Goal: Task Accomplishment & Management: Complete application form

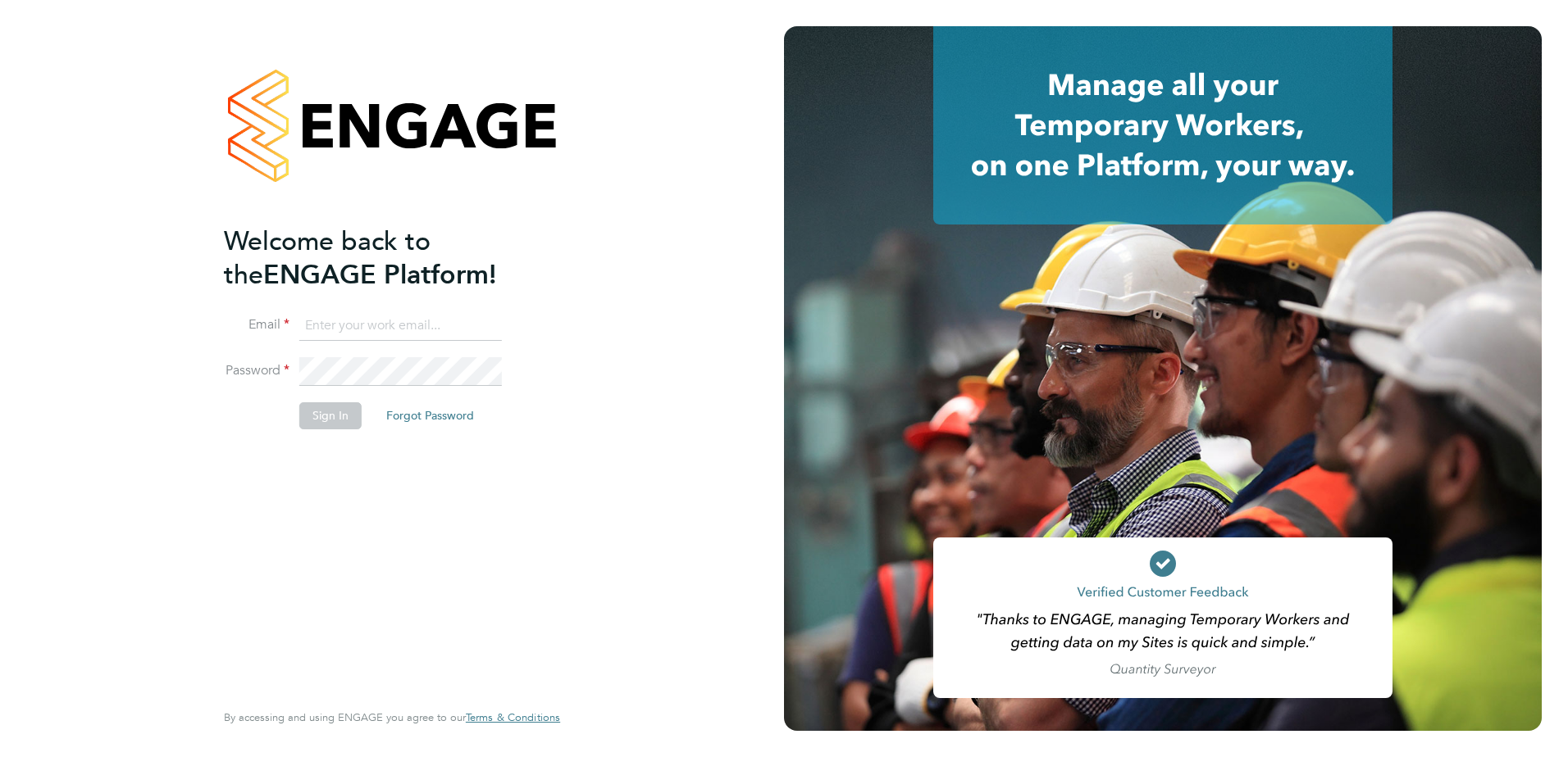
type input "[PERSON_NAME][EMAIL_ADDRESS][DOMAIN_NAME]"
click at [331, 414] on button "Sign In" at bounding box center [331, 416] width 63 height 27
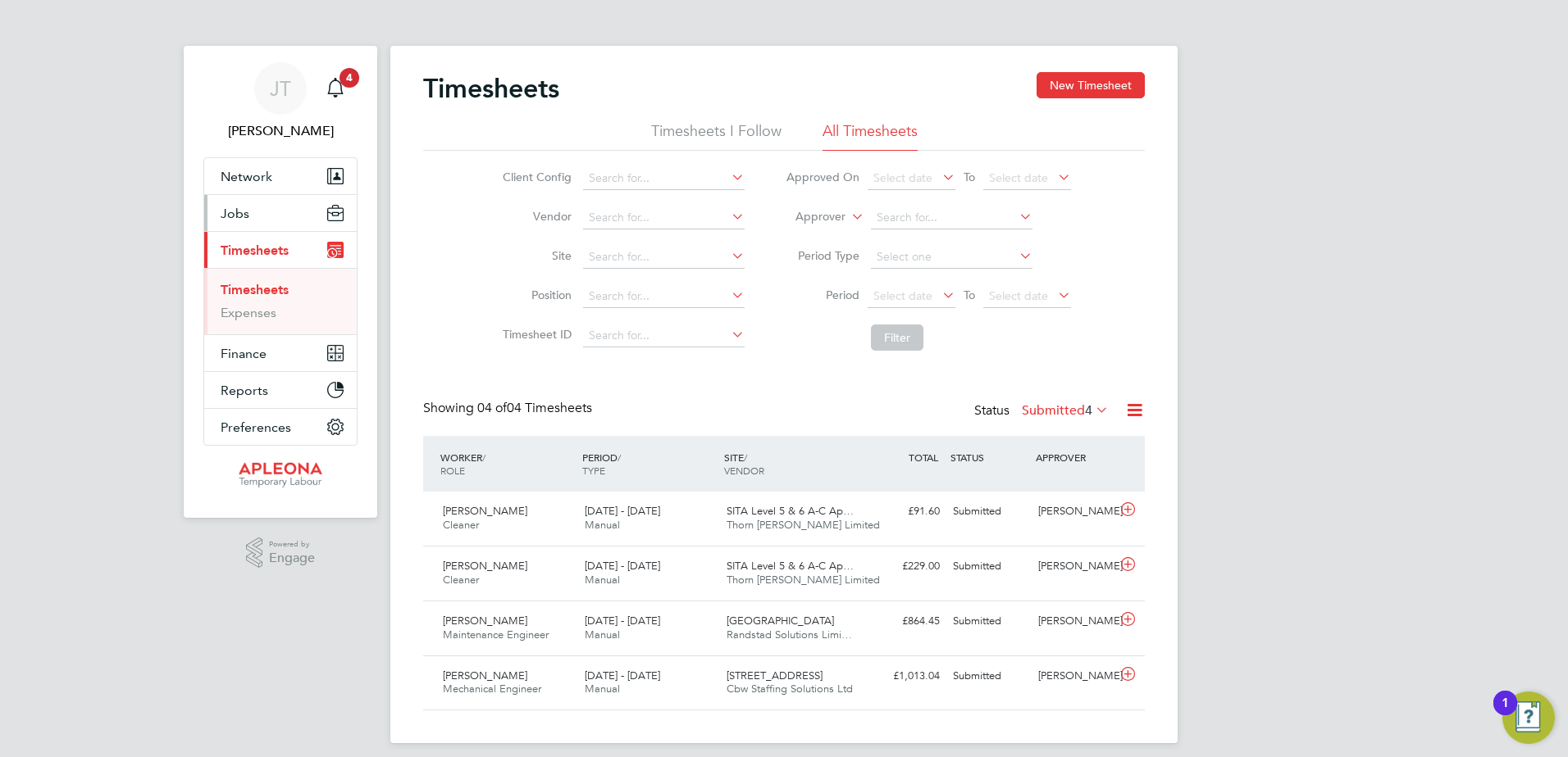
click at [251, 208] on button "Jobs" at bounding box center [280, 213] width 153 height 36
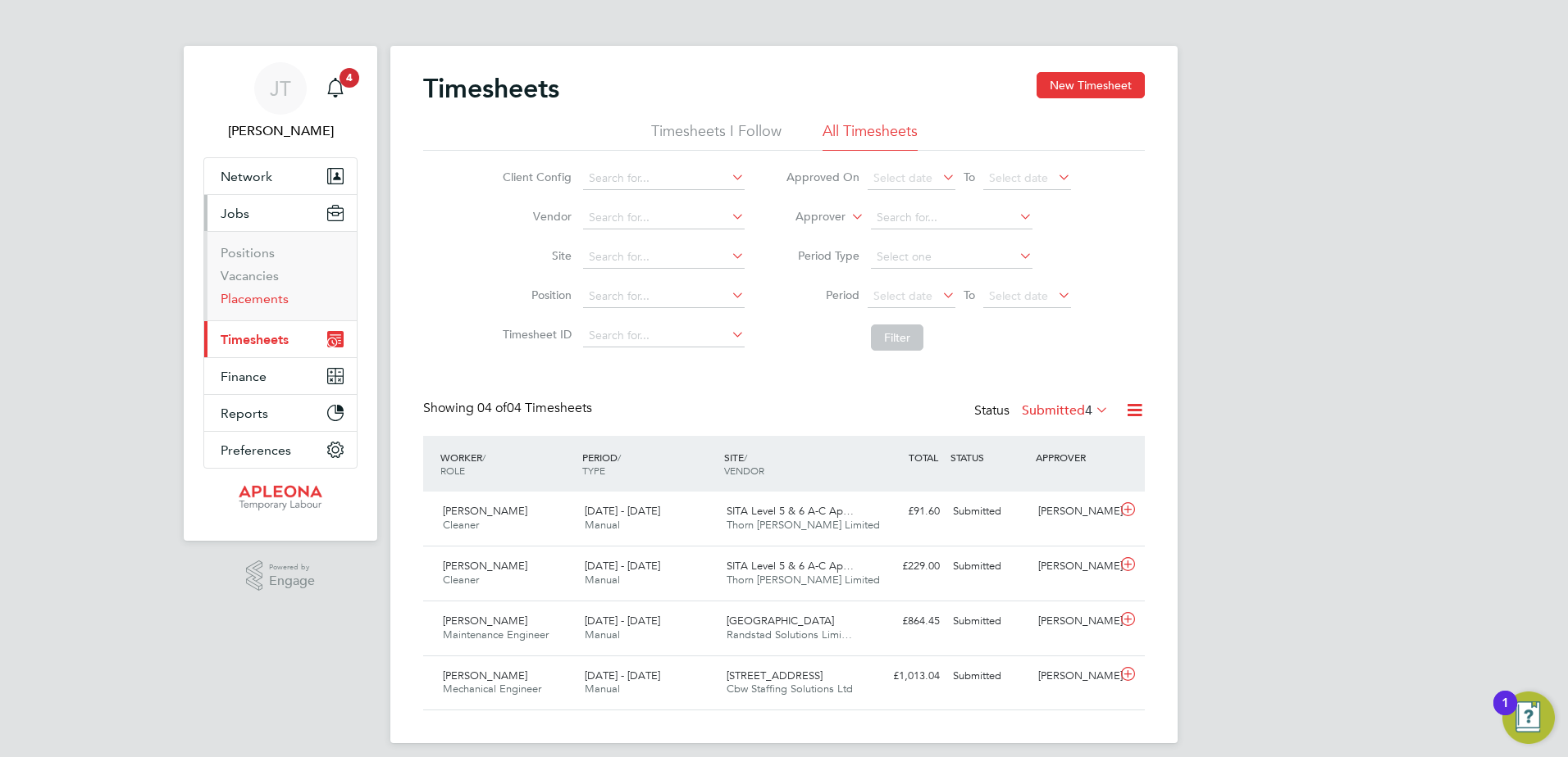
click at [262, 299] on link "Placements" at bounding box center [255, 298] width 68 height 15
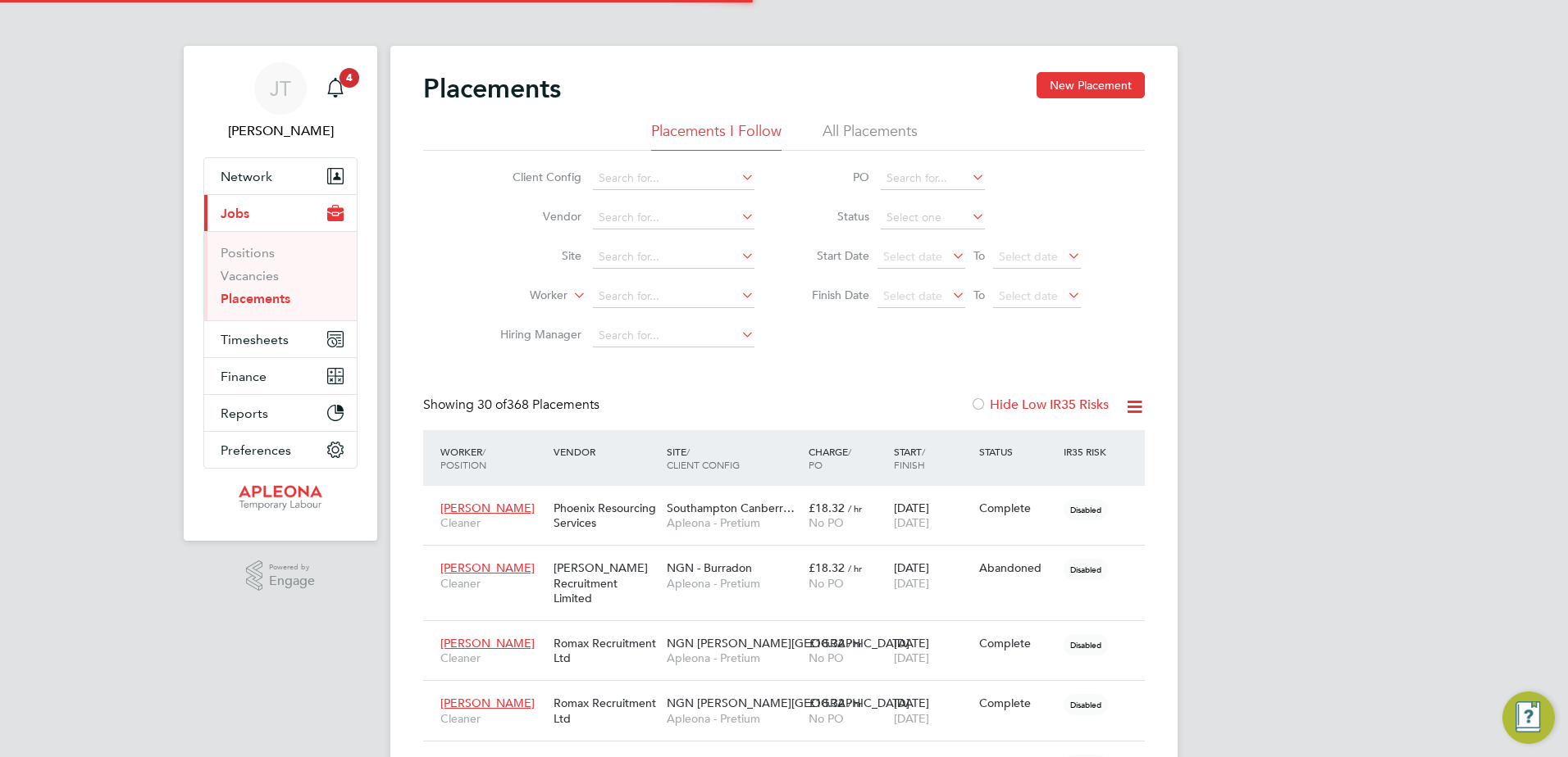
scroll to position [47, 114]
click at [623, 244] on li "Site" at bounding box center [620, 258] width 308 height 40
click at [619, 252] on input at bounding box center [673, 257] width 161 height 23
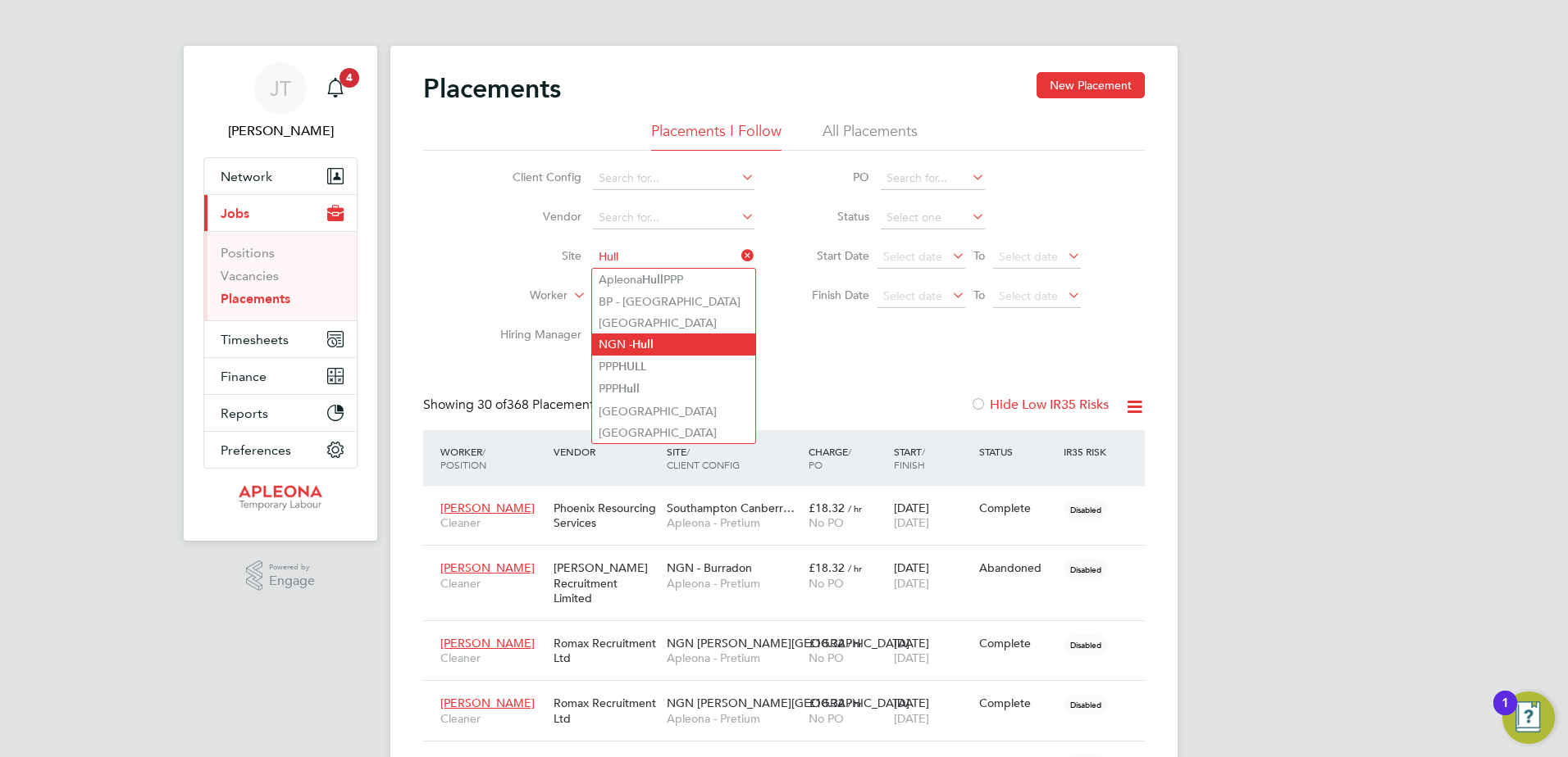
click at [657, 338] on li "NGN - Hull" at bounding box center [674, 344] width 163 height 22
type input "NGN - Hull"
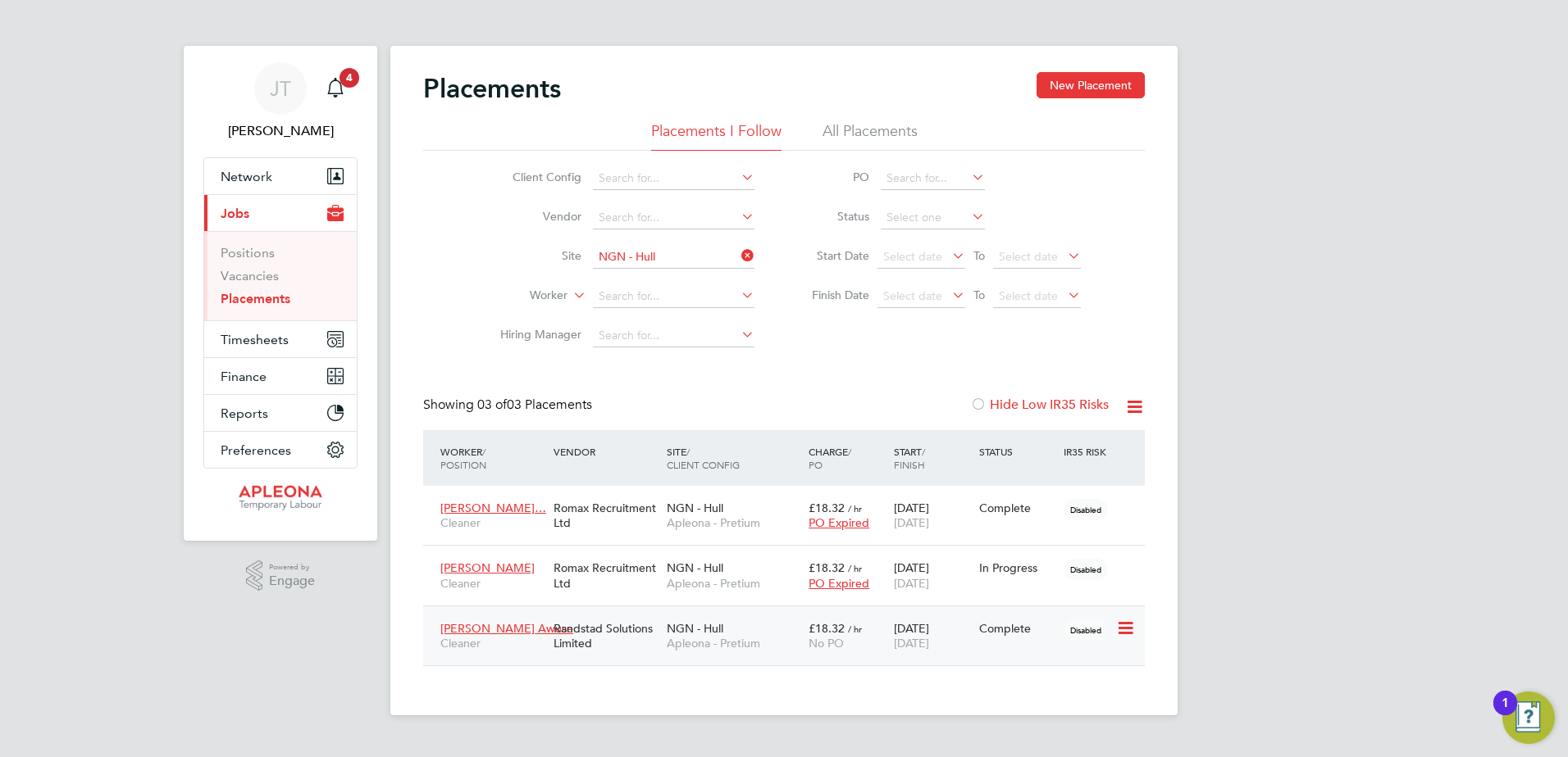
click at [704, 631] on span "NGN - Hull" at bounding box center [695, 629] width 57 height 15
click at [262, 277] on link "Vacancies" at bounding box center [249, 276] width 58 height 15
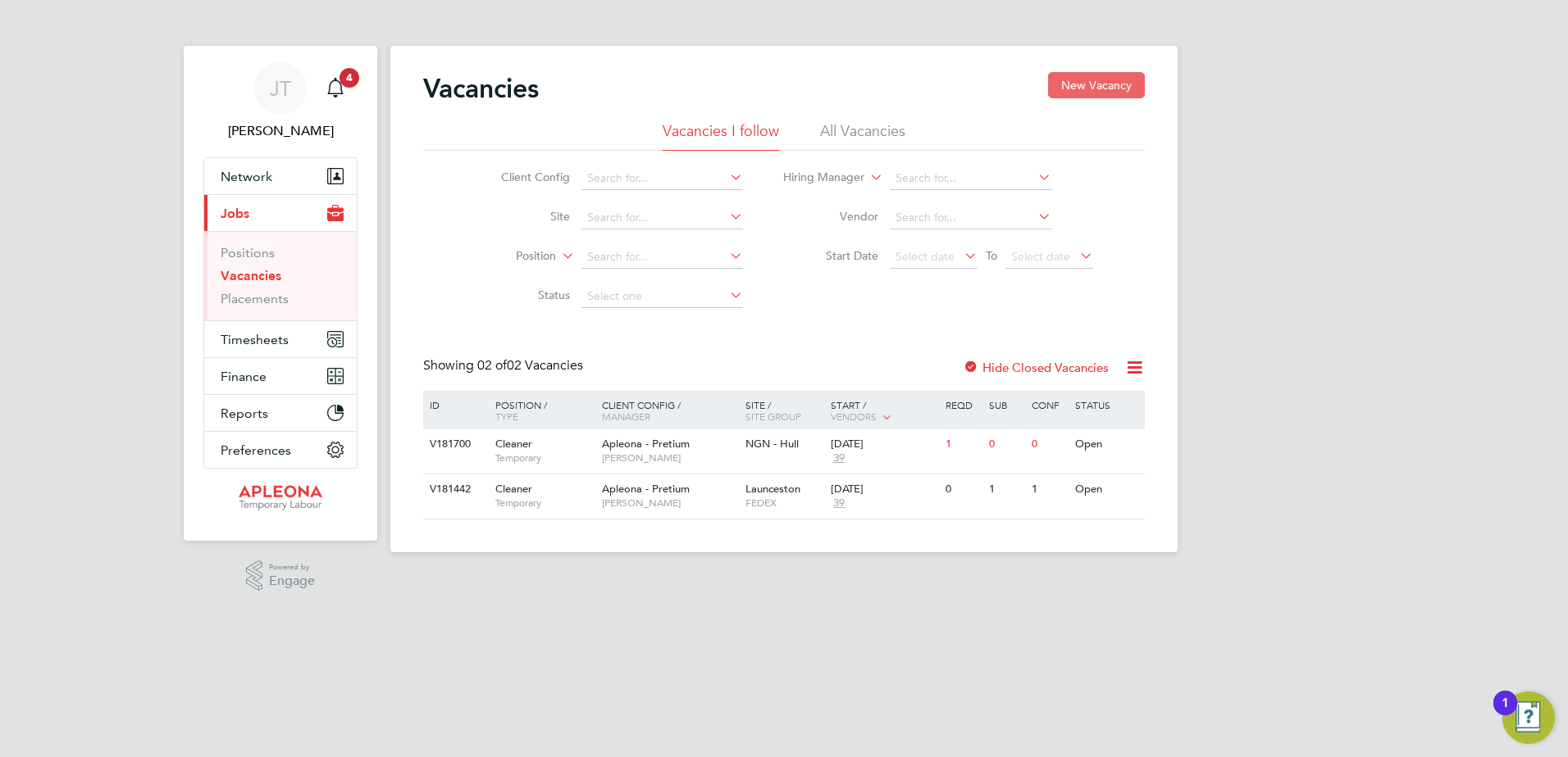
click at [1096, 81] on button "New Vacancy" at bounding box center [1096, 85] width 97 height 27
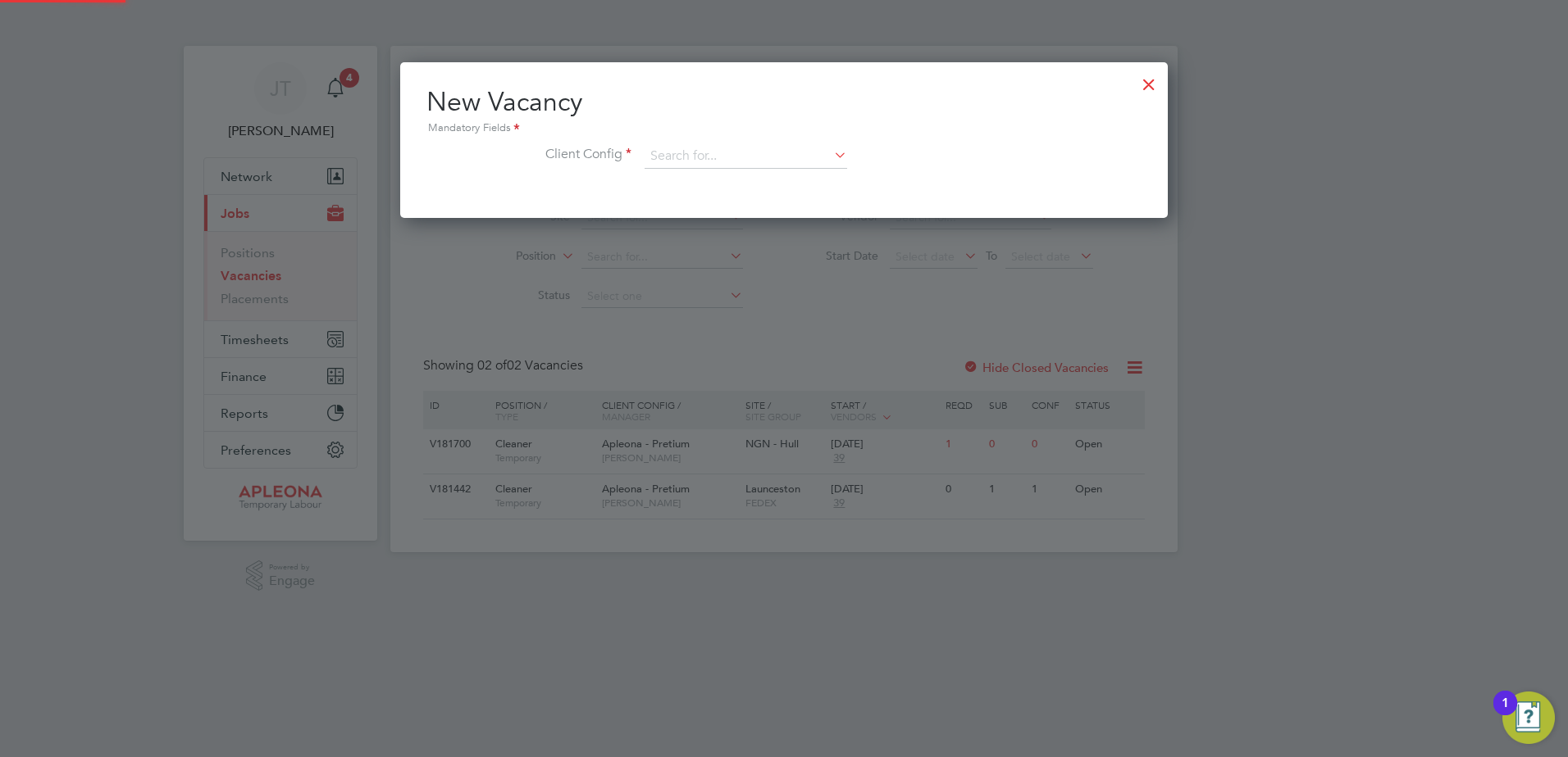
scroll to position [155, 768]
click at [665, 153] on input at bounding box center [746, 156] width 203 height 25
click at [684, 176] on li "Apleona - Pretium" at bounding box center [745, 179] width 204 height 22
type input "Apleona - Pretium"
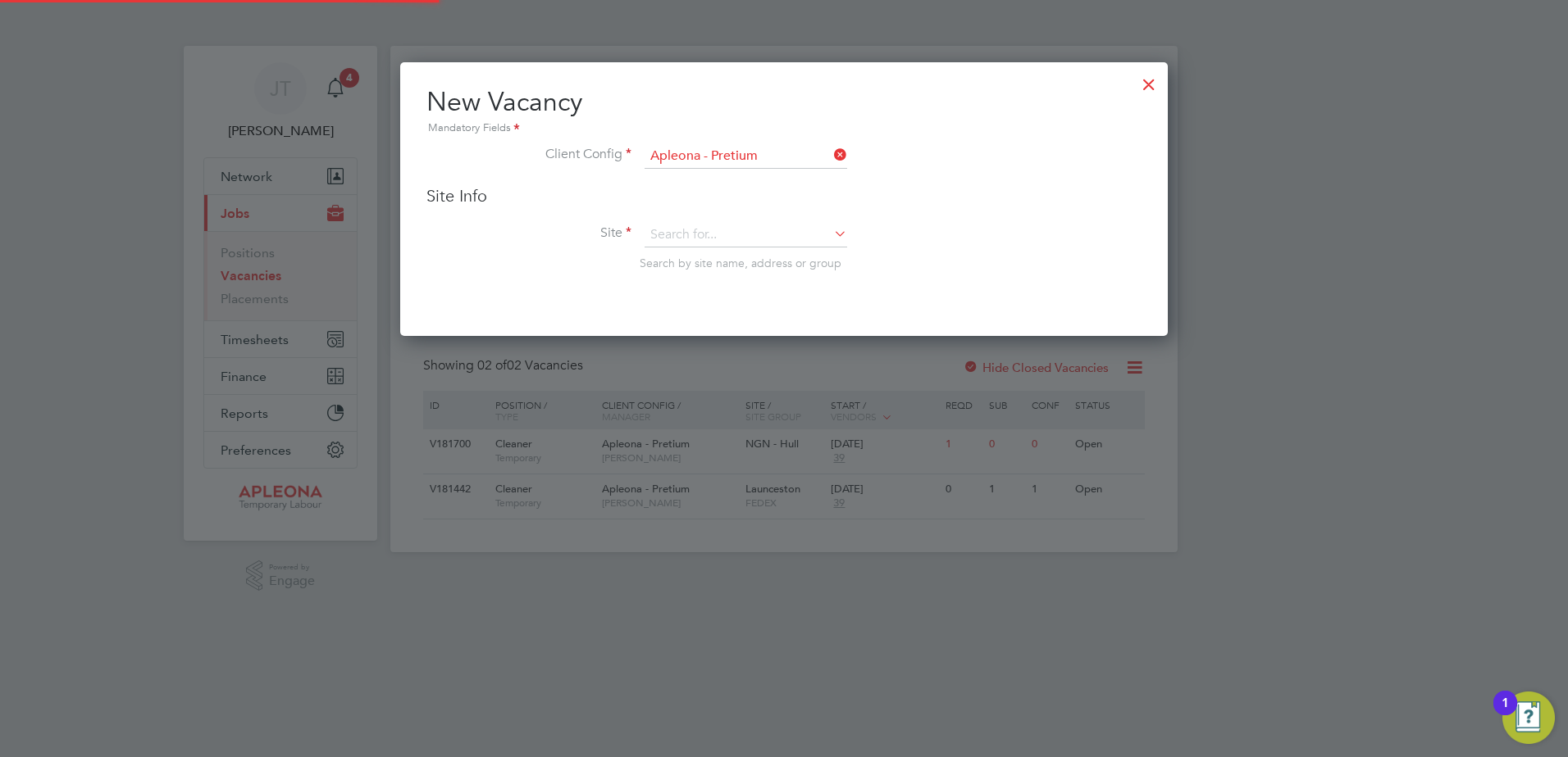
scroll to position [275, 768]
click at [673, 226] on input at bounding box center [746, 235] width 203 height 25
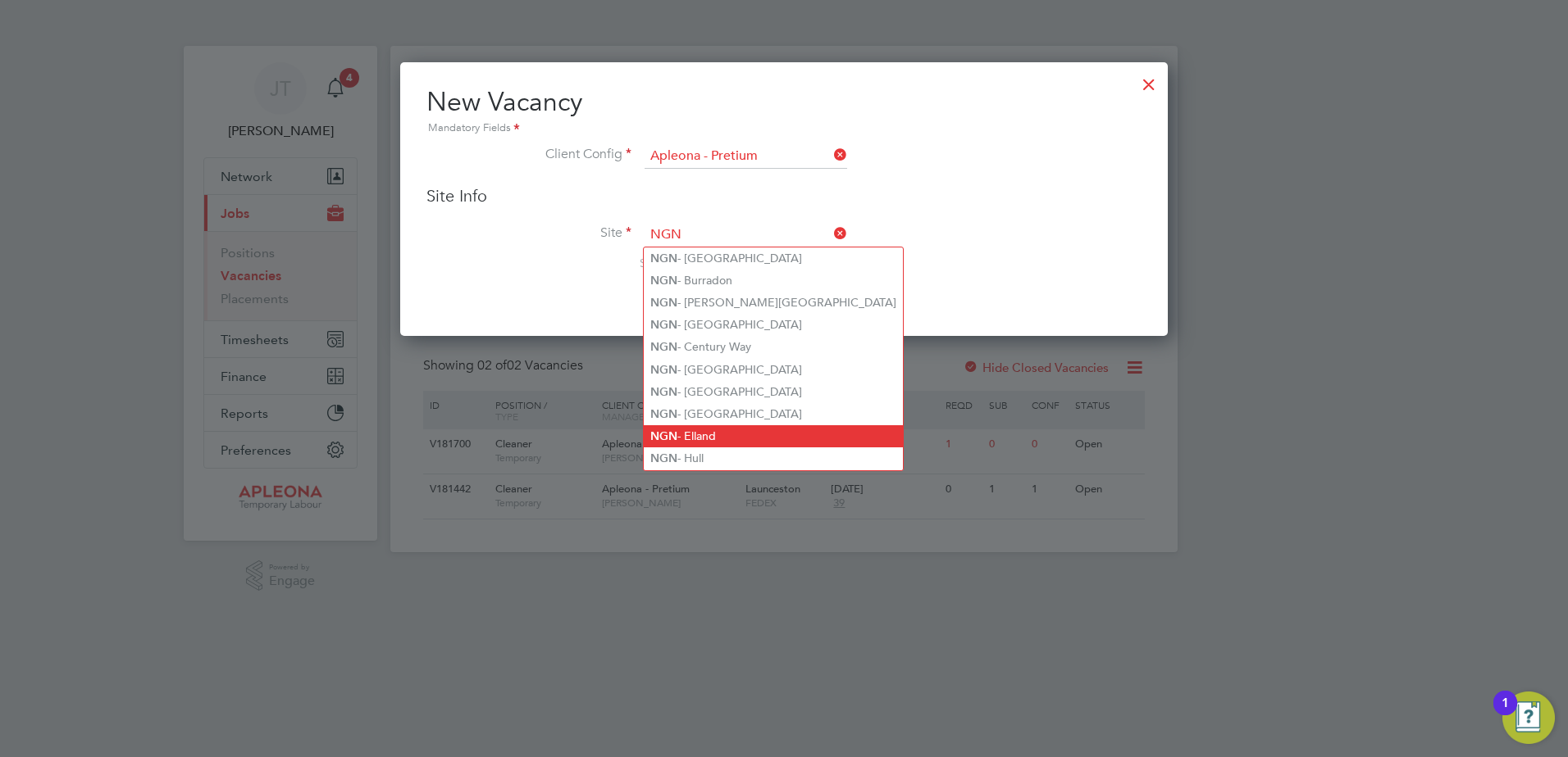
click at [706, 428] on li "NGN - Elland" at bounding box center [773, 436] width 259 height 22
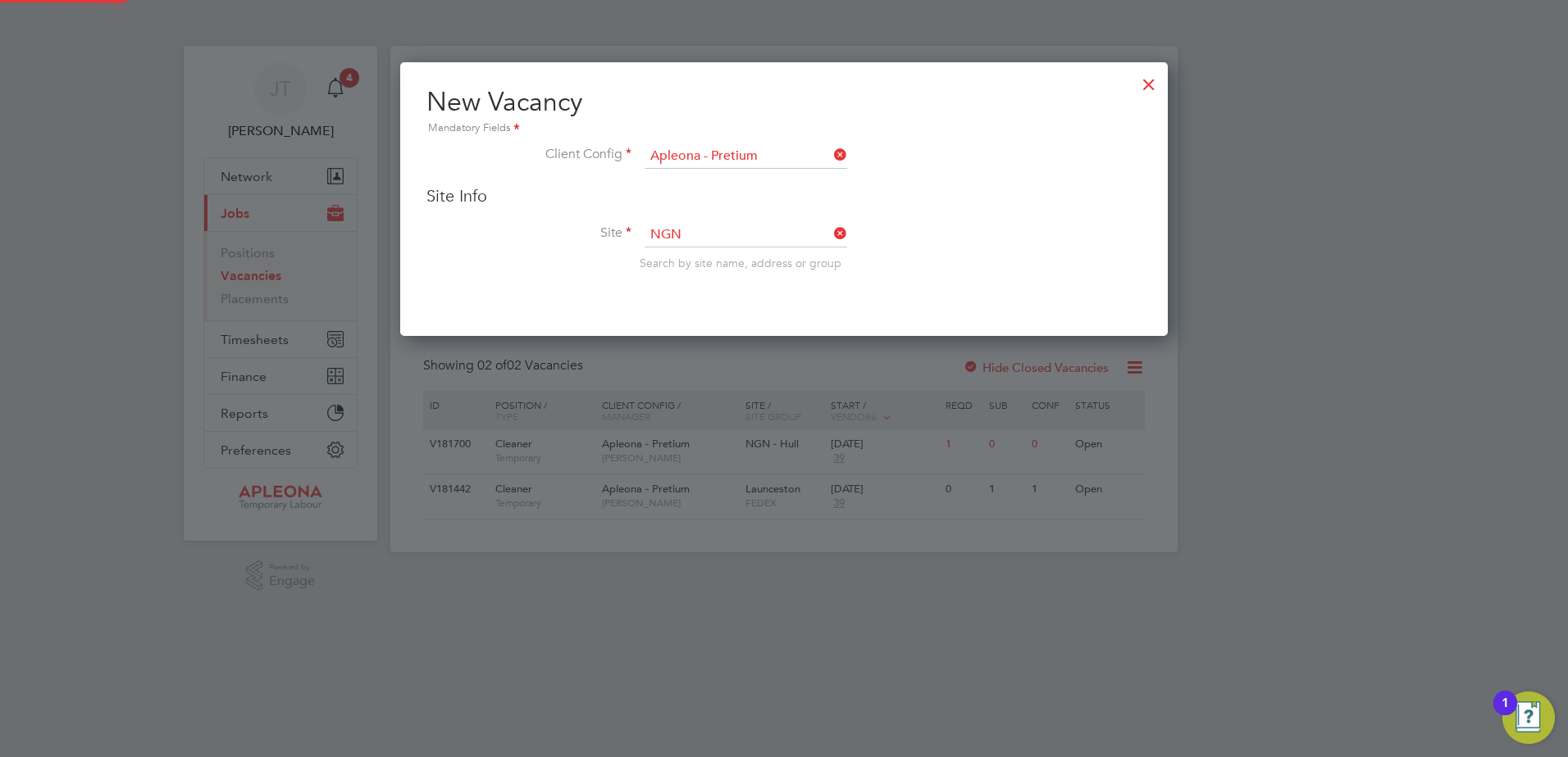
type input "NGN - Elland"
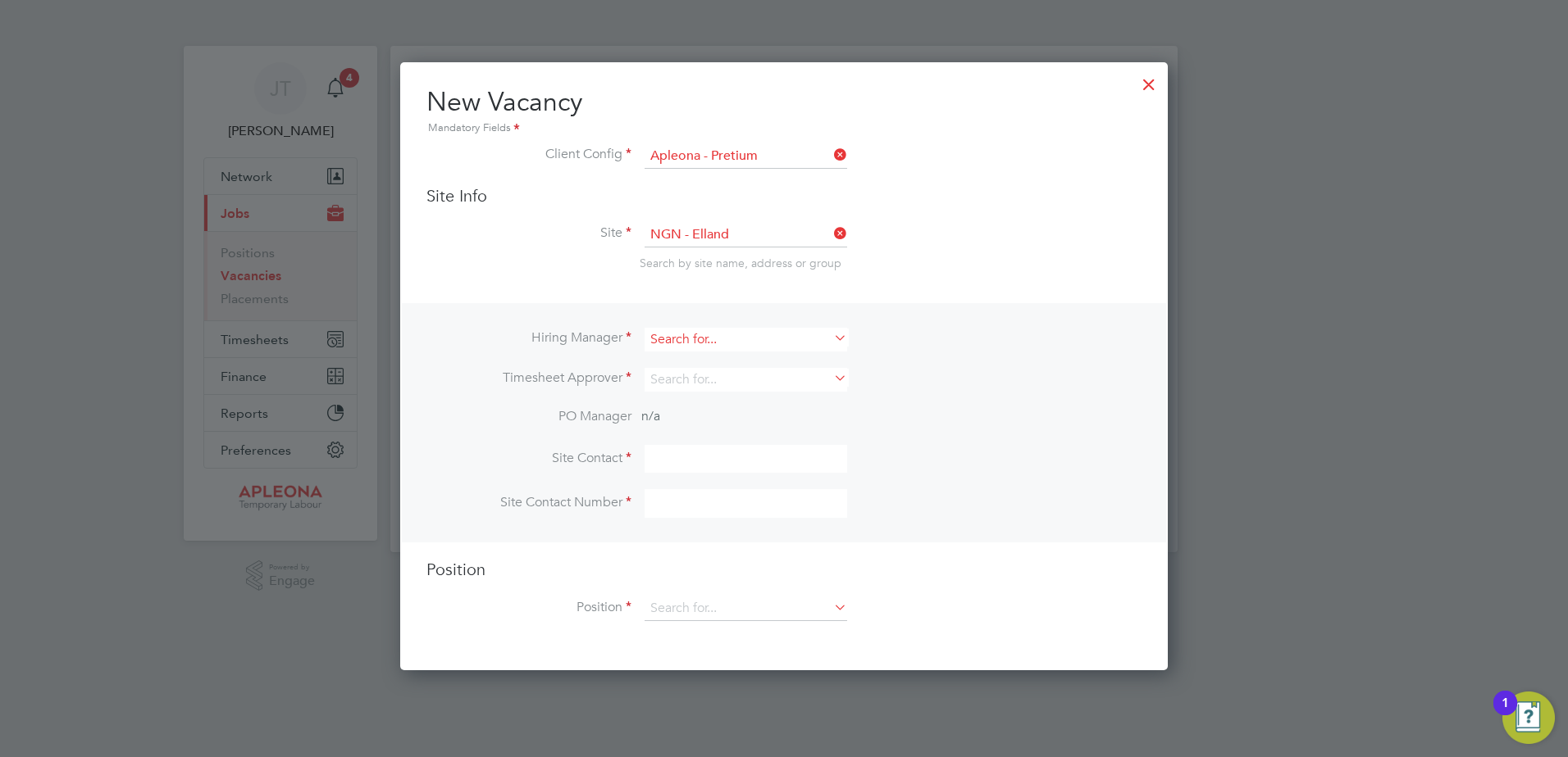
click at [659, 340] on input at bounding box center [746, 339] width 203 height 24
click at [684, 361] on li "Julie Tante" at bounding box center [745, 362] width 204 height 22
type input "[PERSON_NAME]"
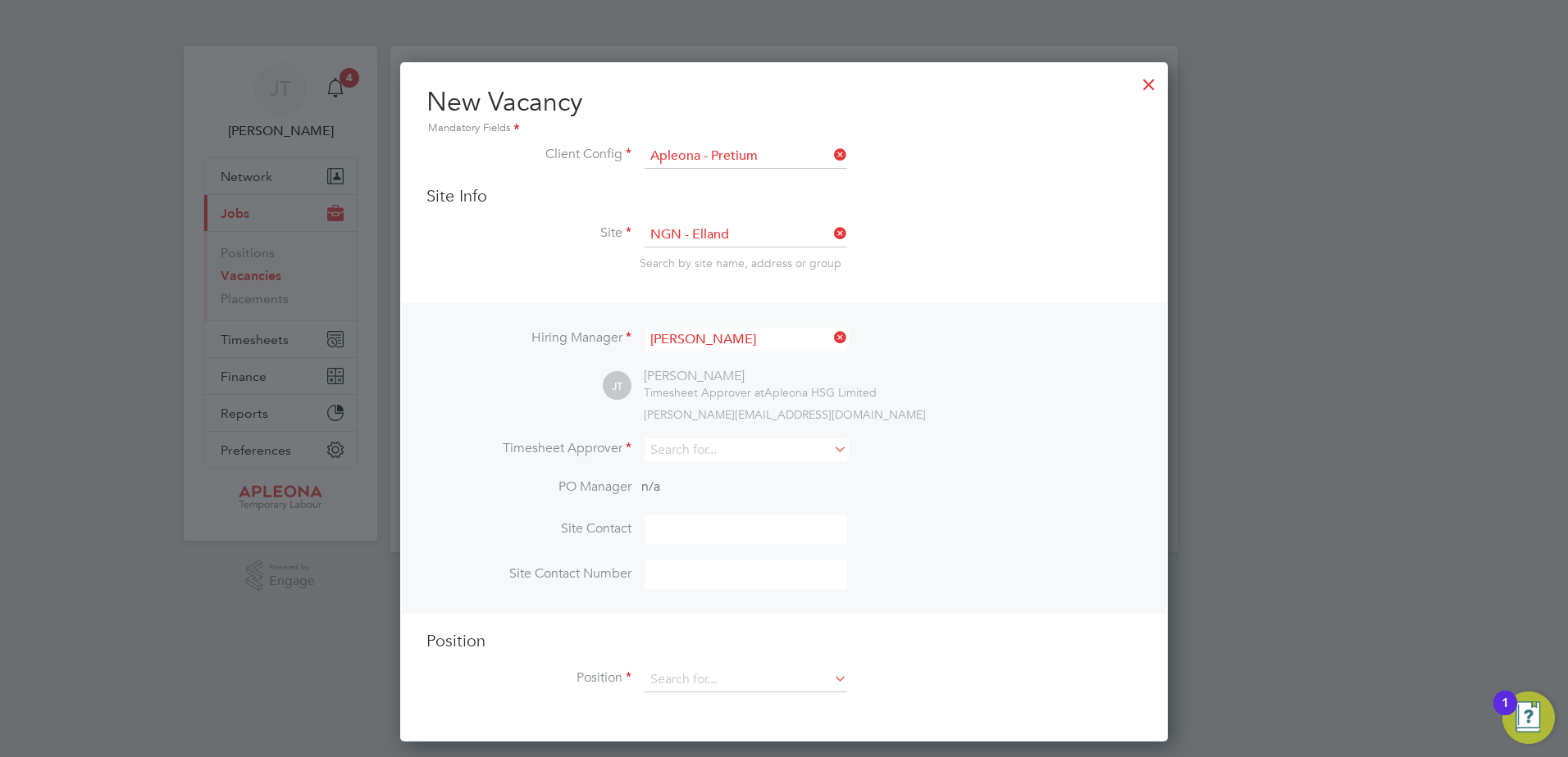
scroll to position [680, 768]
click at [677, 448] on input at bounding box center [746, 450] width 203 height 24
click at [692, 478] on li "Julie Tante" at bounding box center [745, 474] width 204 height 22
type input "[PERSON_NAME]"
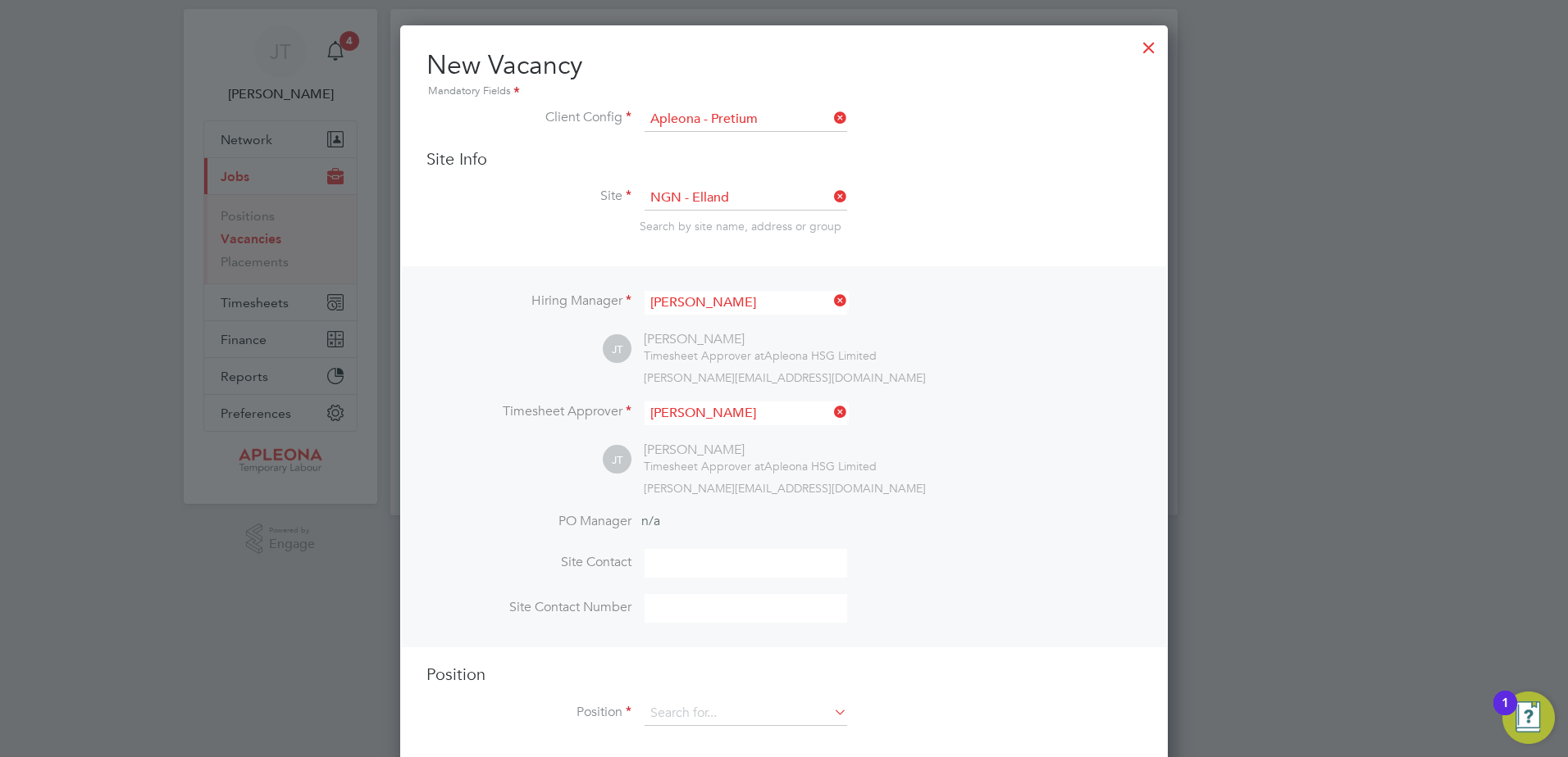
scroll to position [57, 0]
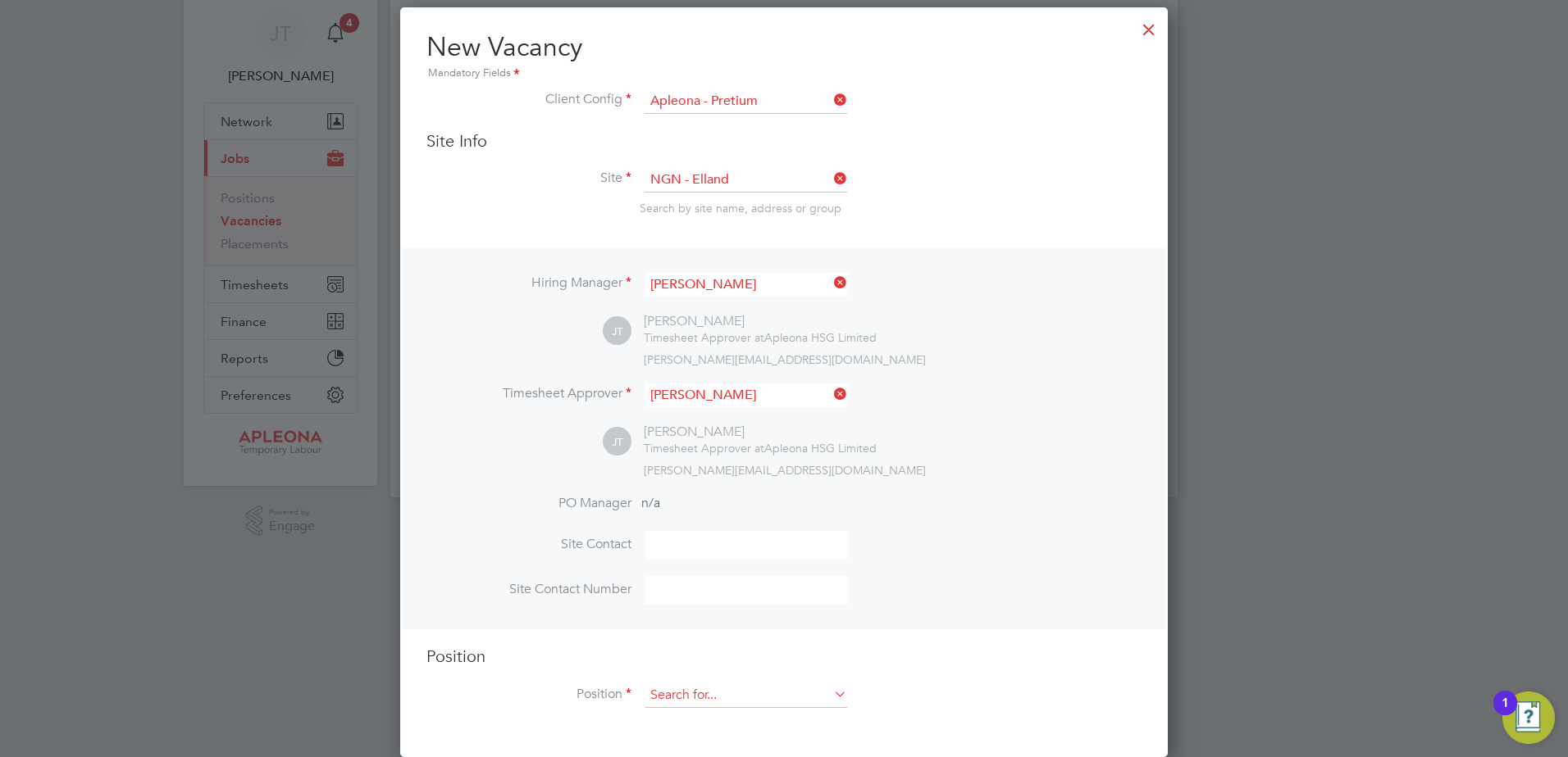
click at [685, 689] on input at bounding box center [746, 695] width 203 height 25
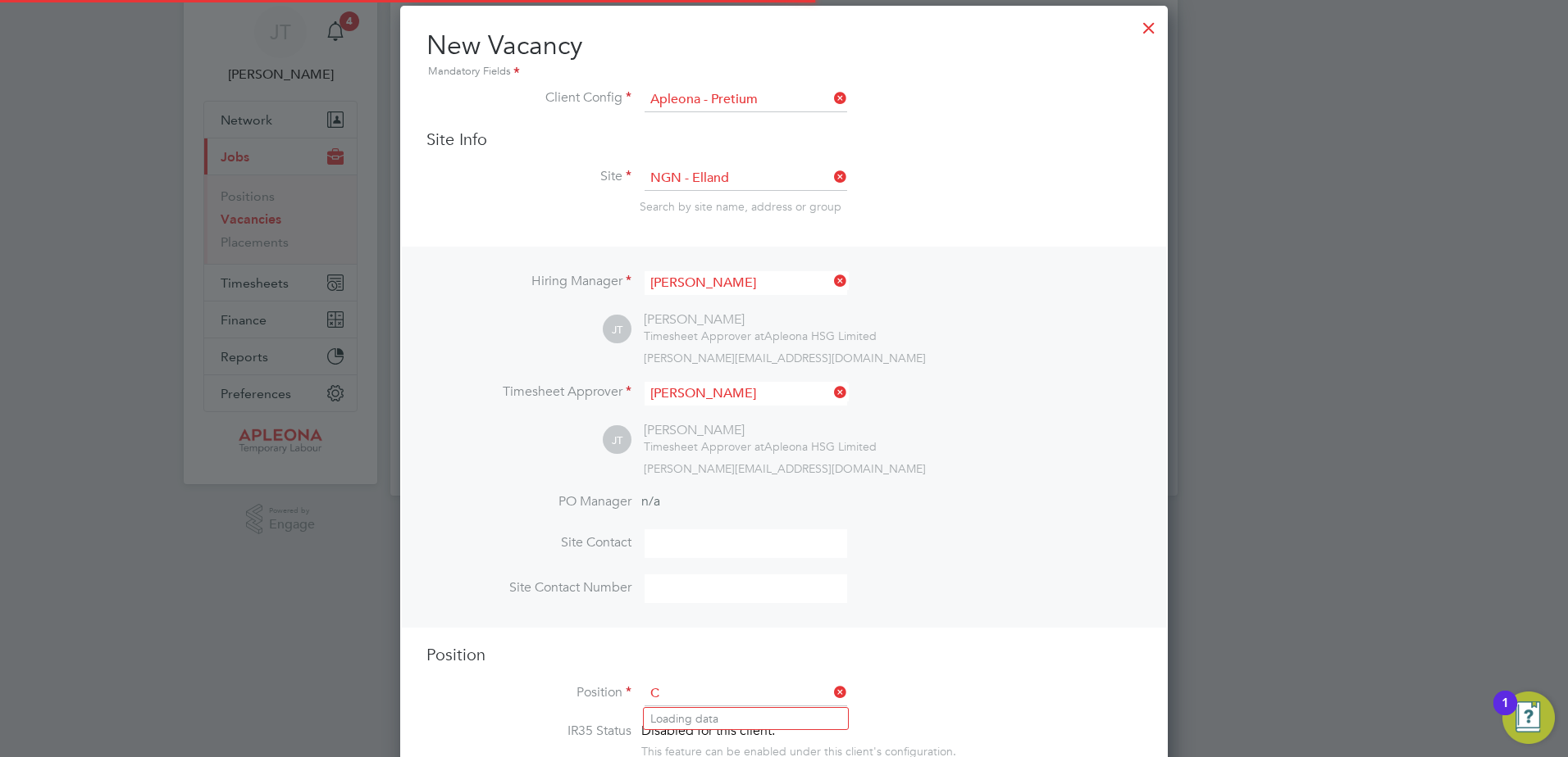
scroll to position [2356, 768]
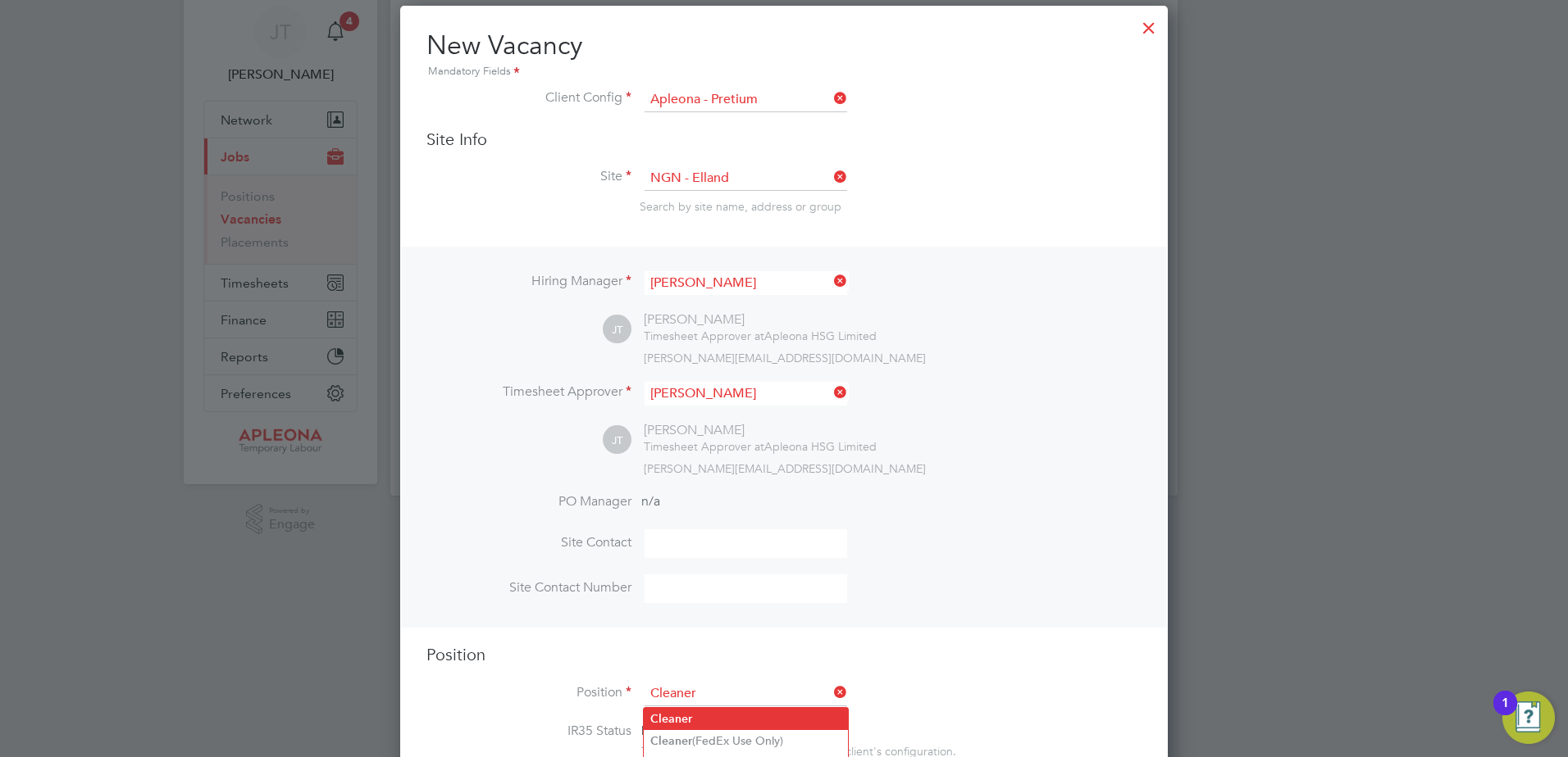
type input "Cleaner"
click at [688, 716] on b "Cleaner" at bounding box center [671, 719] width 42 height 14
type textarea "The Cleaning Operative will to carry out the delivery of office, cleaning and w…"
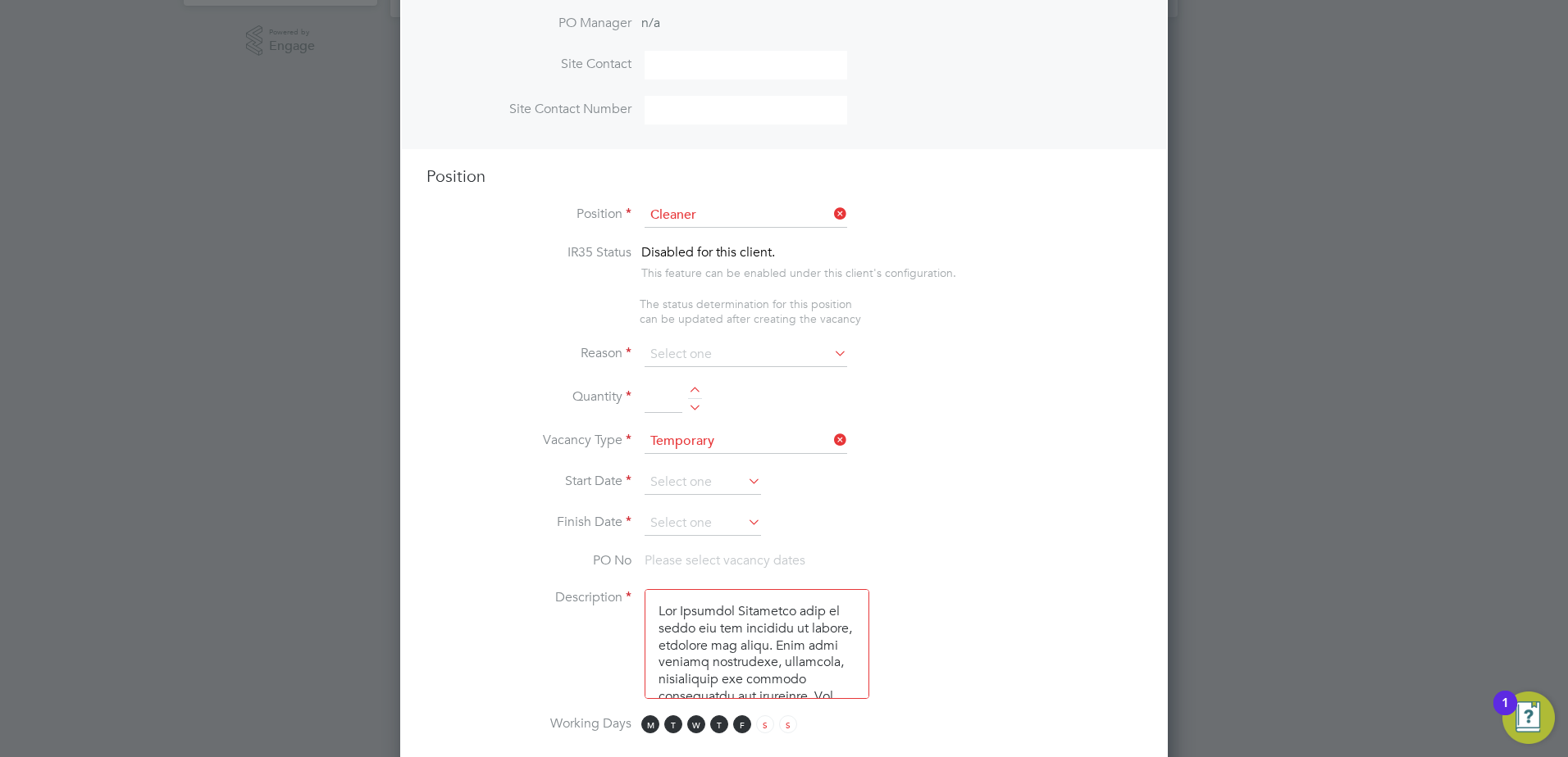
scroll to position [549, 0]
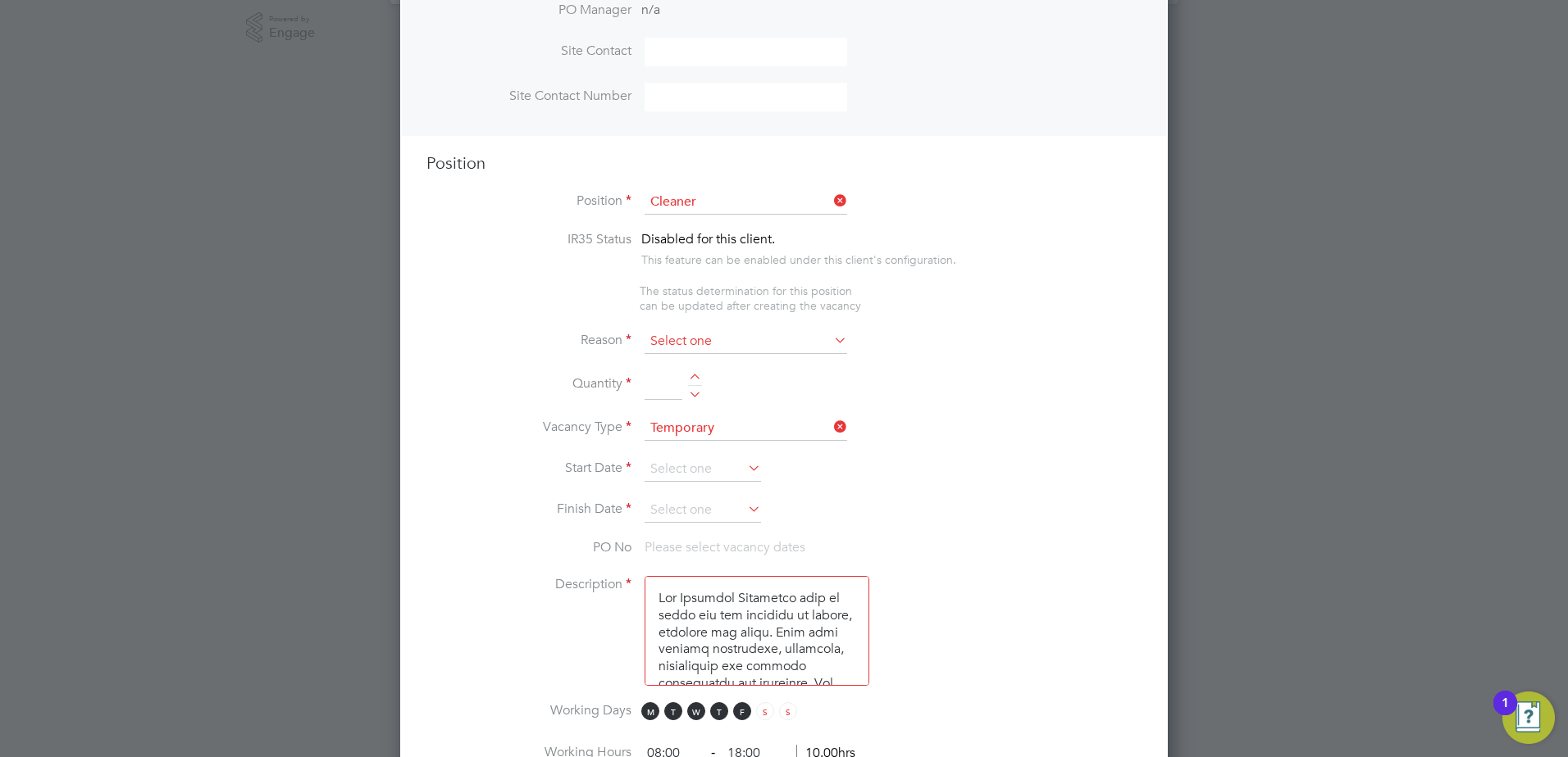
click at [689, 340] on input at bounding box center [746, 342] width 203 height 25
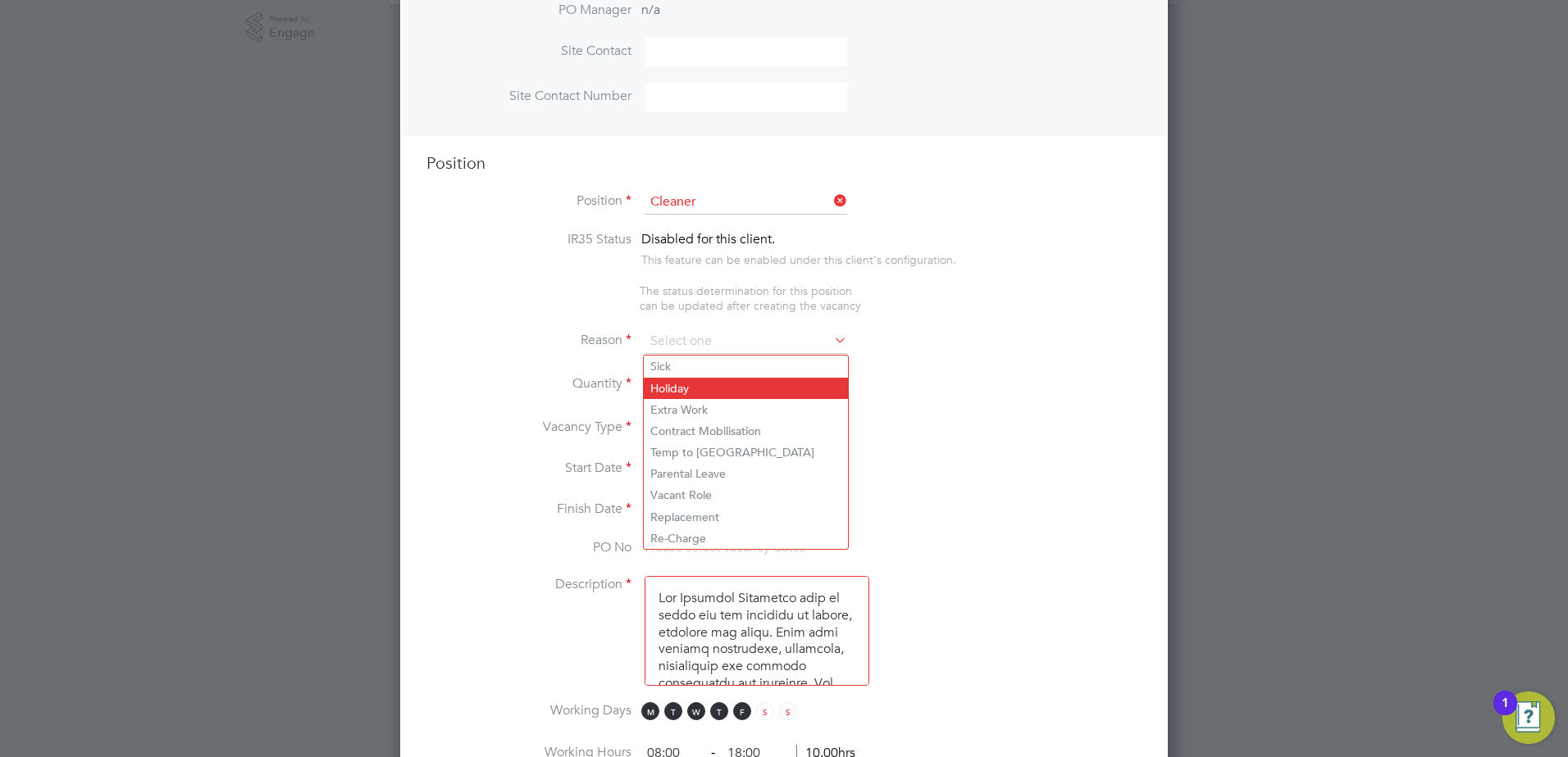
click at [679, 385] on li "Holiday" at bounding box center [745, 388] width 204 height 21
type input "Holiday"
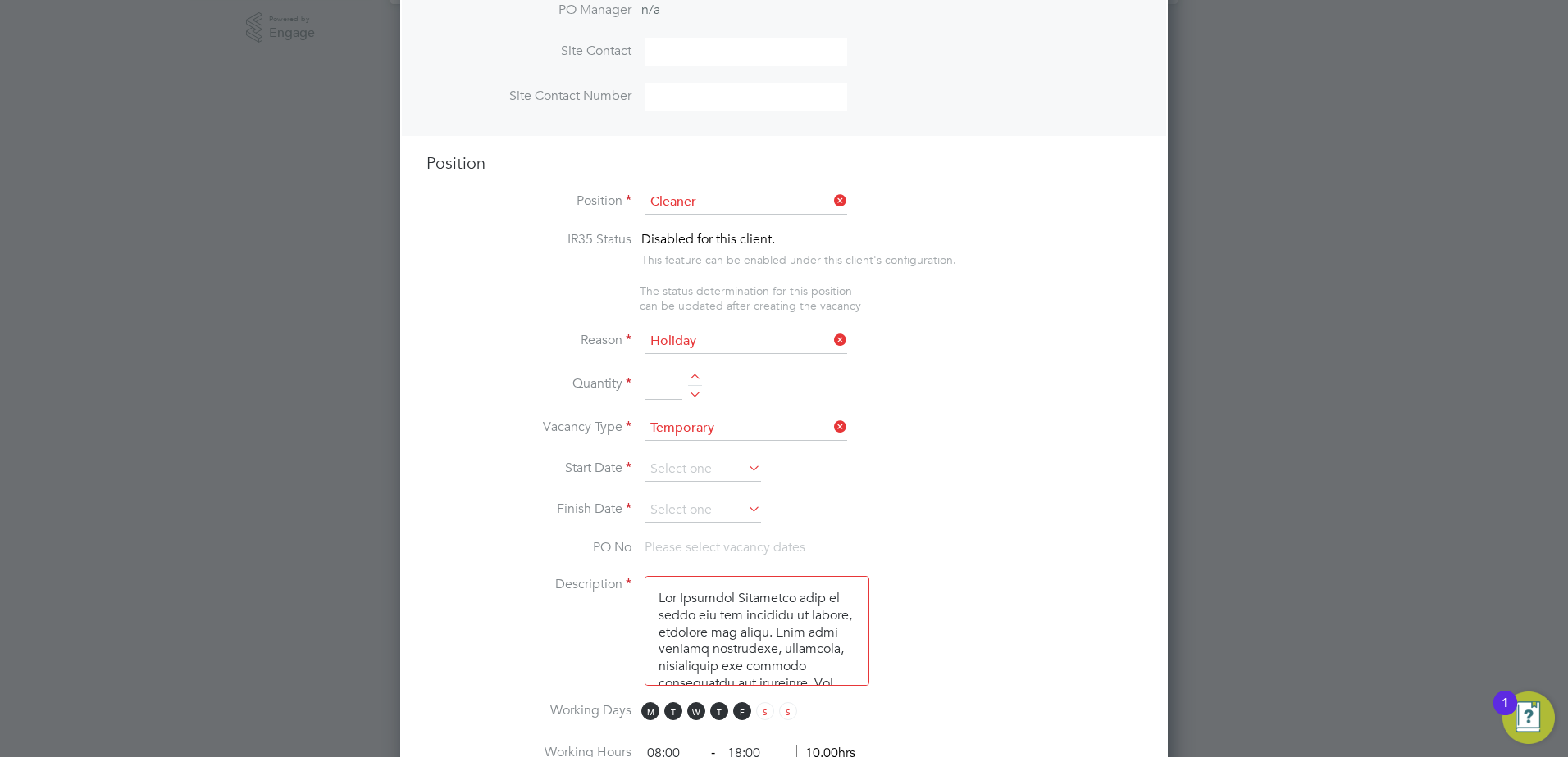
click at [696, 378] on div at bounding box center [695, 379] width 14 height 11
type input "1"
click at [679, 467] on input at bounding box center [702, 470] width 117 height 25
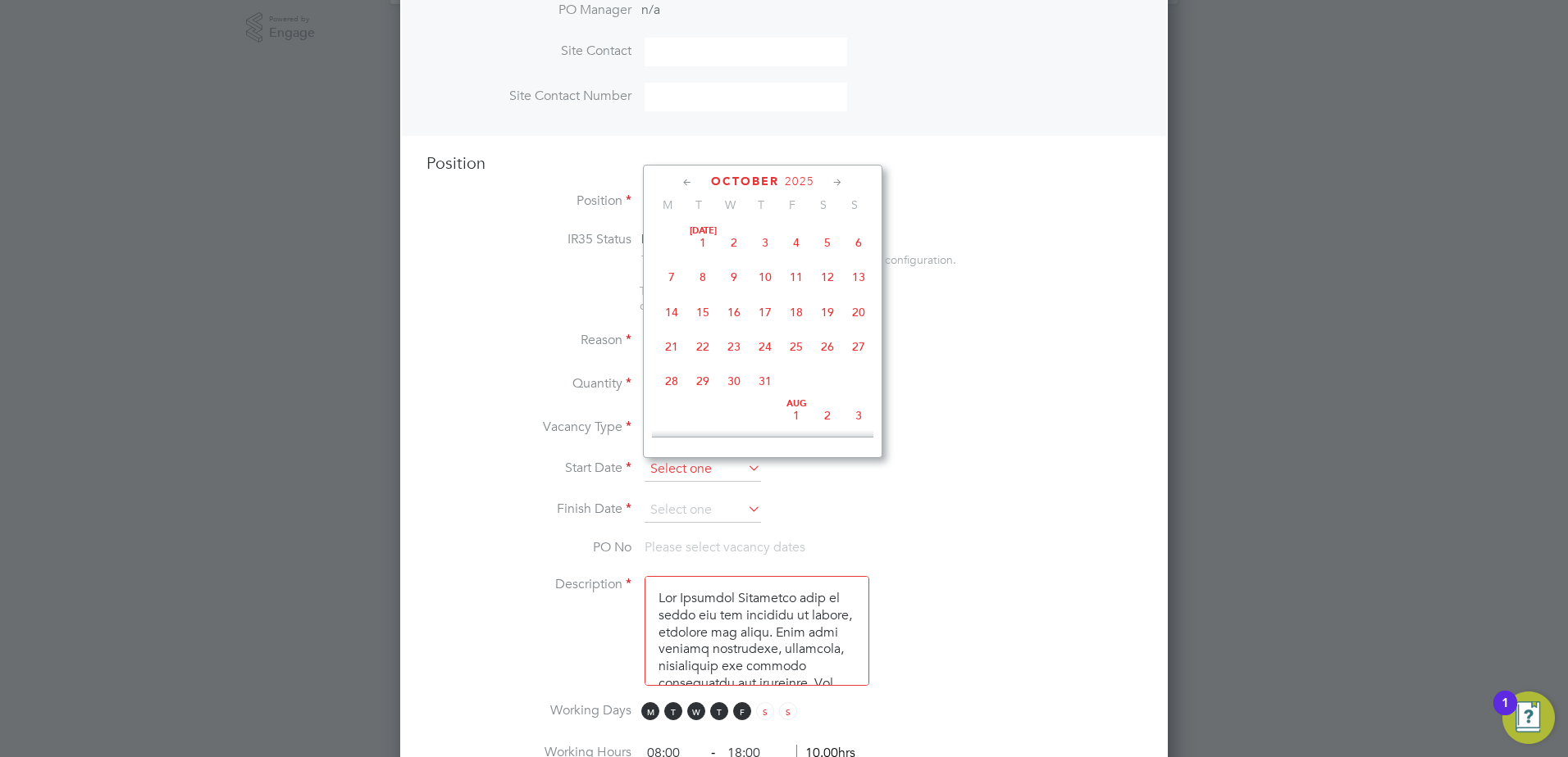
scroll to position [461, 0]
click at [676, 348] on span "6" at bounding box center [671, 333] width 31 height 31
type input "06 Oct 2025"
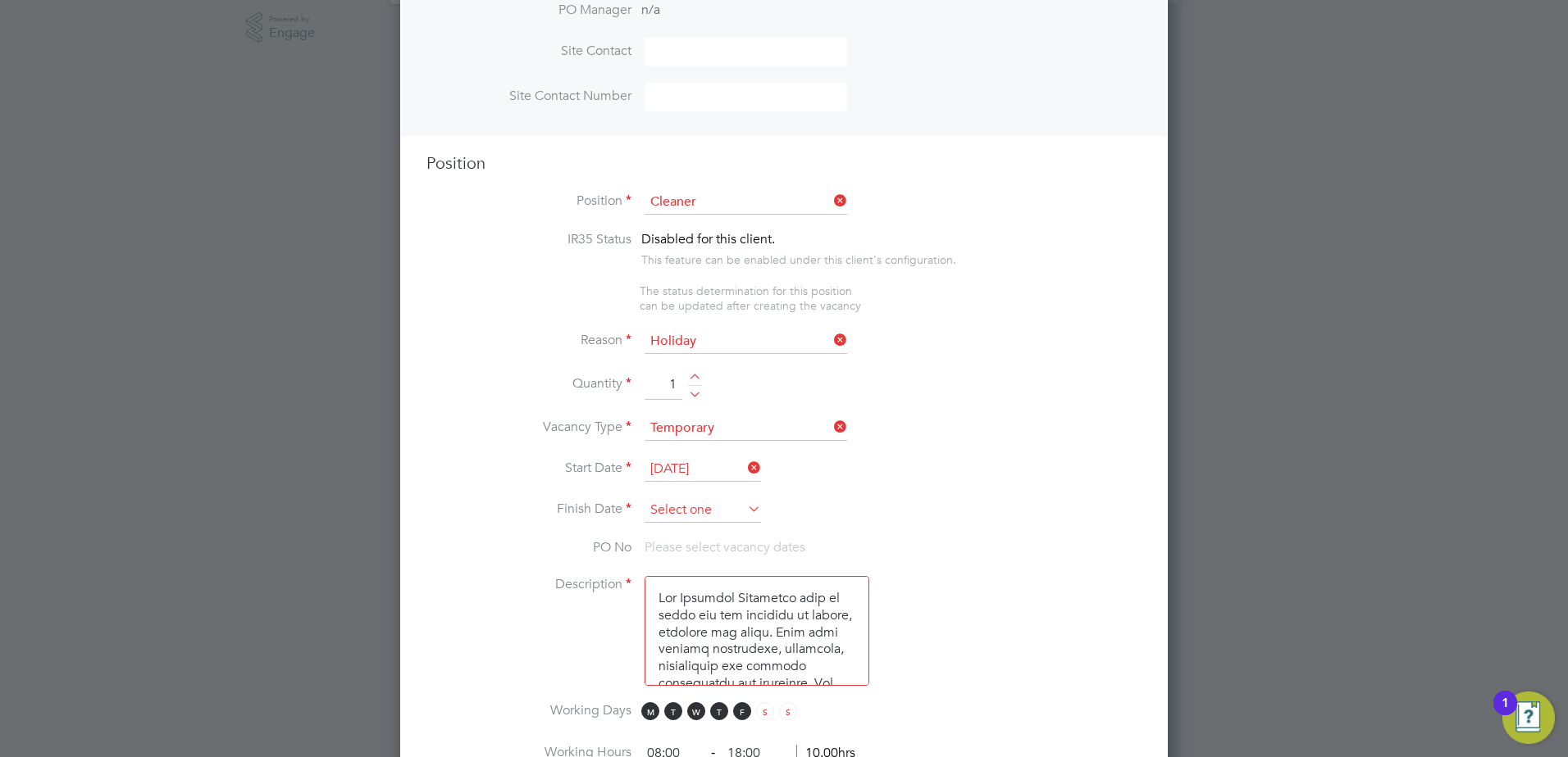
click at [696, 503] on input at bounding box center [702, 511] width 117 height 25
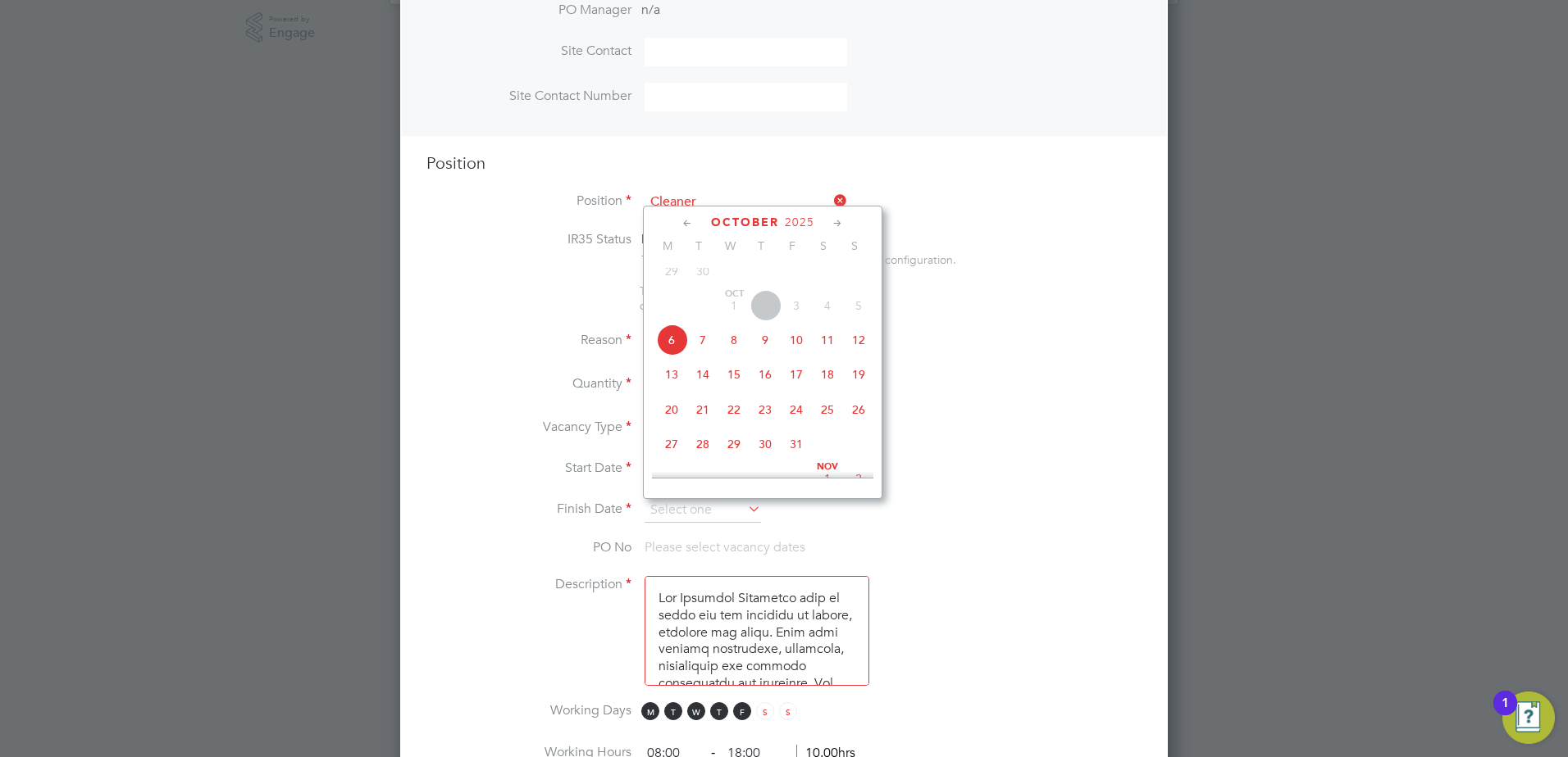
click at [800, 352] on span "10" at bounding box center [795, 340] width 31 height 31
type input "10 Oct 2025"
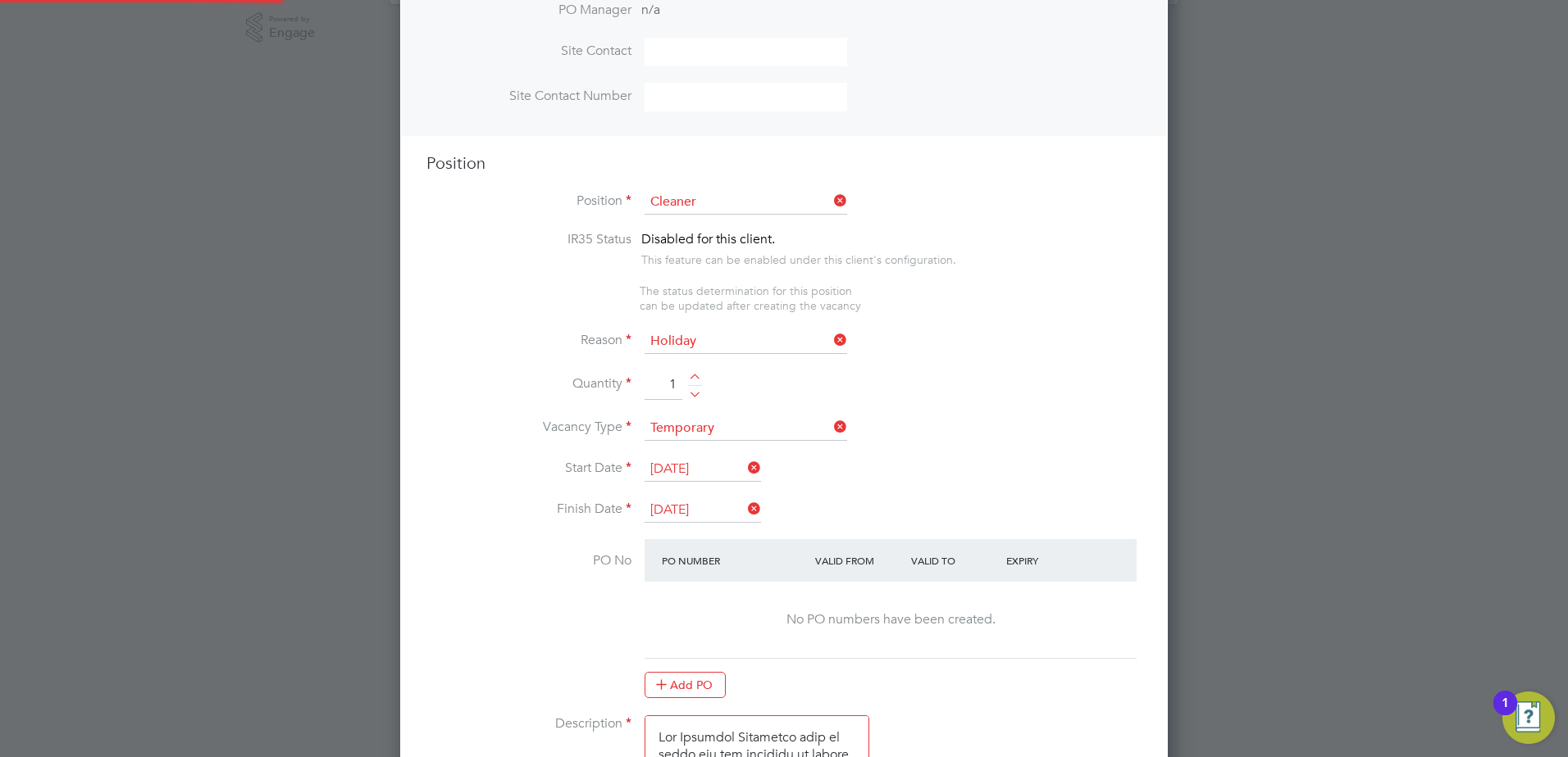
scroll to position [2467, 768]
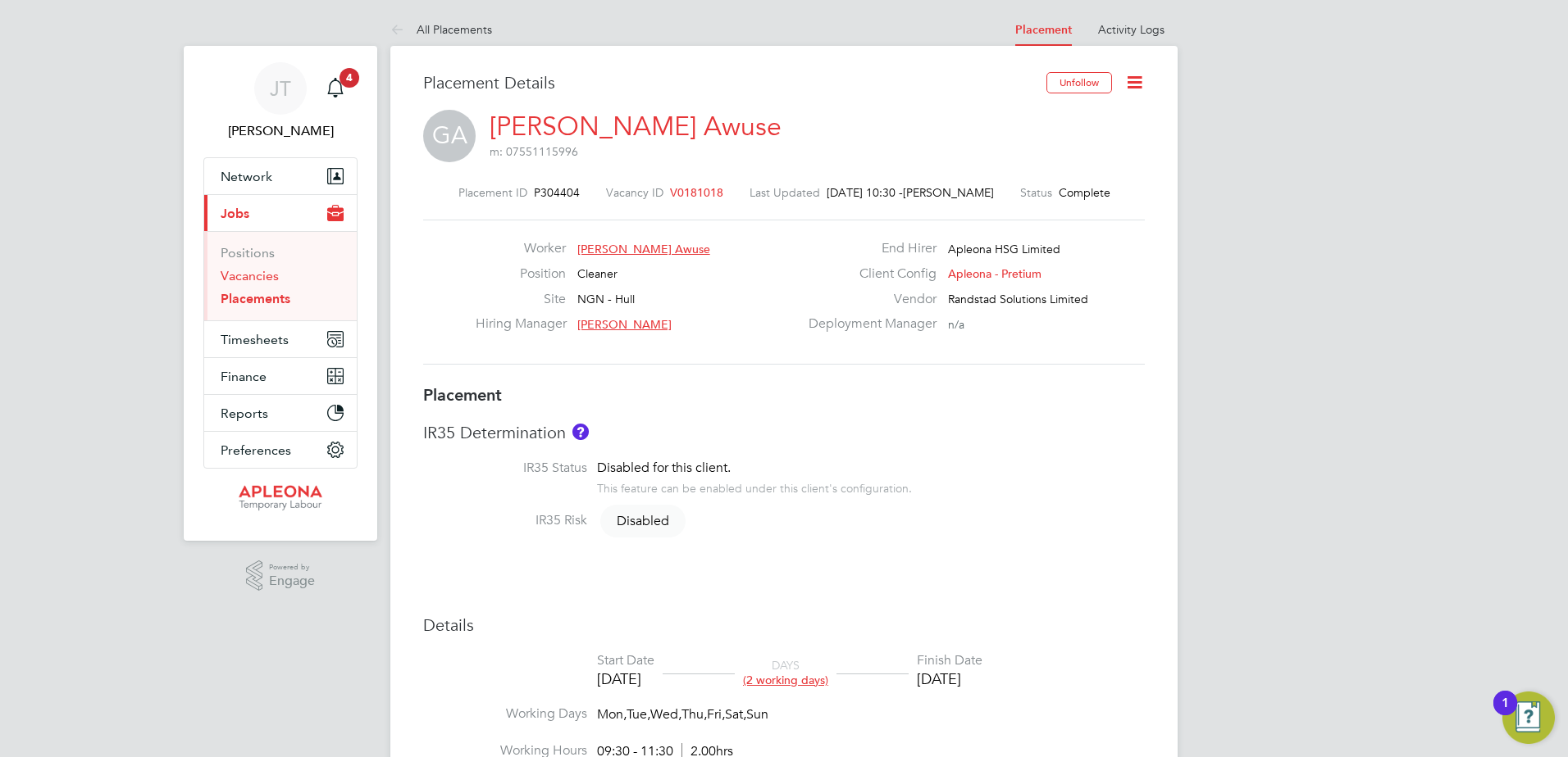
click at [254, 276] on link "Vacancies" at bounding box center [249, 276] width 58 height 15
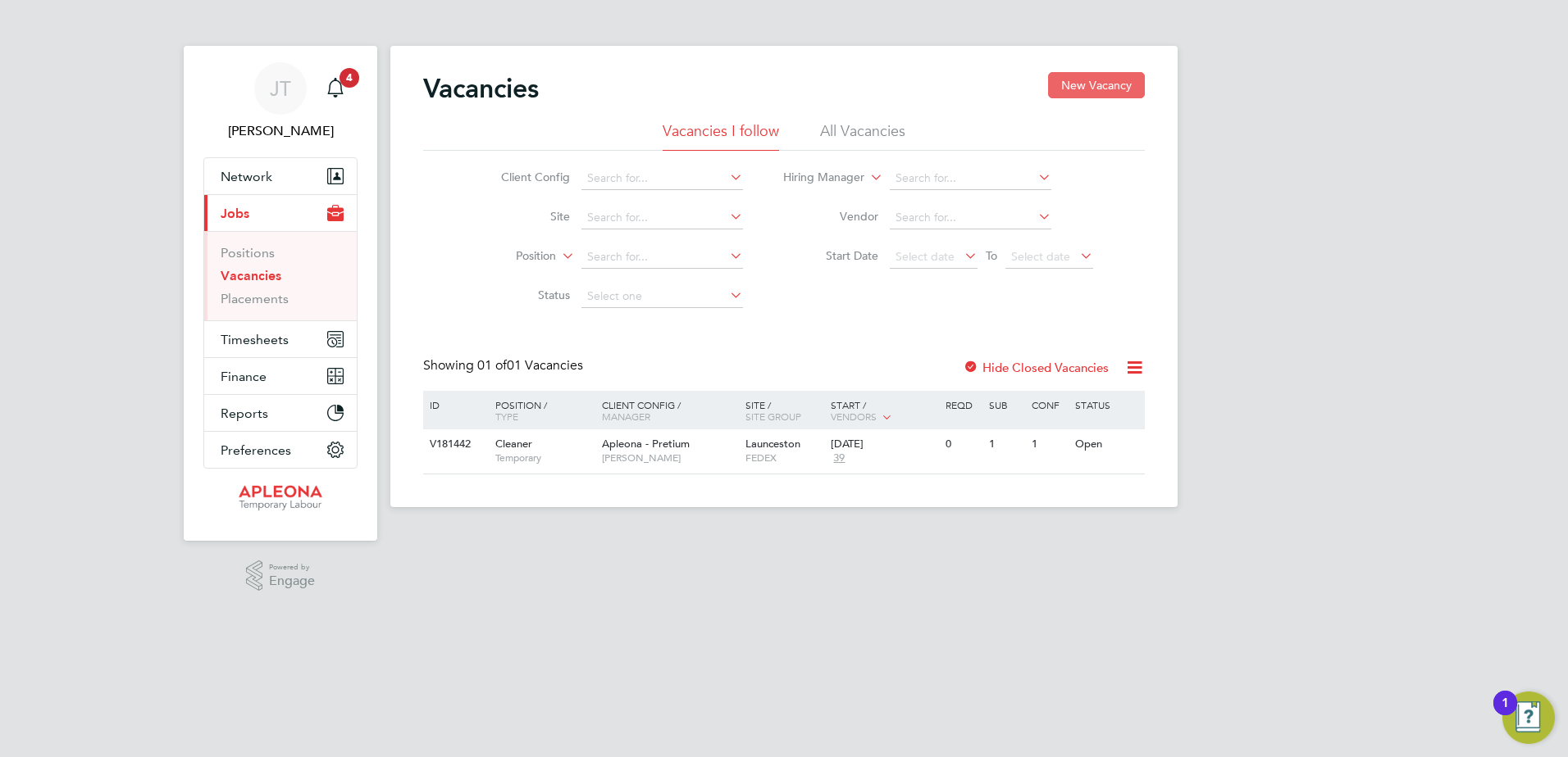
click at [1099, 81] on button "New Vacancy" at bounding box center [1096, 85] width 97 height 27
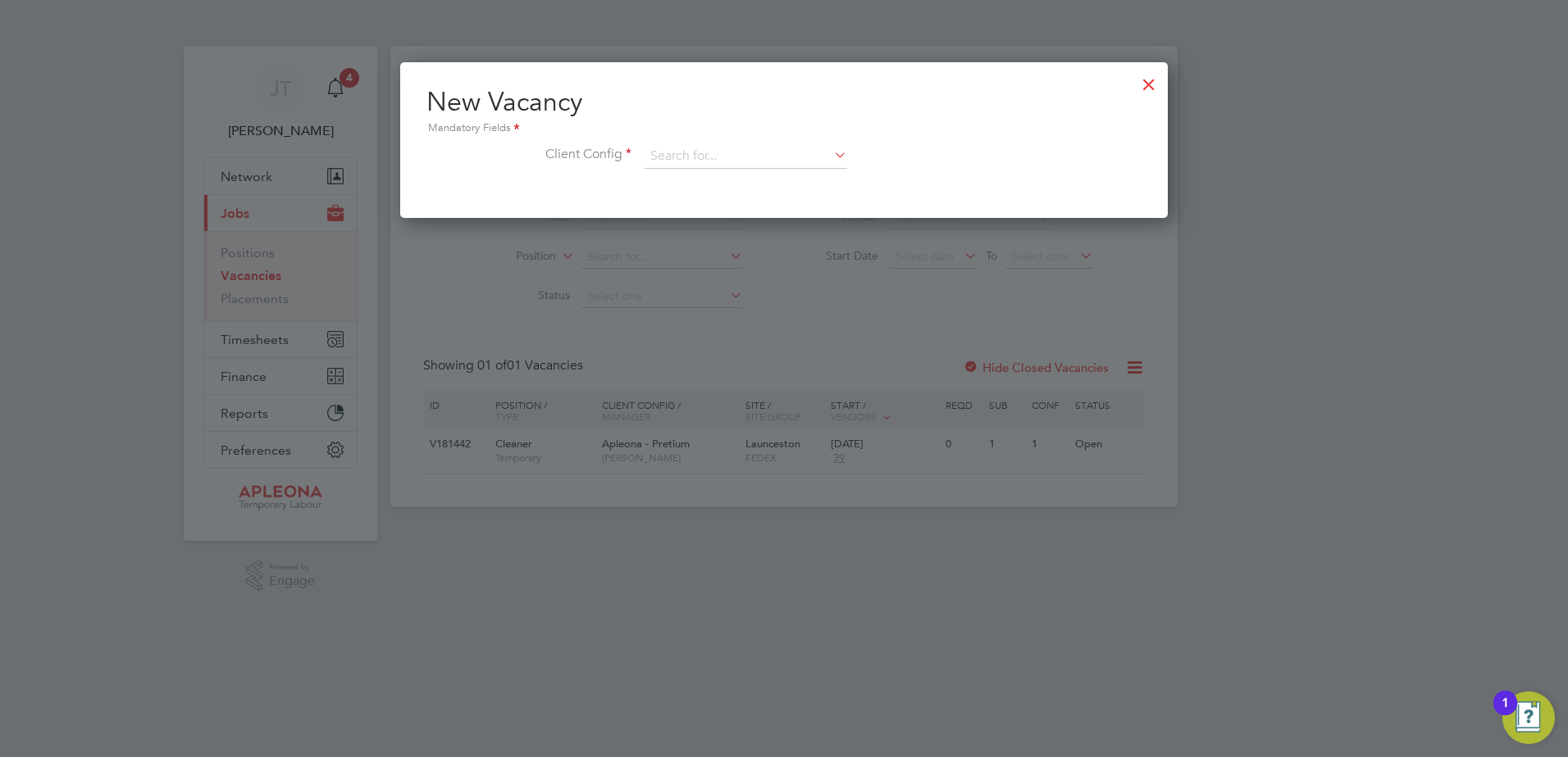
scroll to position [155, 768]
click at [687, 150] on input at bounding box center [746, 156] width 203 height 25
click at [690, 179] on li "Apleona - Pretium" at bounding box center [745, 179] width 204 height 22
type input "Apleona - Pretium"
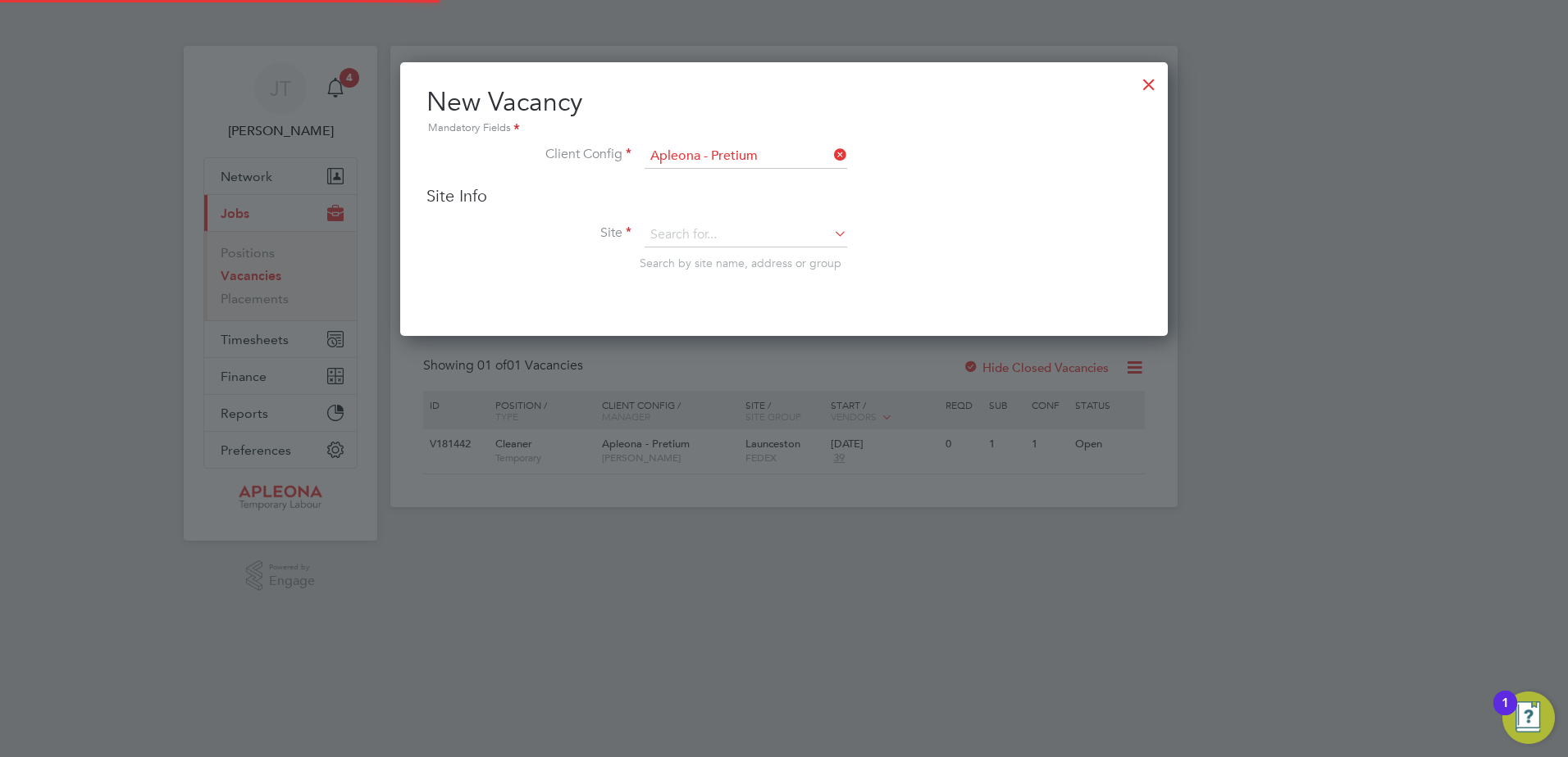
scroll to position [275, 768]
click at [678, 227] on input at bounding box center [746, 235] width 203 height 25
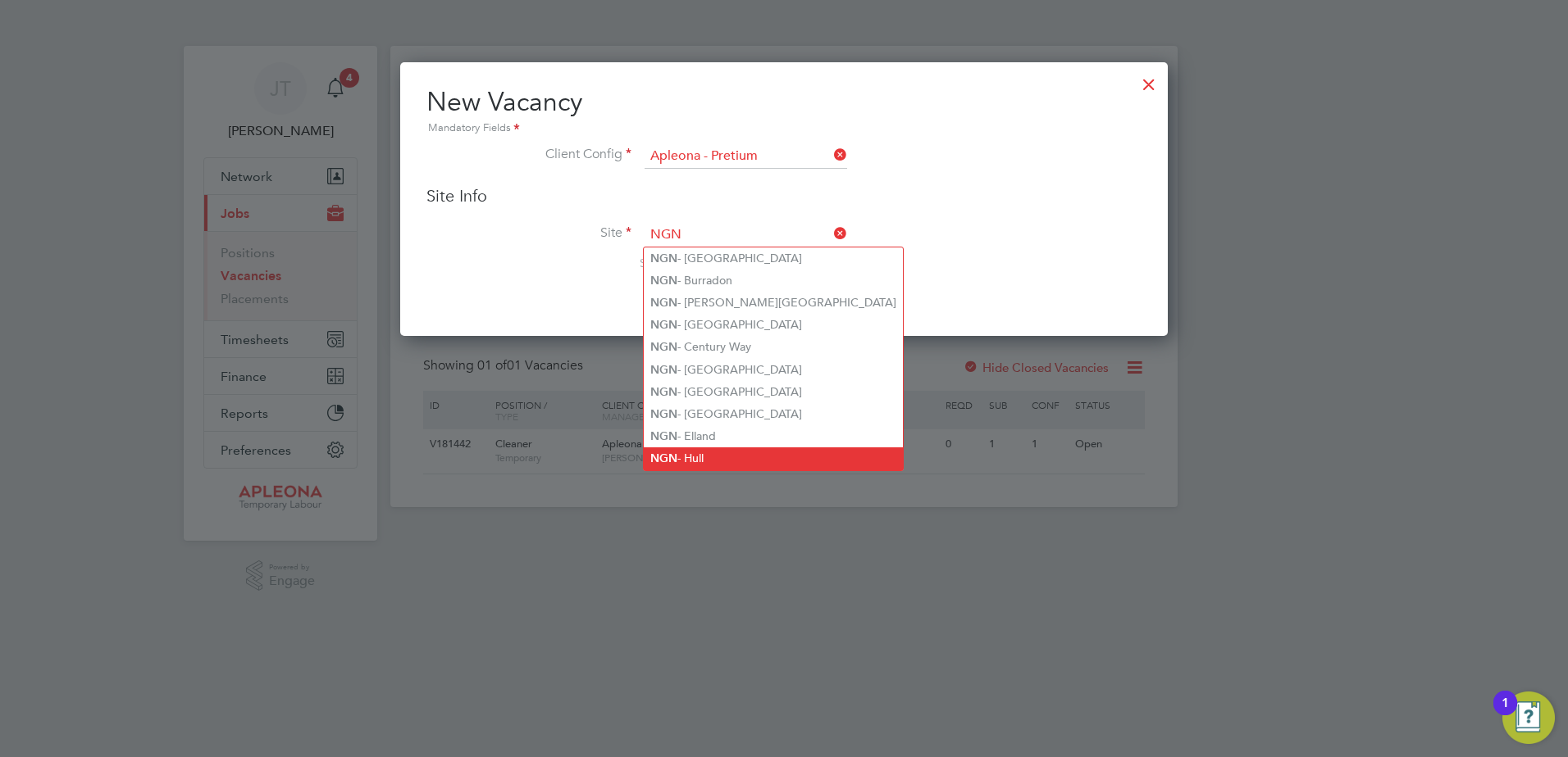
click at [703, 455] on li "NGN - Hull" at bounding box center [773, 458] width 259 height 22
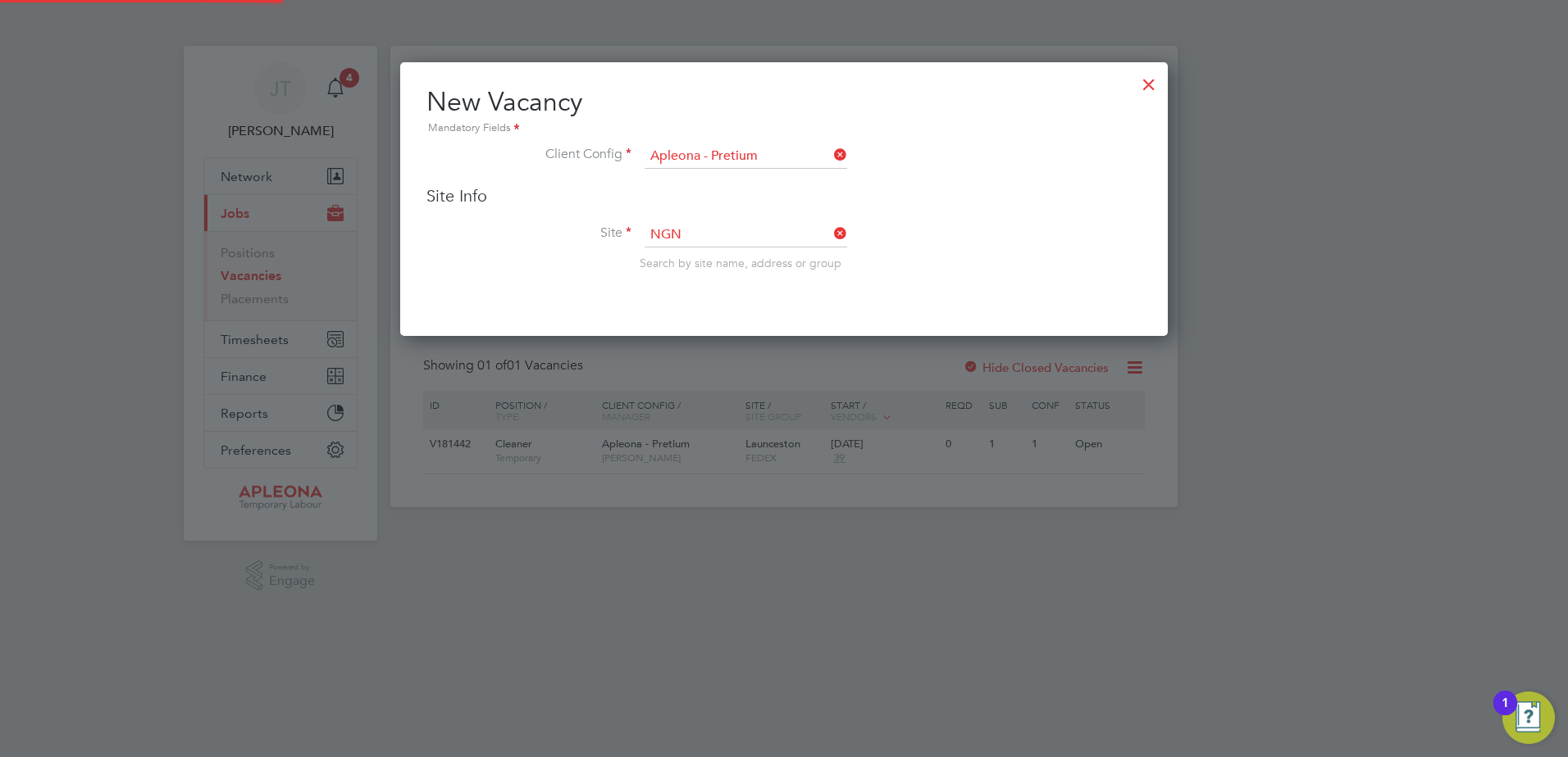
type input "NGN - Hull"
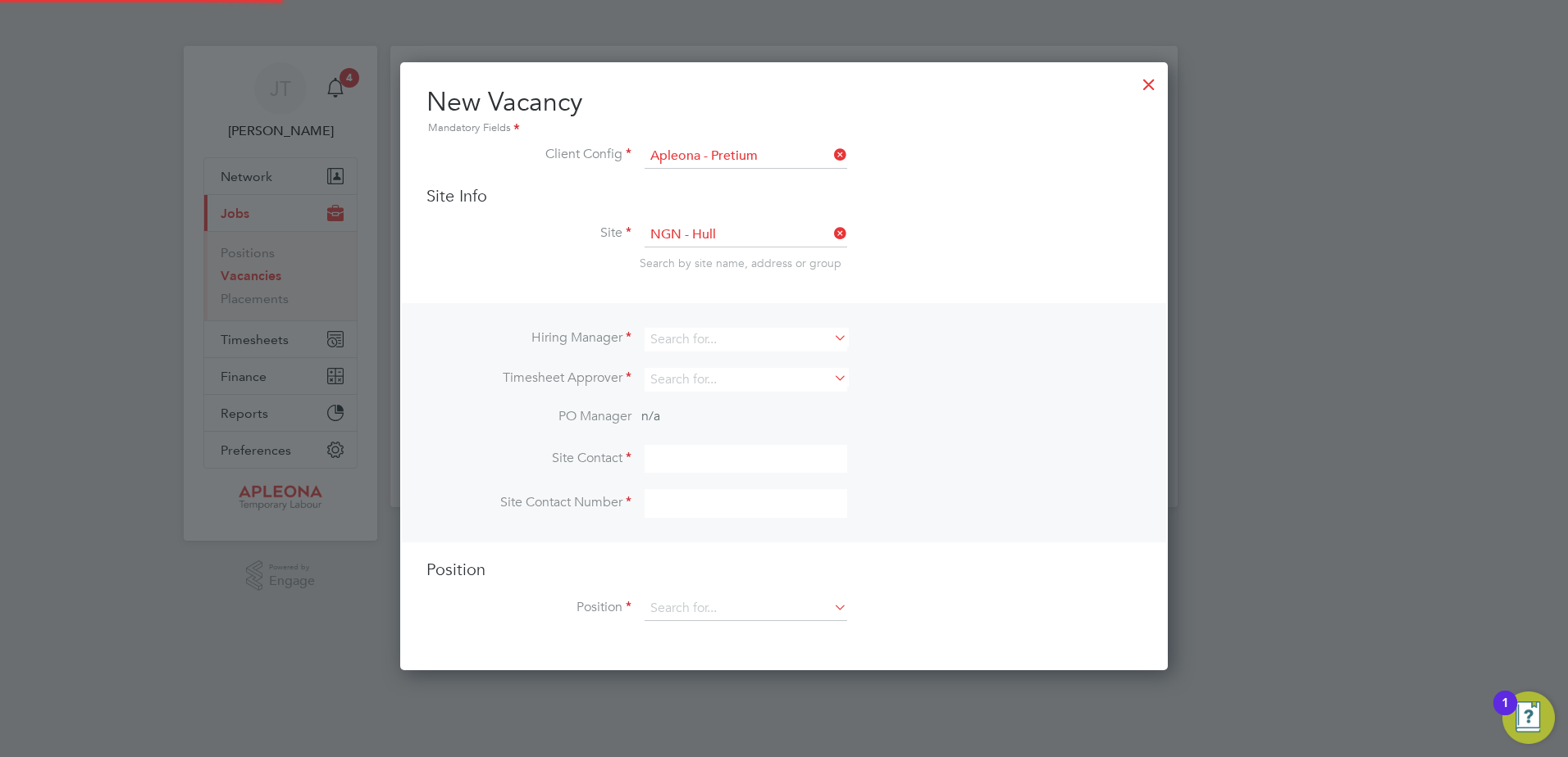
scroll to position [610, 768]
click at [675, 337] on input at bounding box center [746, 339] width 203 height 24
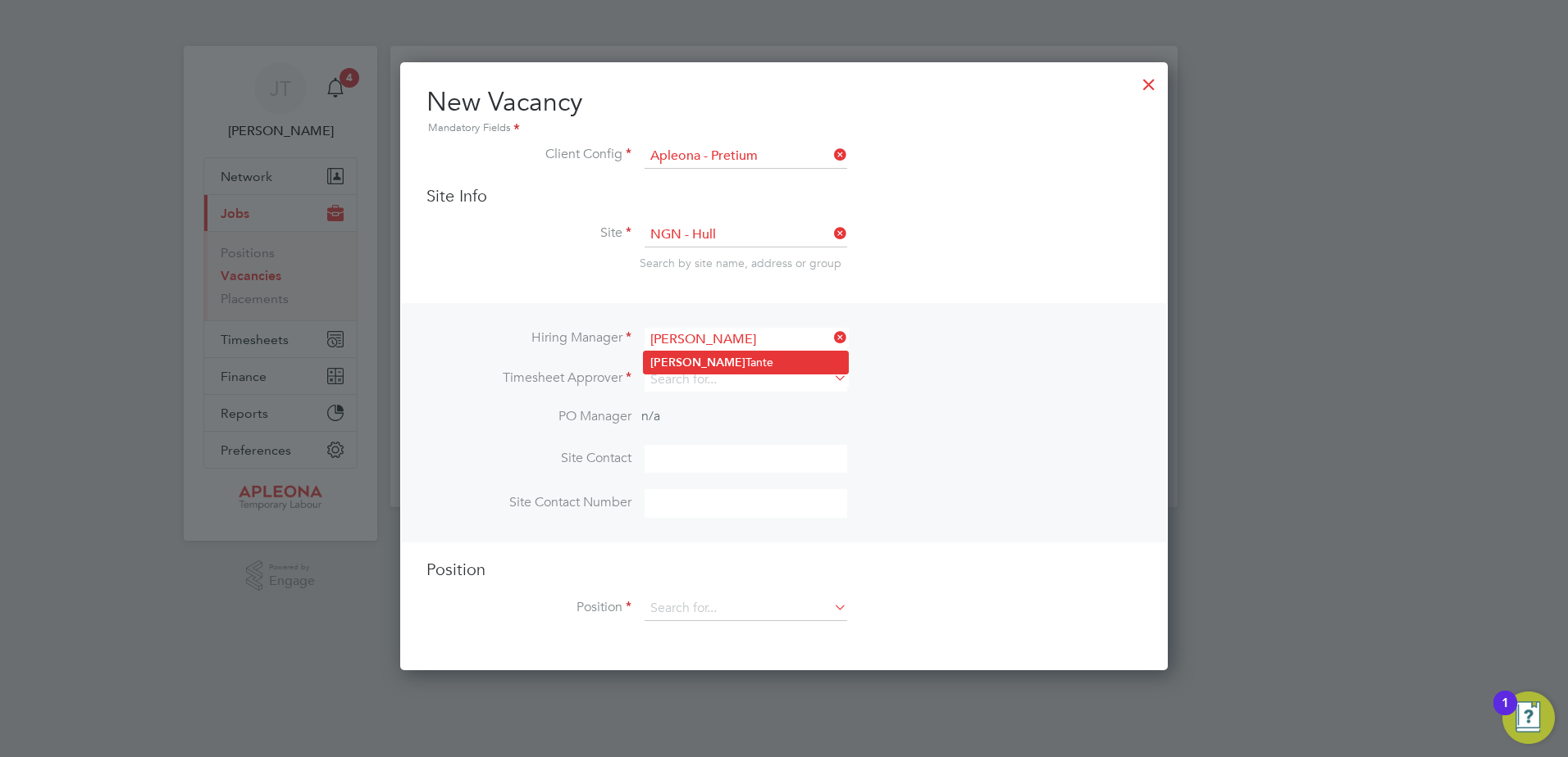
click at [684, 357] on li "Julie Tante" at bounding box center [745, 362] width 204 height 22
type input "[PERSON_NAME]"
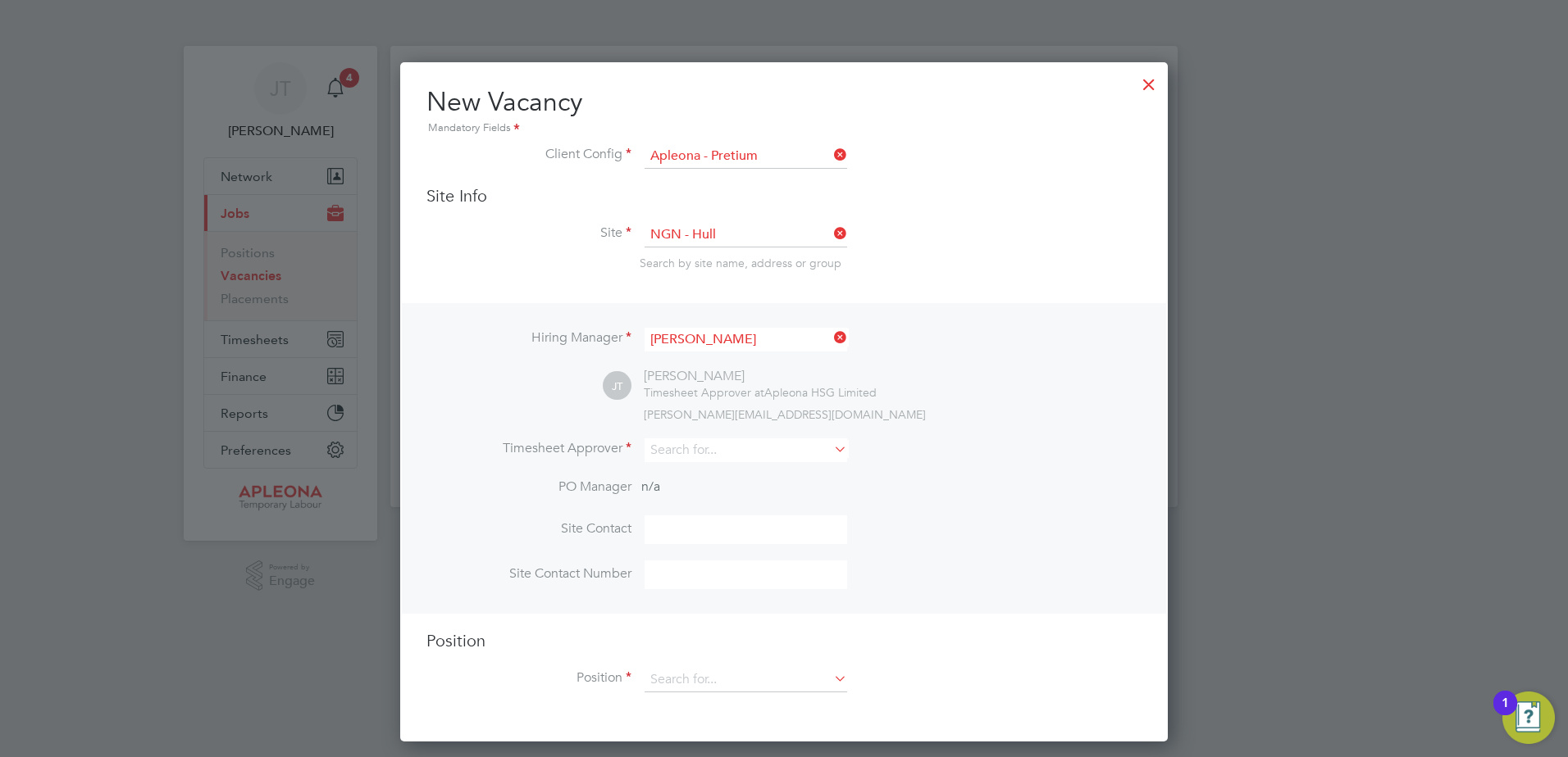
scroll to position [680, 768]
click at [688, 462] on div "Vacancies New Vacancy Vacancies I follow All Vacancies Client Config Site Posit…" at bounding box center [784, 276] width 787 height 461
click at [719, 475] on li "Julie Tante" at bounding box center [745, 474] width 204 height 22
type input "[PERSON_NAME]"
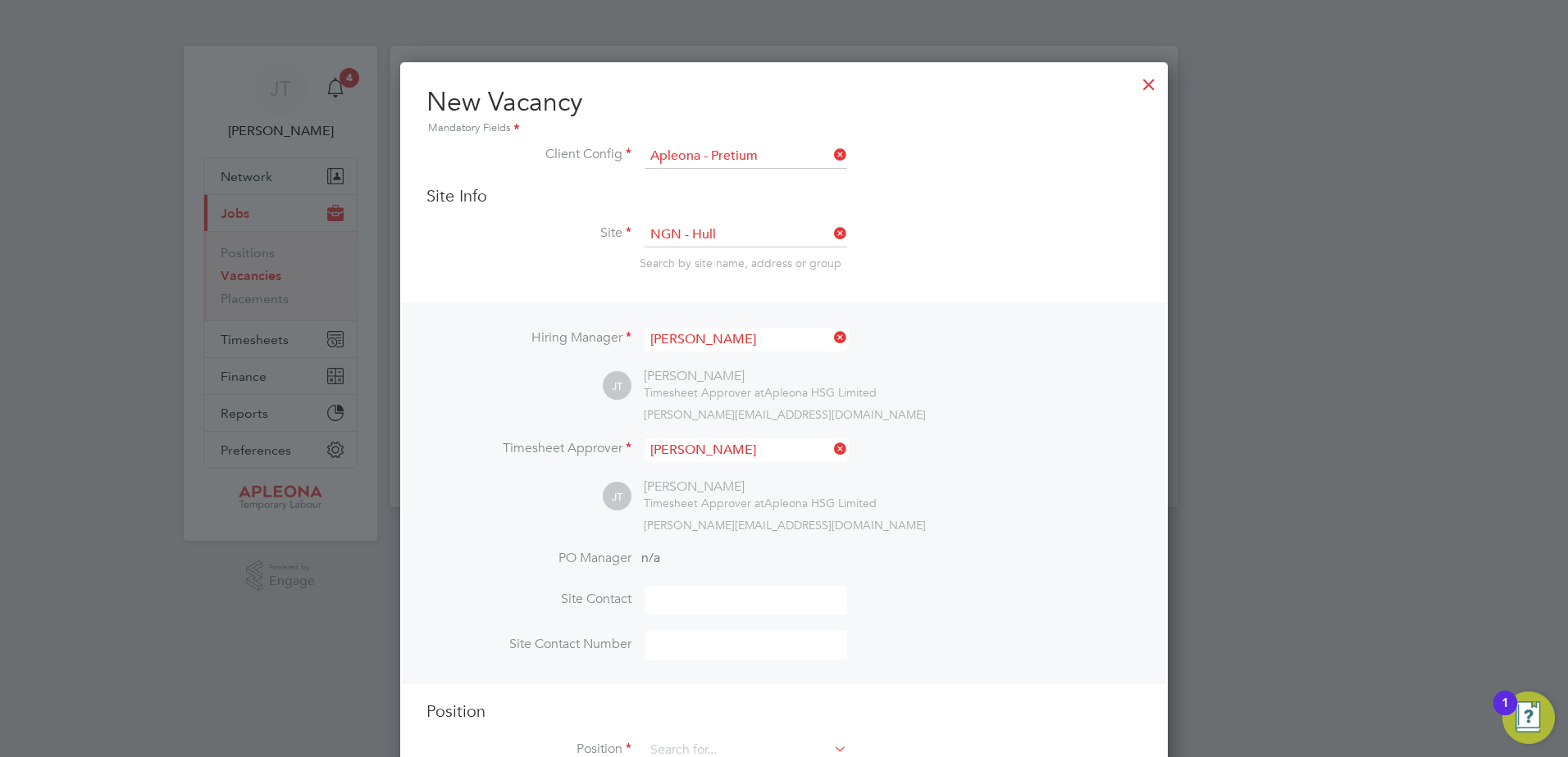
scroll to position [57, 0]
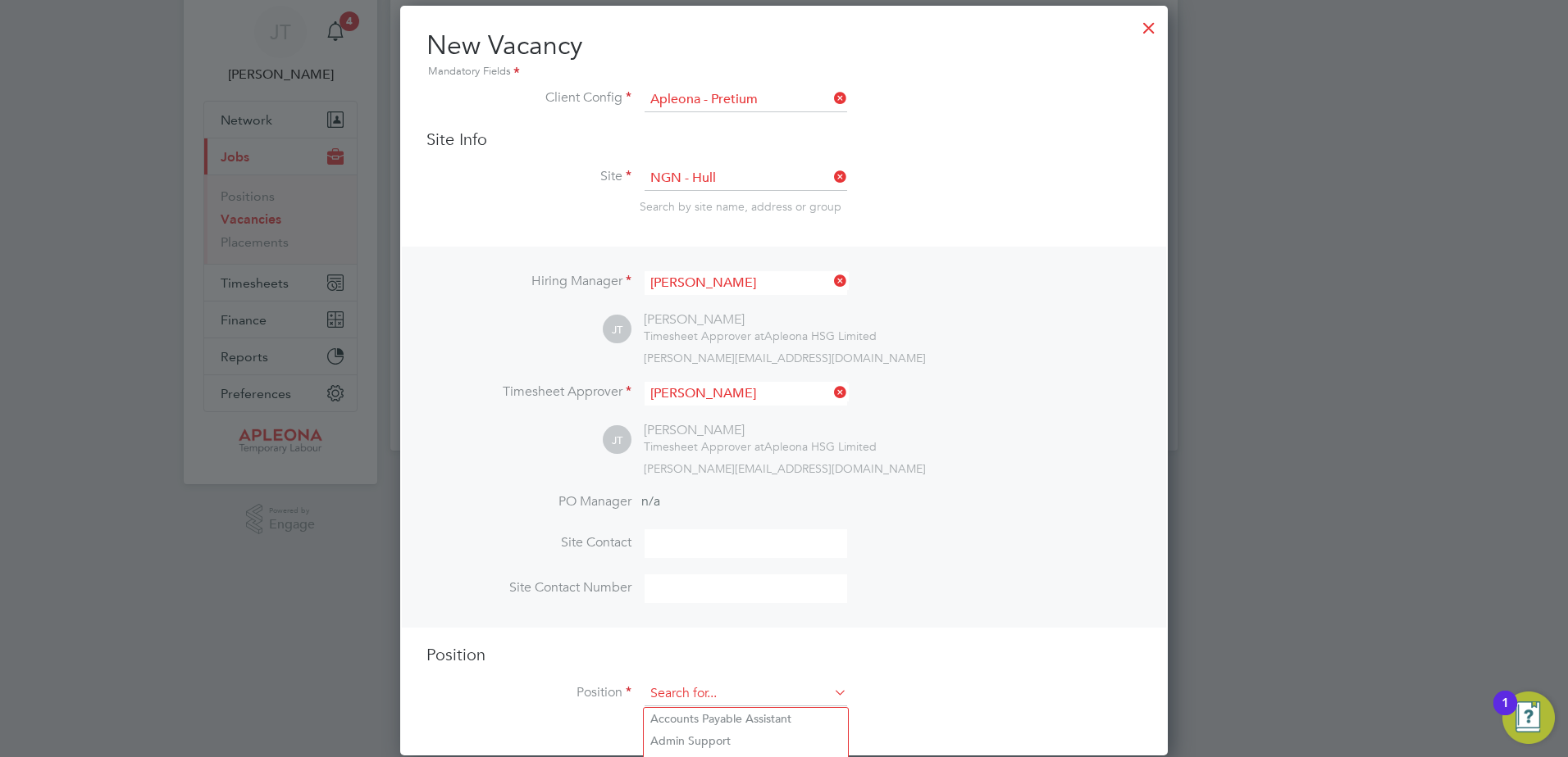
click at [696, 685] on input at bounding box center [746, 694] width 203 height 25
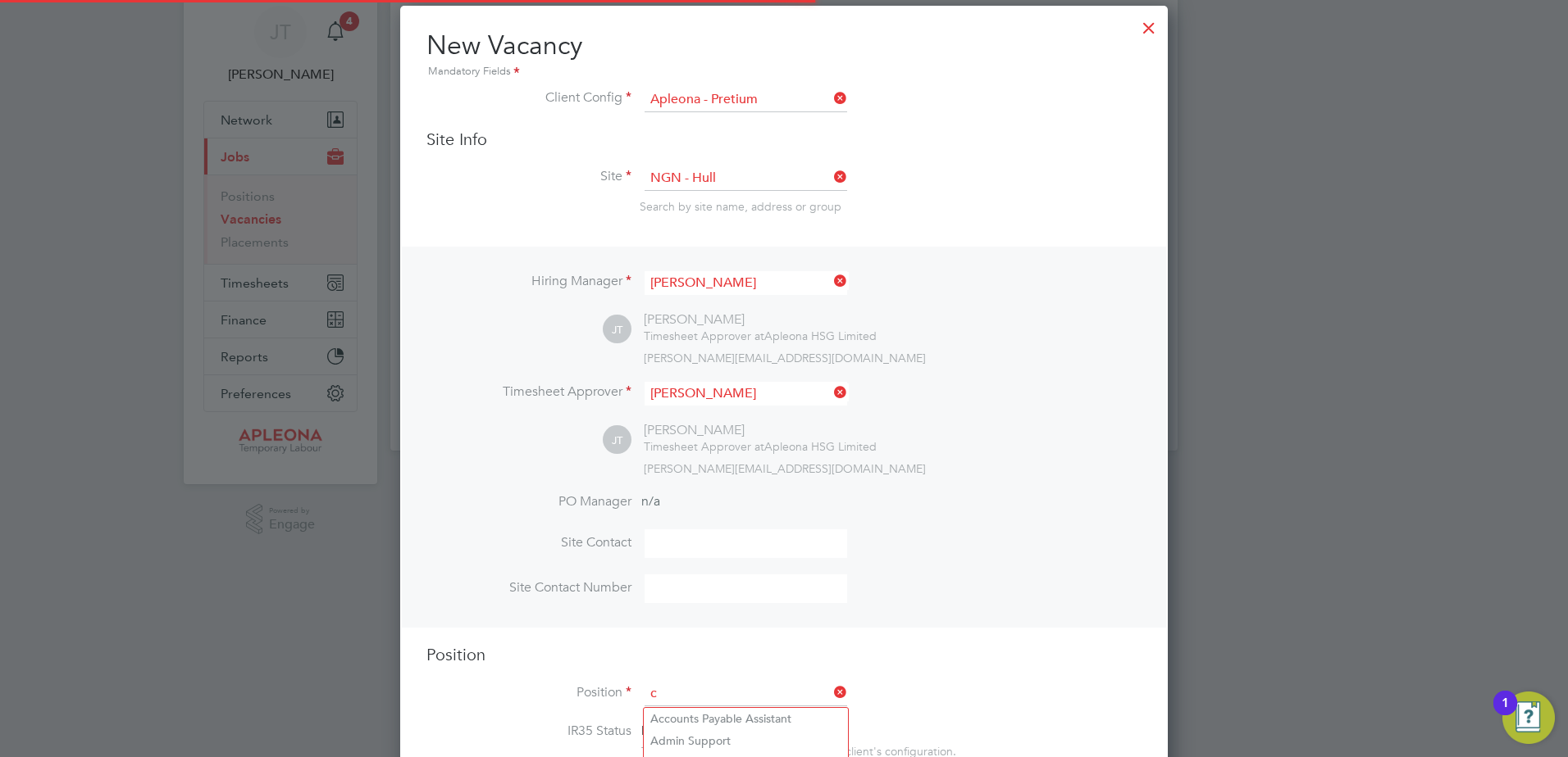
scroll to position [2356, 768]
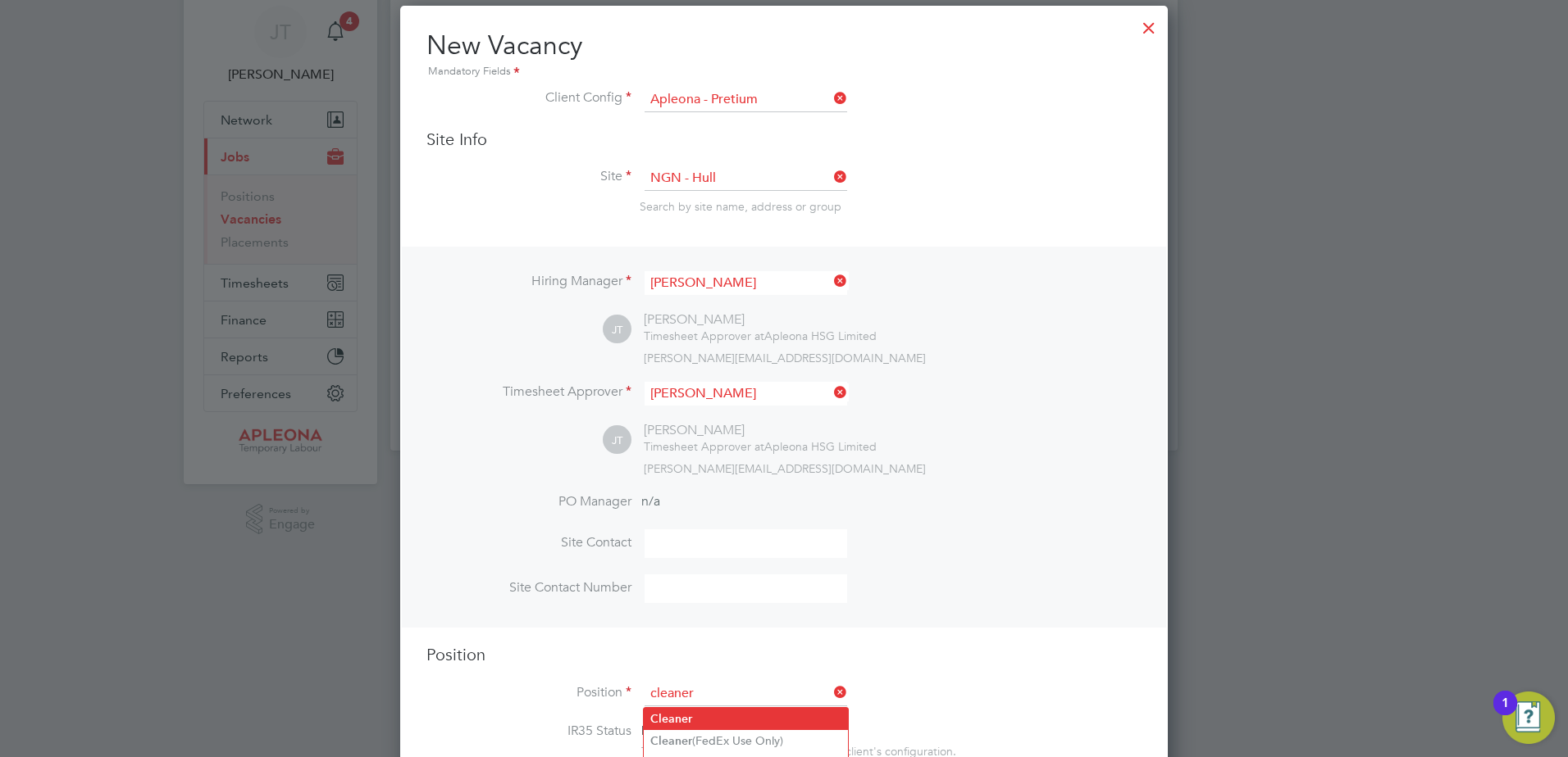
click at [676, 719] on b "Cleaner" at bounding box center [671, 719] width 42 height 14
type input "Cleaner"
type textarea "The Cleaning Operative will to carry out the delivery of office, cleaning and w…"
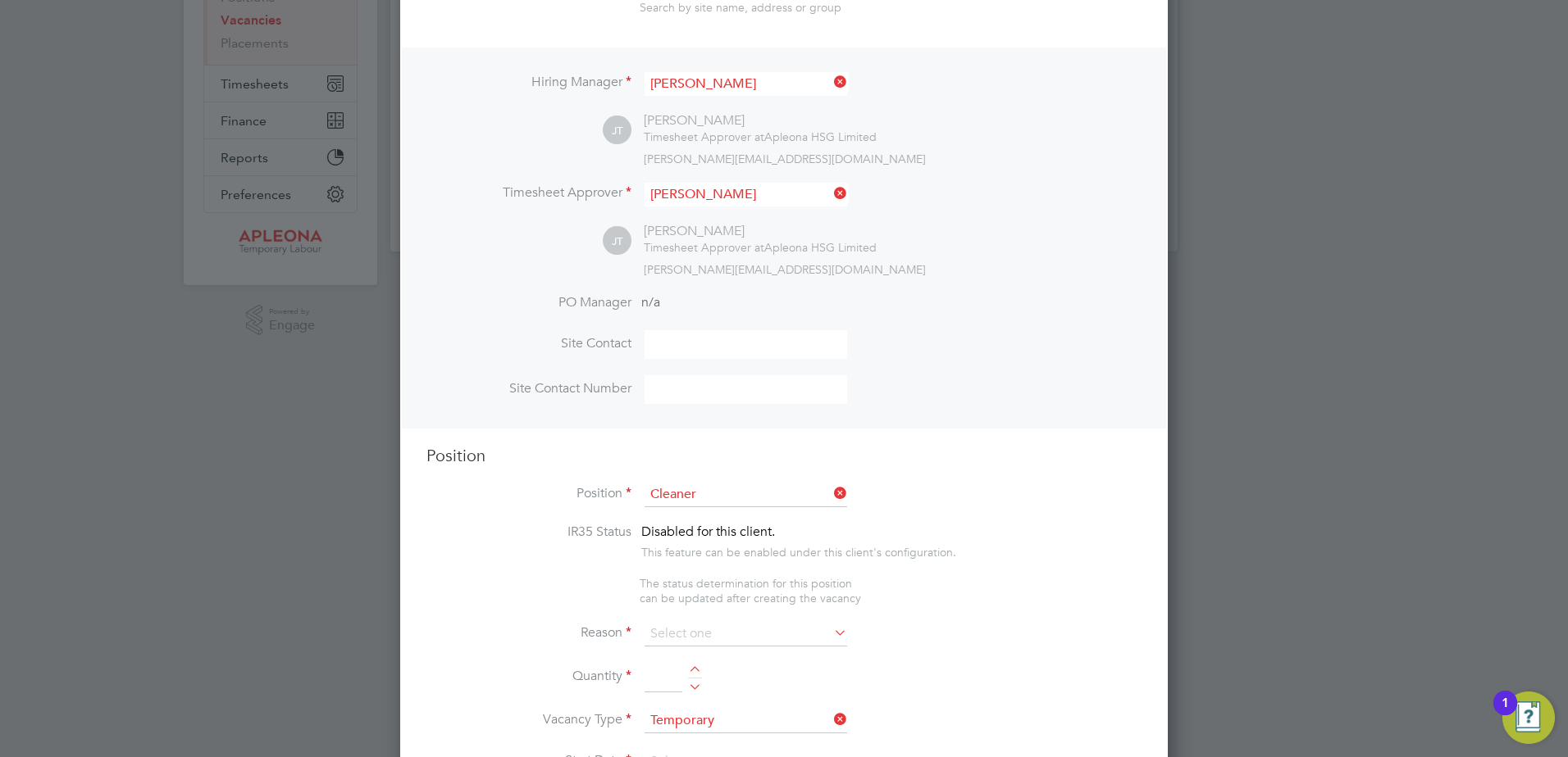
scroll to position [385, 0]
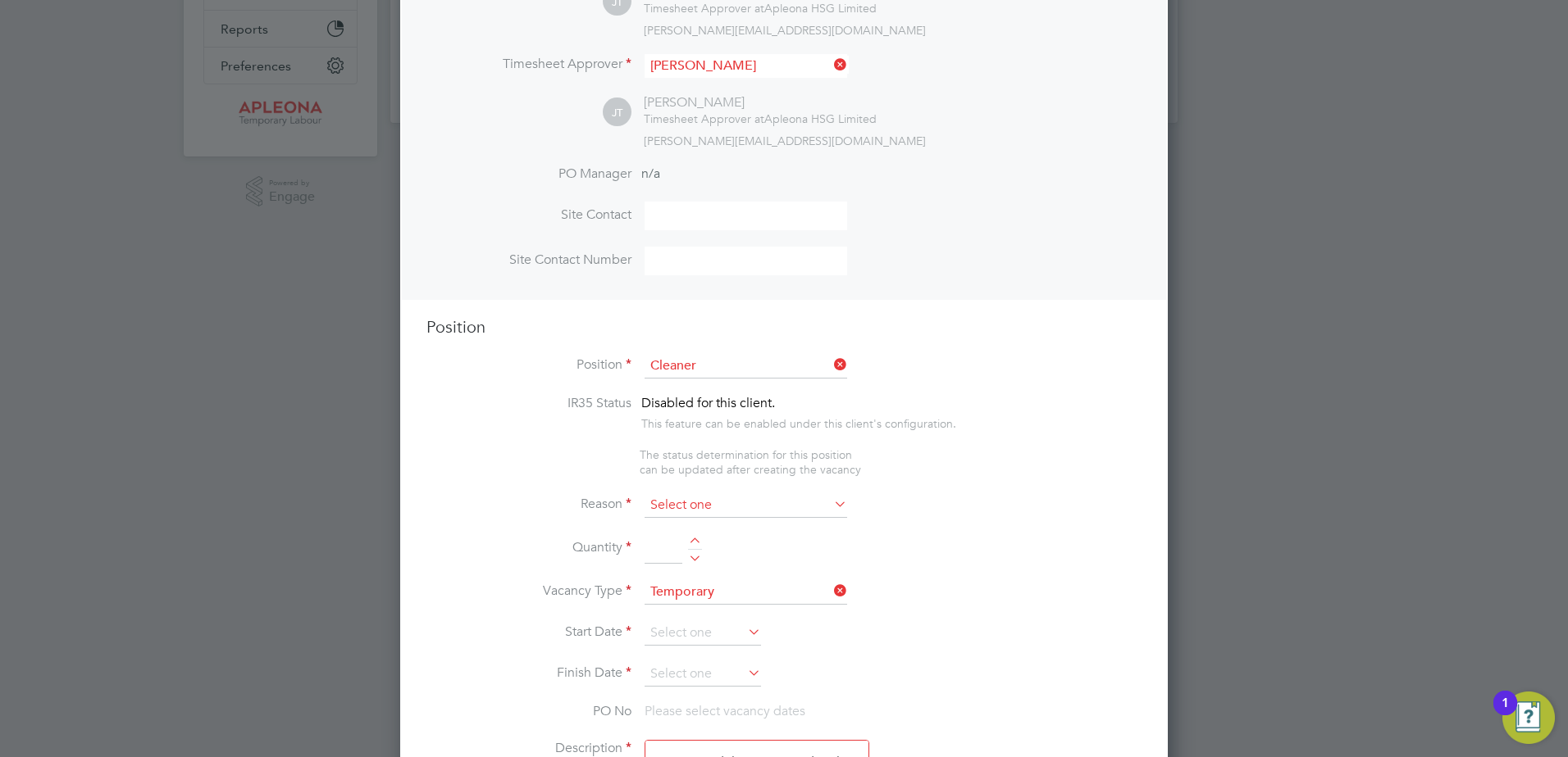
click at [687, 505] on input at bounding box center [746, 506] width 203 height 25
click at [668, 531] on li "Sick" at bounding box center [745, 530] width 204 height 21
type input "Sick"
click at [699, 544] on div at bounding box center [695, 543] width 14 height 11
type input "1"
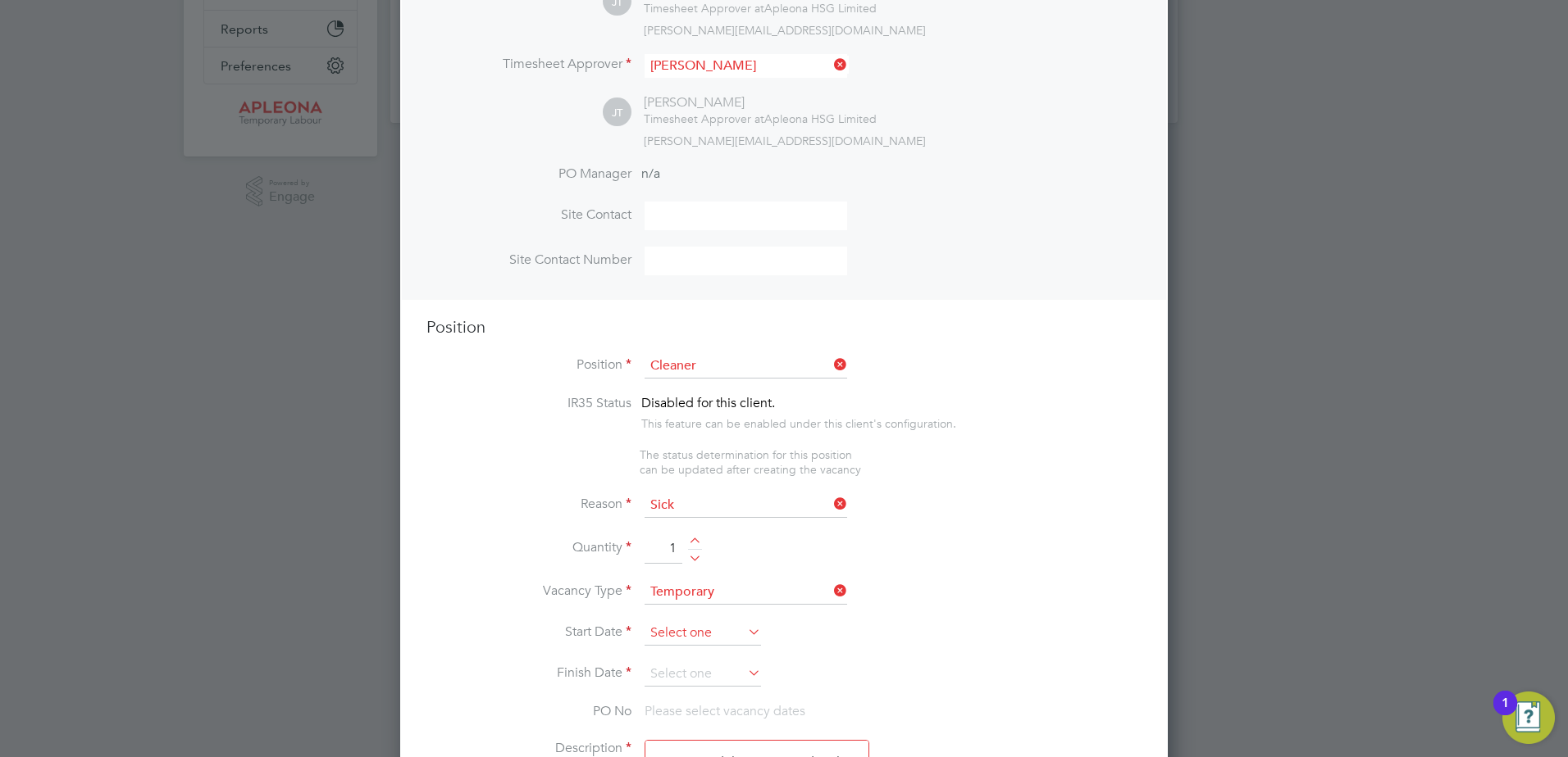
click at [676, 626] on input at bounding box center [702, 634] width 117 height 25
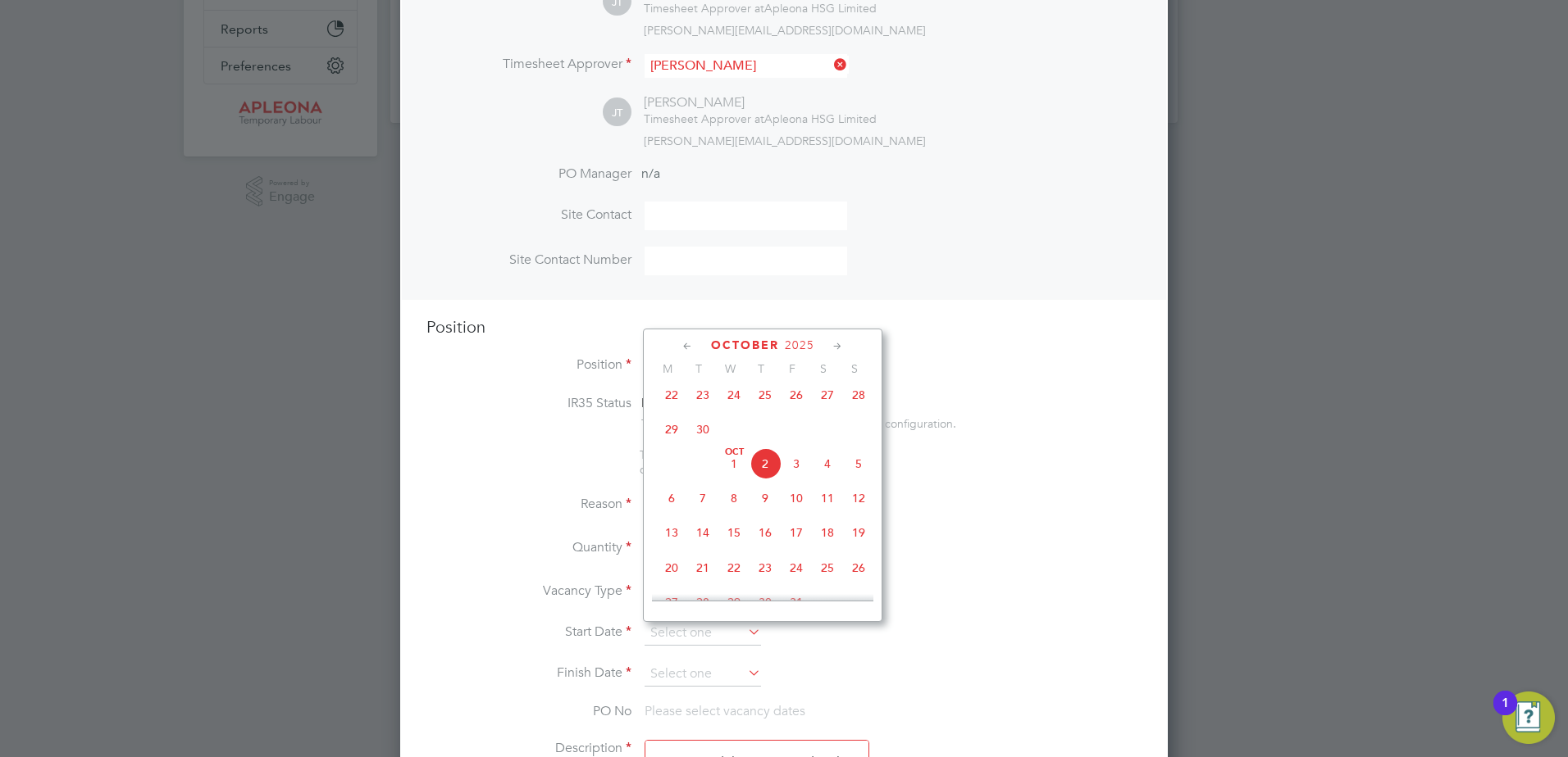
click at [789, 477] on span "3" at bounding box center [795, 463] width 31 height 31
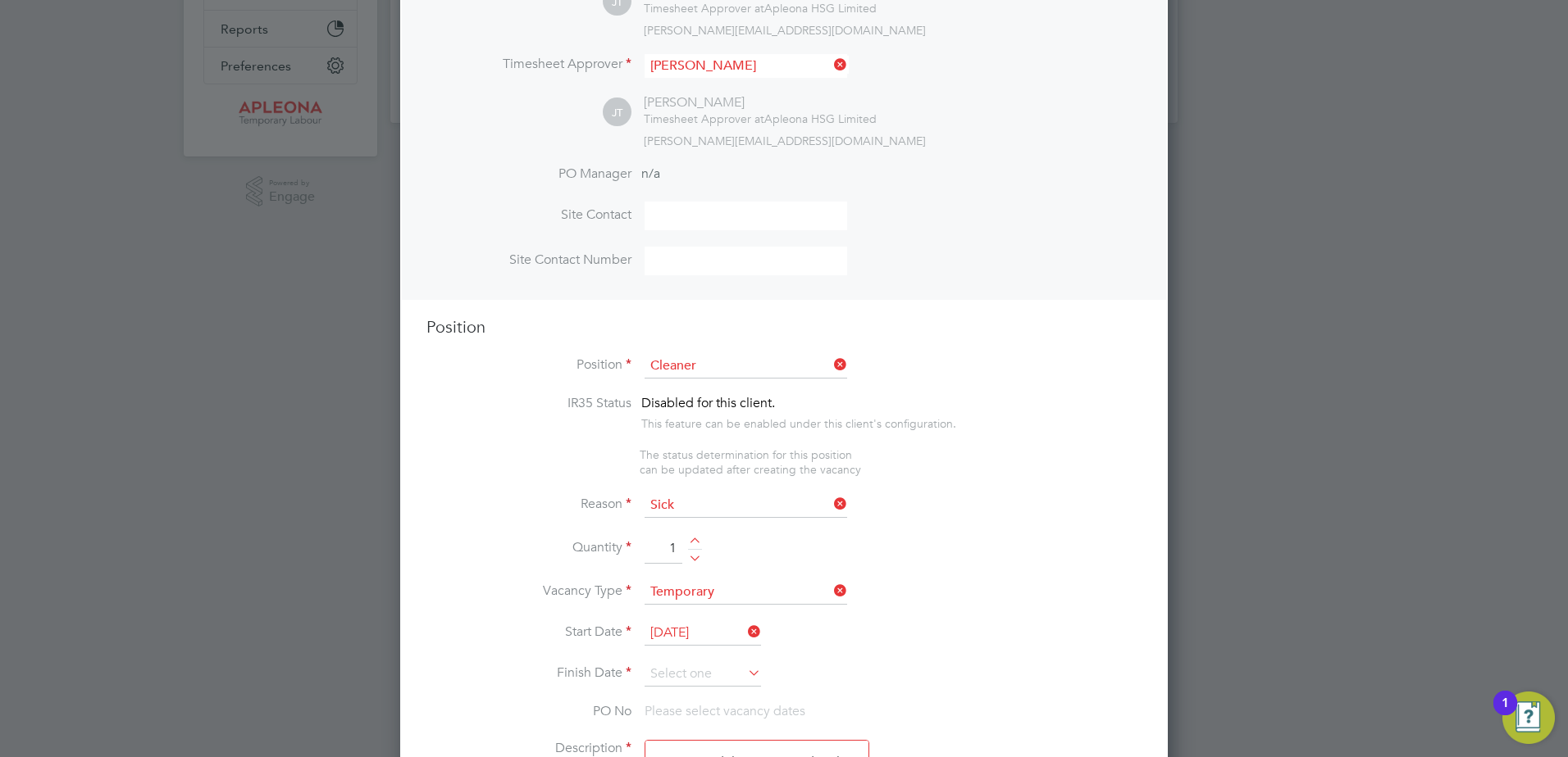
click at [714, 632] on input "[DATE]" at bounding box center [702, 634] width 117 height 25
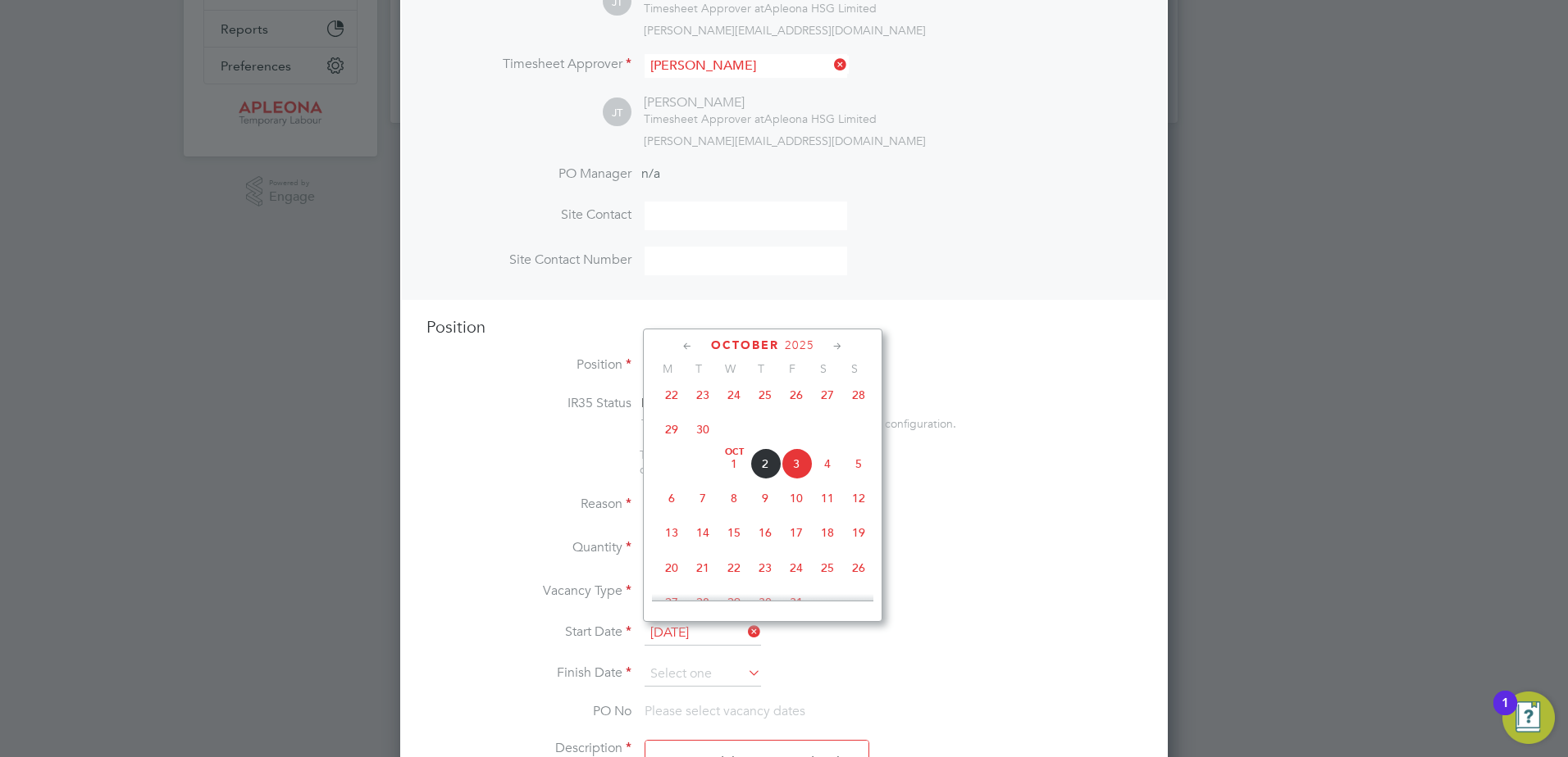
click at [673, 511] on span "6" at bounding box center [671, 497] width 31 height 31
type input "06 Oct 2025"
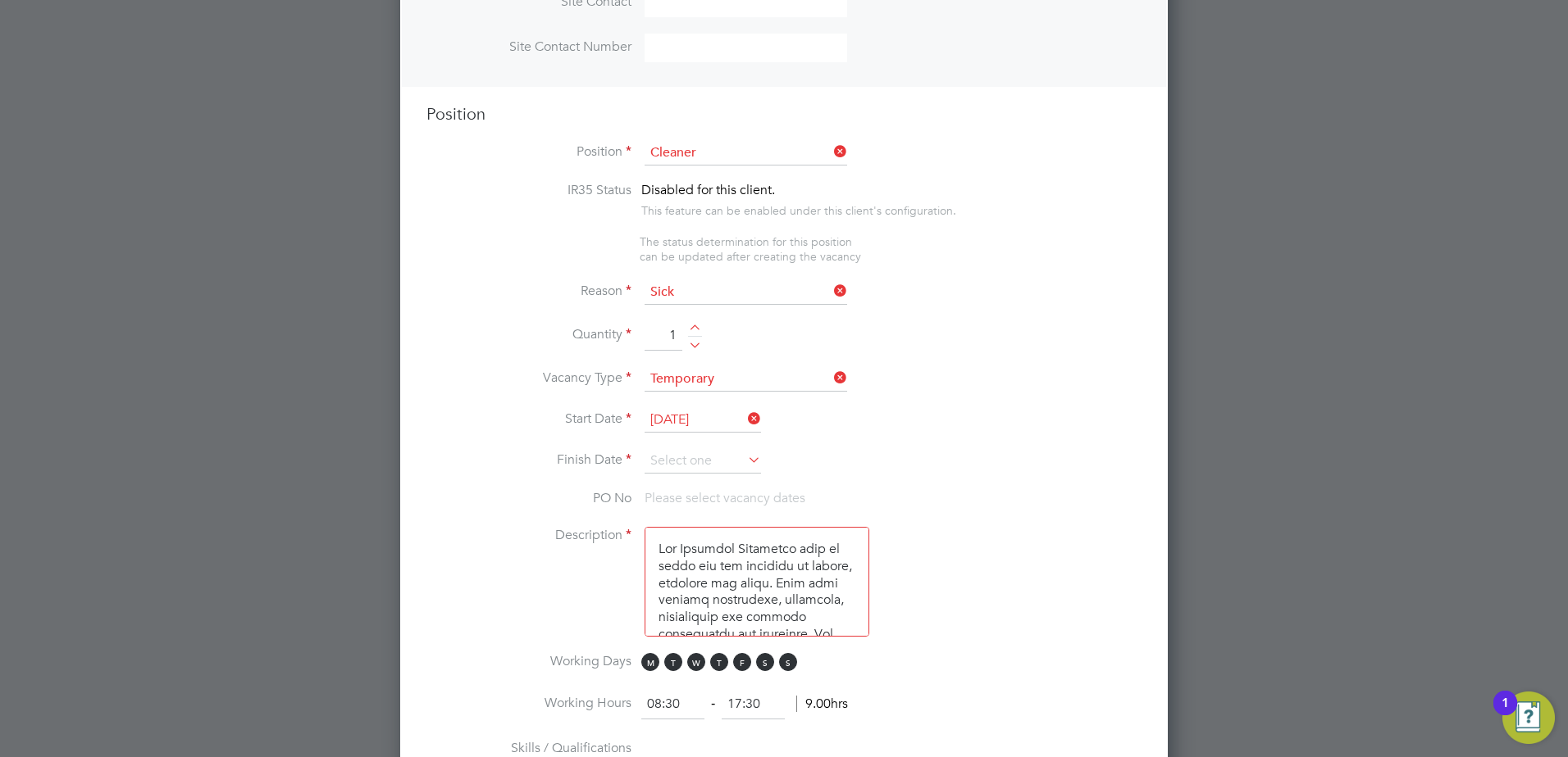
scroll to position [630, 0]
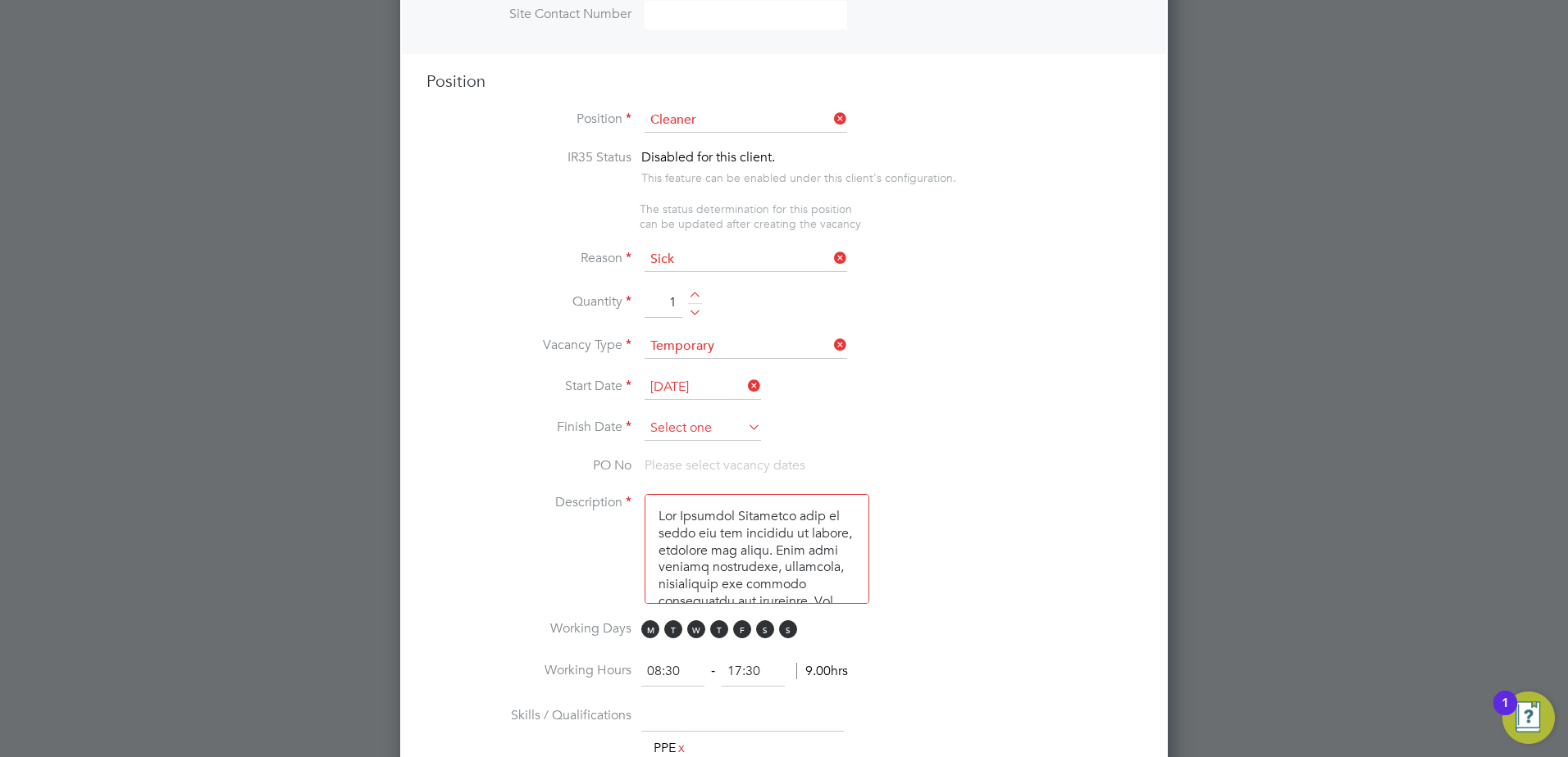
click at [695, 422] on input at bounding box center [702, 428] width 117 height 25
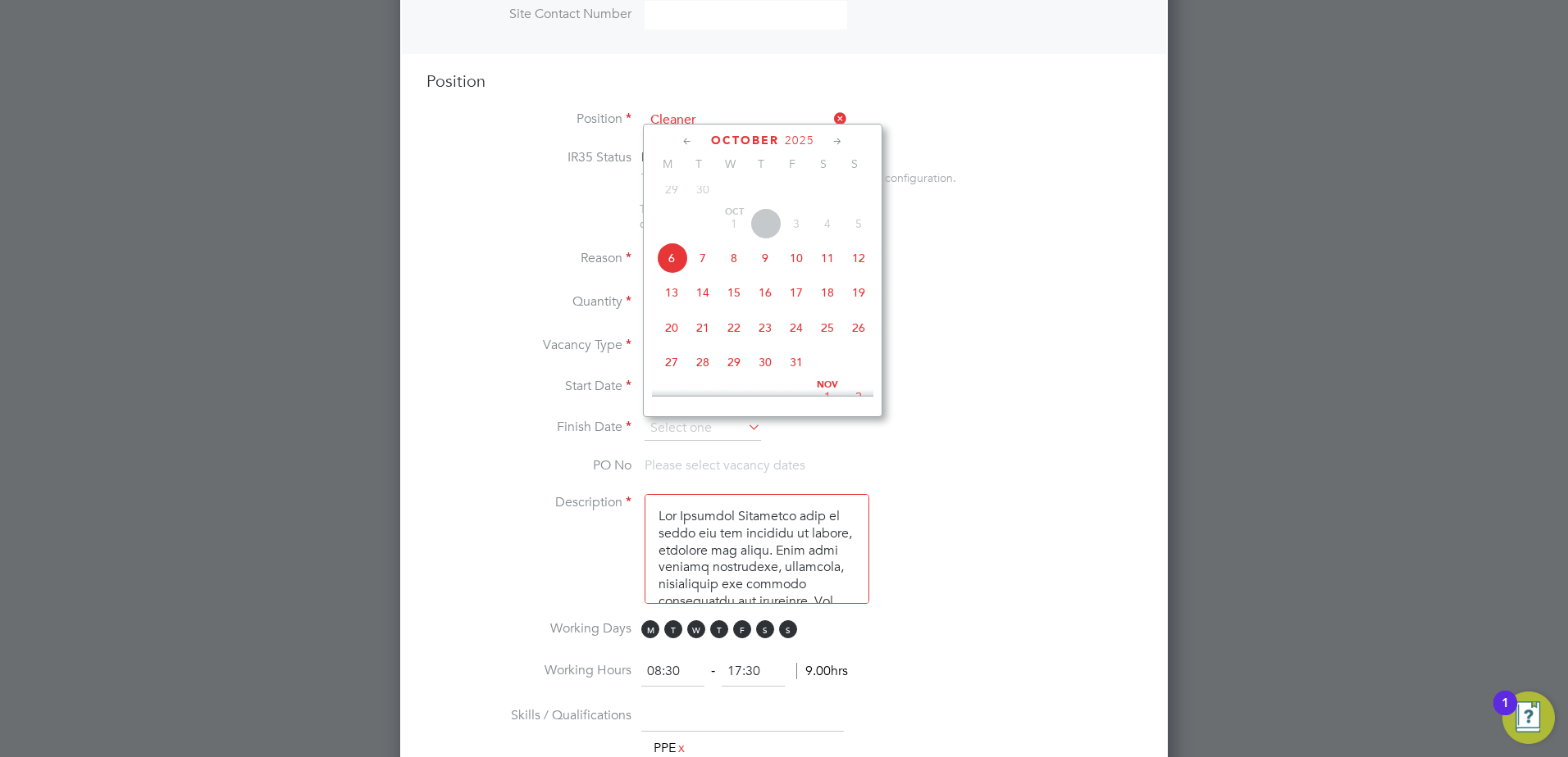
drag, startPoint x: 670, startPoint y: 268, endPoint x: 696, endPoint y: 295, distance: 37.5
click at [670, 269] on span "6" at bounding box center [671, 258] width 31 height 31
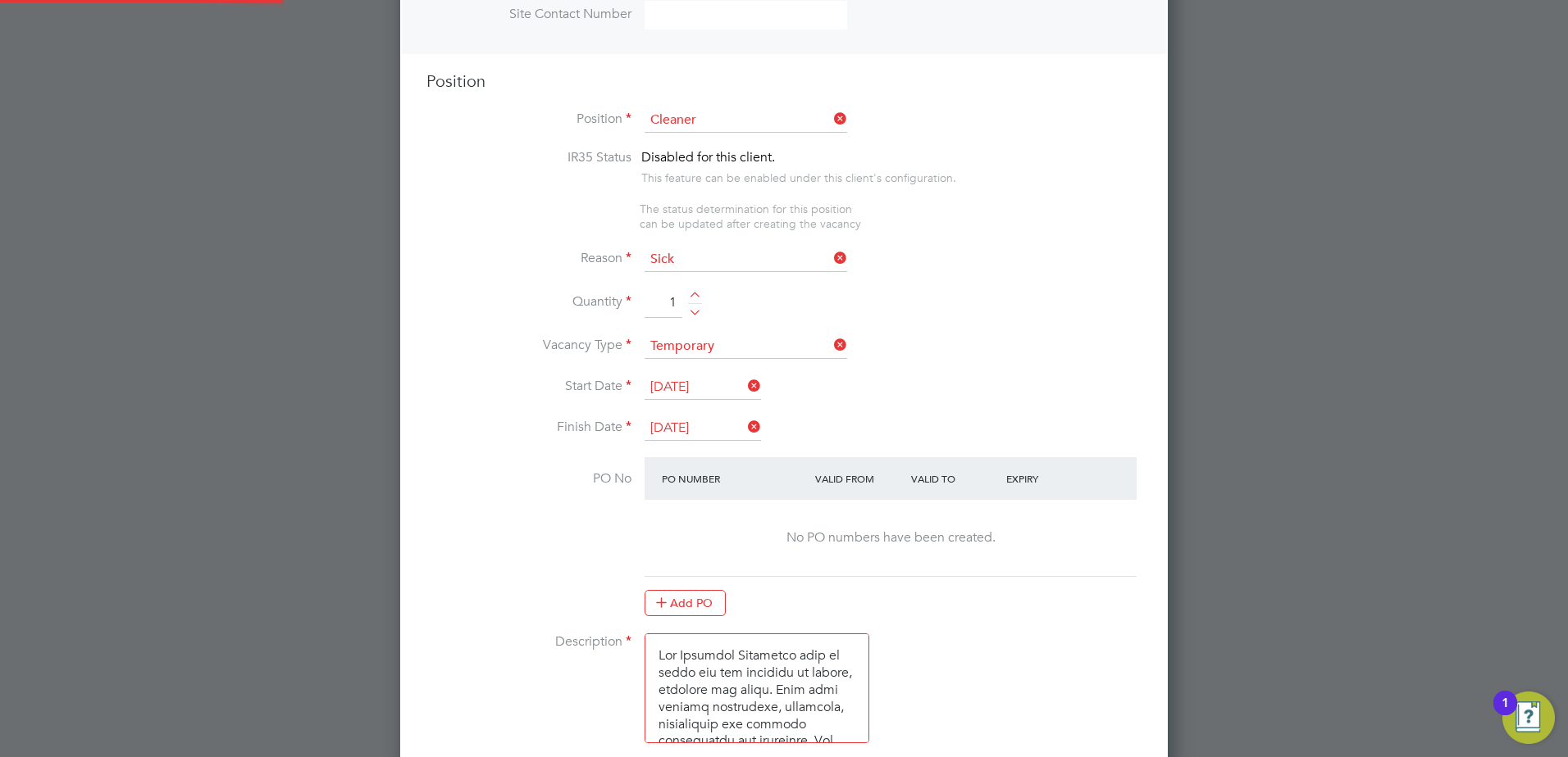
scroll to position [2467, 768]
click at [728, 427] on input "06 Oct 2025" at bounding box center [702, 428] width 117 height 25
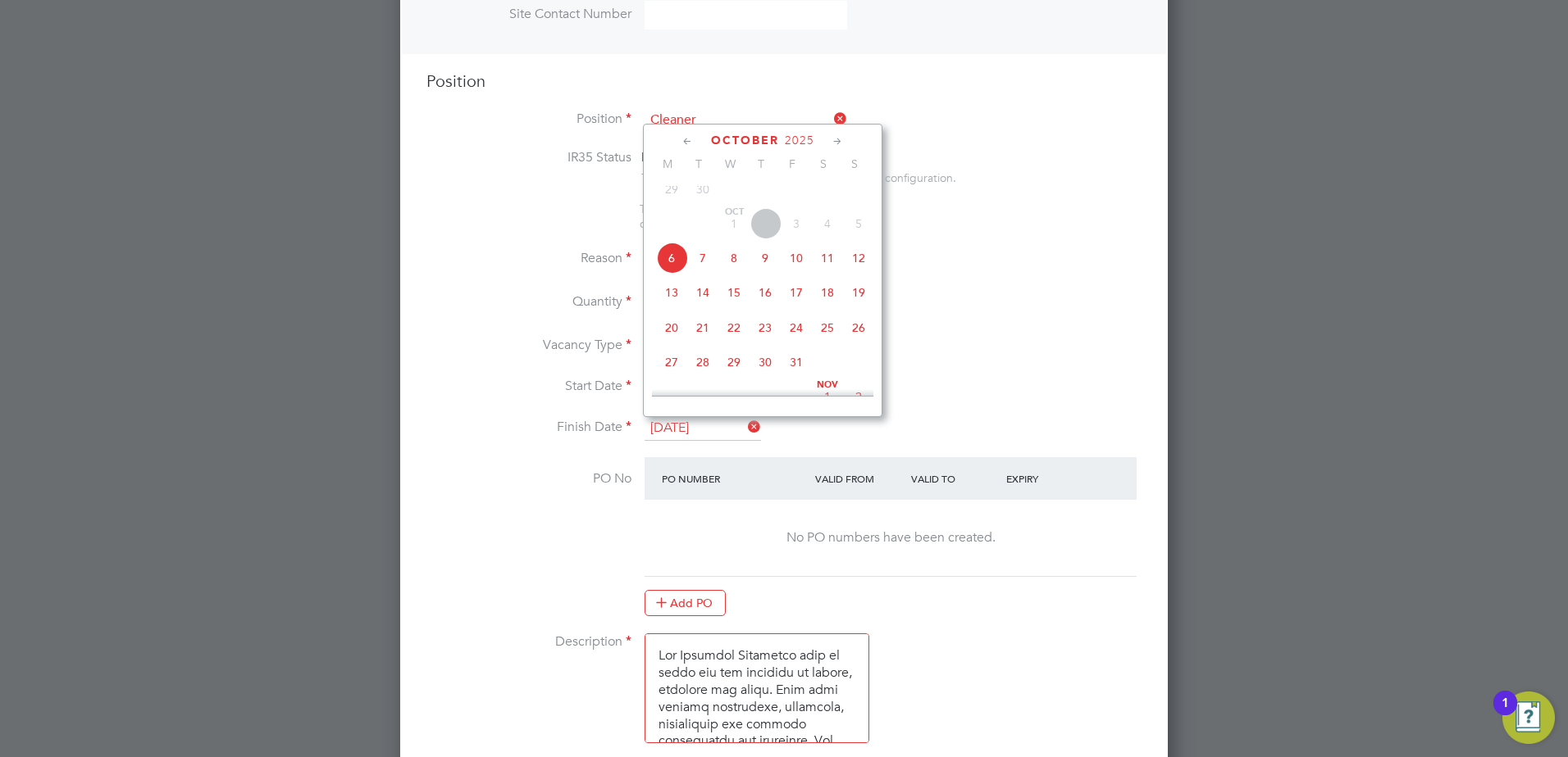
click at [802, 270] on span "10" at bounding box center [795, 258] width 31 height 31
type input "10 Oct 2025"
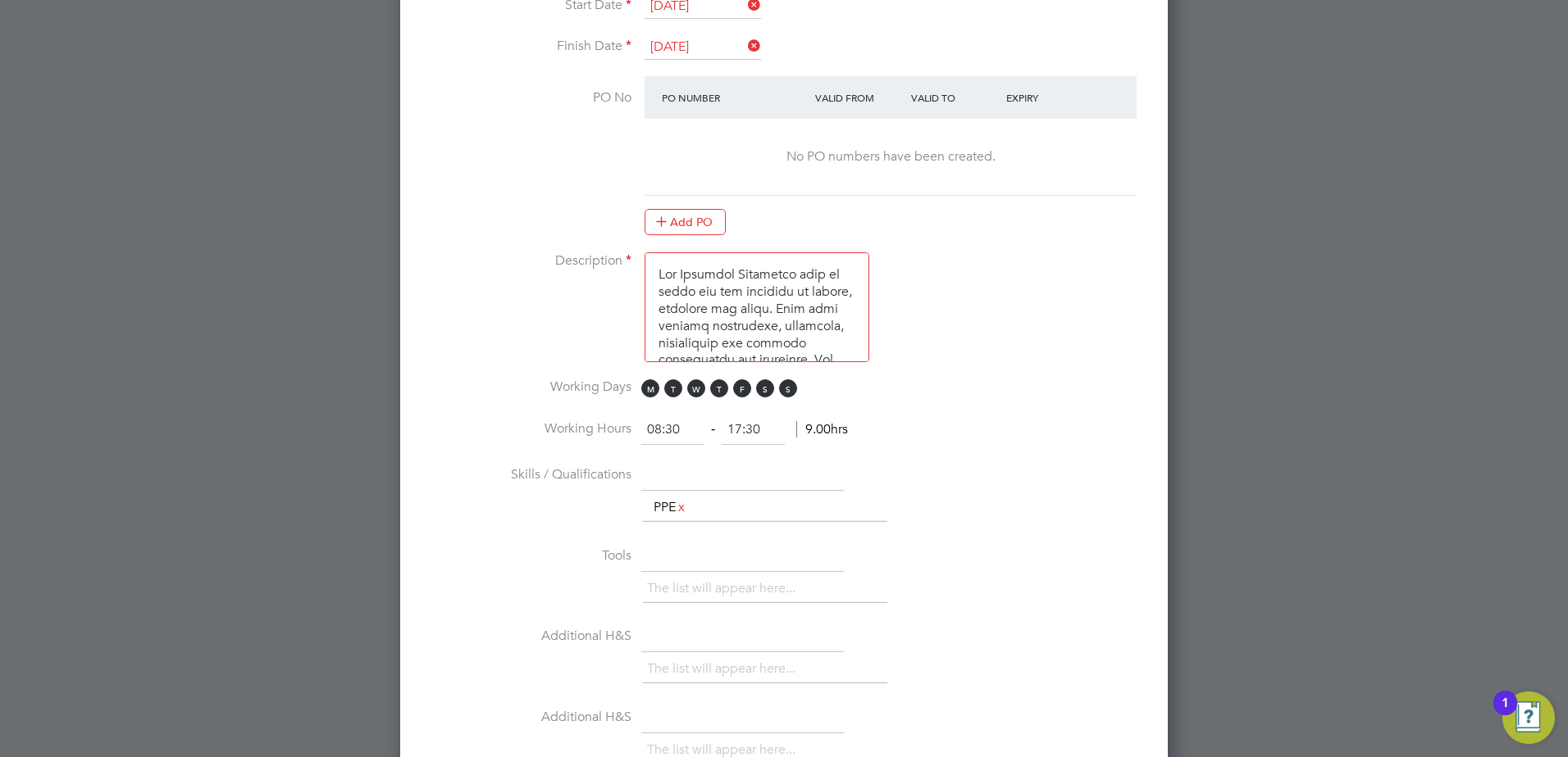
scroll to position [1040, 0]
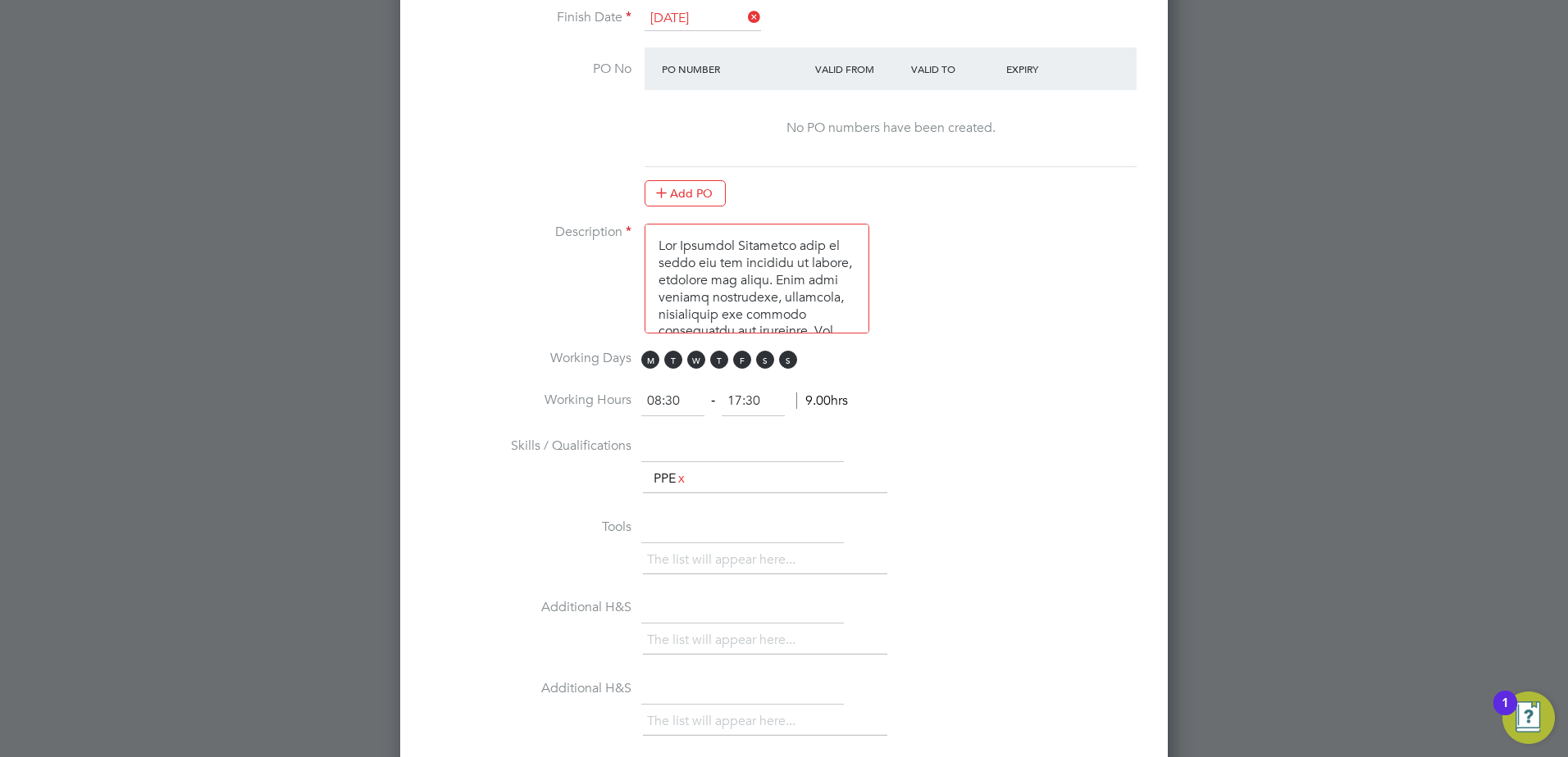
click at [662, 403] on input "08:30" at bounding box center [672, 401] width 64 height 29
type input "09:30"
click at [744, 398] on input "17:30" at bounding box center [753, 401] width 64 height 29
type input "11:30"
click at [926, 435] on li "Skills / Qualifications The list will appear here... PPE x" at bounding box center [784, 474] width 715 height 81
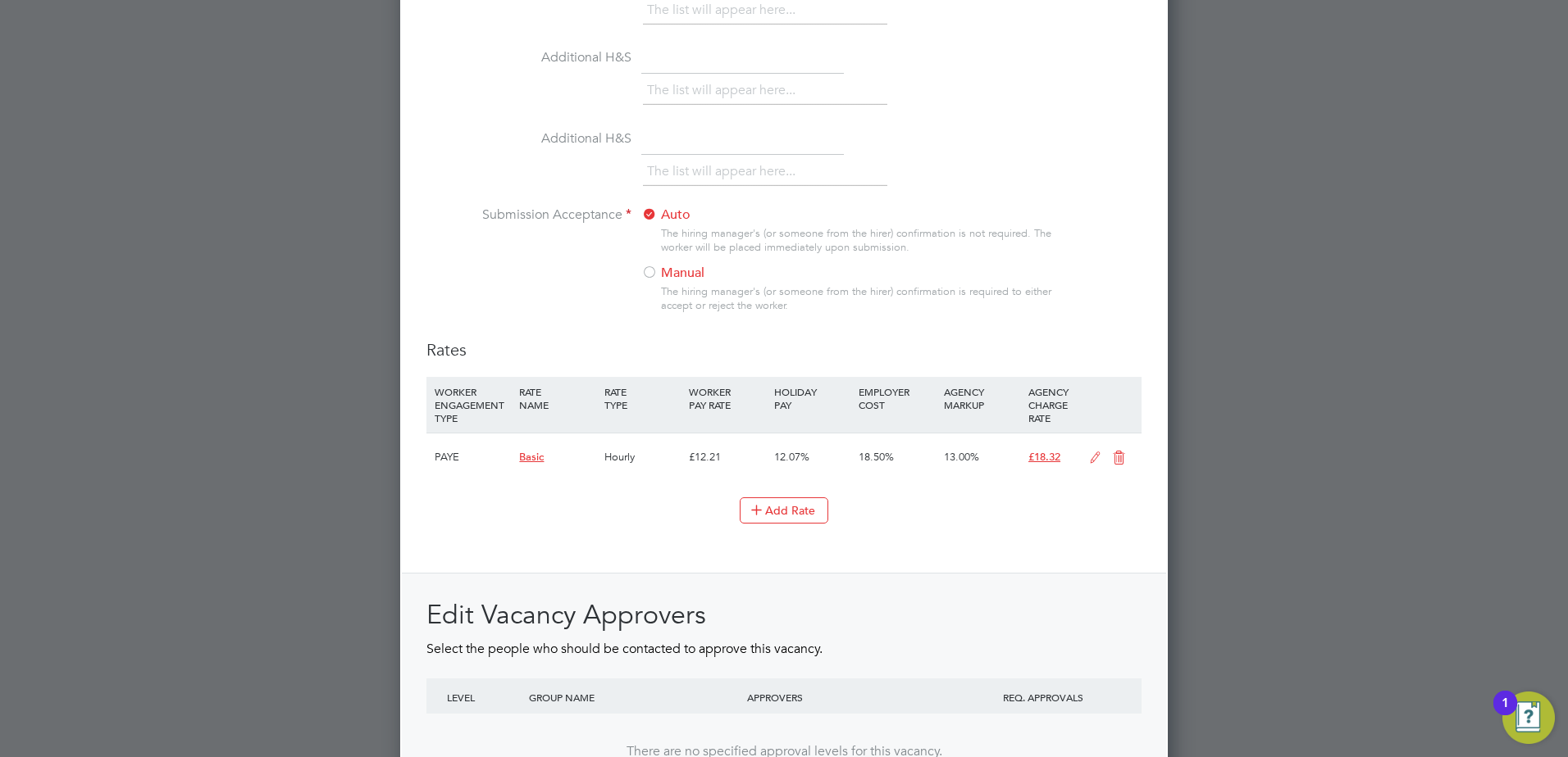
scroll to position [1613, 0]
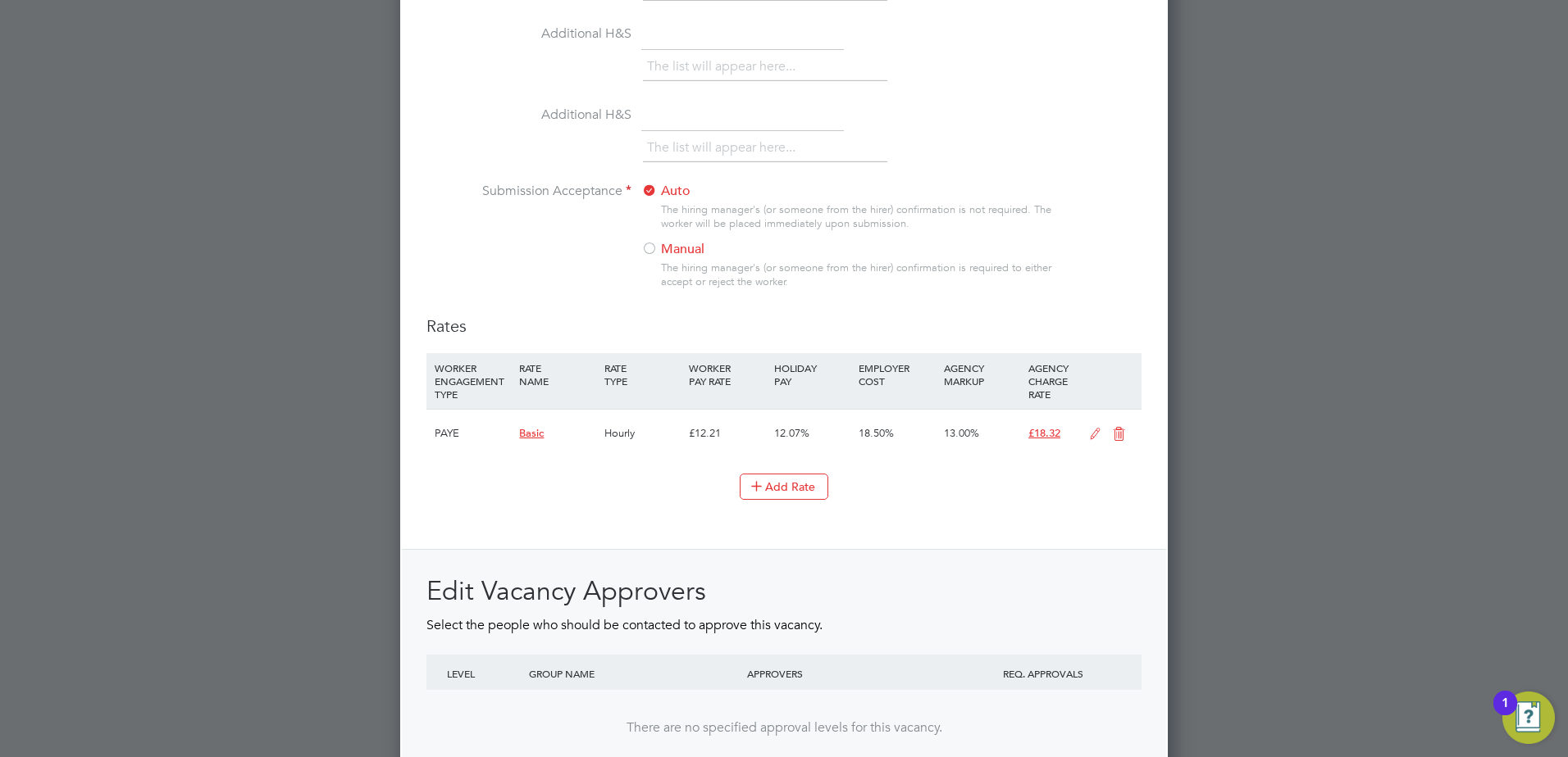
click at [649, 250] on div at bounding box center [648, 249] width 16 height 16
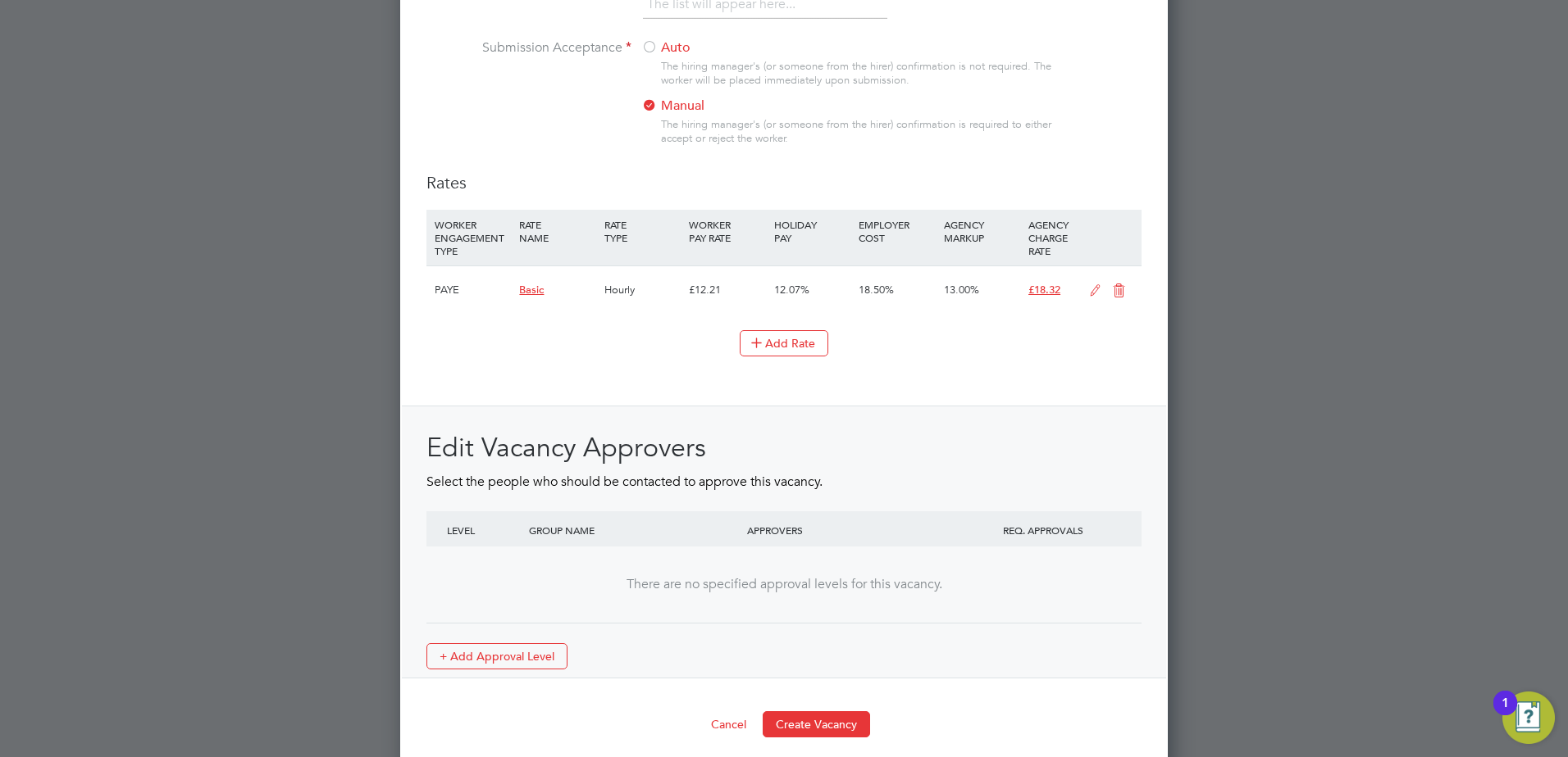
scroll to position [1771, 0]
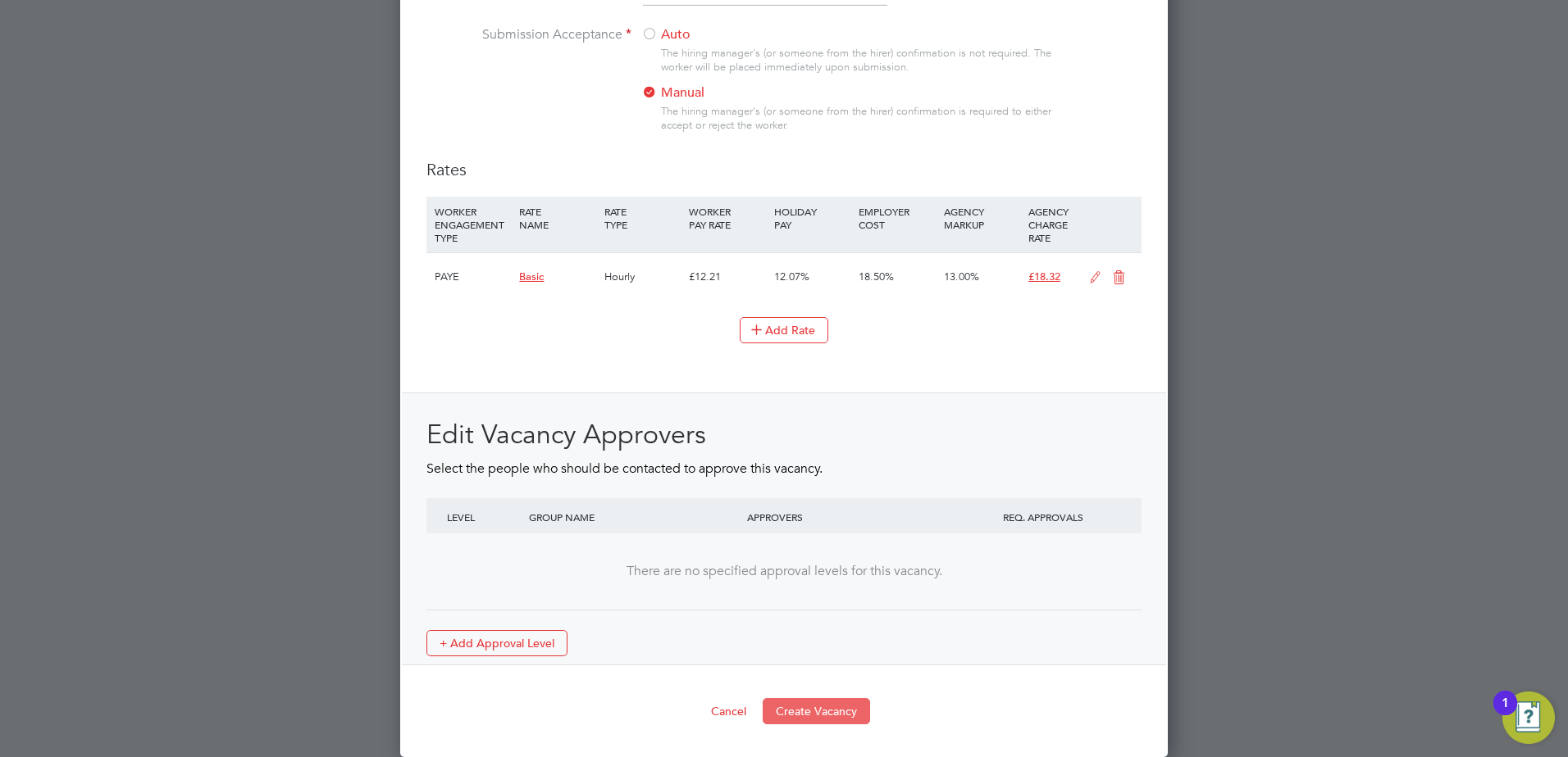
click at [826, 705] on button "Create Vacancy" at bounding box center [815, 712] width 107 height 27
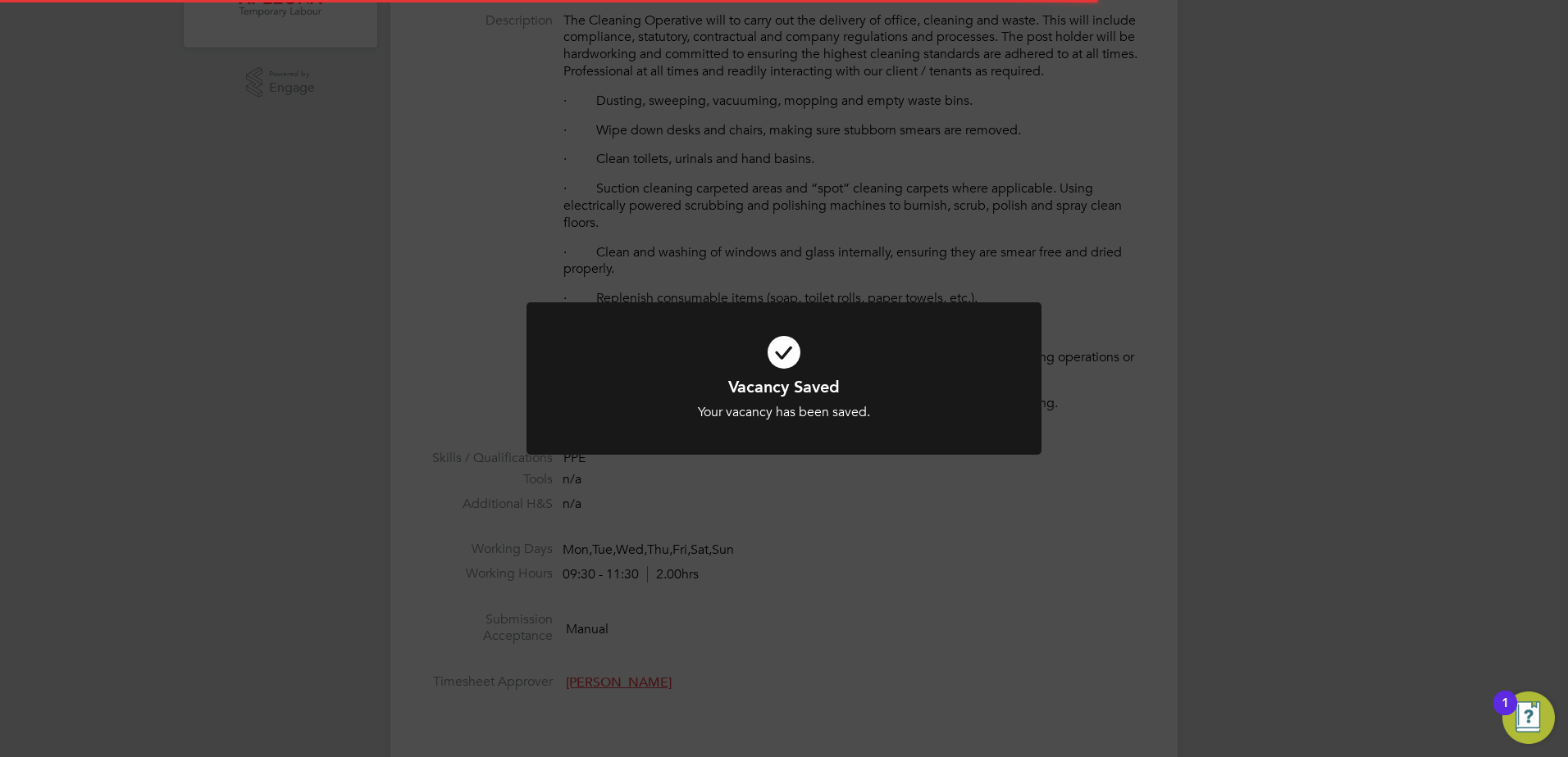
scroll to position [60, 0]
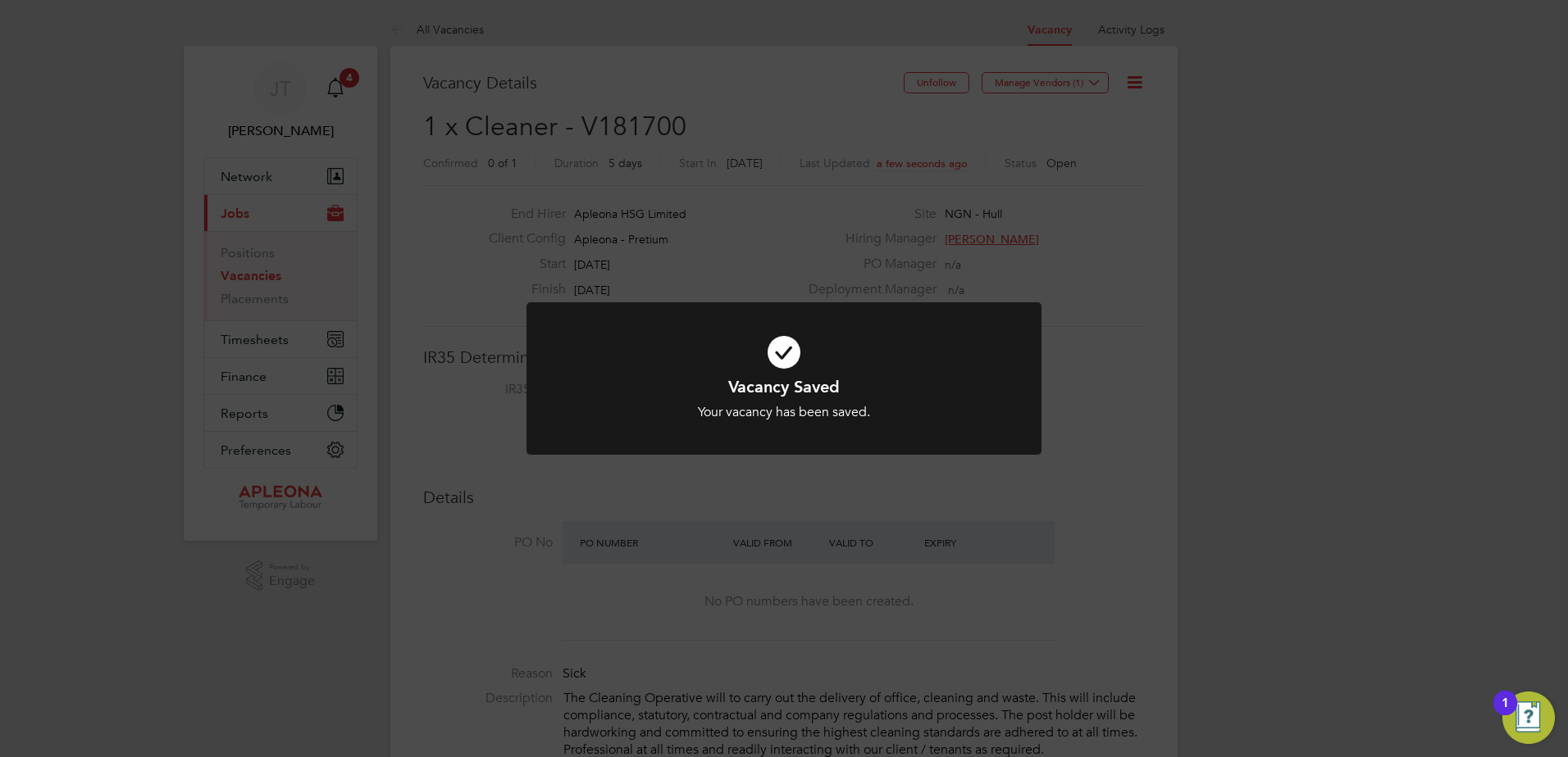
click at [1096, 81] on div "Vacancy Saved Your vacancy has been saved. Cancel Okay" at bounding box center [784, 378] width 1568 height 757
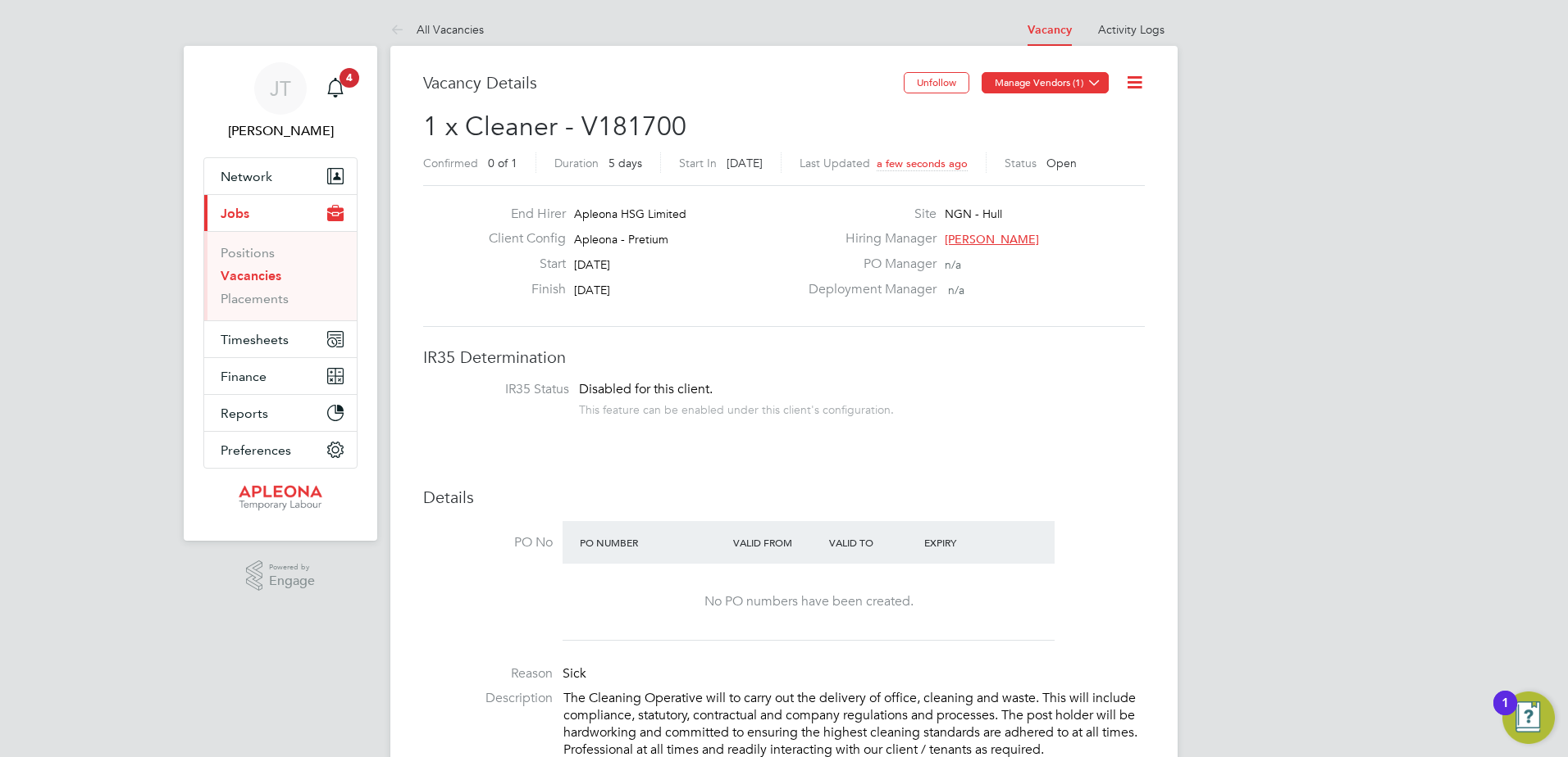
click at [1092, 81] on icon at bounding box center [1094, 81] width 12 height 12
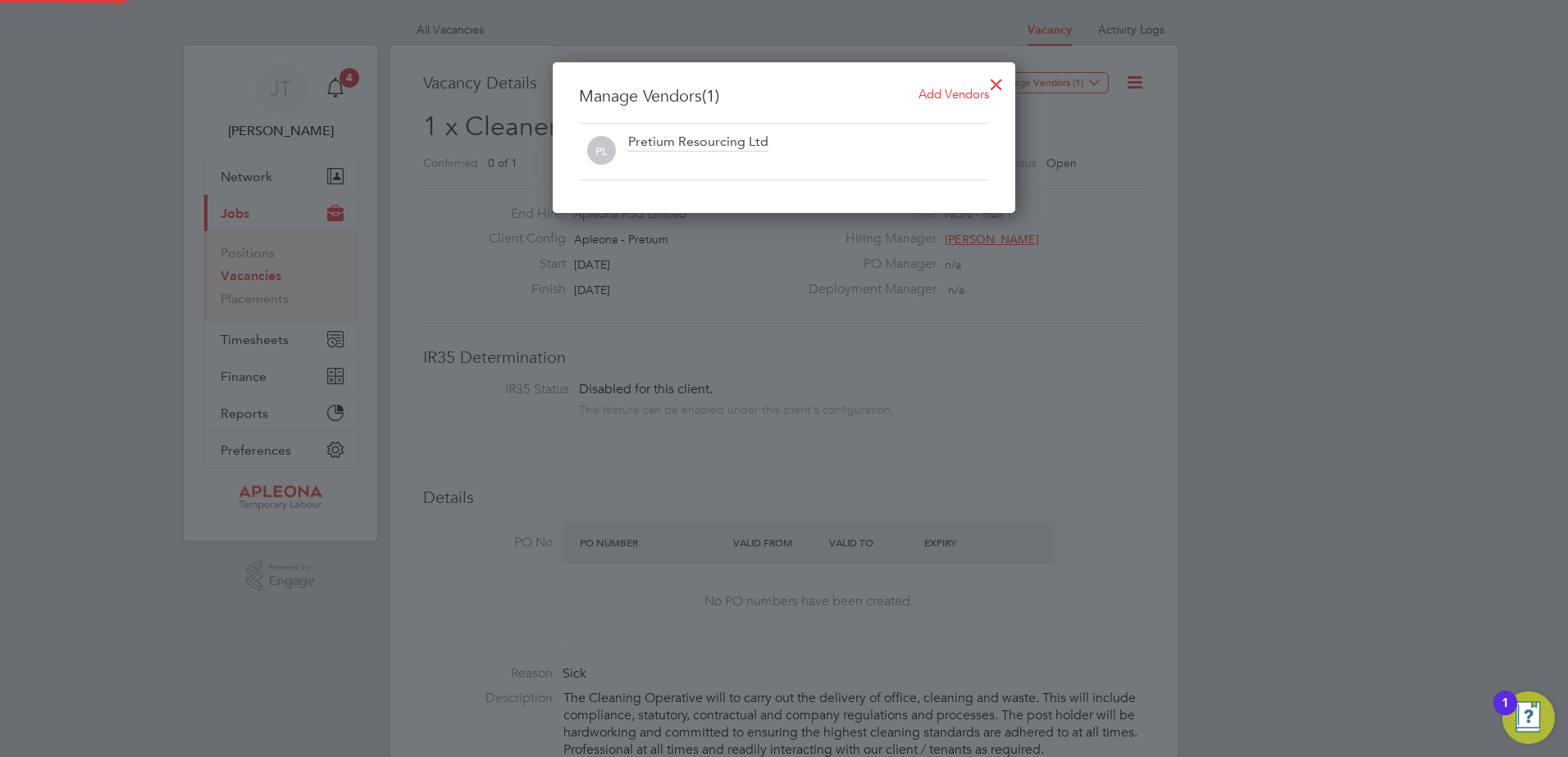
scroll to position [152, 464]
click at [939, 95] on span "Add Vendors" at bounding box center [954, 94] width 70 height 15
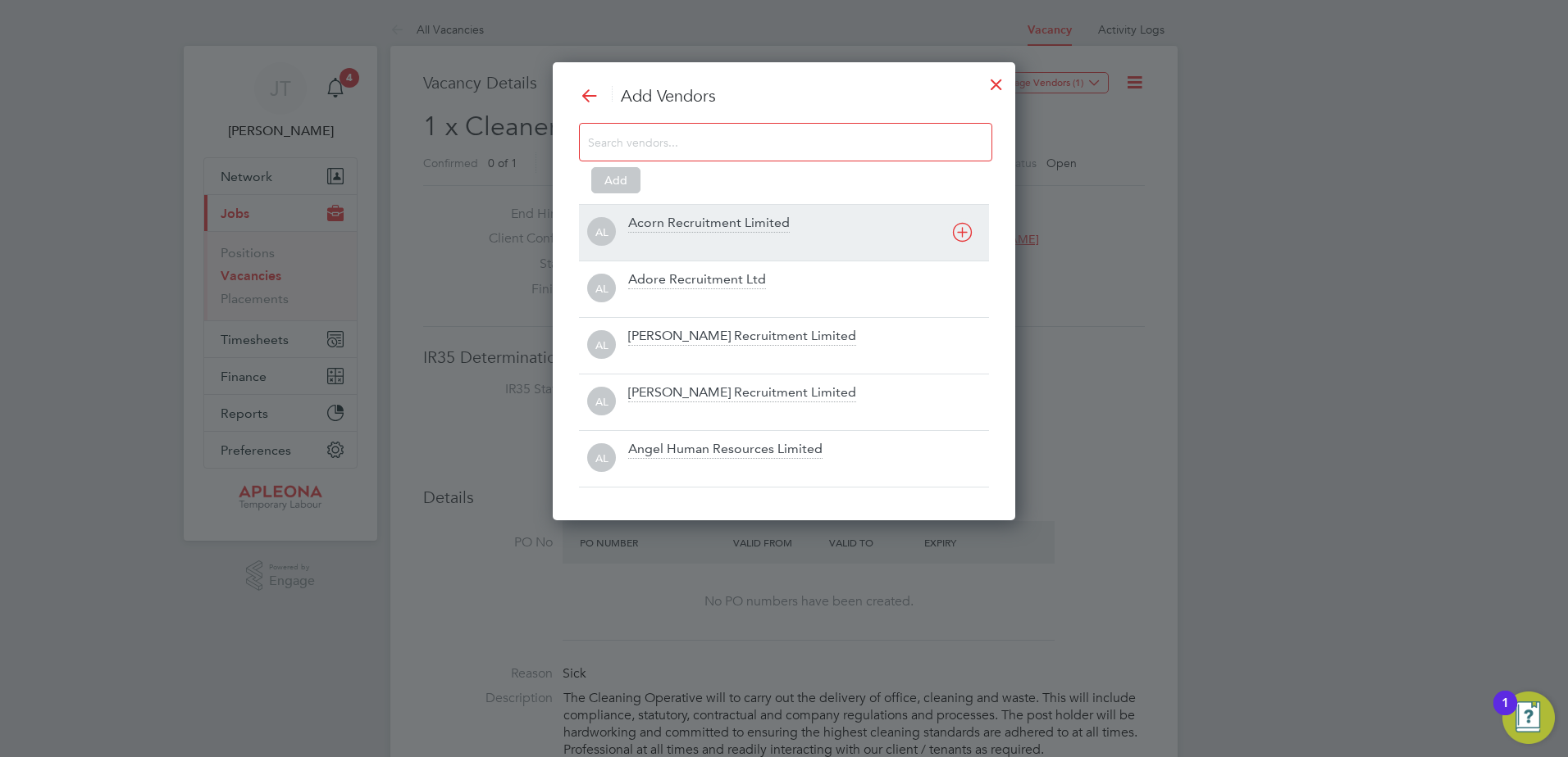
click at [962, 227] on icon at bounding box center [962, 232] width 21 height 21
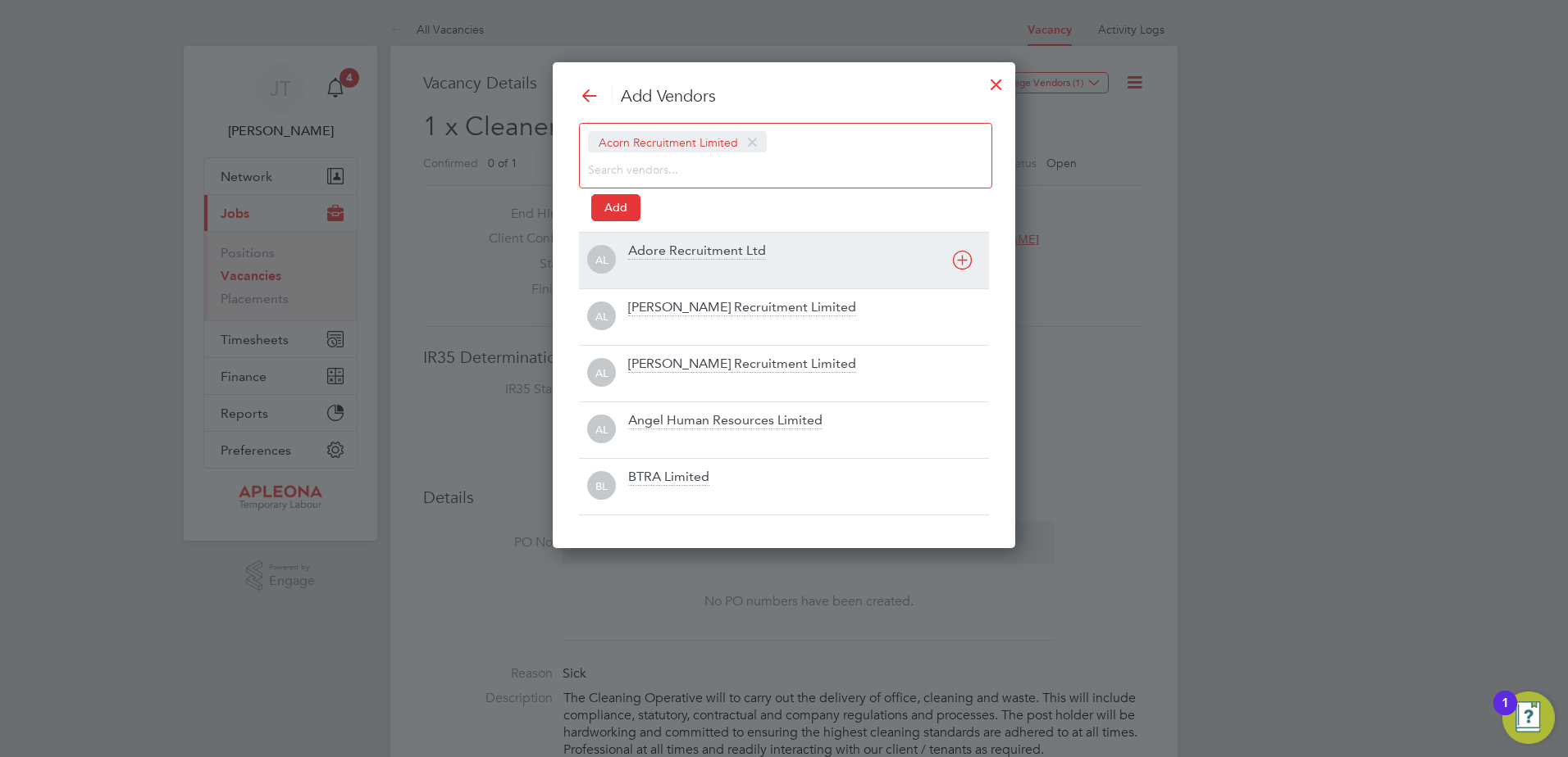
scroll to position [486, 464]
click at [962, 254] on icon at bounding box center [962, 261] width 21 height 21
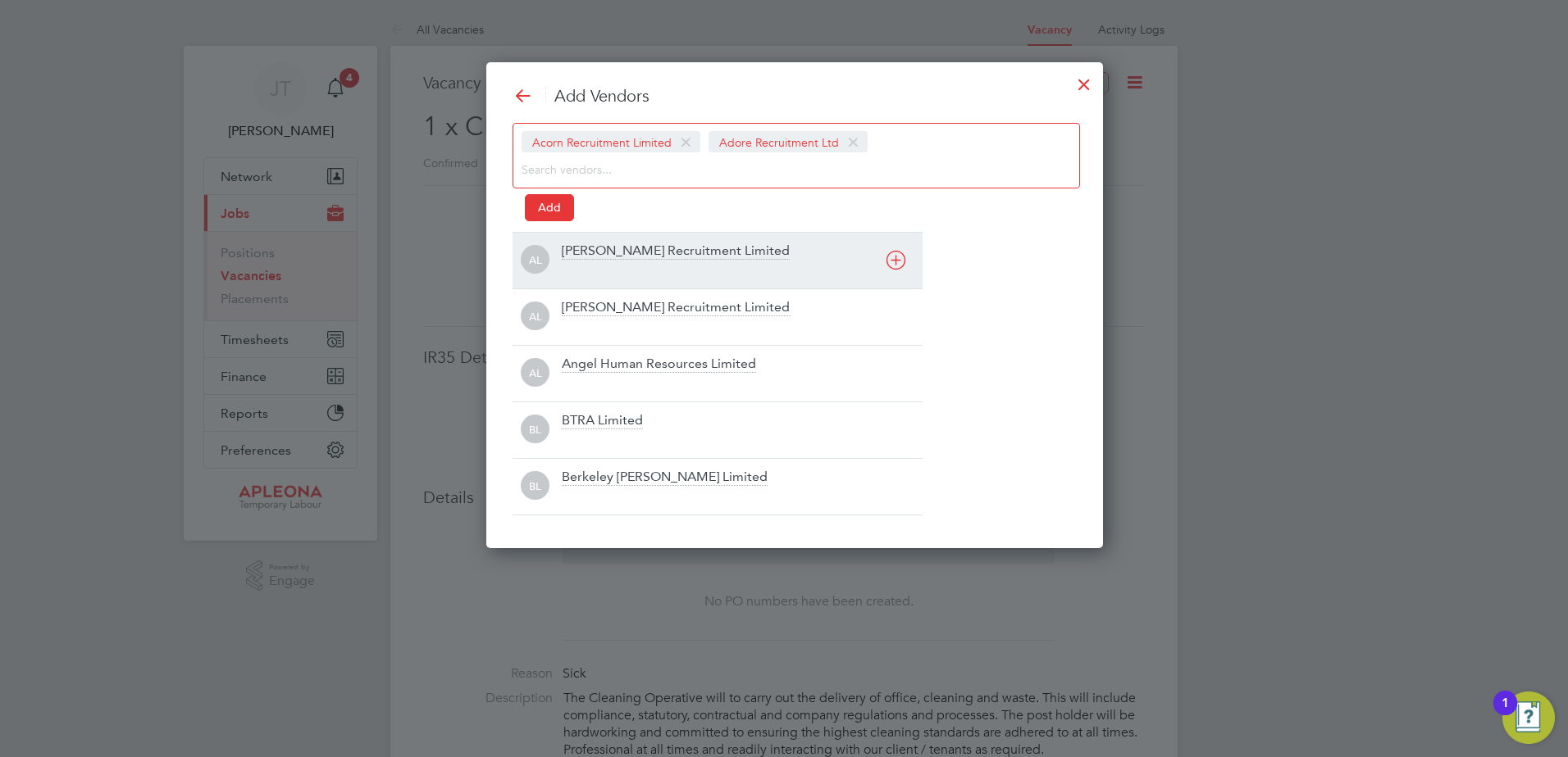
click at [898, 263] on icon at bounding box center [896, 261] width 21 height 21
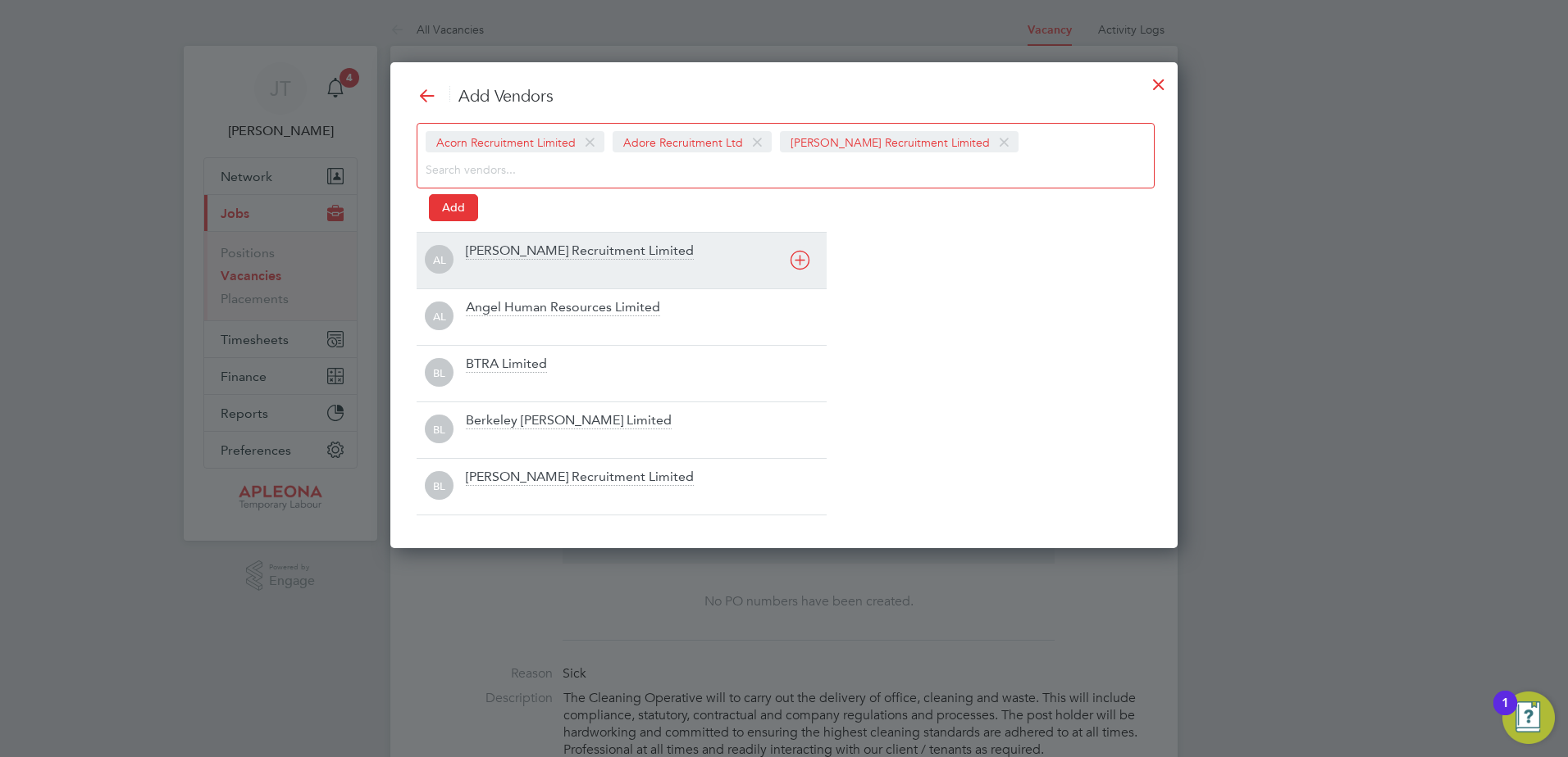
click at [801, 263] on icon at bounding box center [800, 261] width 21 height 21
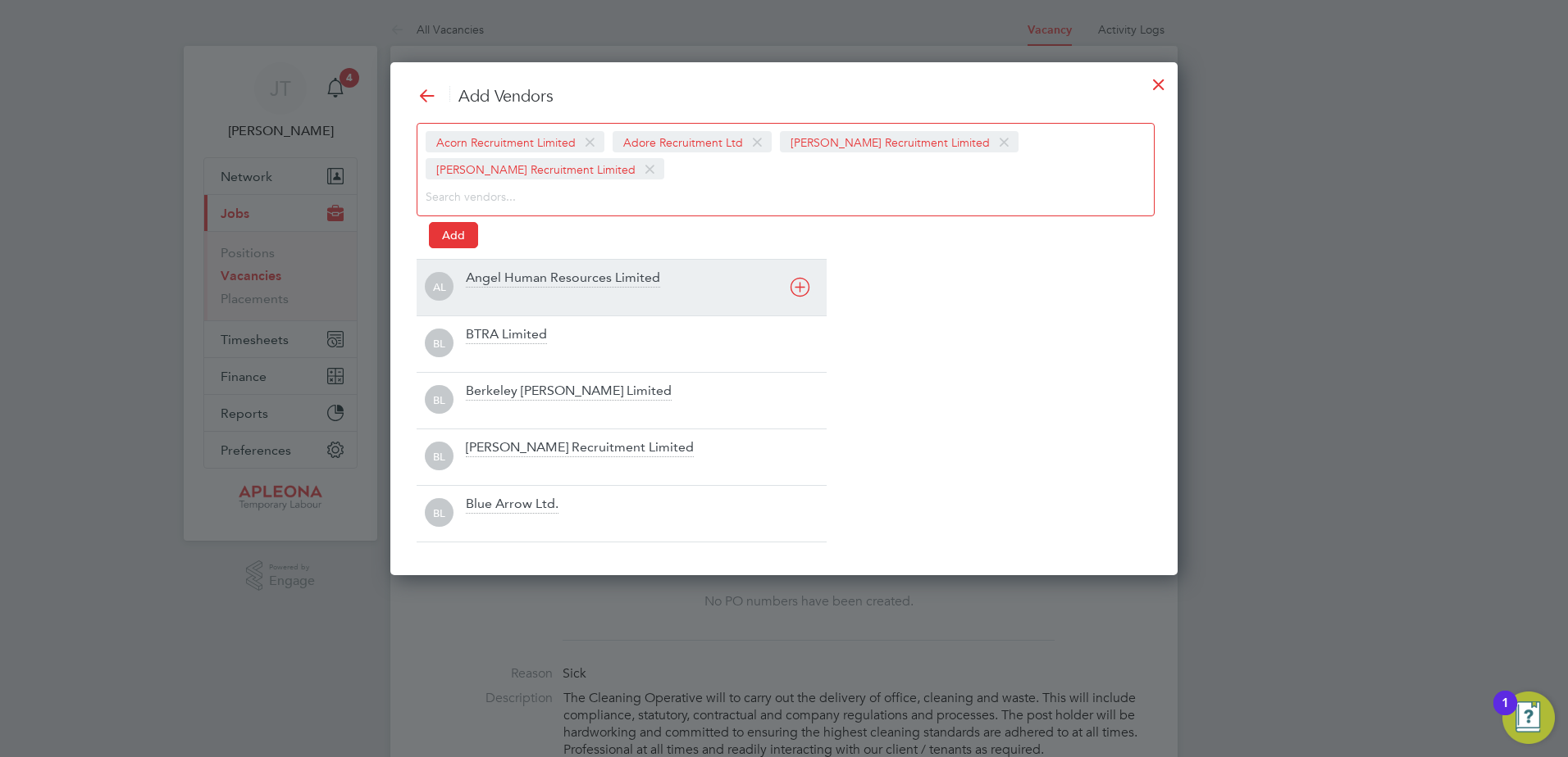
click at [805, 295] on icon at bounding box center [800, 287] width 21 height 21
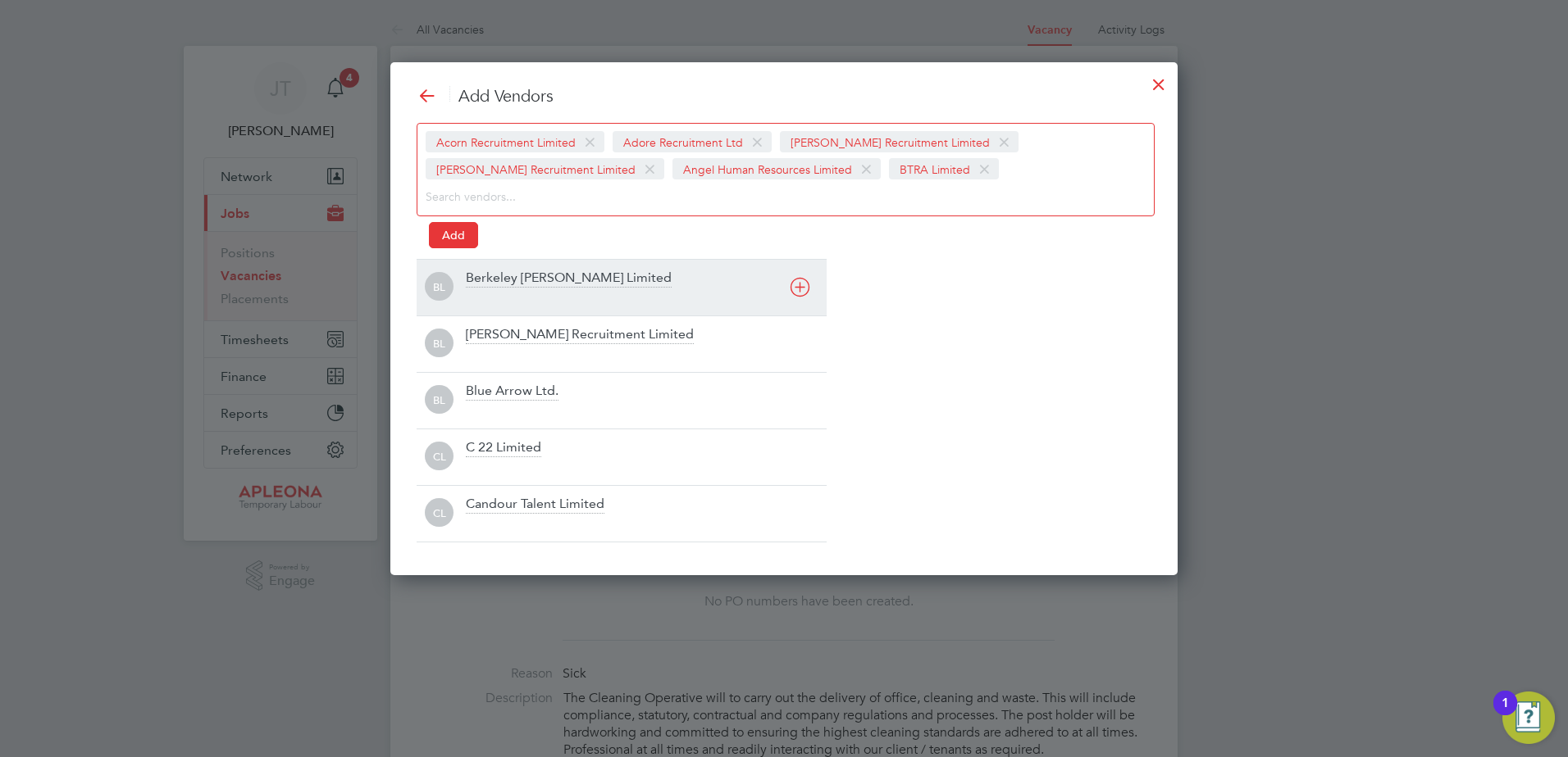
click at [805, 295] on icon at bounding box center [800, 287] width 21 height 21
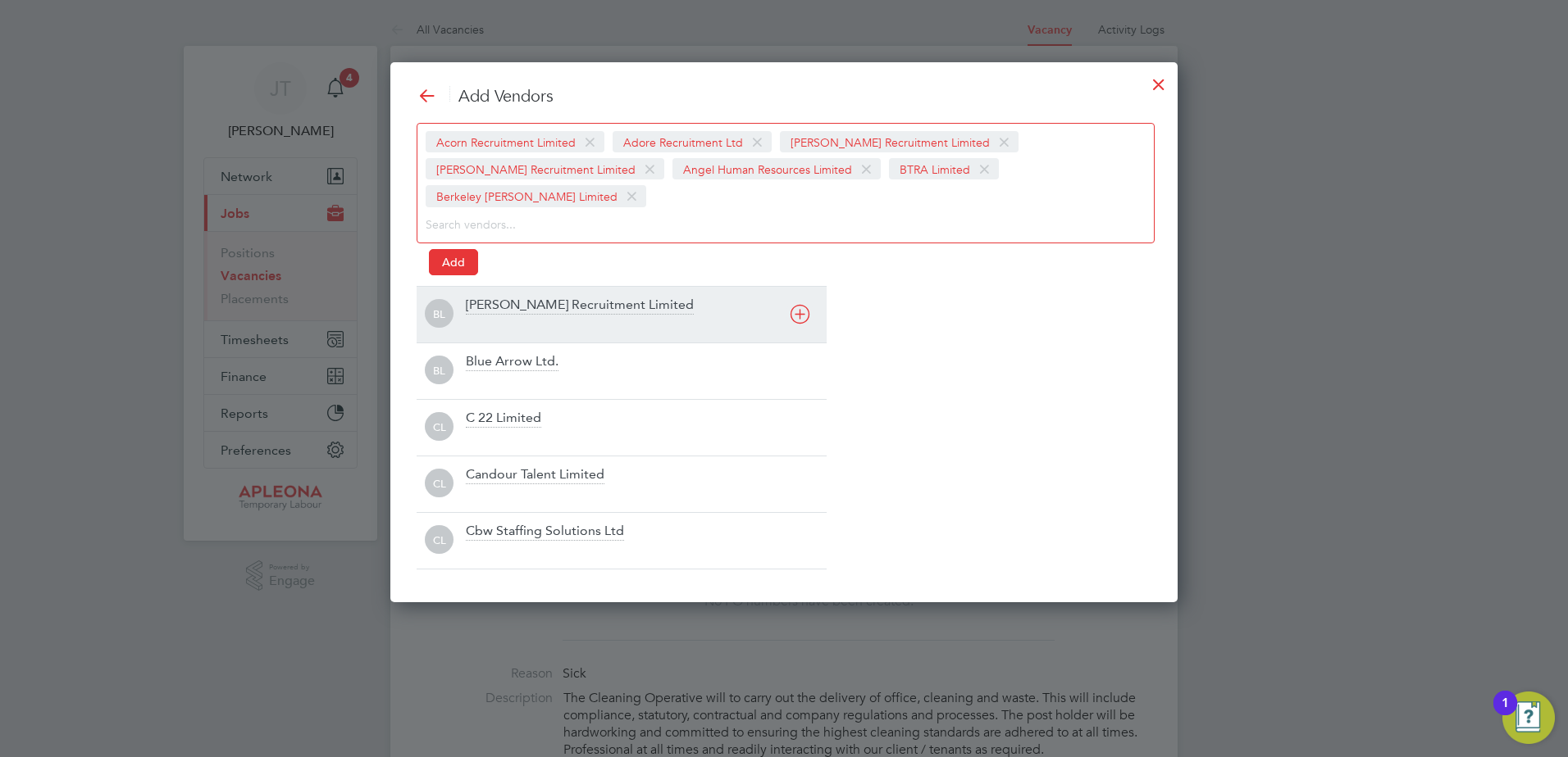
click at [807, 304] on icon at bounding box center [800, 315] width 21 height 21
click at [805, 317] on icon at bounding box center [800, 315] width 21 height 21
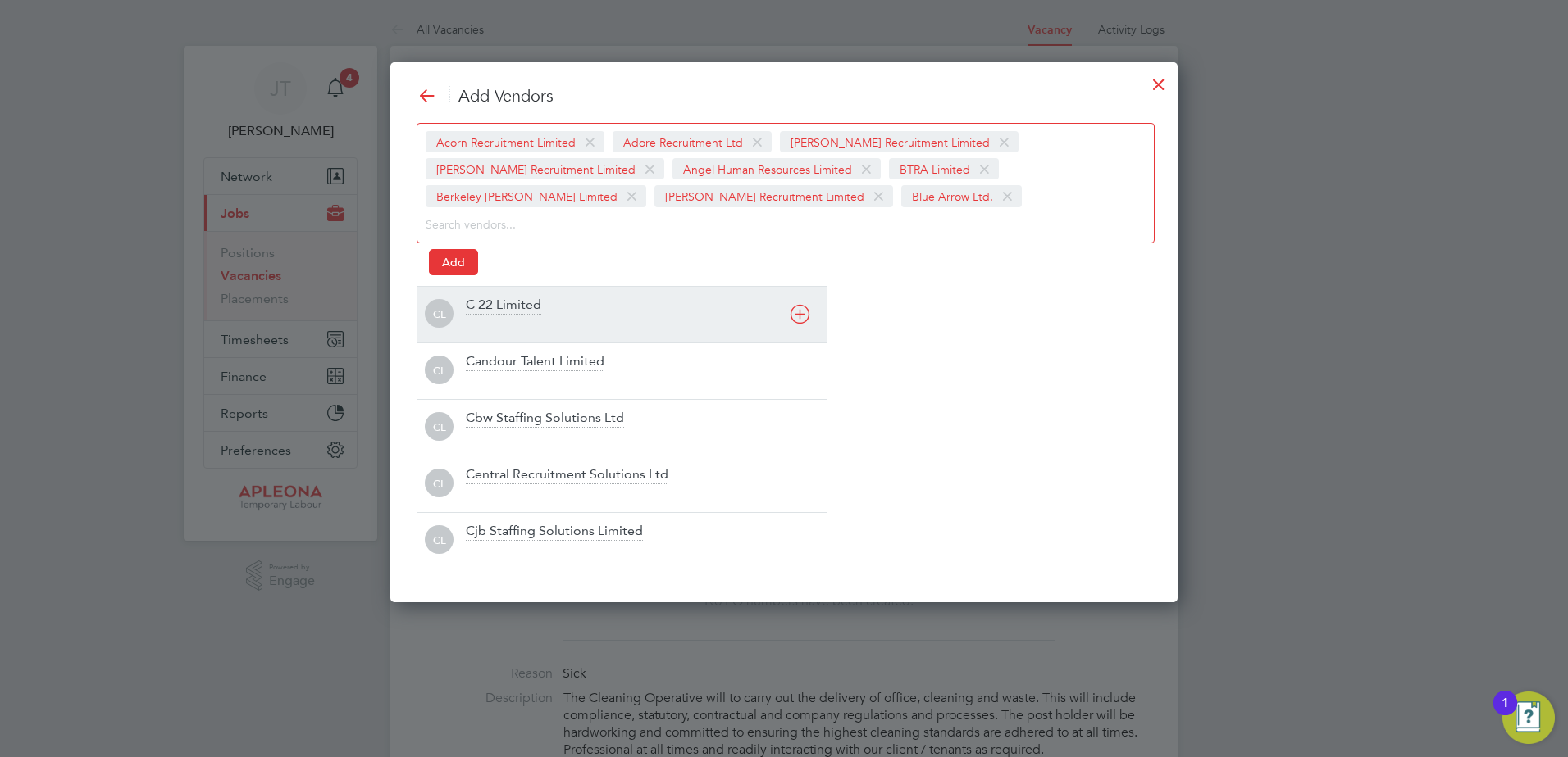
click at [804, 317] on icon at bounding box center [800, 315] width 21 height 21
click at [805, 319] on icon at bounding box center [800, 315] width 21 height 21
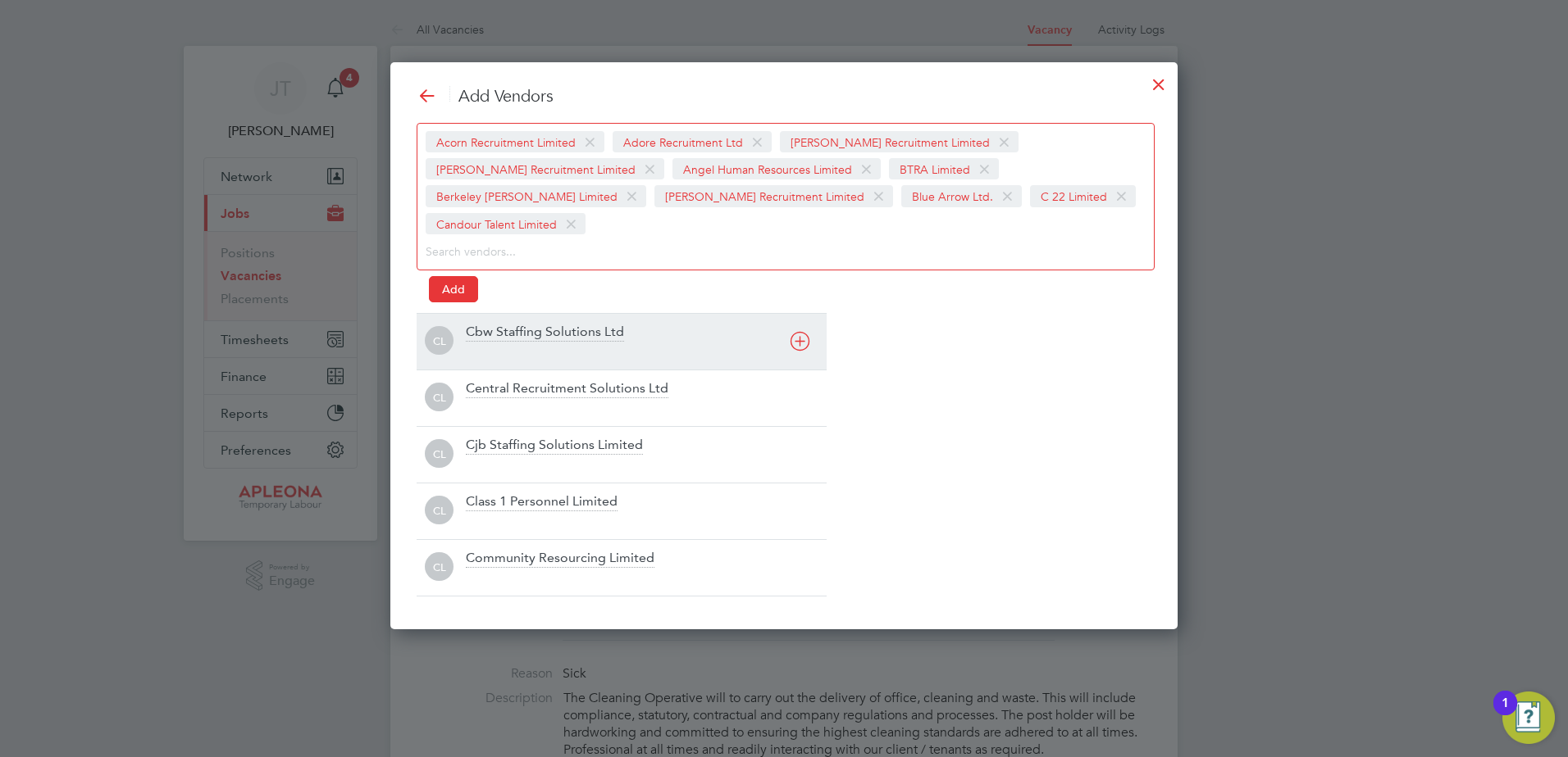
click at [805, 331] on icon at bounding box center [800, 341] width 21 height 21
click at [802, 343] on icon at bounding box center [800, 341] width 21 height 21
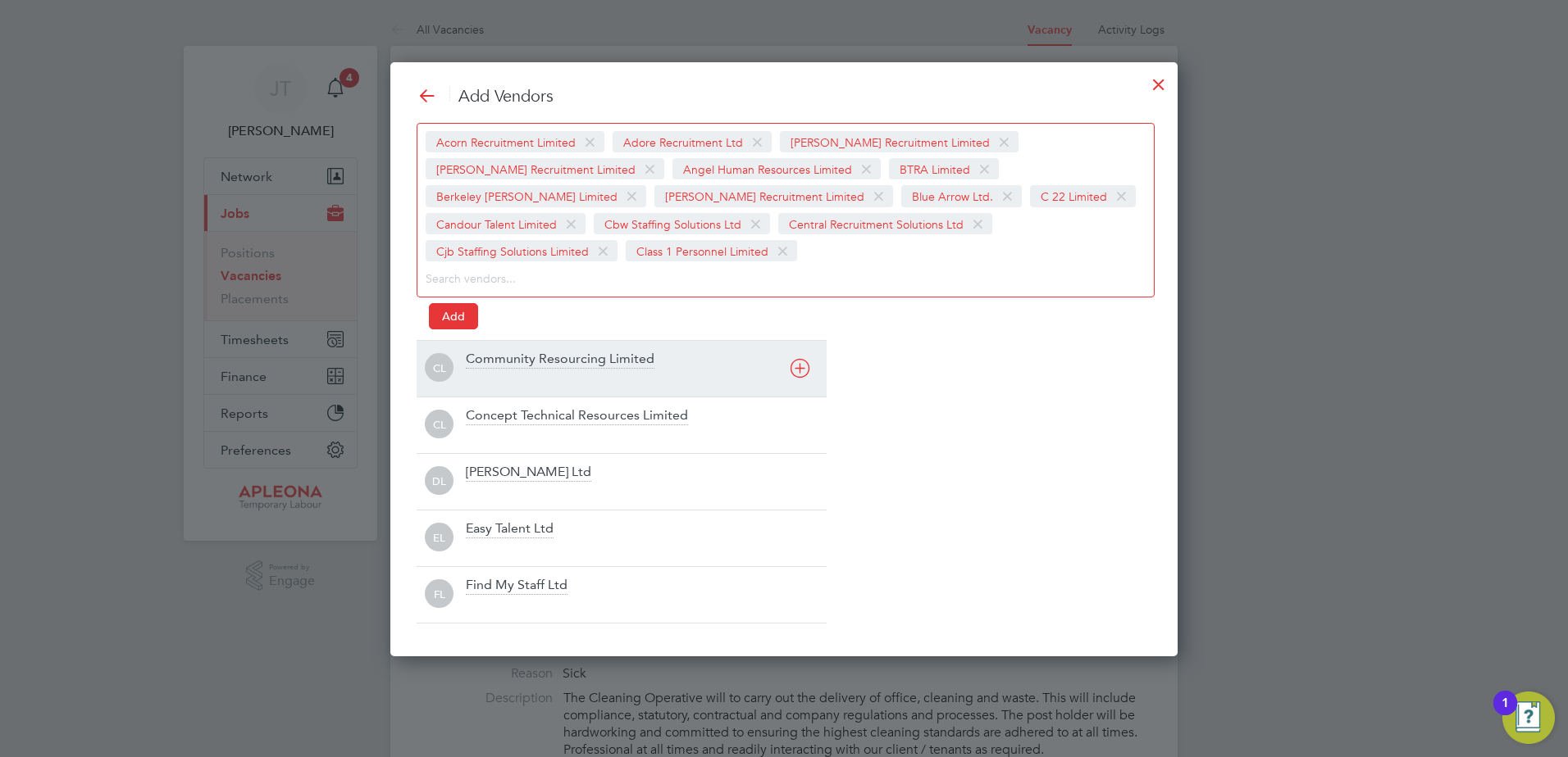
click at [802, 343] on div "CL Community Resourcing Limited" at bounding box center [621, 369] width 410 height 57
click at [802, 367] on icon at bounding box center [800, 369] width 21 height 21
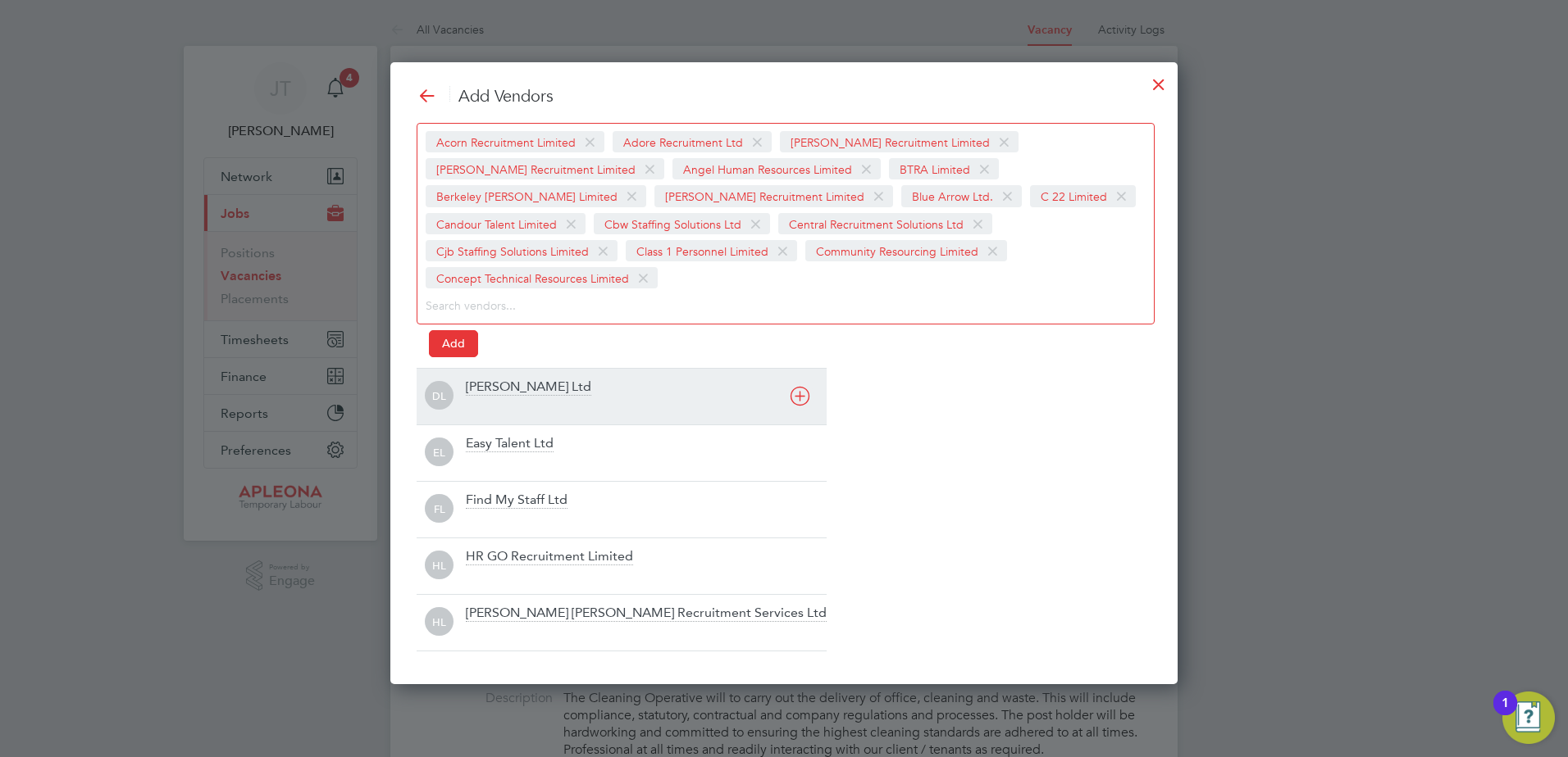
click at [800, 386] on icon at bounding box center [800, 396] width 21 height 21
click at [801, 368] on div "Add Vendors Acorn Recruitment Limited Adore Recruitment Ltd Alex Young Recruitm…" at bounding box center [783, 369] width 735 height 567
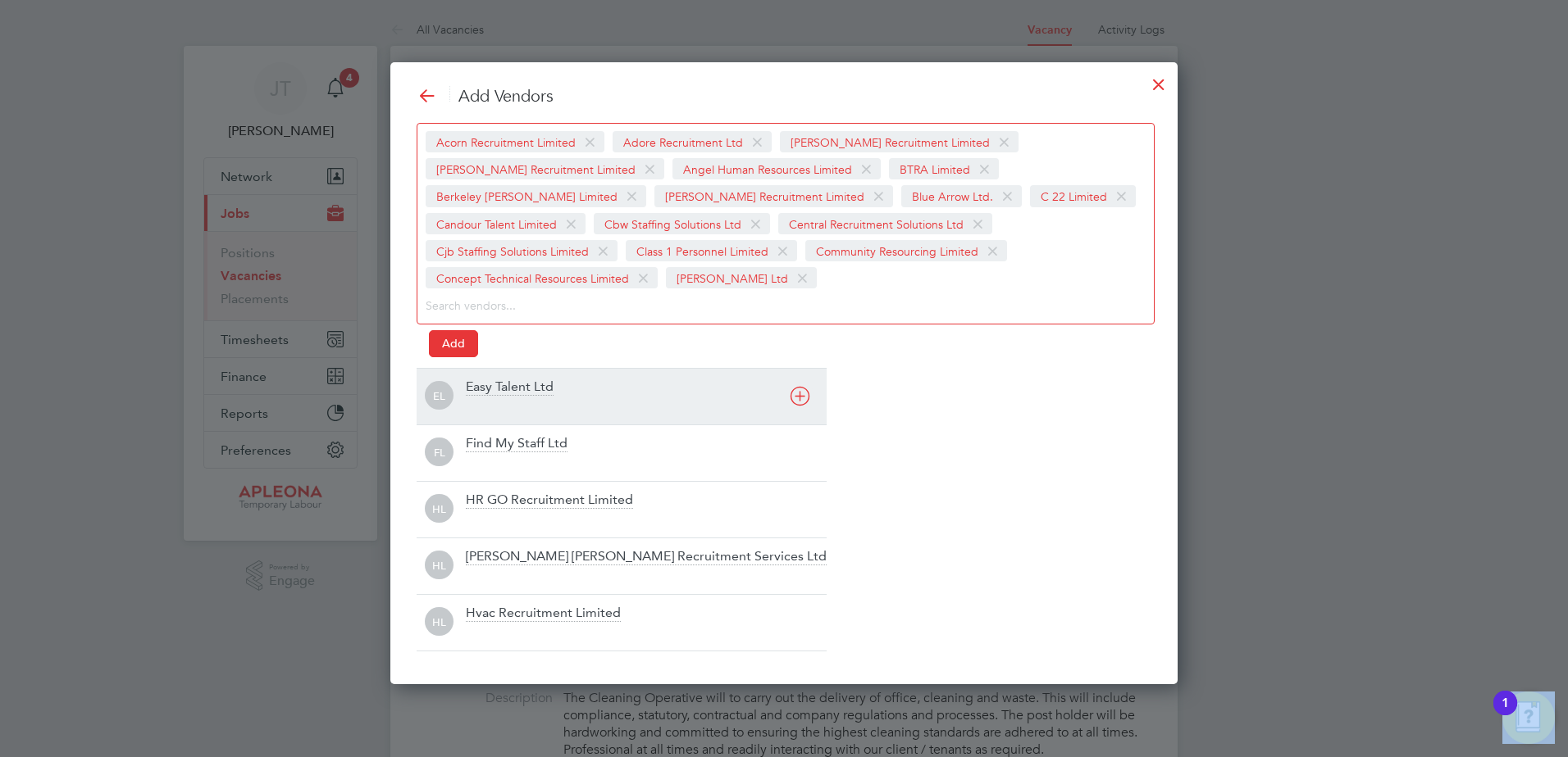
click at [798, 395] on icon at bounding box center [800, 396] width 21 height 21
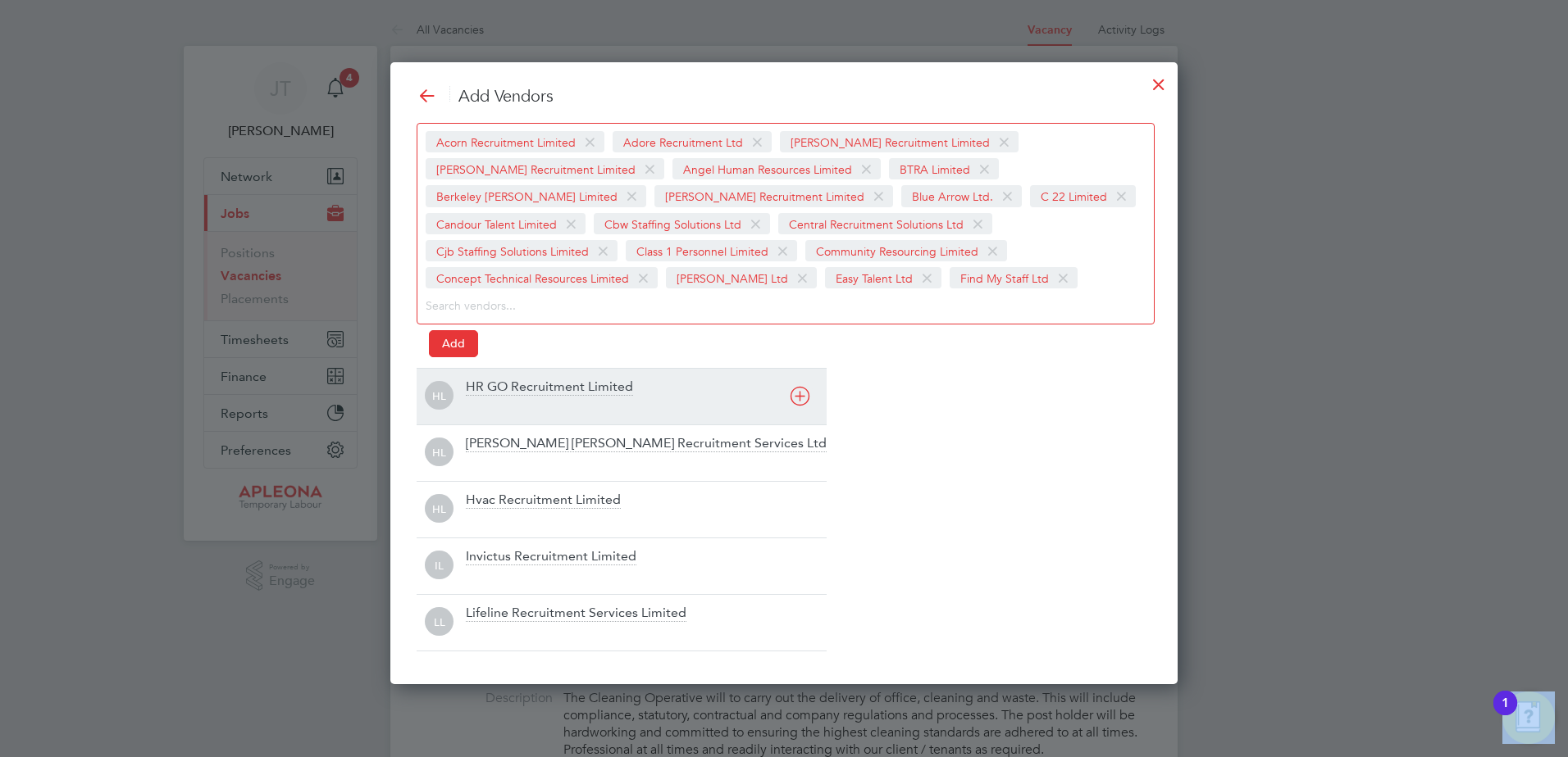
click at [800, 398] on icon at bounding box center [800, 396] width 21 height 21
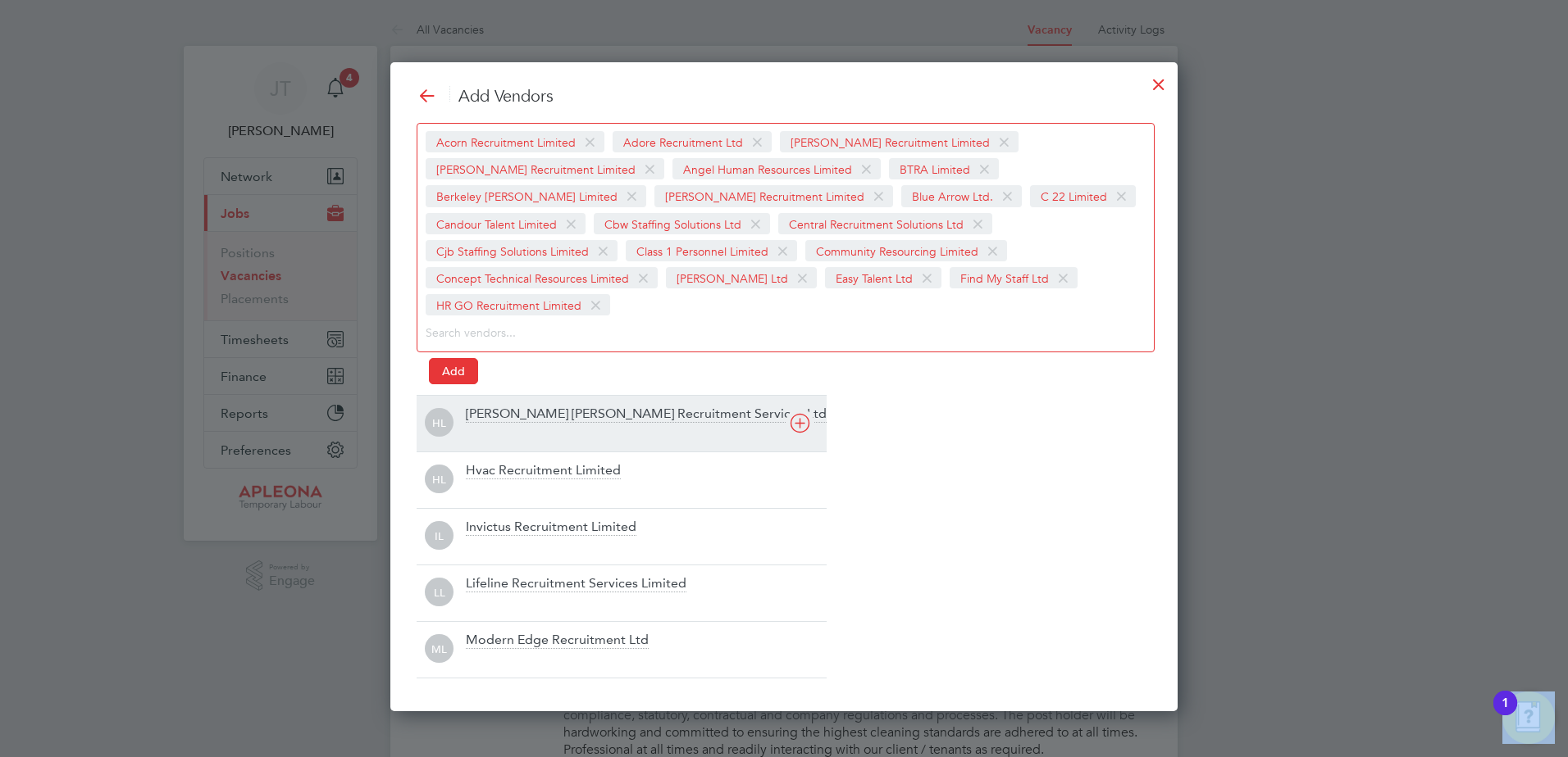
click at [800, 413] on icon at bounding box center [800, 424] width 21 height 21
click at [800, 400] on div "HL Hvac Recruitment Limited" at bounding box center [621, 424] width 410 height 57
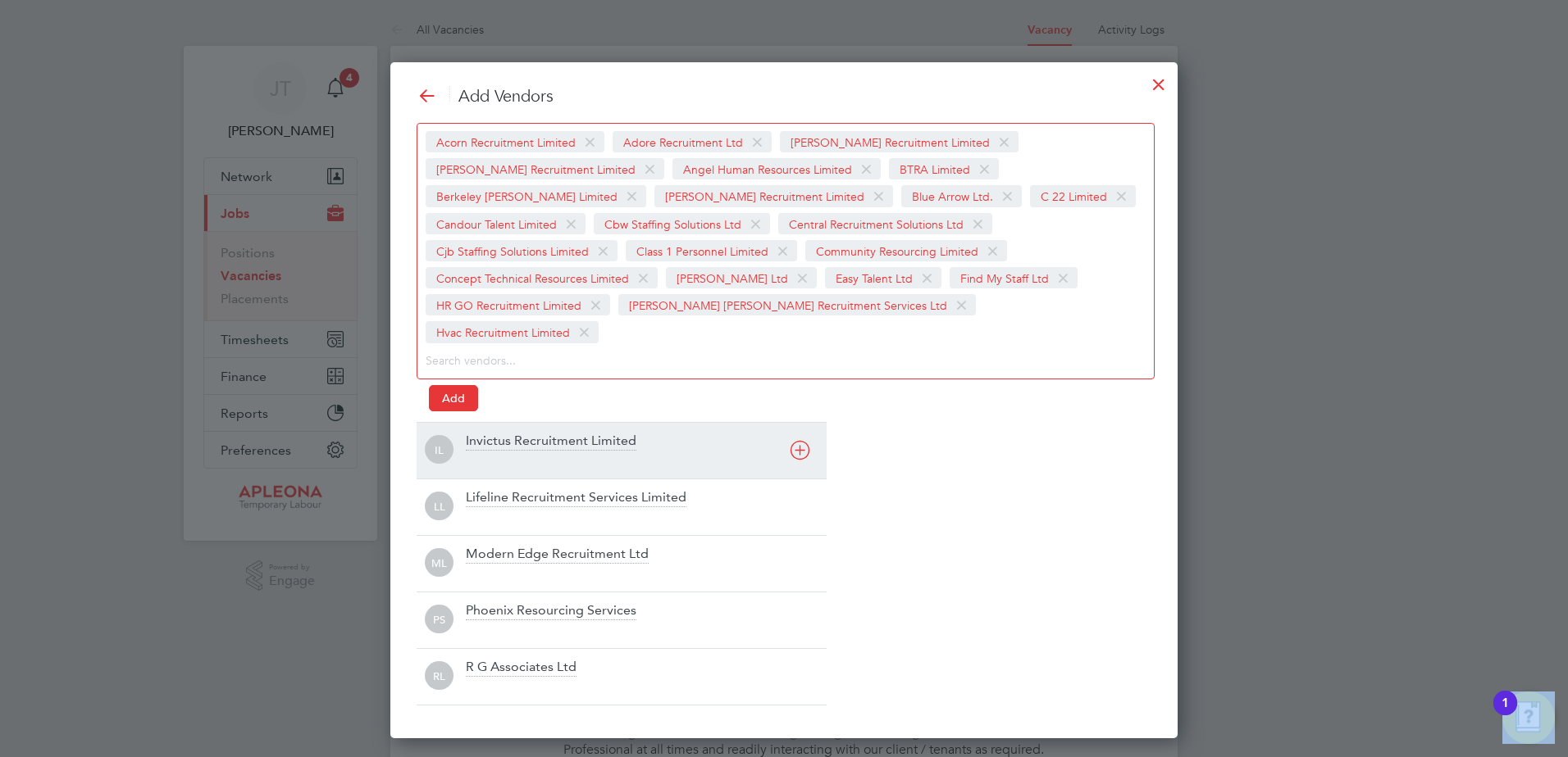
click at [801, 440] on icon at bounding box center [800, 450] width 21 height 21
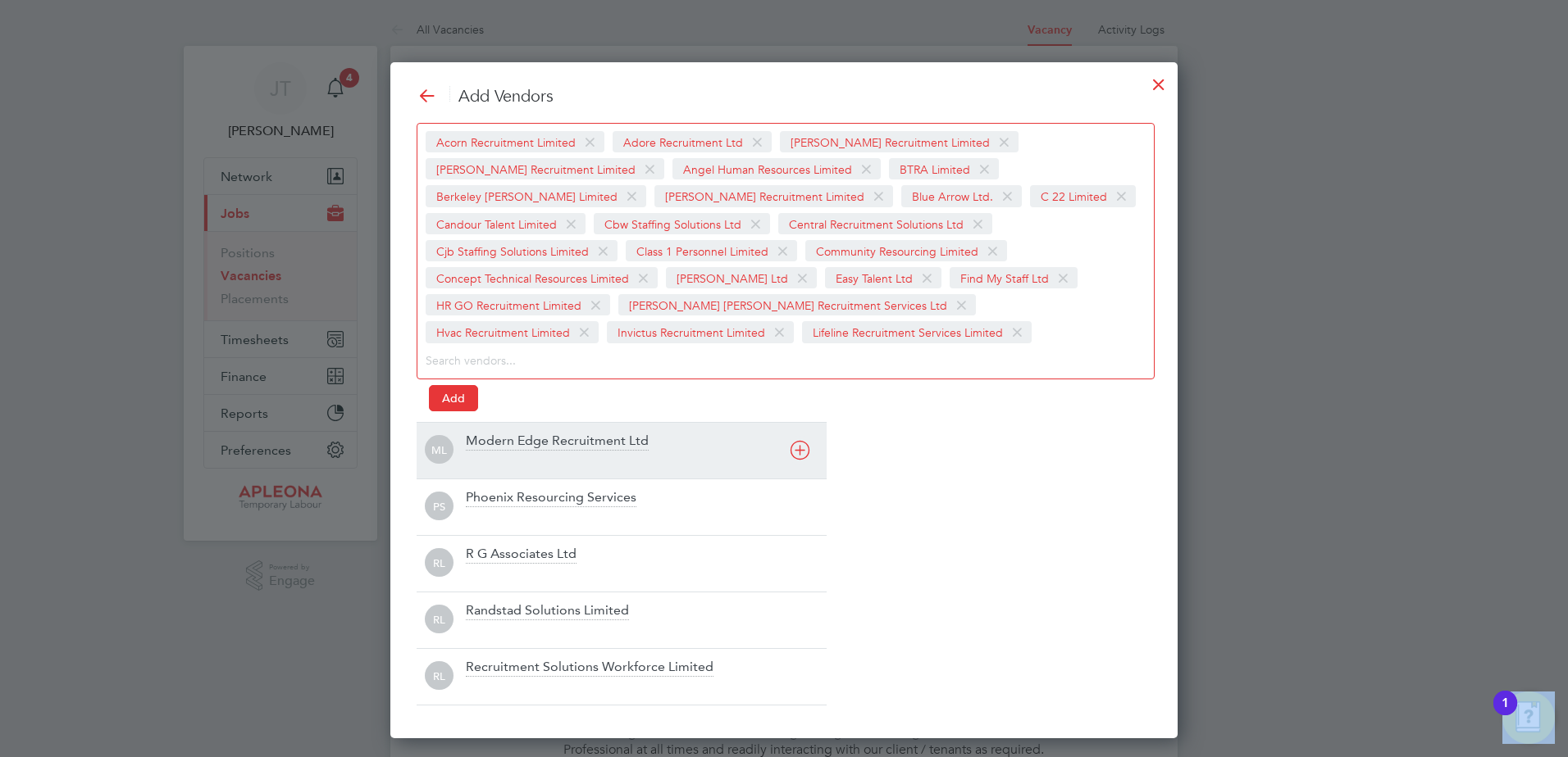
click at [801, 425] on div "ML Modern Edge Recruitment Ltd" at bounding box center [621, 450] width 410 height 57
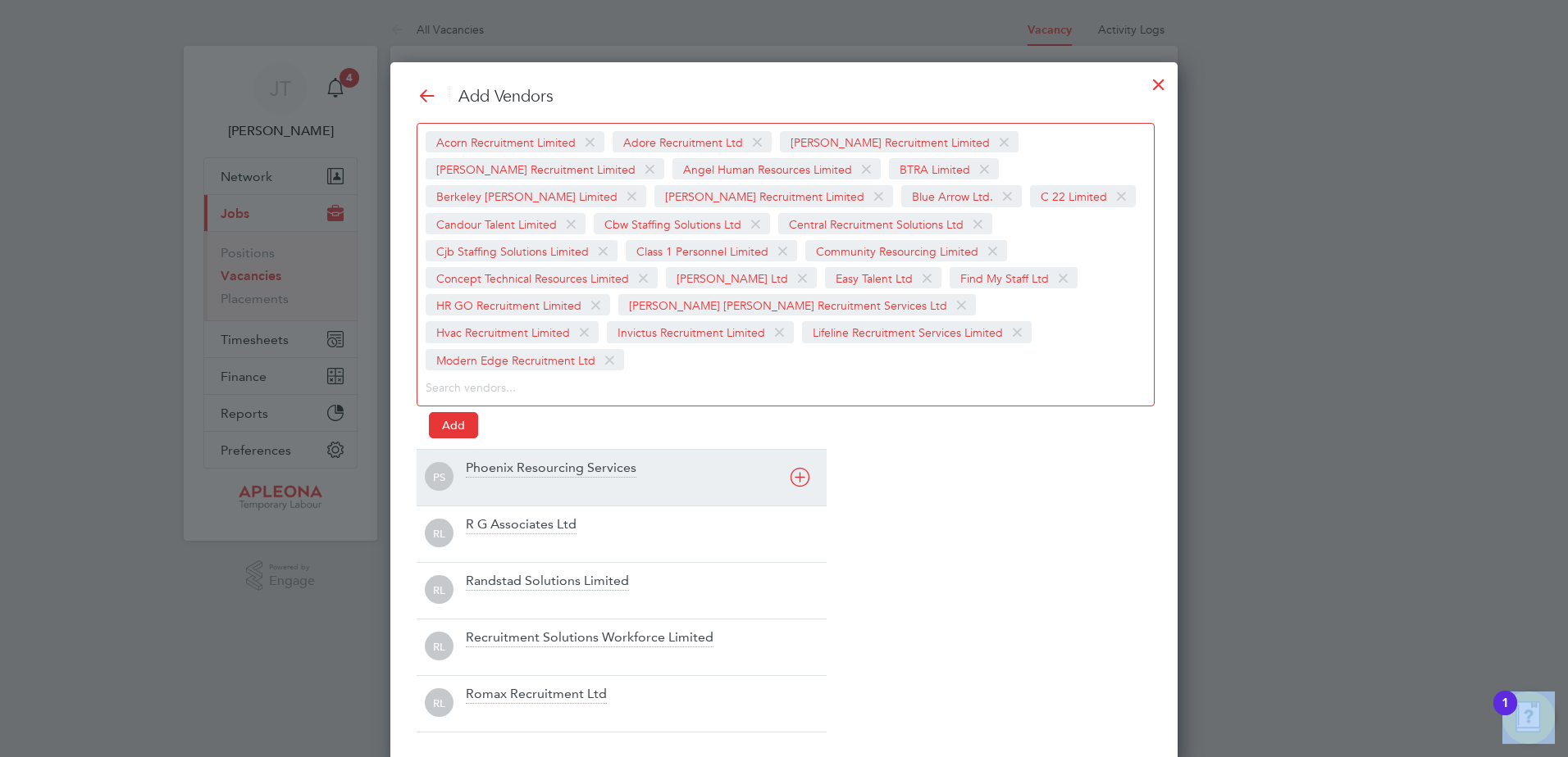
click at [803, 449] on div "PS Phoenix Resourcing Services" at bounding box center [621, 478] width 410 height 57
click at [802, 460] on div "R G Associates Ltd" at bounding box center [646, 478] width 361 height 36
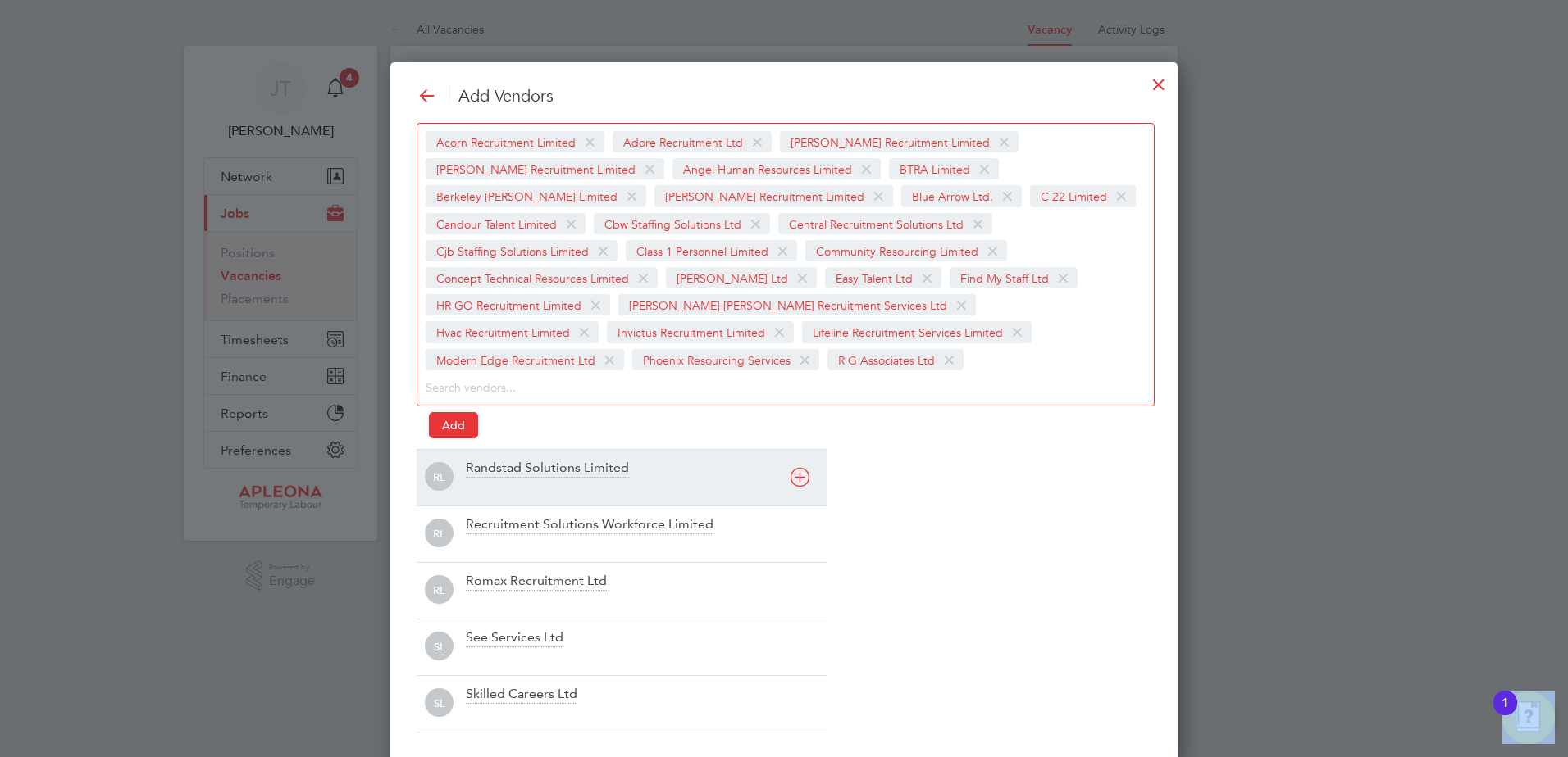
click at [797, 478] on icon at bounding box center [800, 478] width 21 height 21
click at [798, 478] on icon at bounding box center [800, 478] width 21 height 21
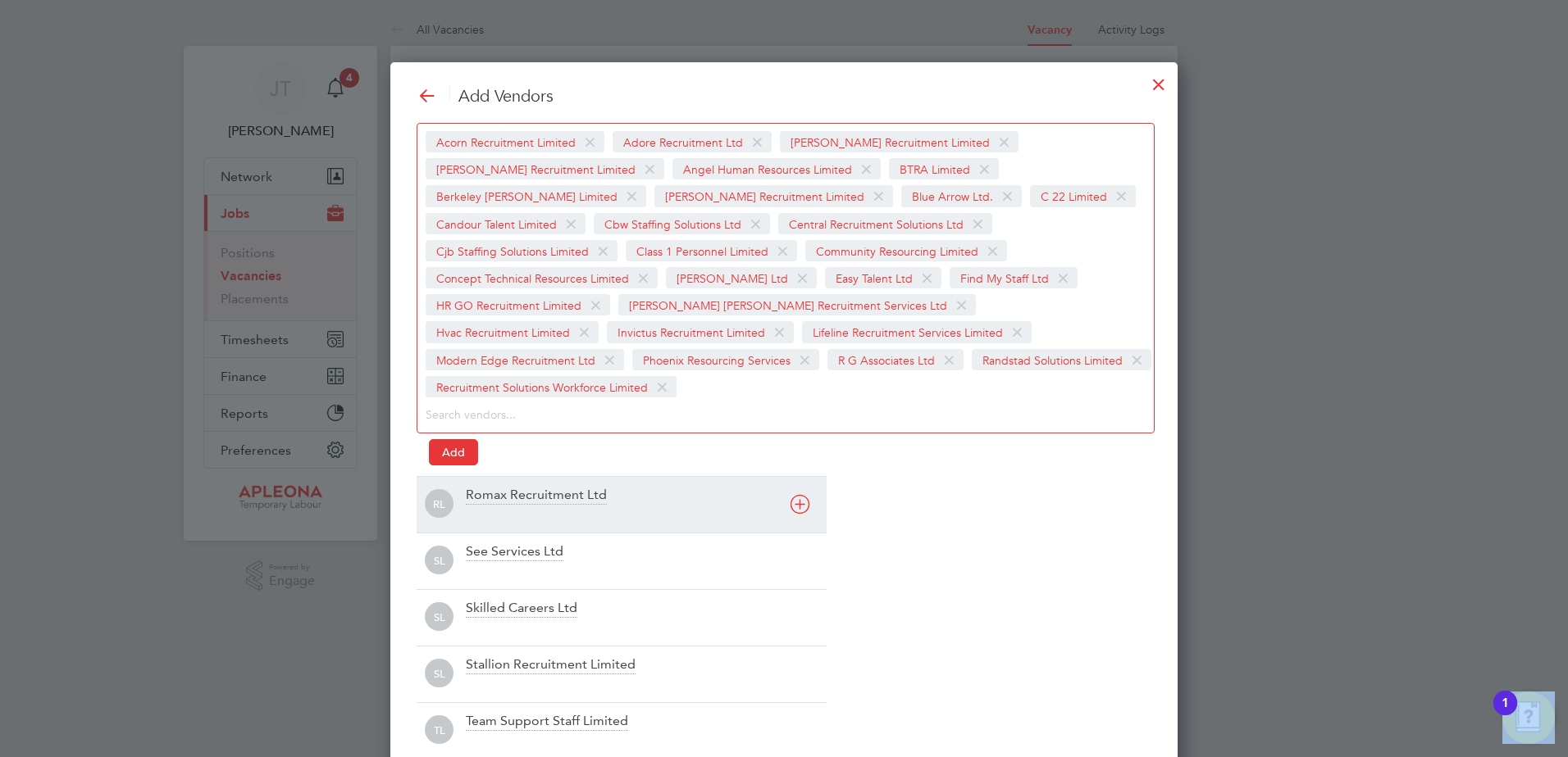
click at [798, 495] on icon at bounding box center [800, 505] width 21 height 21
click at [802, 488] on div "SL See Services Ltd" at bounding box center [621, 505] width 410 height 57
click at [801, 507] on icon at bounding box center [800, 505] width 21 height 21
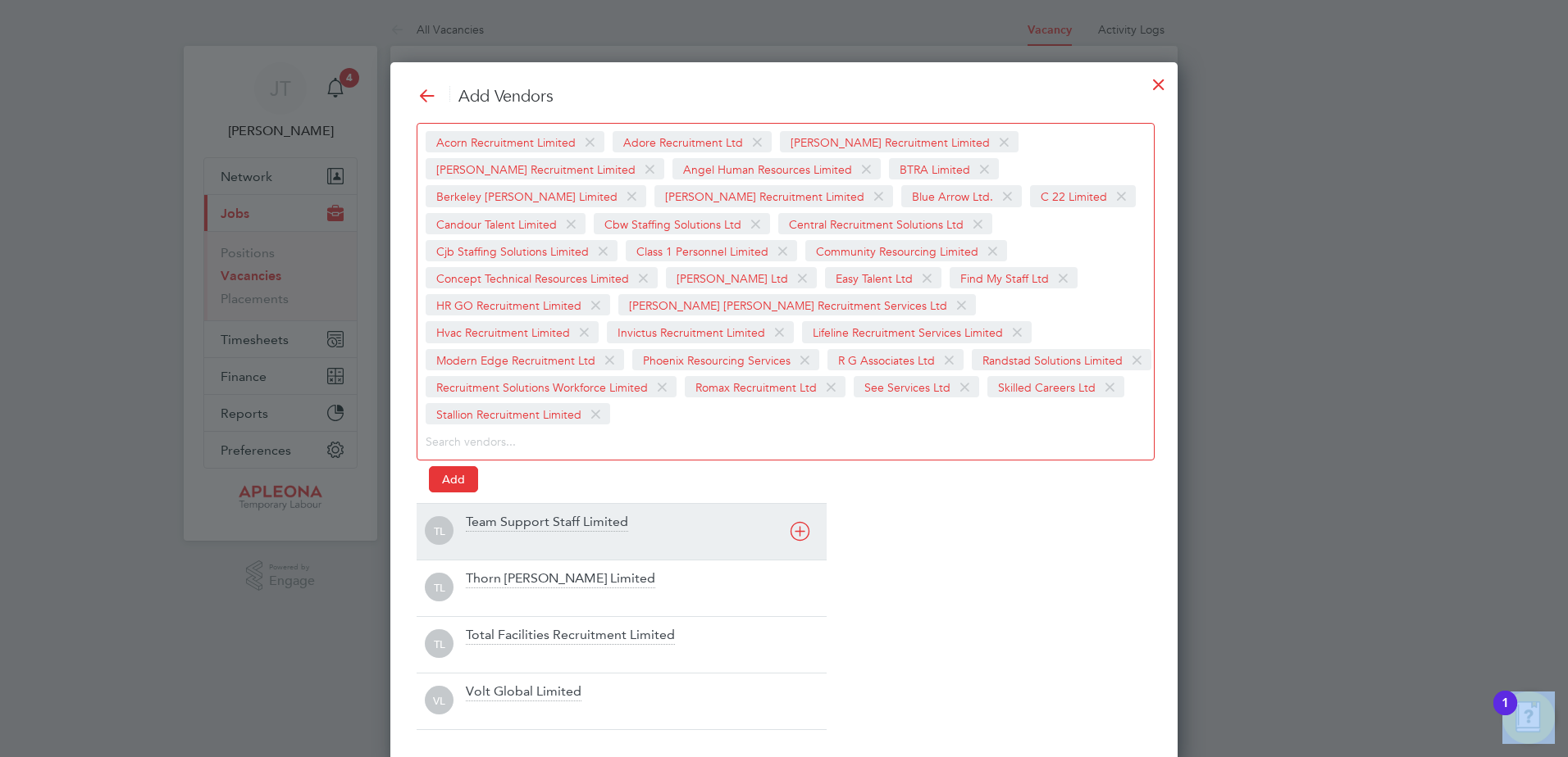
click at [800, 521] on icon at bounding box center [800, 532] width 21 height 21
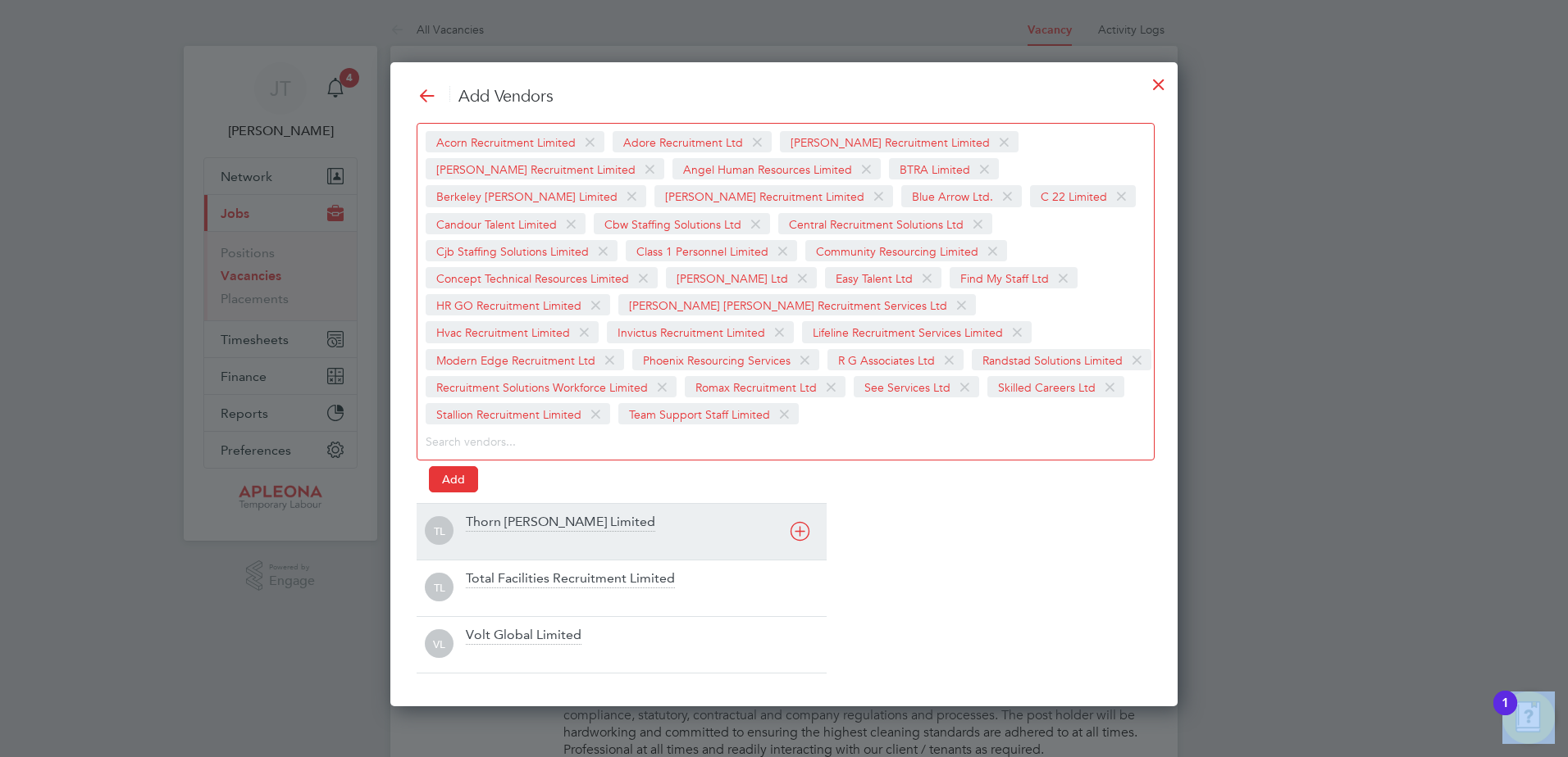
click at [805, 510] on div "TL Thorn Baker Limited" at bounding box center [621, 532] width 410 height 57
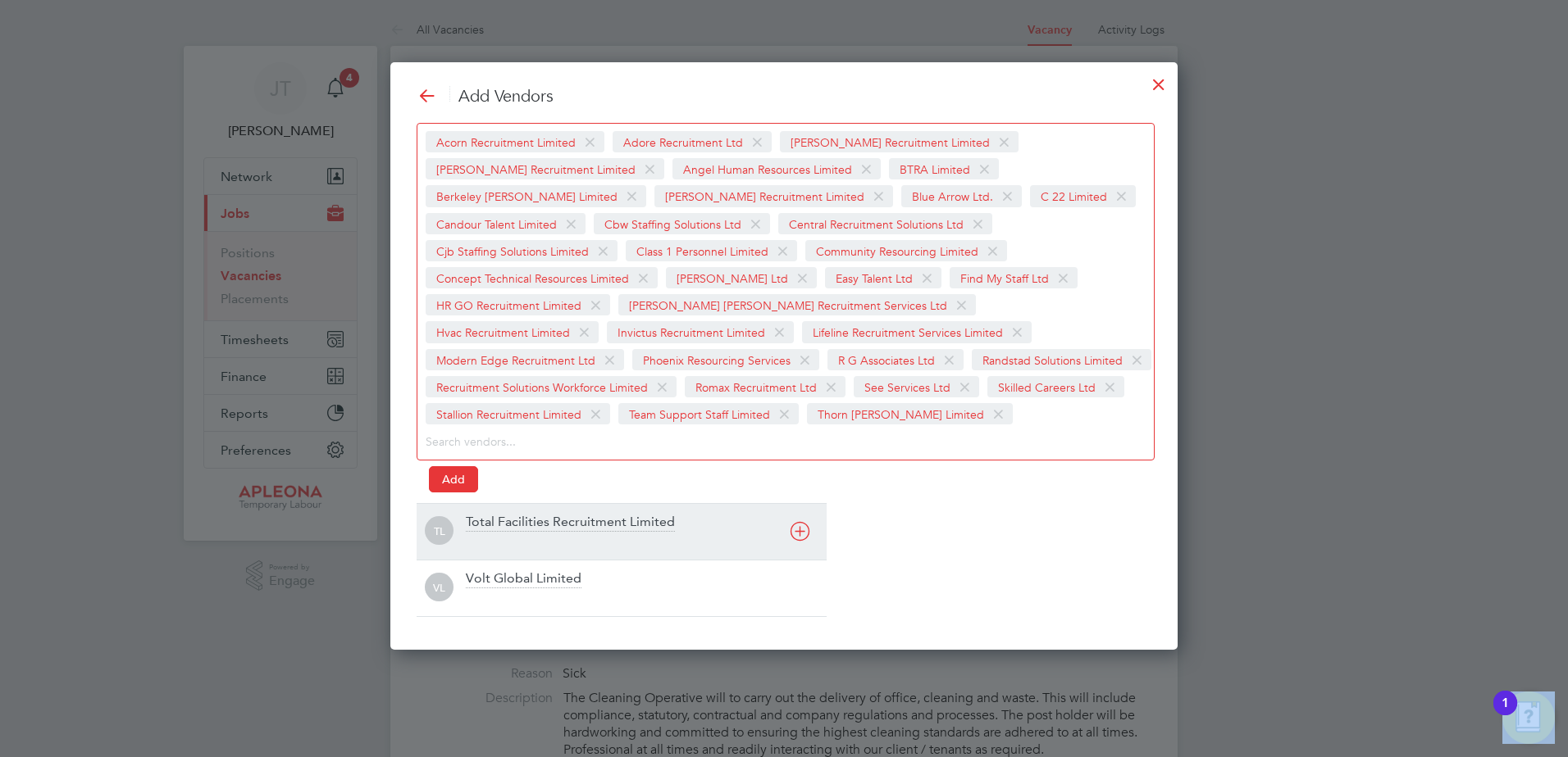
click at [802, 532] on icon at bounding box center [800, 532] width 21 height 21
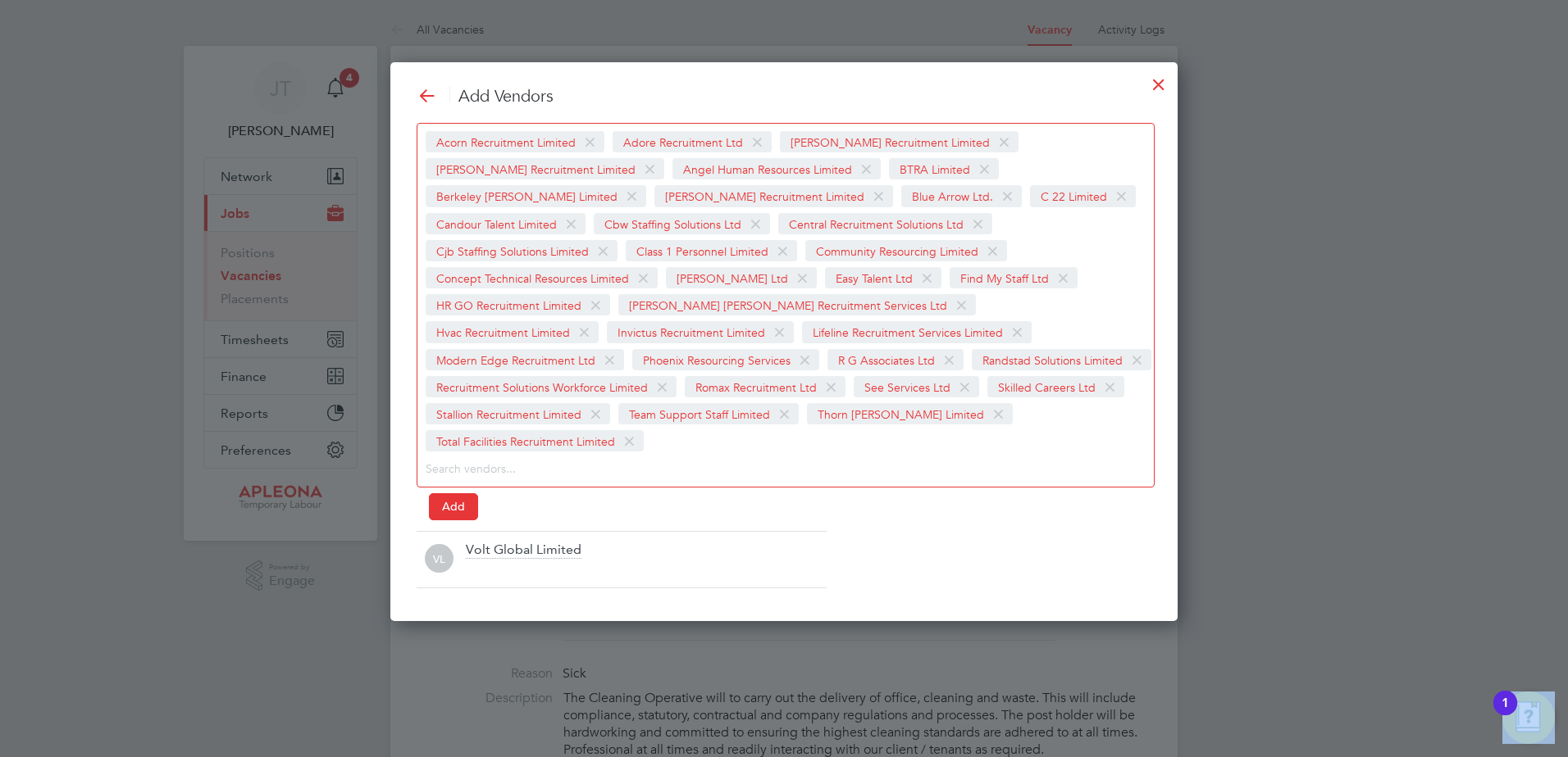
click at [0, 0] on icon at bounding box center [0, 0] width 0 height 0
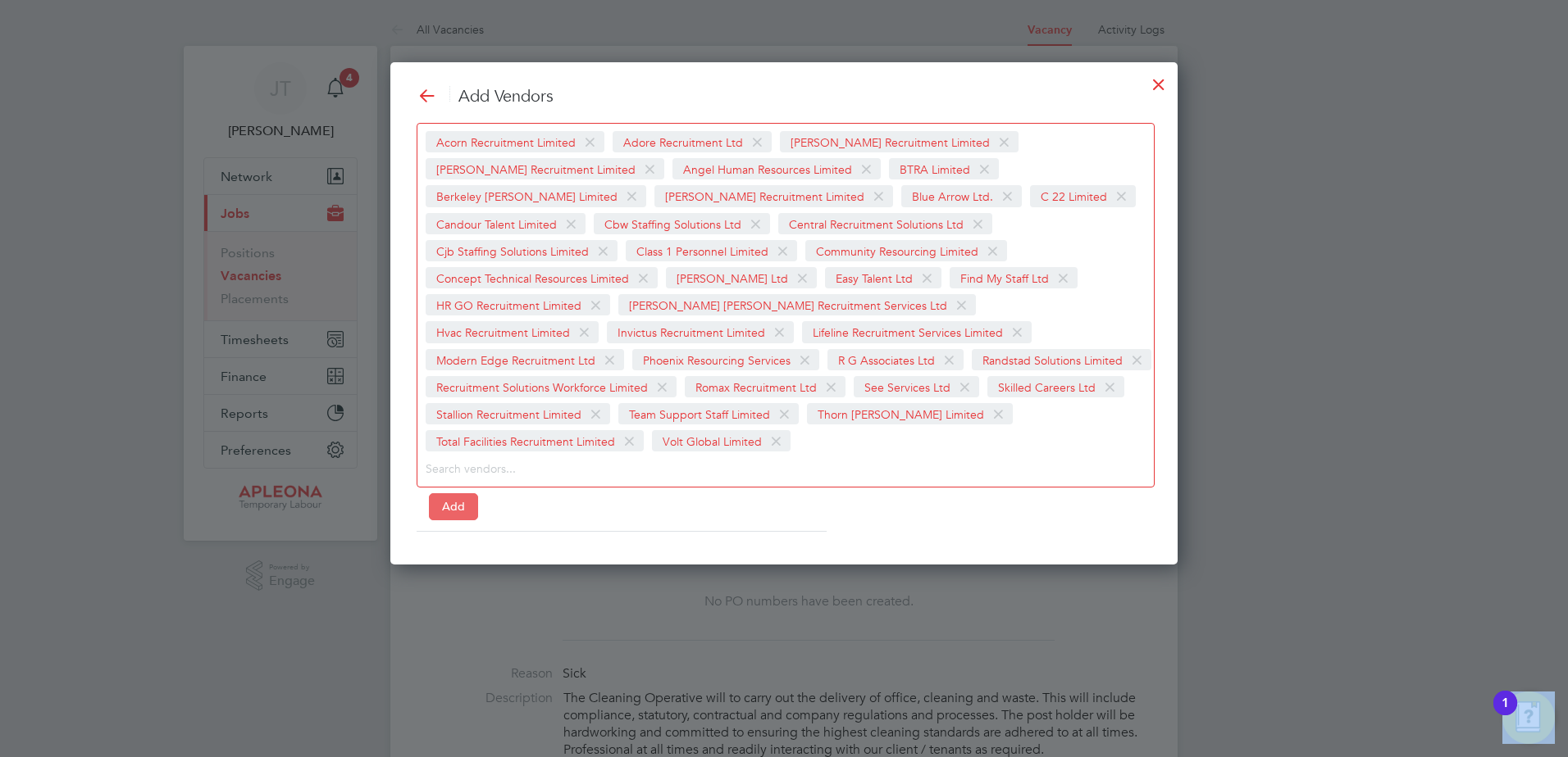
click at [456, 494] on button "Add" at bounding box center [453, 507] width 49 height 27
click at [1161, 81] on div at bounding box center [1158, 80] width 29 height 29
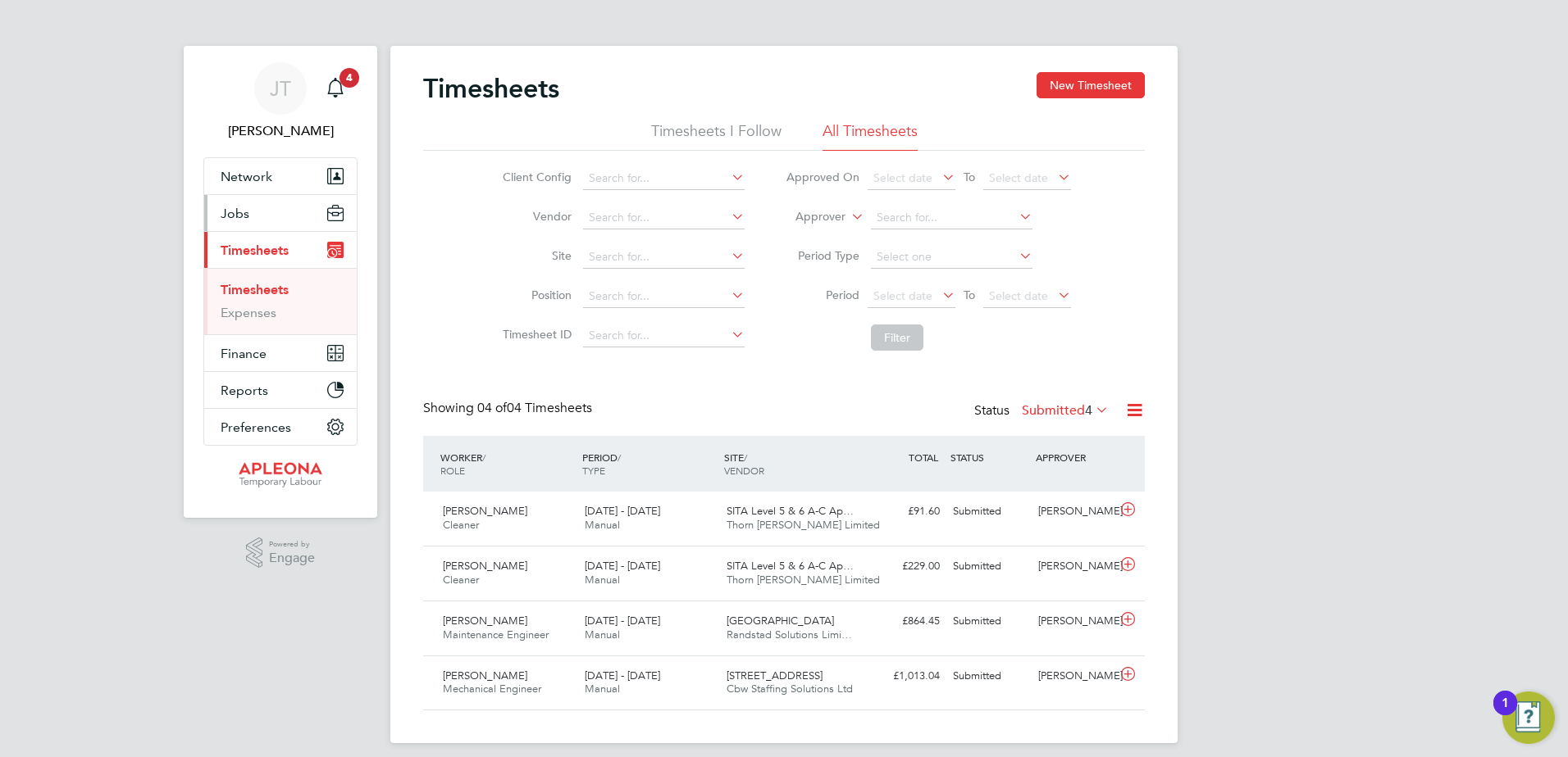
click at [264, 217] on button "Jobs" at bounding box center [280, 213] width 153 height 36
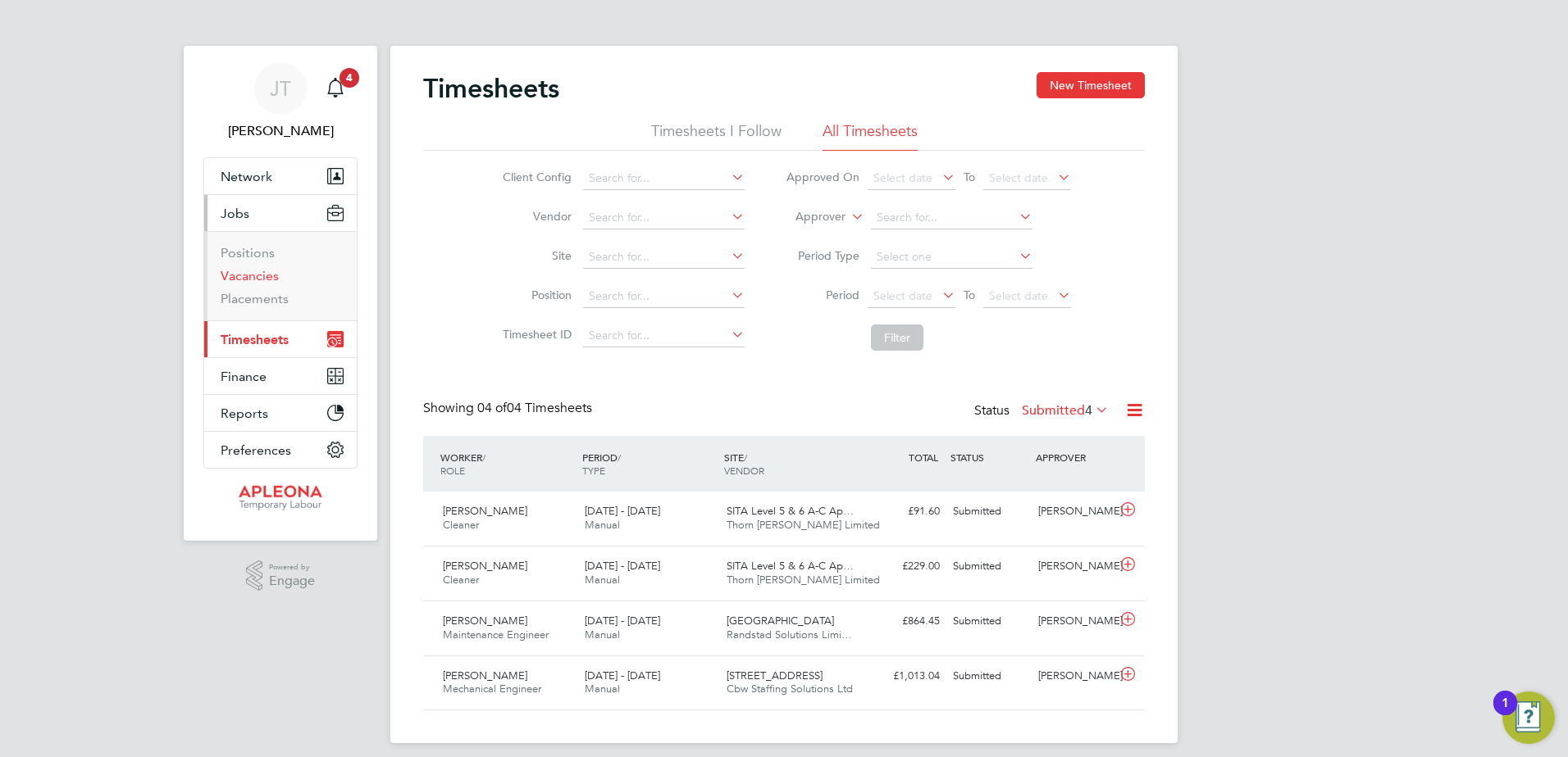
click at [273, 279] on link "Vacancies" at bounding box center [249, 276] width 58 height 15
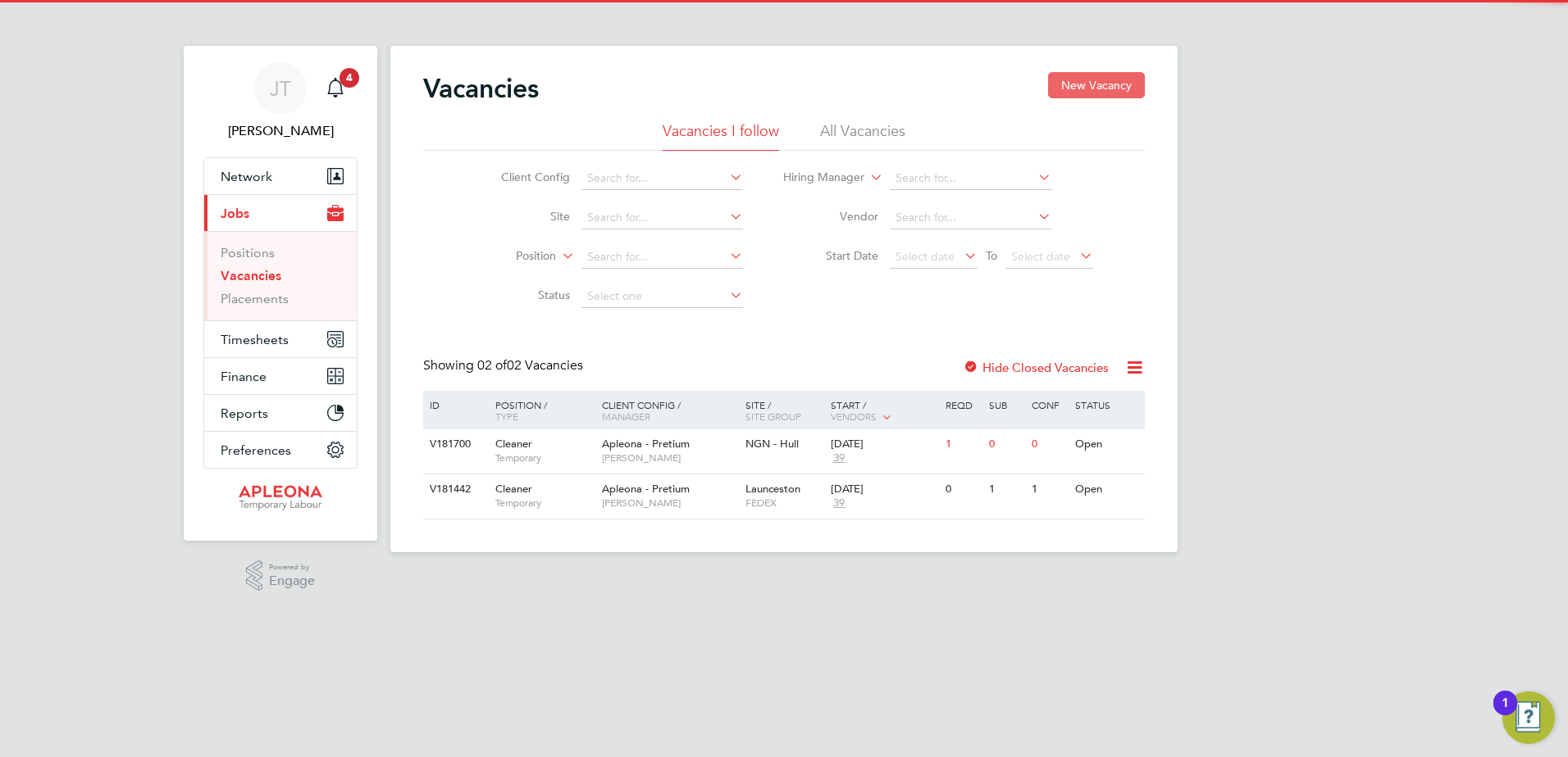
click at [1085, 87] on button "New Vacancy" at bounding box center [1096, 85] width 97 height 27
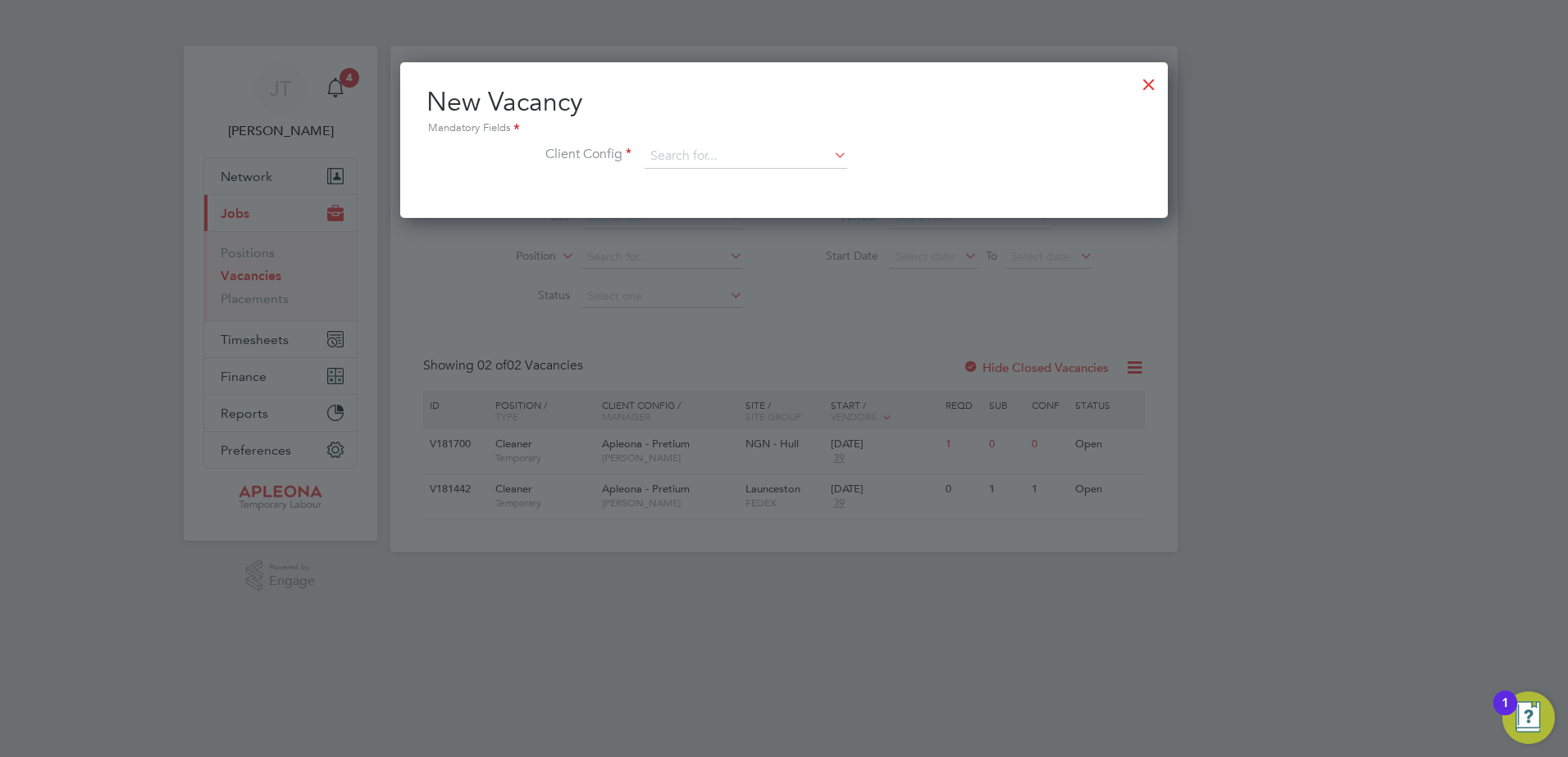
scroll to position [155, 768]
click at [650, 152] on input at bounding box center [746, 156] width 203 height 25
click at [665, 176] on li "Apleona - Pretium" at bounding box center [745, 179] width 204 height 22
type input "Apleona - Pretium"
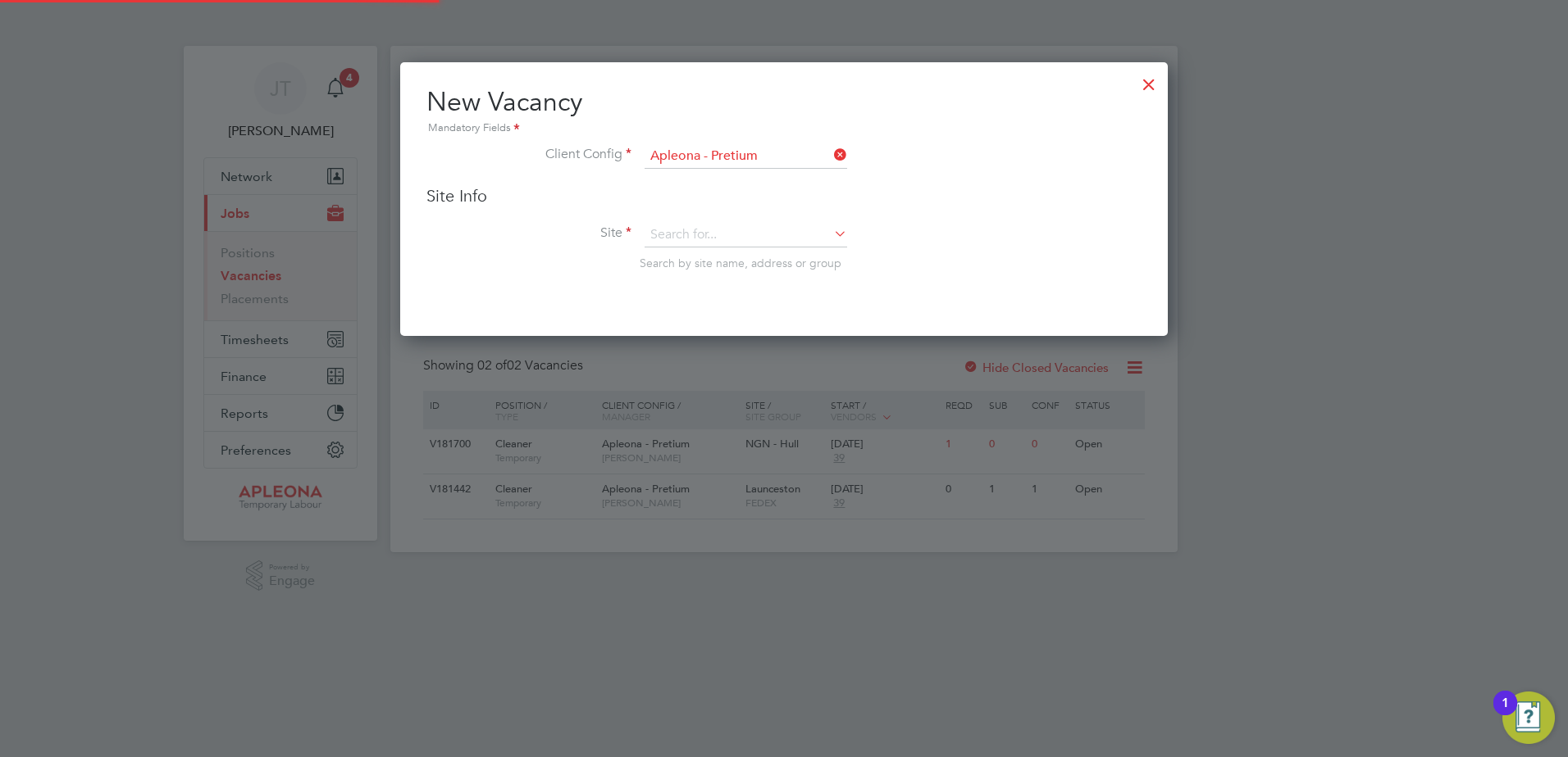
scroll to position [275, 768]
click at [665, 227] on input at bounding box center [746, 235] width 203 height 25
type input "N"
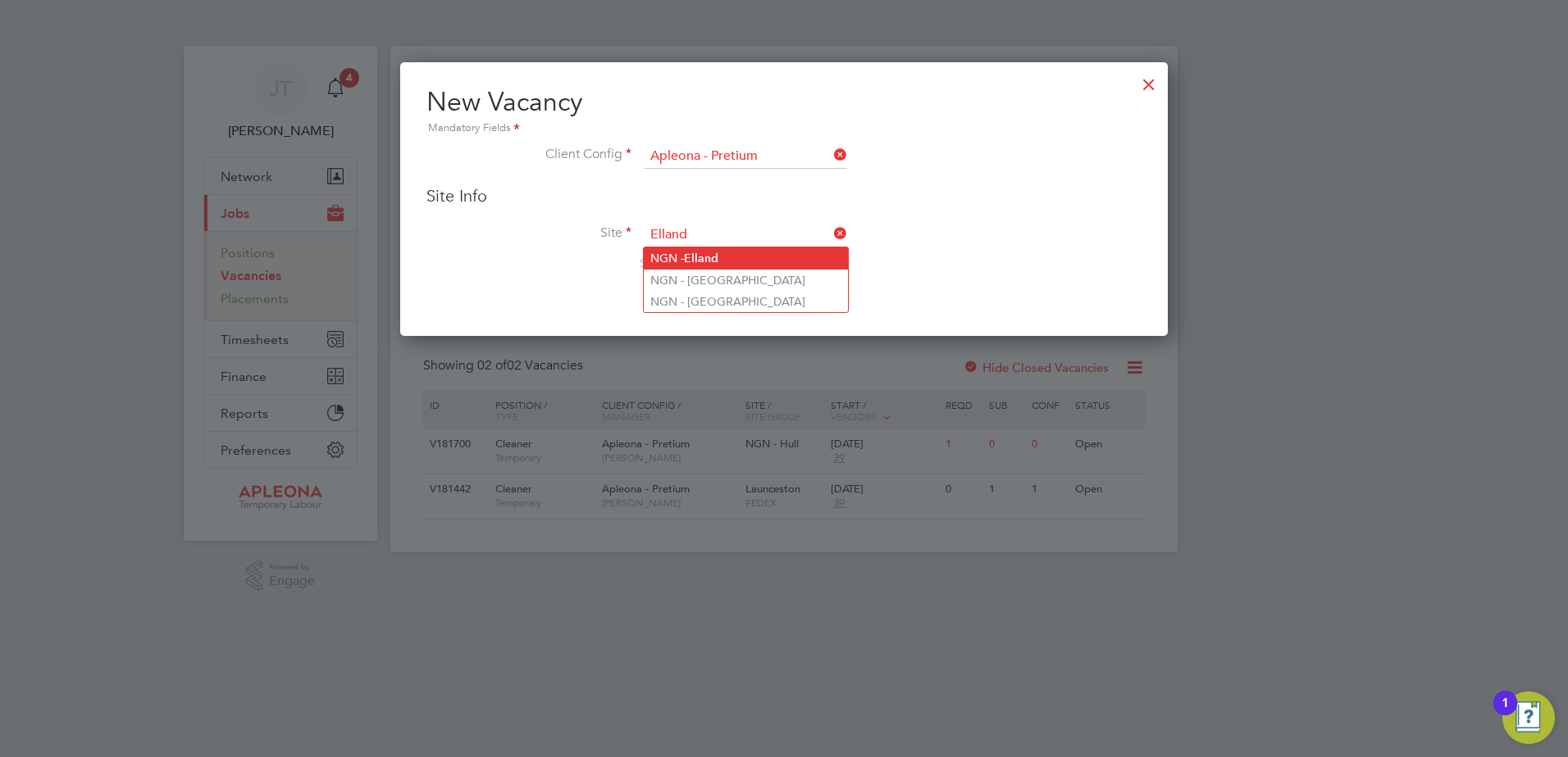
click at [684, 258] on li "NGN - Elland" at bounding box center [745, 258] width 204 height 22
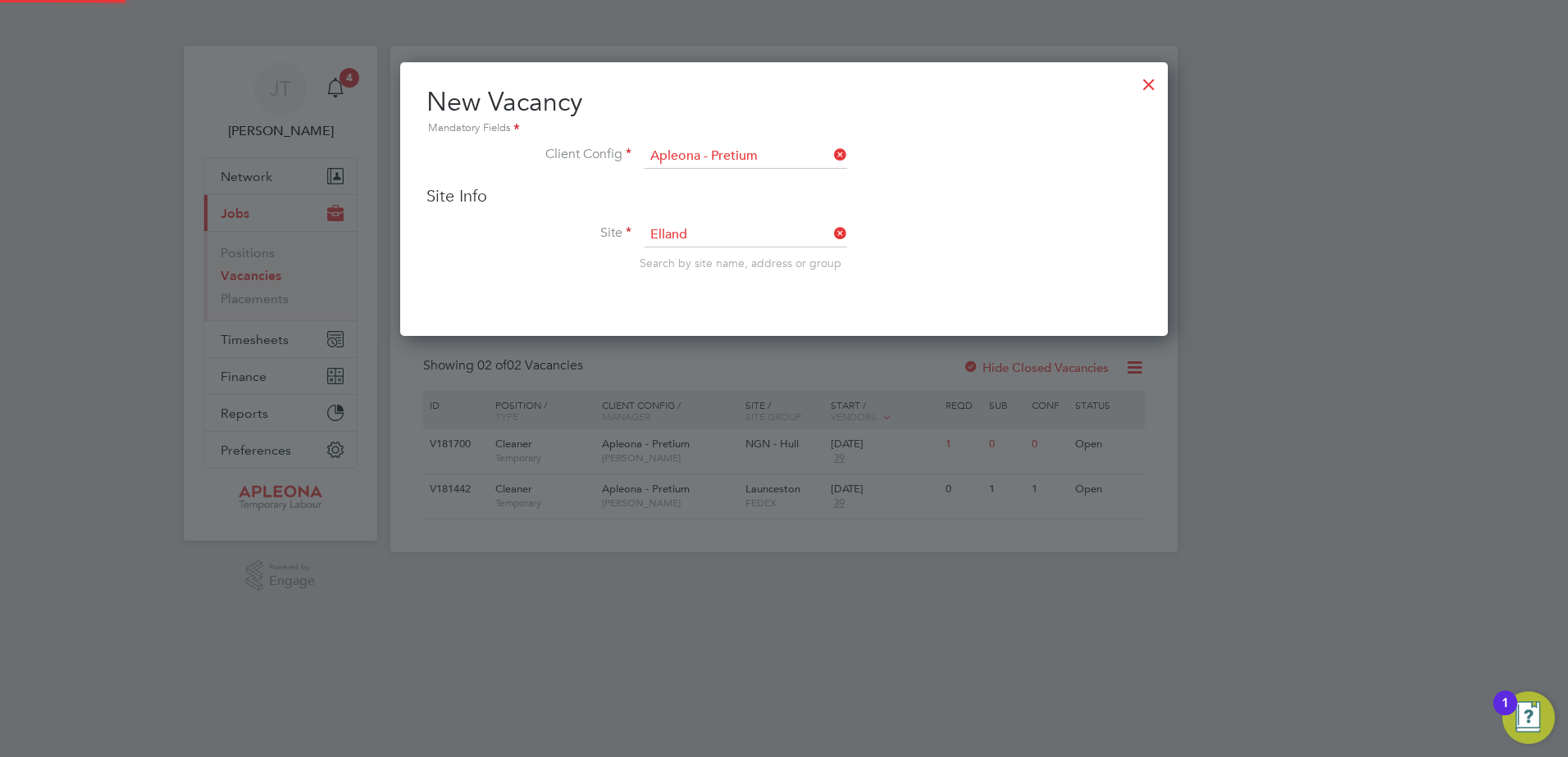
type input "NGN - Elland"
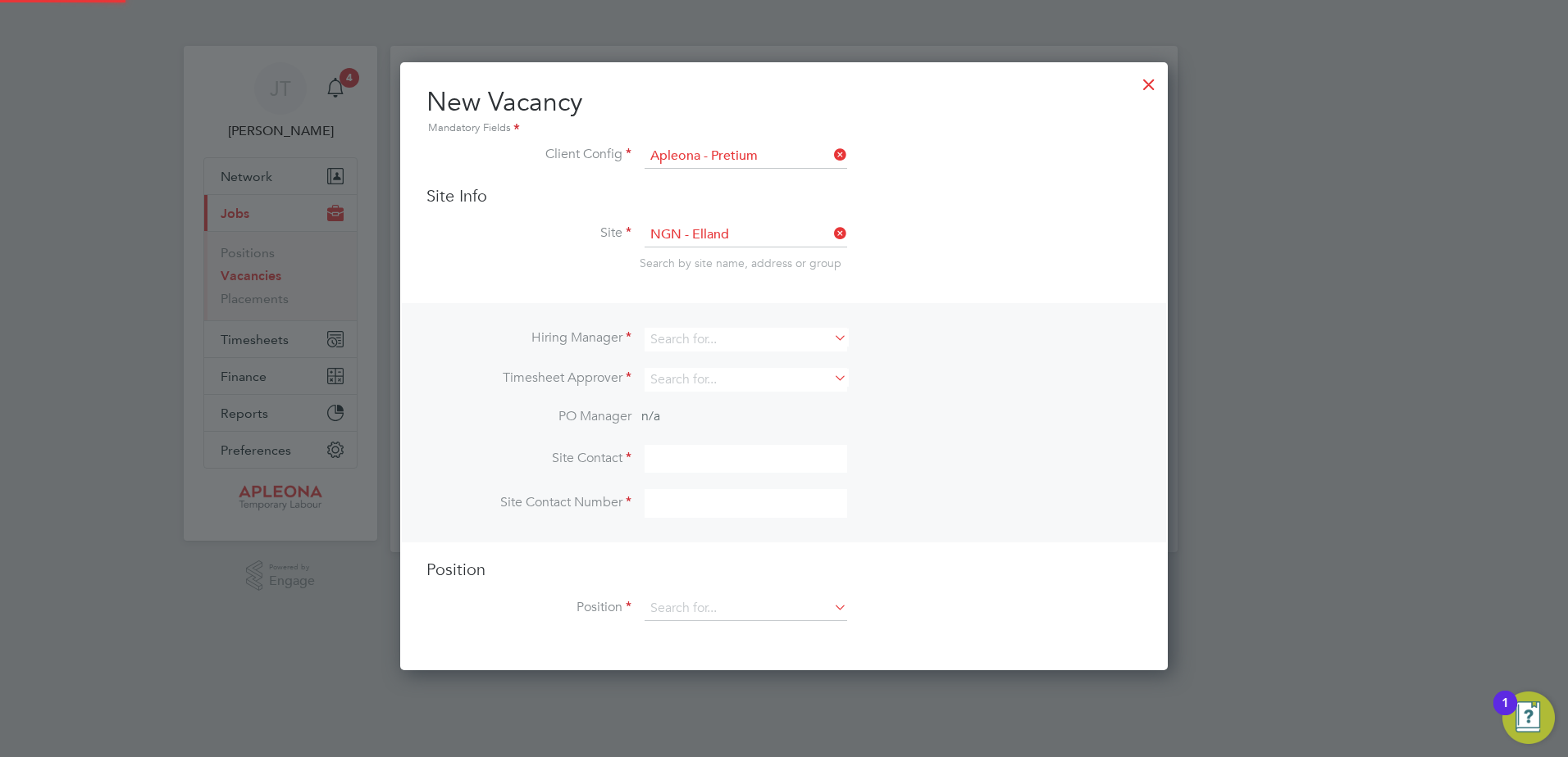
scroll to position [610, 768]
click at [655, 340] on input at bounding box center [746, 339] width 203 height 24
click at [677, 358] on li "[PERSON_NAME]" at bounding box center [745, 362] width 204 height 22
type input "[PERSON_NAME]"
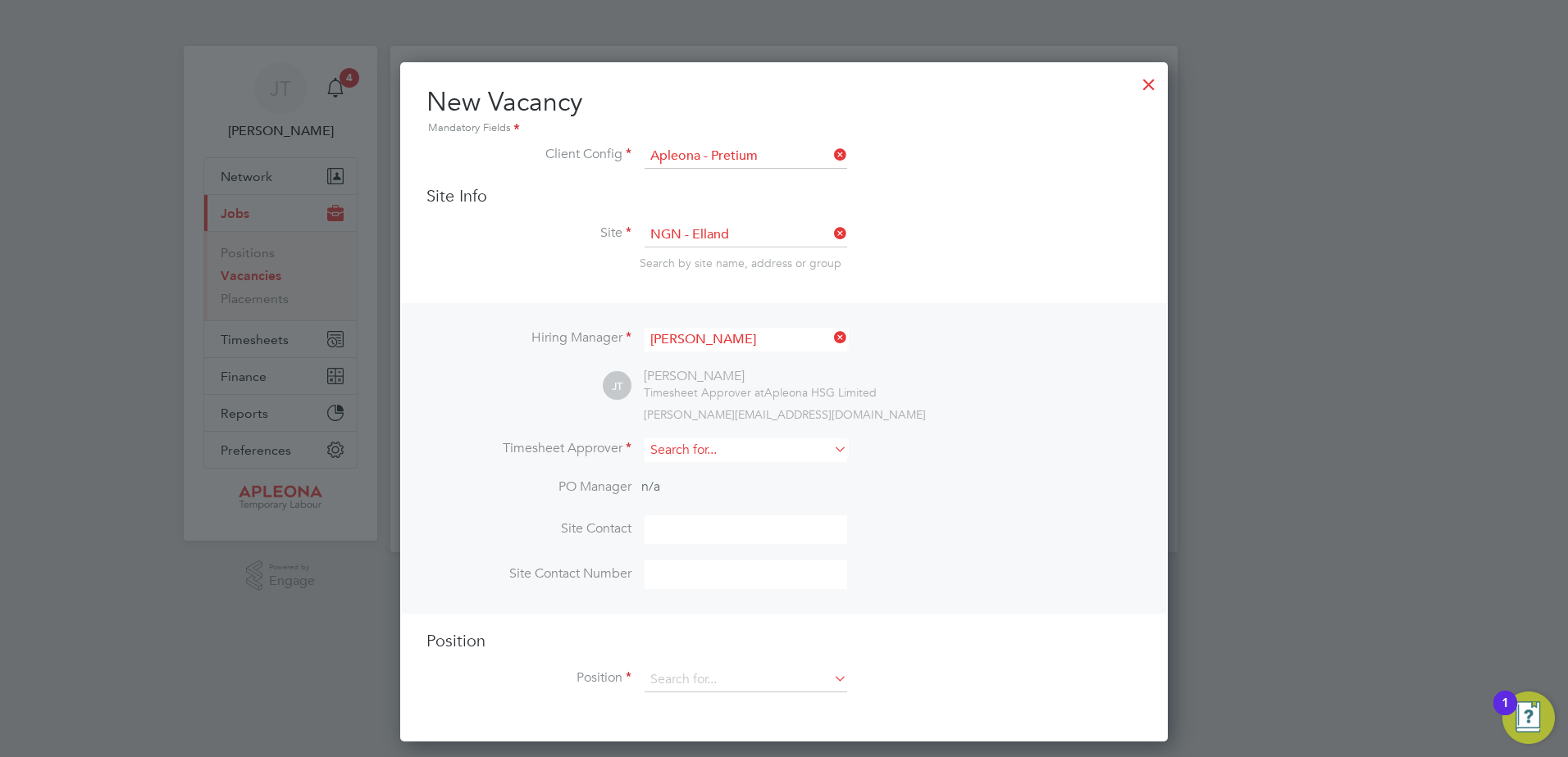
click at [681, 447] on input at bounding box center [746, 450] width 203 height 24
click at [684, 475] on li "Julie Tante" at bounding box center [745, 474] width 204 height 22
type input "[PERSON_NAME]"
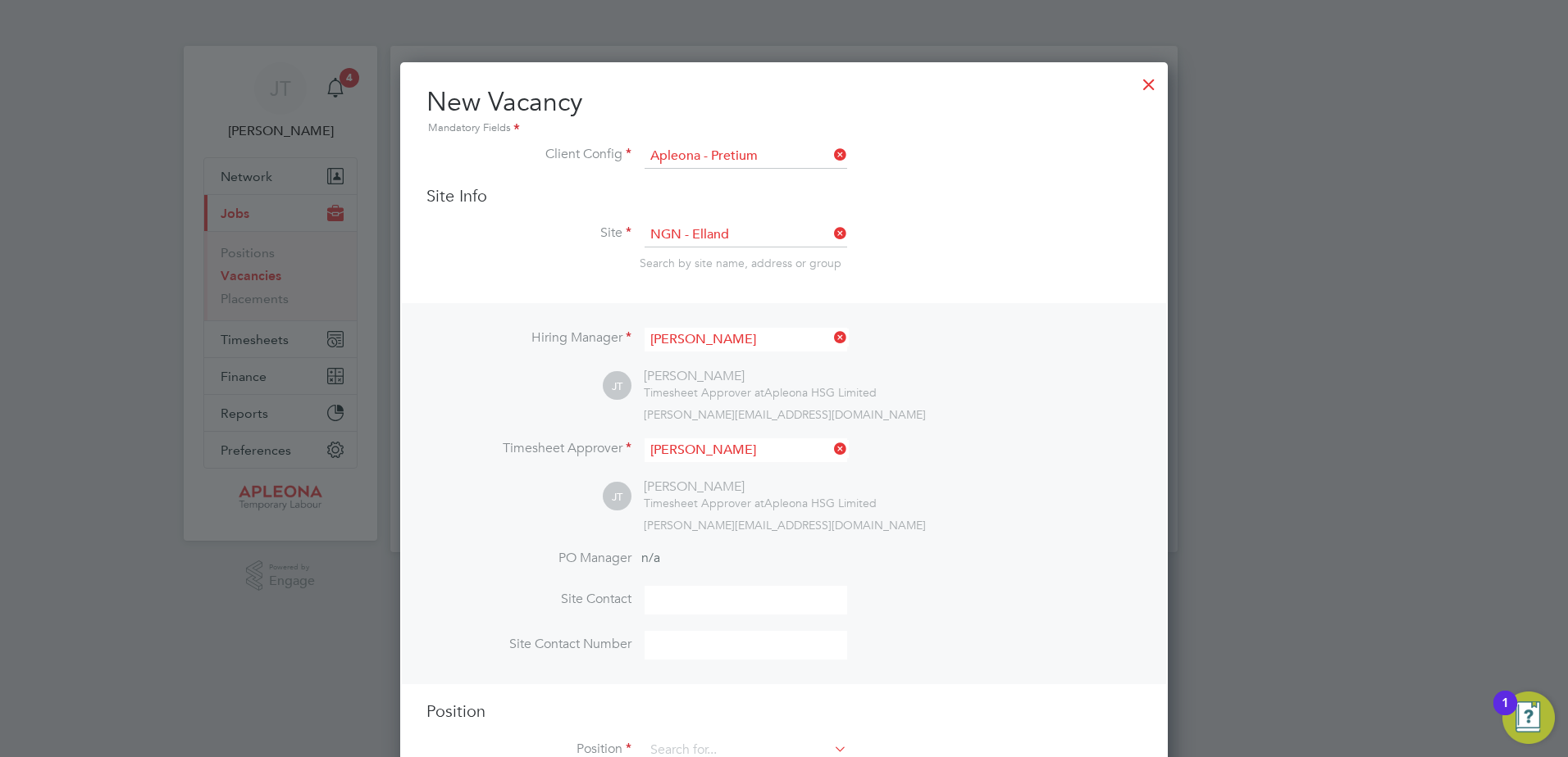
scroll to position [57, 0]
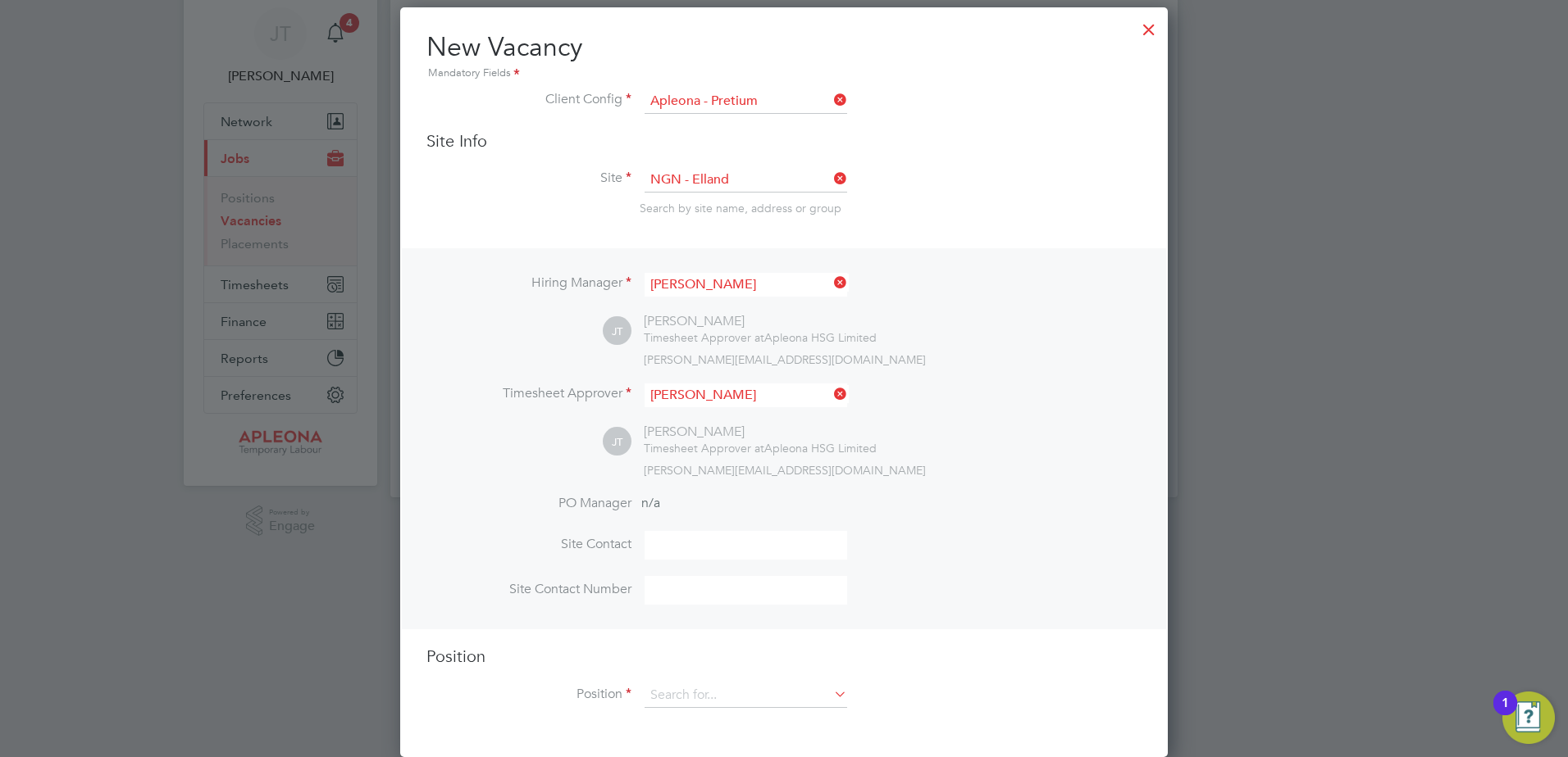
click at [671, 676] on div "Position Position" at bounding box center [784, 685] width 715 height 79
click at [673, 689] on input at bounding box center [746, 695] width 203 height 25
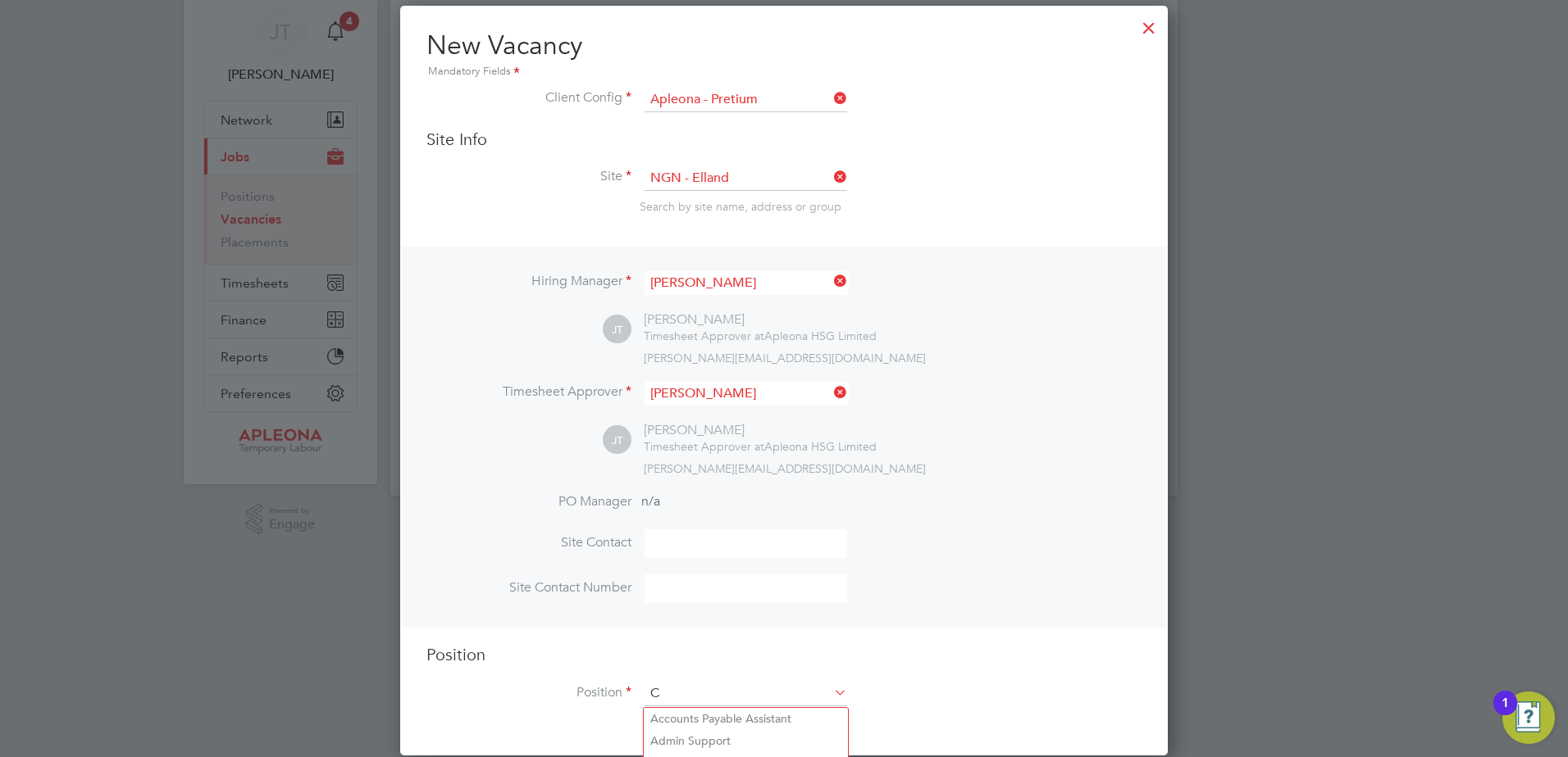
scroll to position [2356, 768]
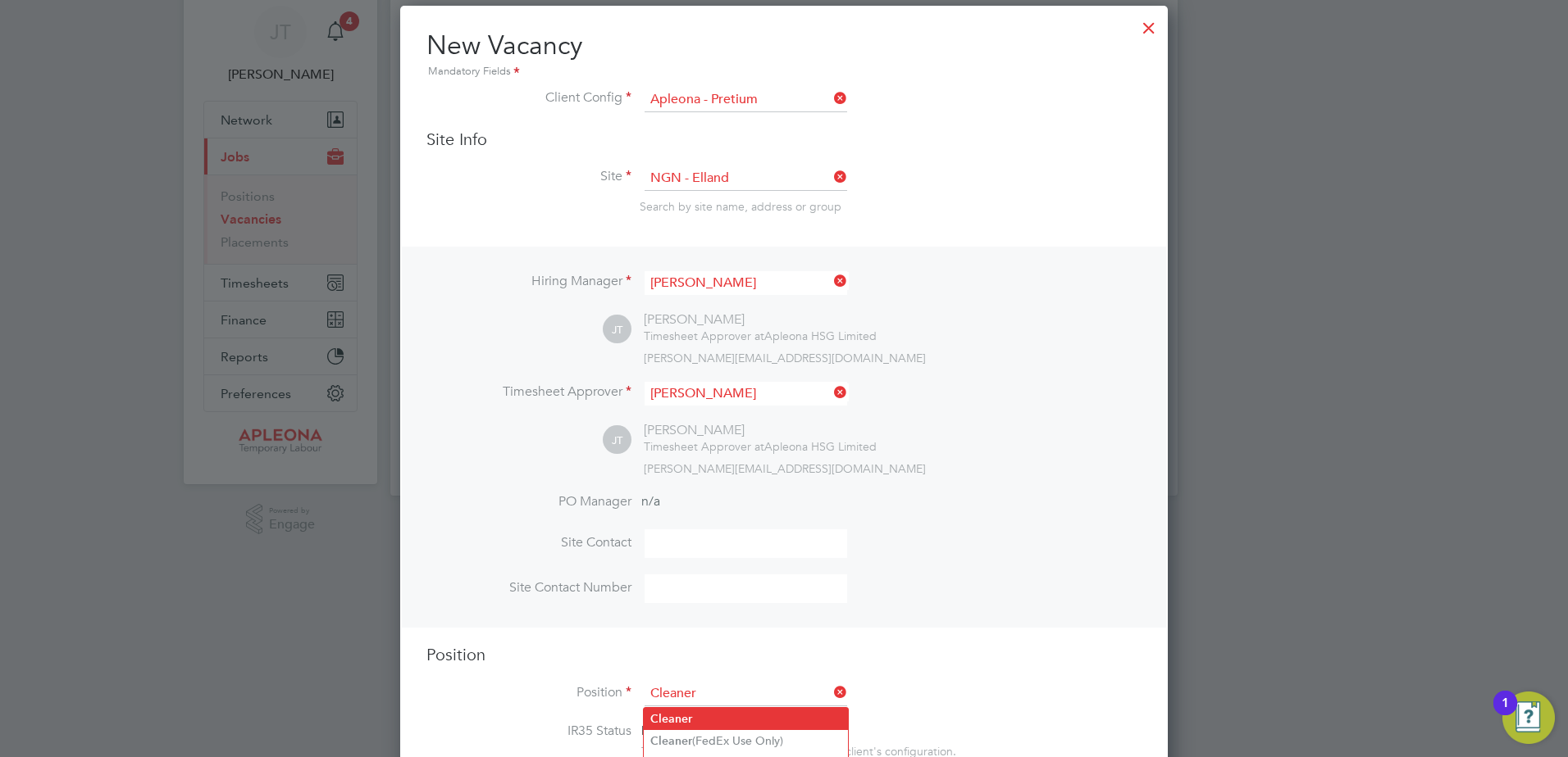
type input "Cleaner"
click at [673, 719] on b "Cleaner" at bounding box center [671, 719] width 42 height 14
type textarea "The Cleaning Operative will to carry out the delivery of office, cleaning and w…"
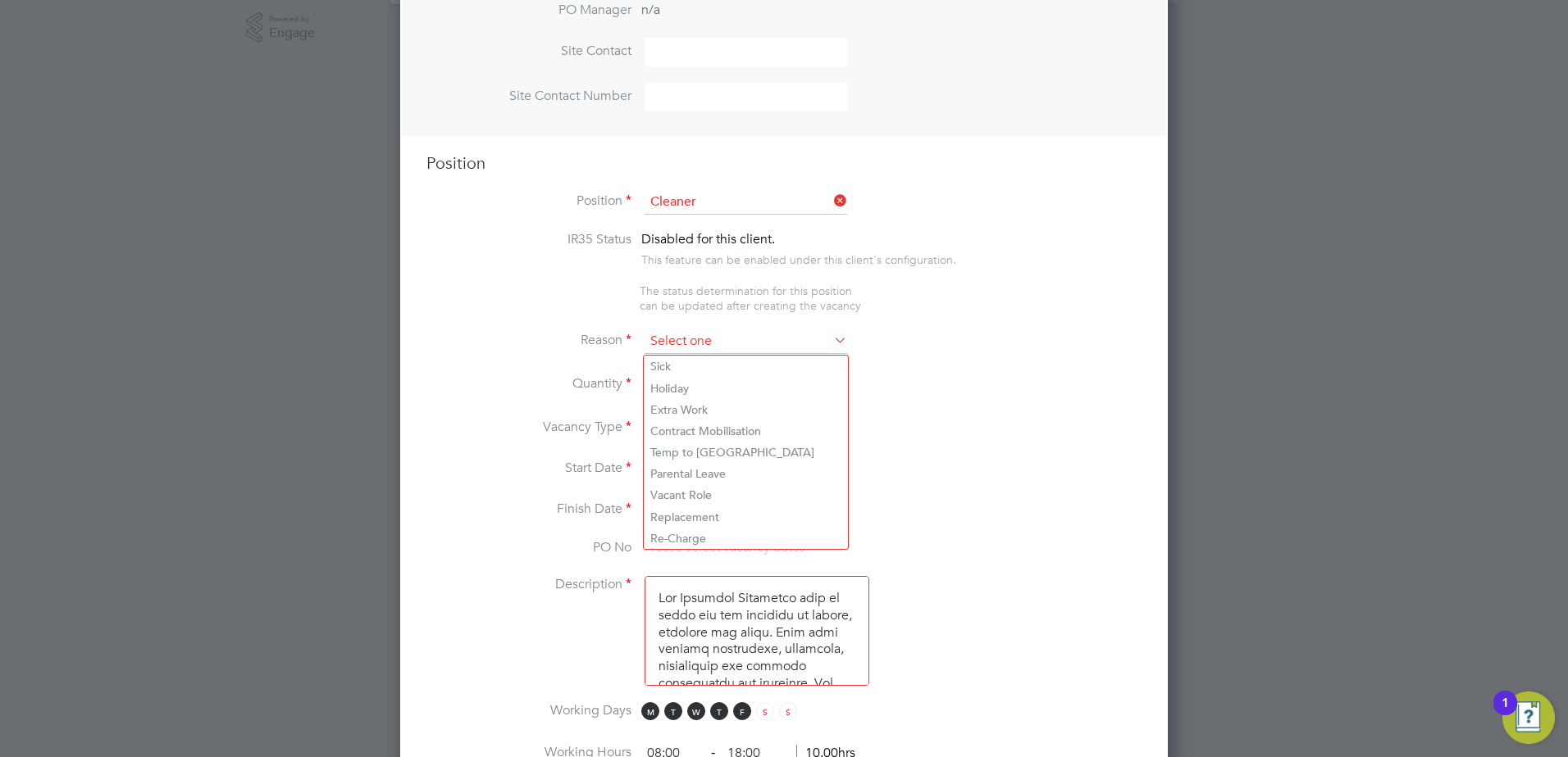
click at [655, 342] on input at bounding box center [746, 342] width 203 height 25
click at [663, 386] on li "Holiday" at bounding box center [745, 388] width 204 height 21
type input "Holiday"
click at [694, 376] on li "Quantity" at bounding box center [784, 393] width 715 height 45
click at [671, 390] on input at bounding box center [664, 385] width 38 height 29
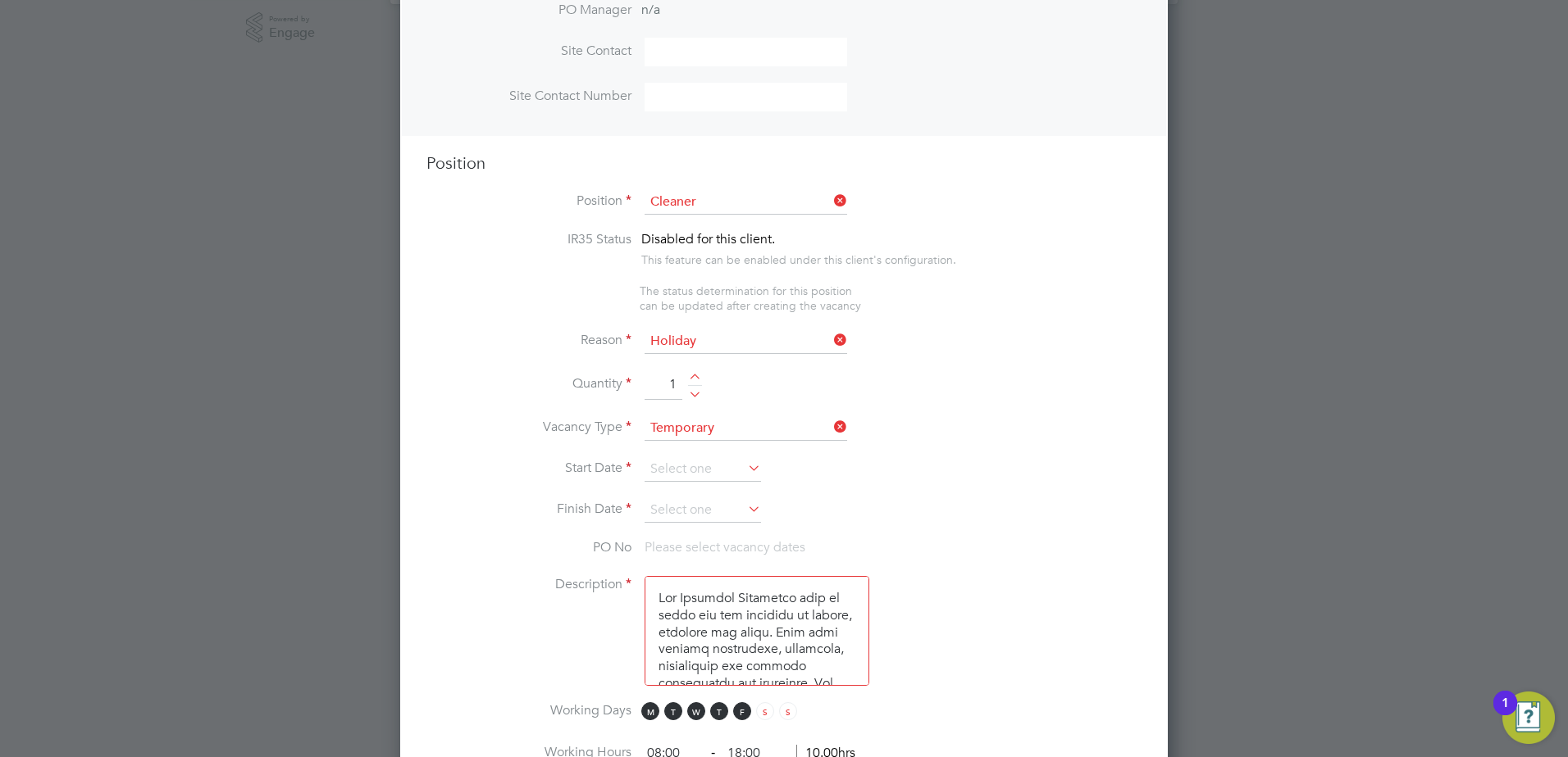
click at [696, 379] on div at bounding box center [695, 379] width 14 height 11
click at [697, 398] on div at bounding box center [695, 391] width 14 height 11
type input "1"
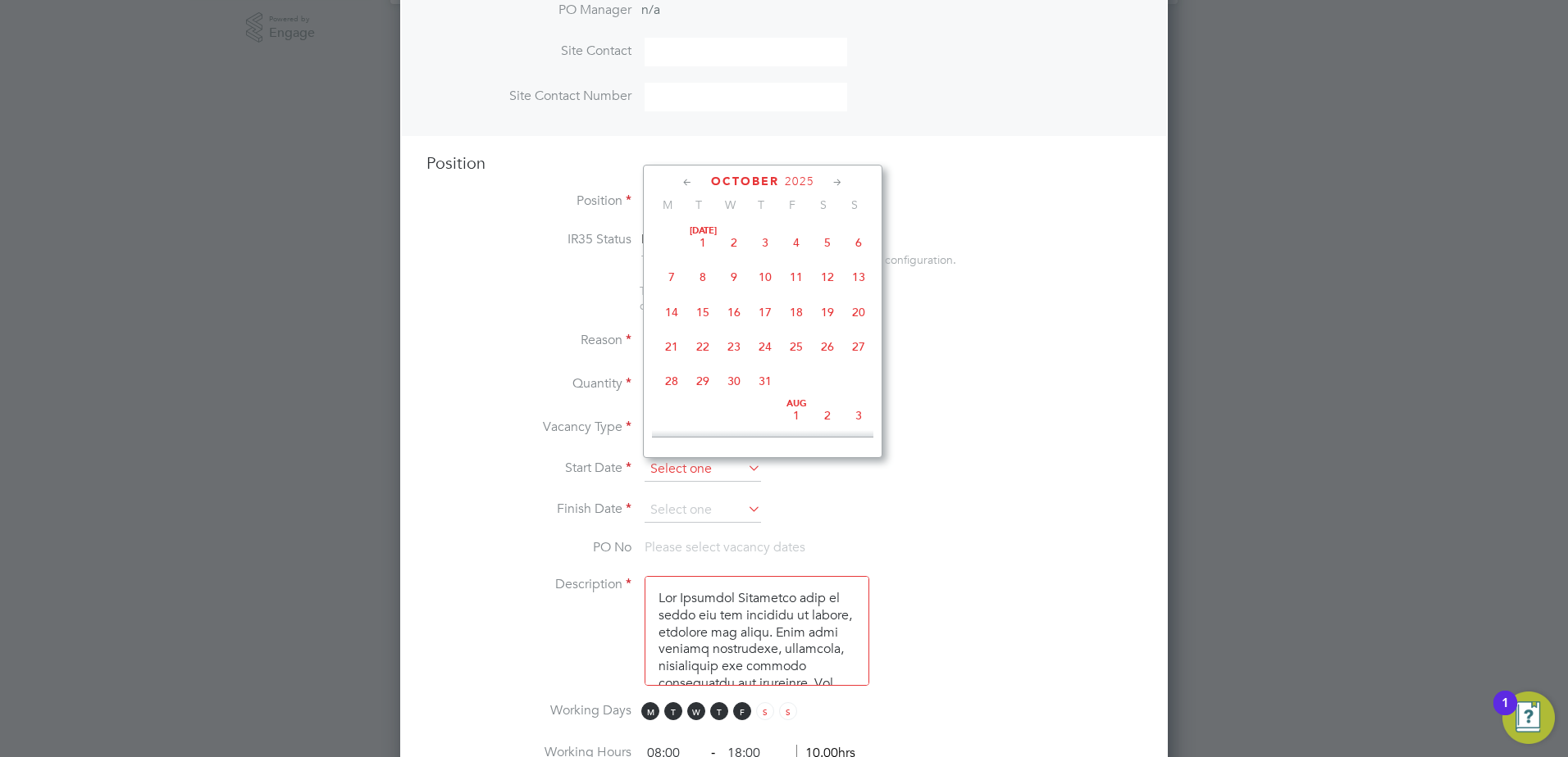
click at [679, 473] on input at bounding box center [702, 470] width 117 height 25
click at [670, 350] on span "6" at bounding box center [671, 333] width 31 height 31
type input "06 Oct 2025"
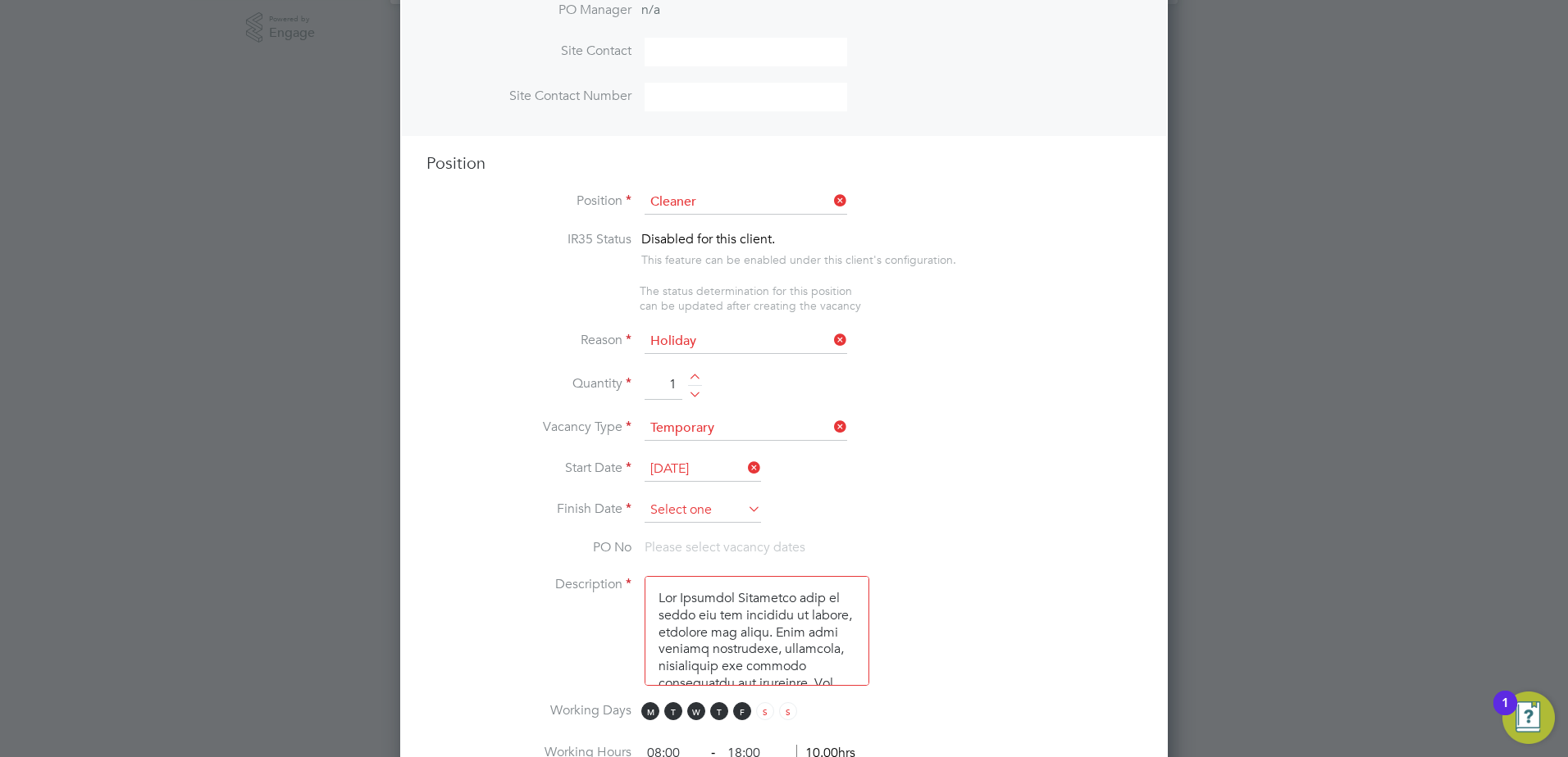
click at [684, 502] on input at bounding box center [702, 511] width 117 height 25
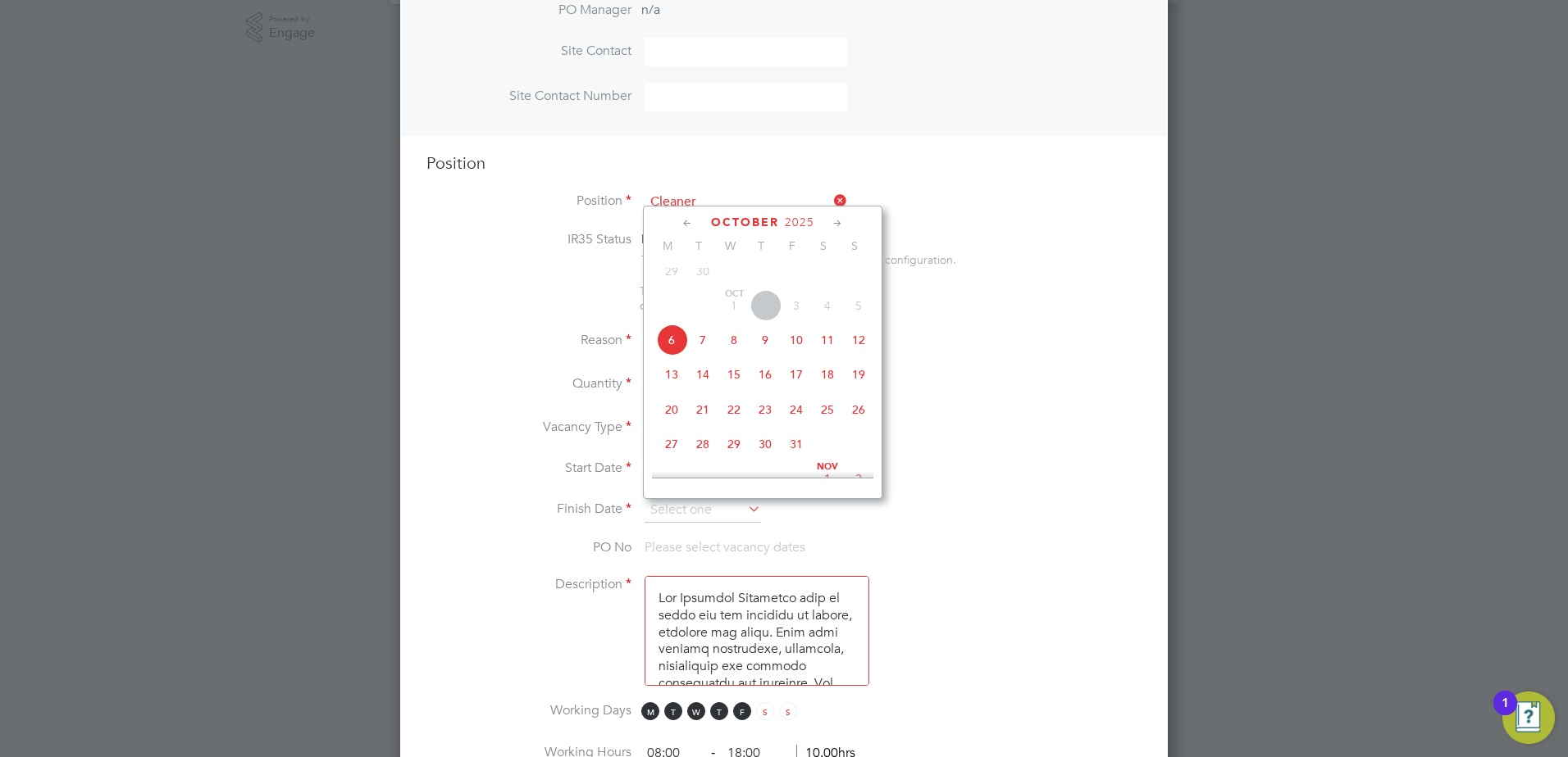
click at [800, 352] on span "10" at bounding box center [795, 340] width 31 height 31
type input "10 Oct 2025"
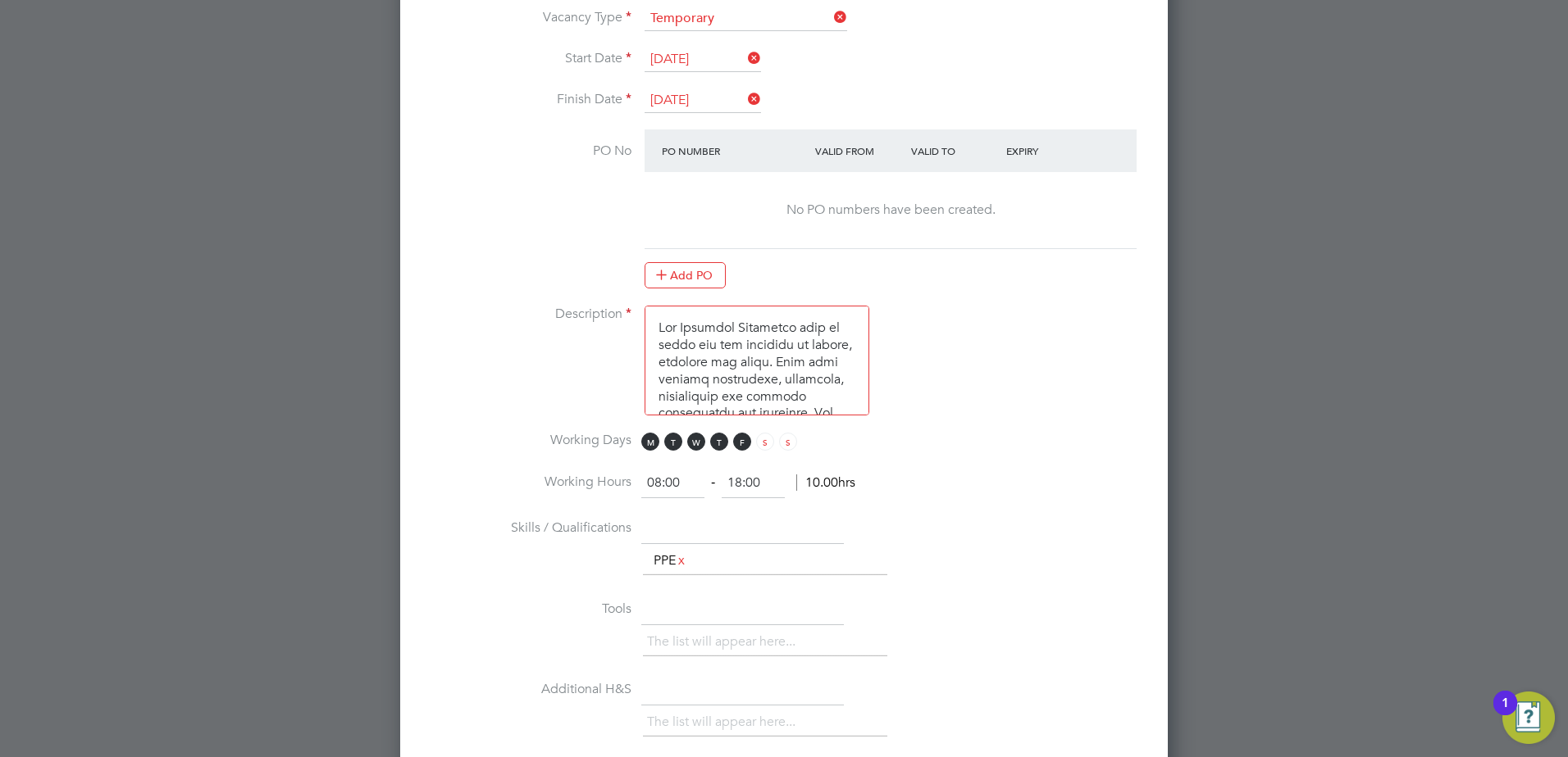
click at [660, 485] on input "08:00" at bounding box center [672, 483] width 64 height 29
type input "07:00"
click at [744, 484] on input "18:00" at bounding box center [753, 483] width 64 height 29
type input "11:00"
click at [932, 478] on li "Working Hours 07:00 ‐ 11:00 11.00hrs" at bounding box center [784, 492] width 715 height 45
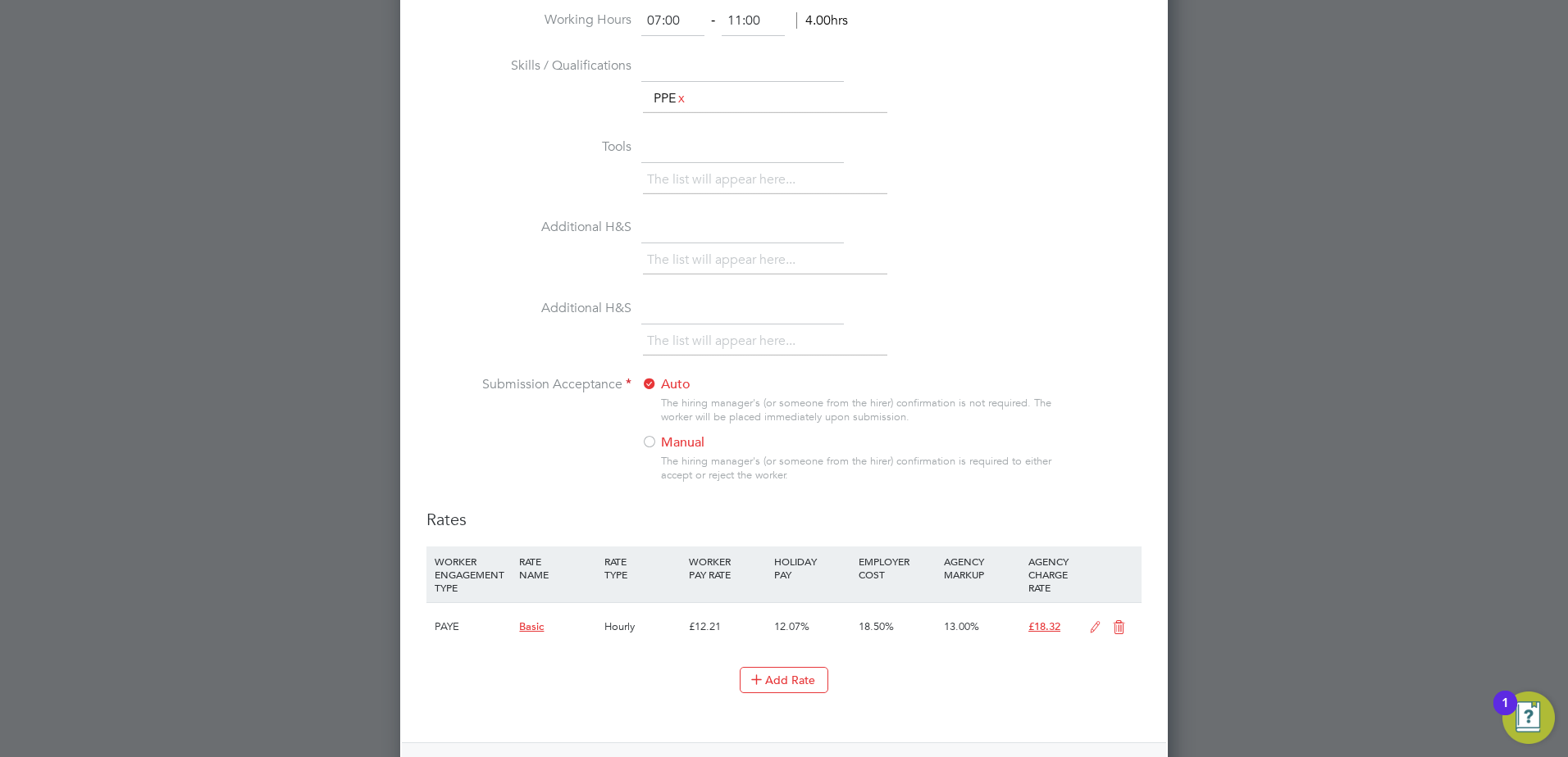
scroll to position [1450, 0]
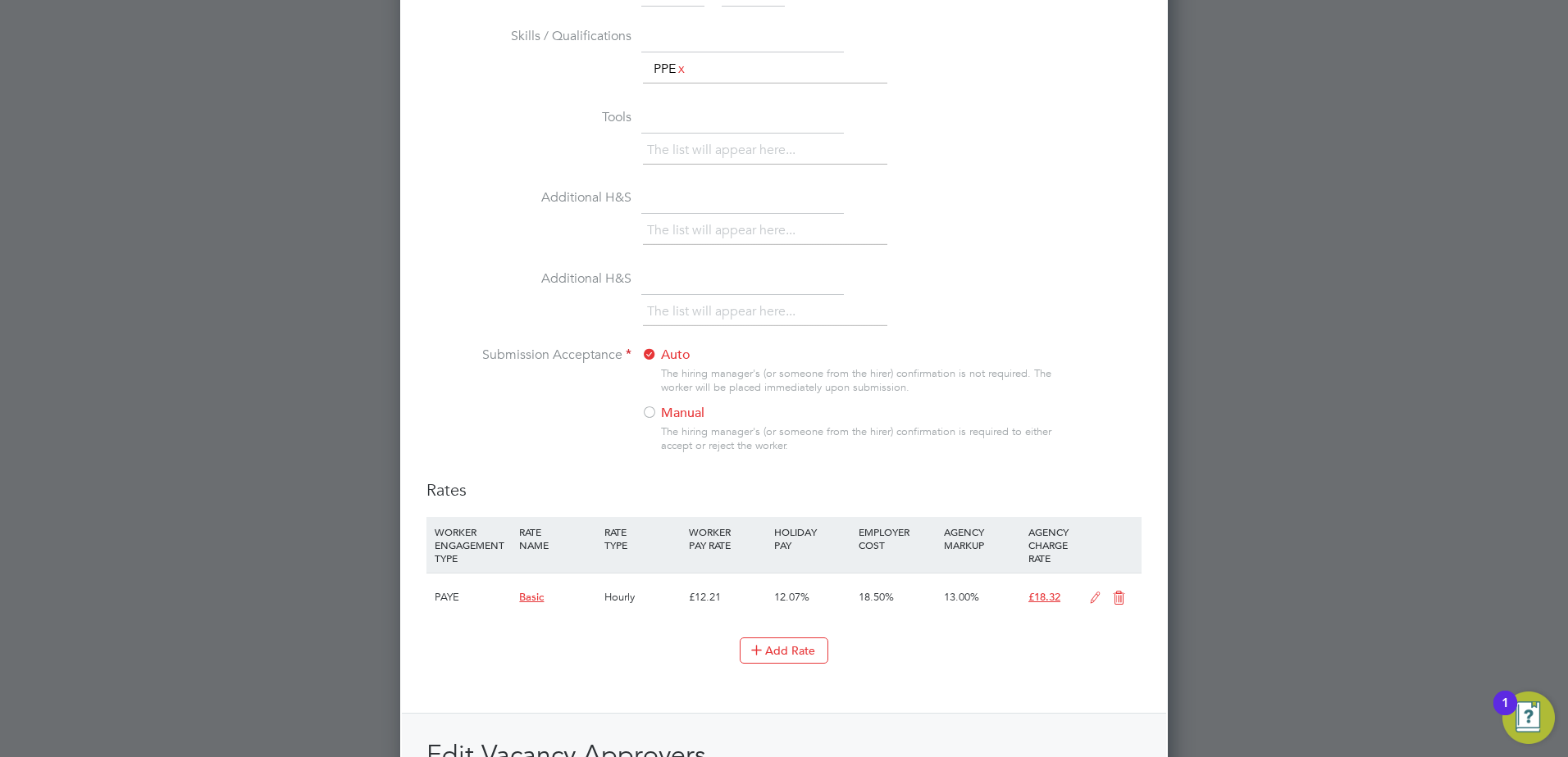
click at [647, 409] on div at bounding box center [648, 413] width 16 height 16
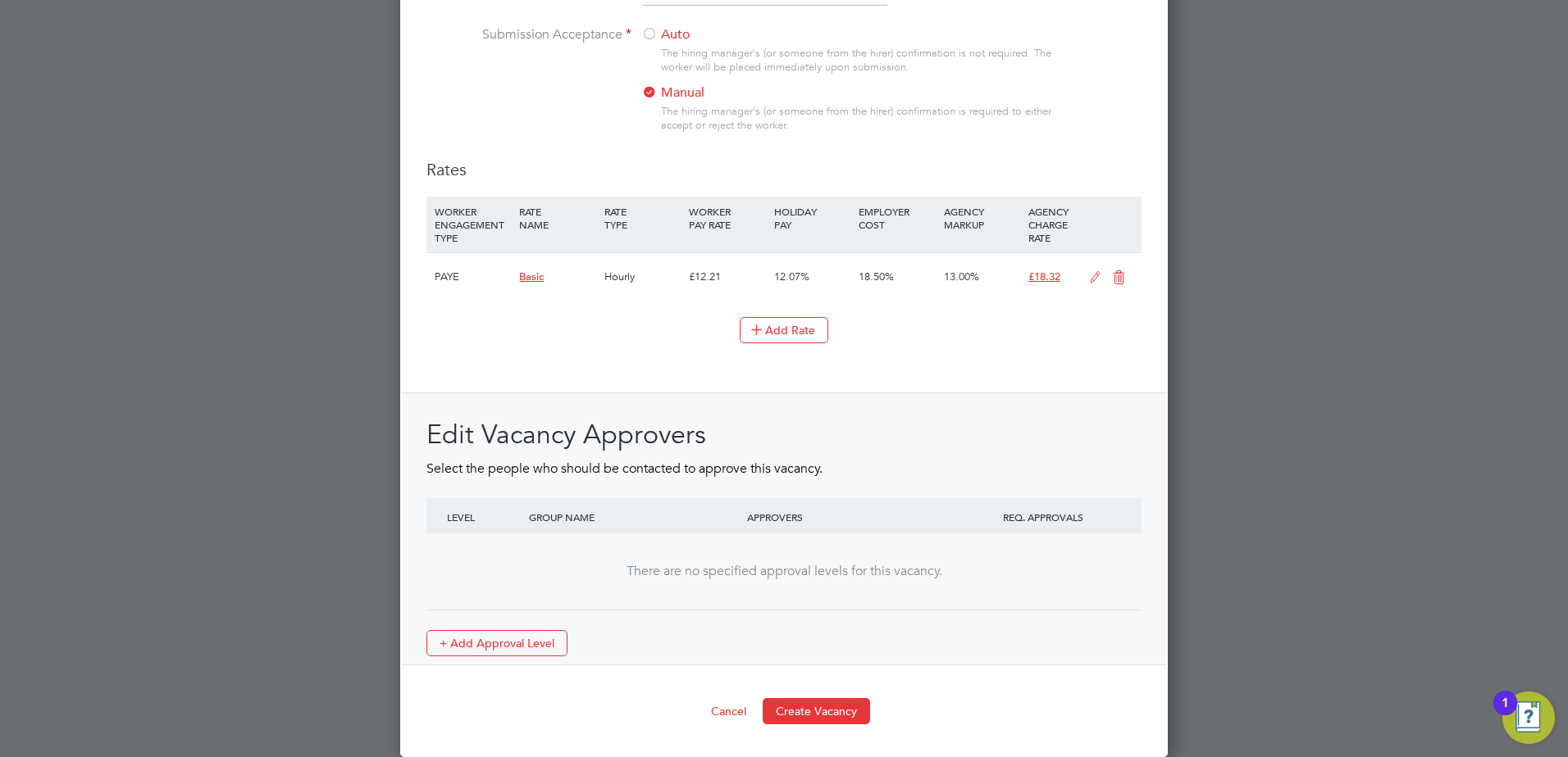
scroll to position [1771, 0]
click at [791, 713] on button "Create Vacancy" at bounding box center [815, 712] width 107 height 27
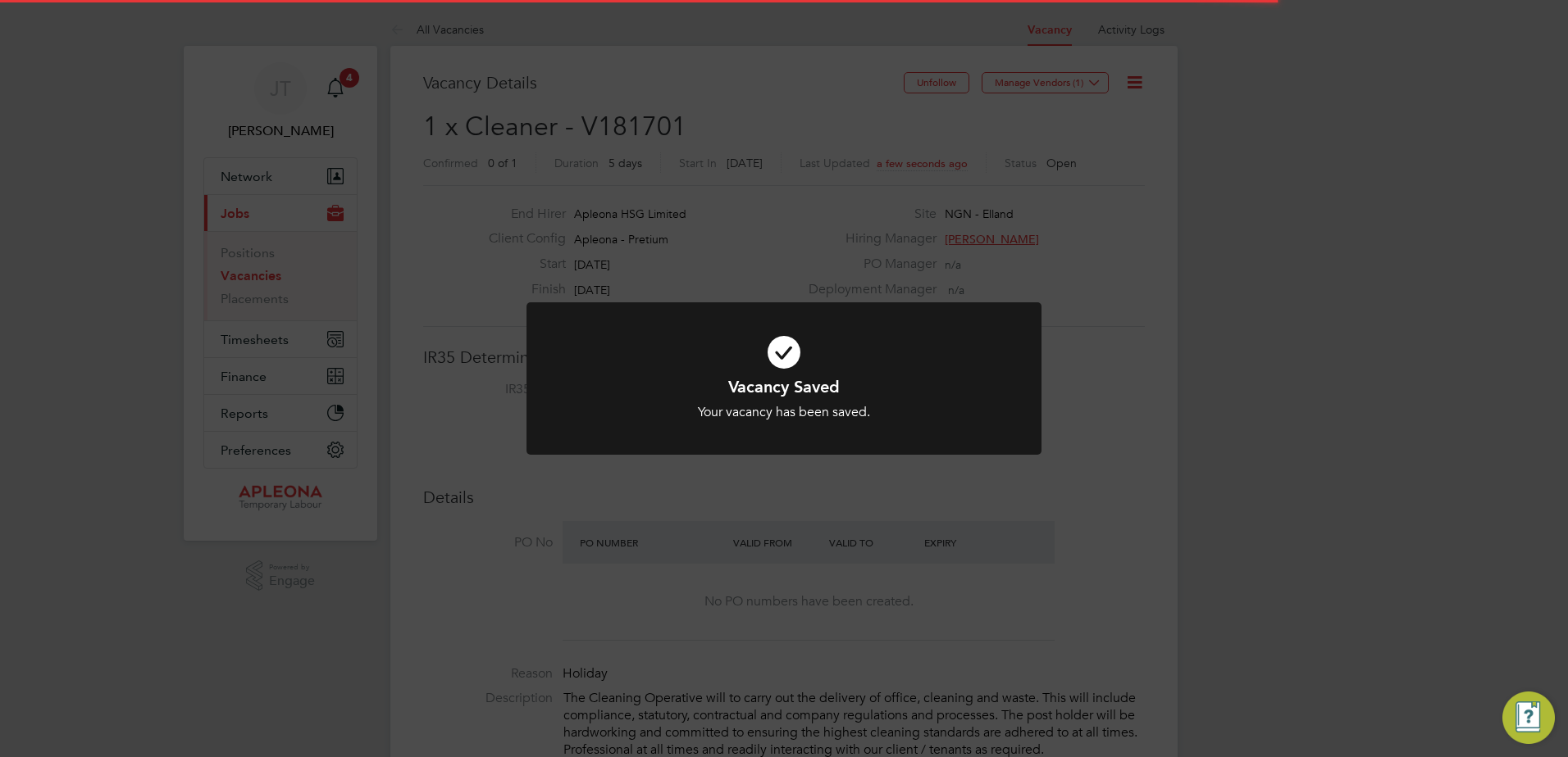
scroll to position [9, 9]
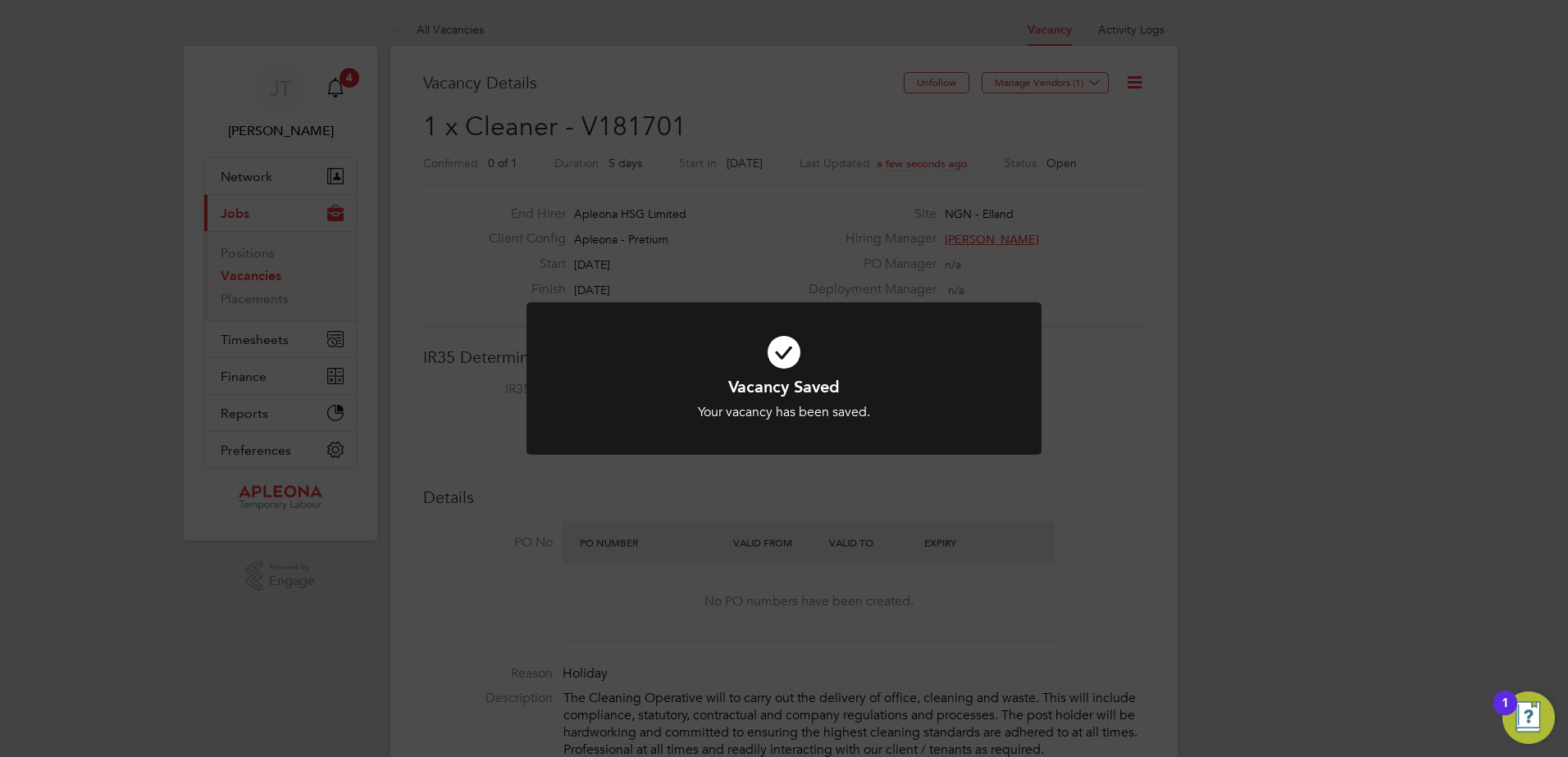
click at [1097, 87] on div "Vacancy Saved Your vacancy has been saved. Cancel Okay" at bounding box center [784, 378] width 1568 height 757
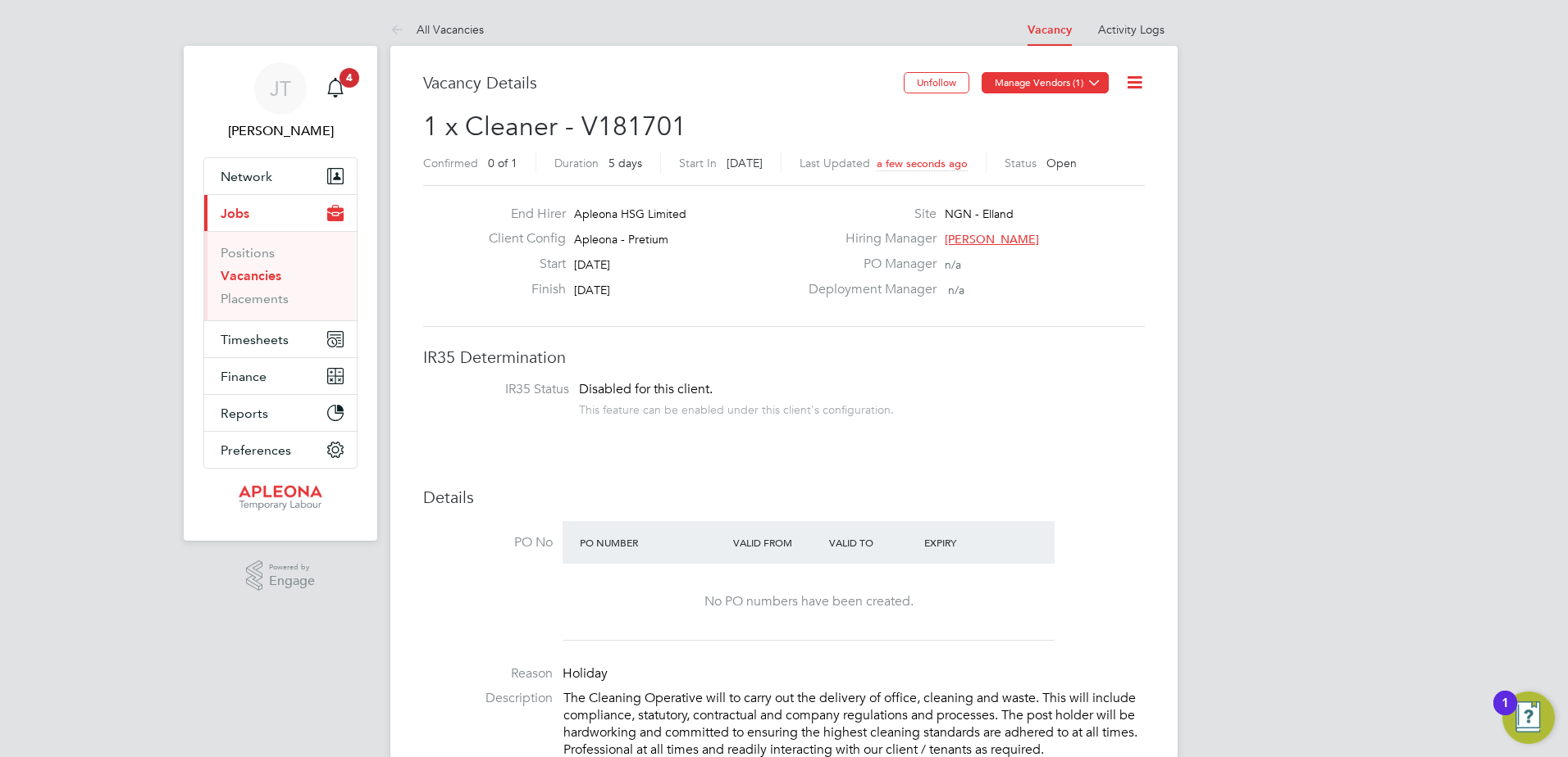
click at [1097, 85] on icon at bounding box center [1094, 81] width 12 height 12
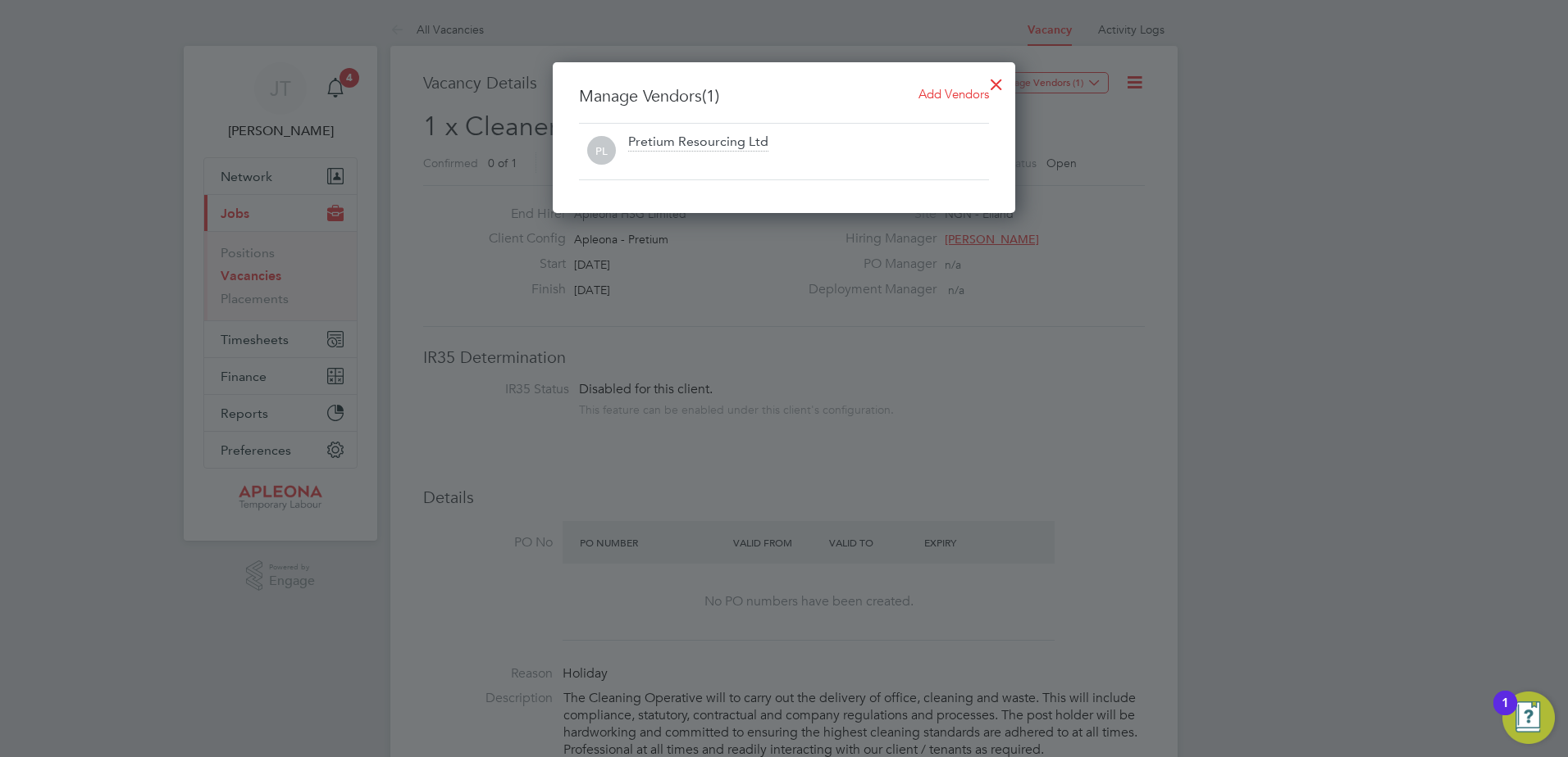
click at [972, 89] on span "Add Vendors" at bounding box center [954, 94] width 70 height 15
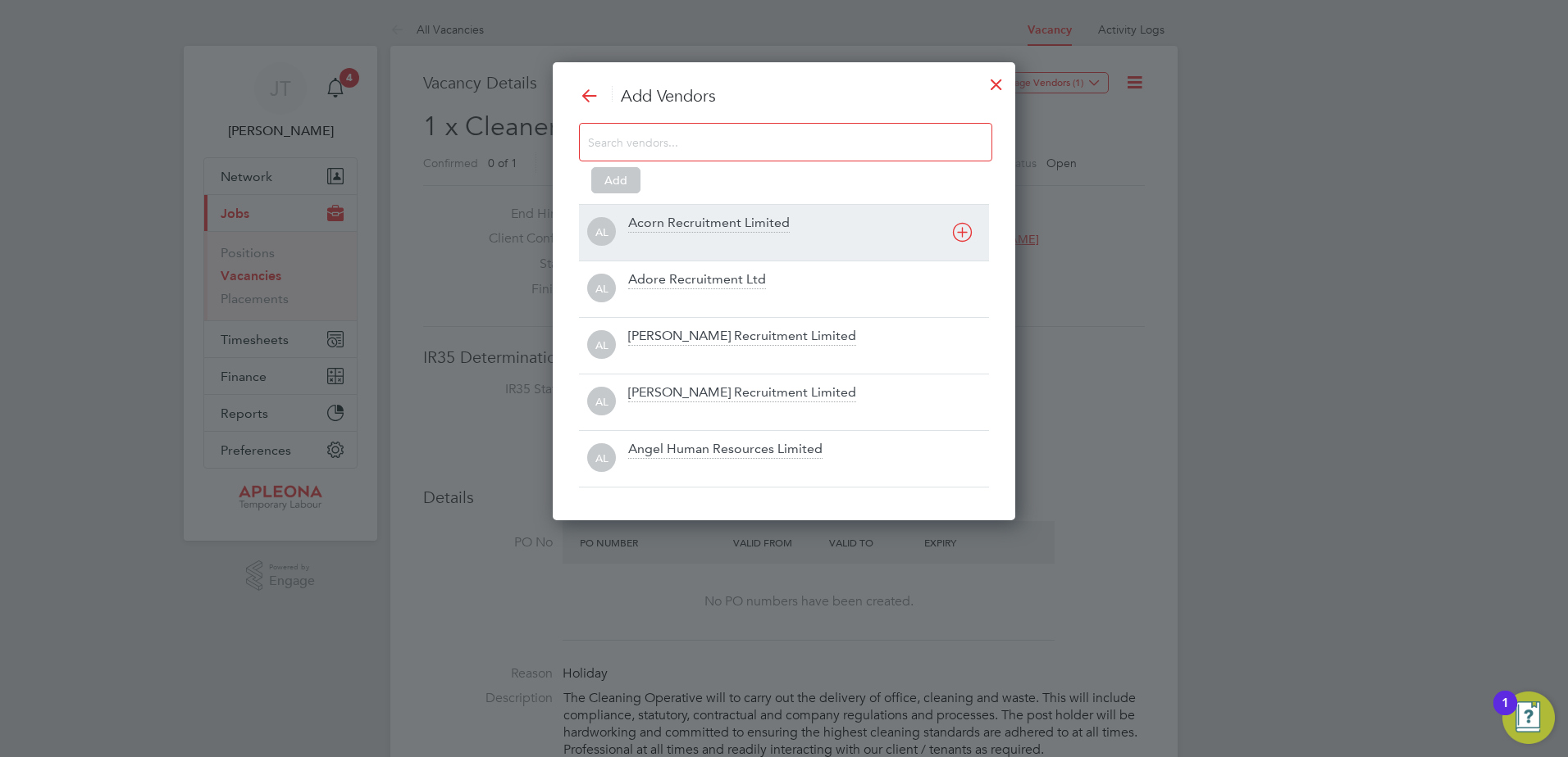
click at [960, 228] on icon at bounding box center [962, 232] width 21 height 21
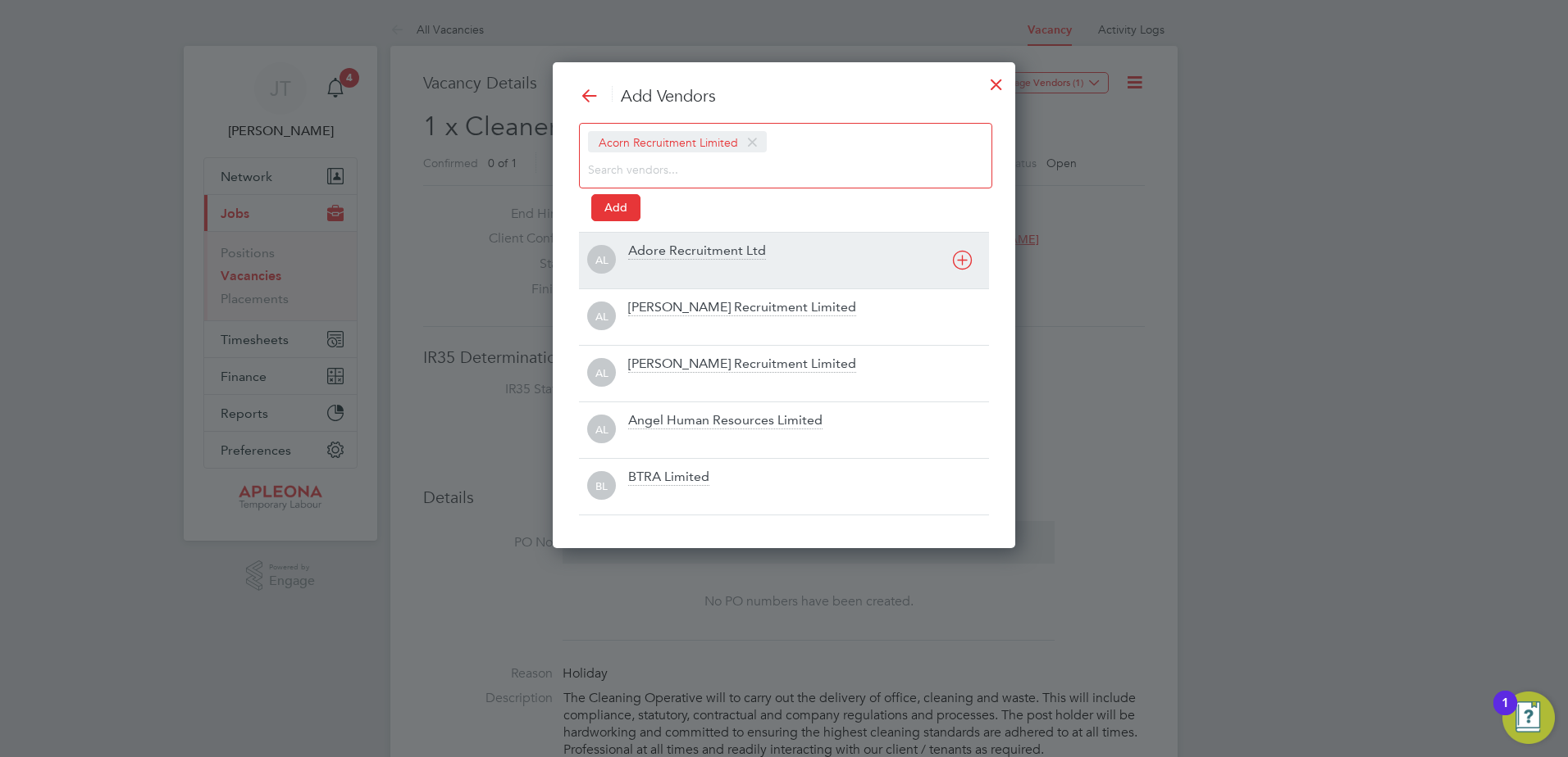
click at [960, 228] on div "Add Vendors Acorn Recruitment Limited Add AL Adore Recruitment Ltd AL Alex Youn…" at bounding box center [784, 300] width 410 height 430
click at [959, 261] on icon at bounding box center [962, 261] width 21 height 21
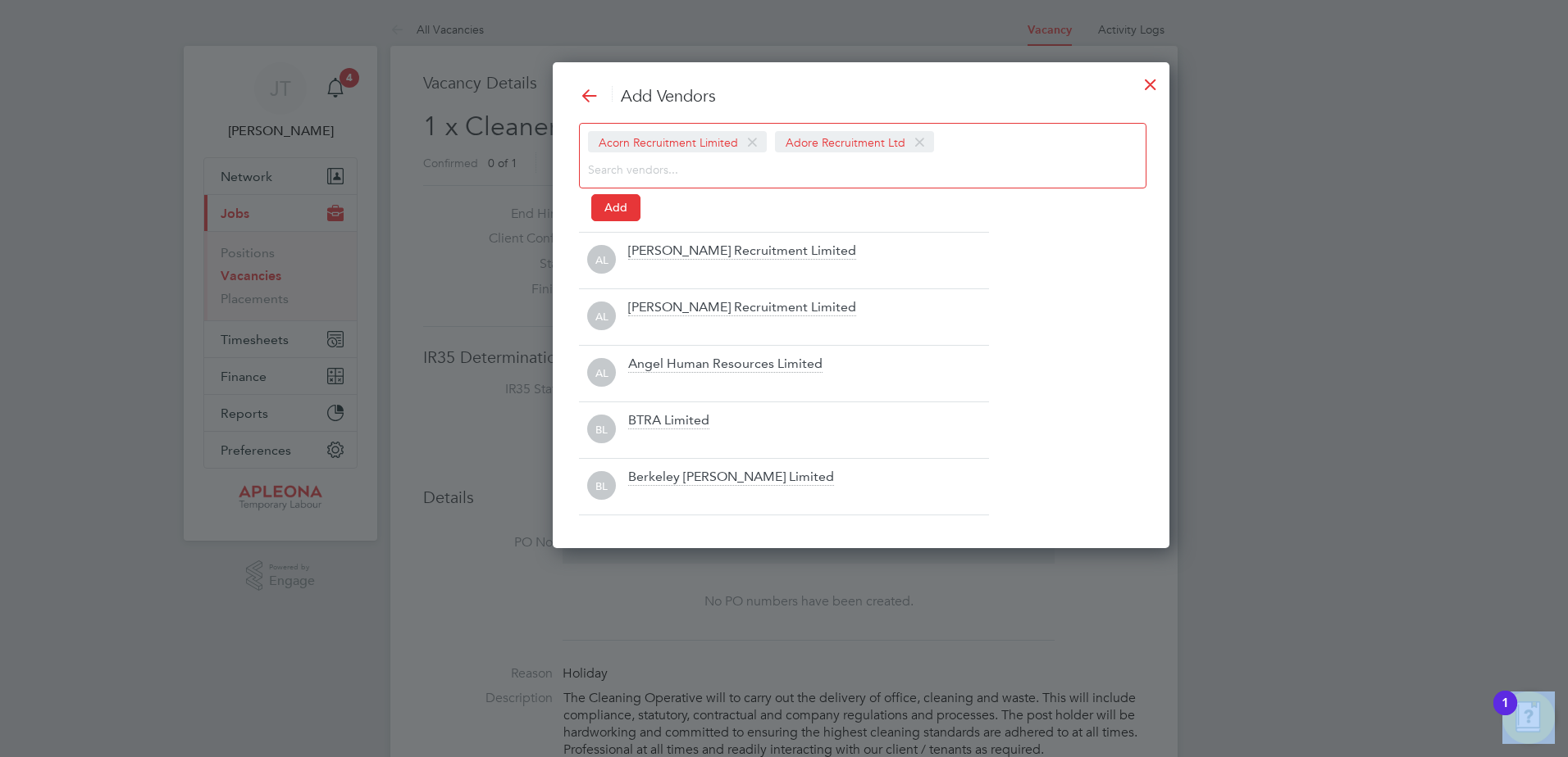
click at [959, 261] on div "Add Vendors Acorn Recruitment Limited Adore Recruitment Ltd Add AL Alex Young R…" at bounding box center [861, 300] width 564 height 430
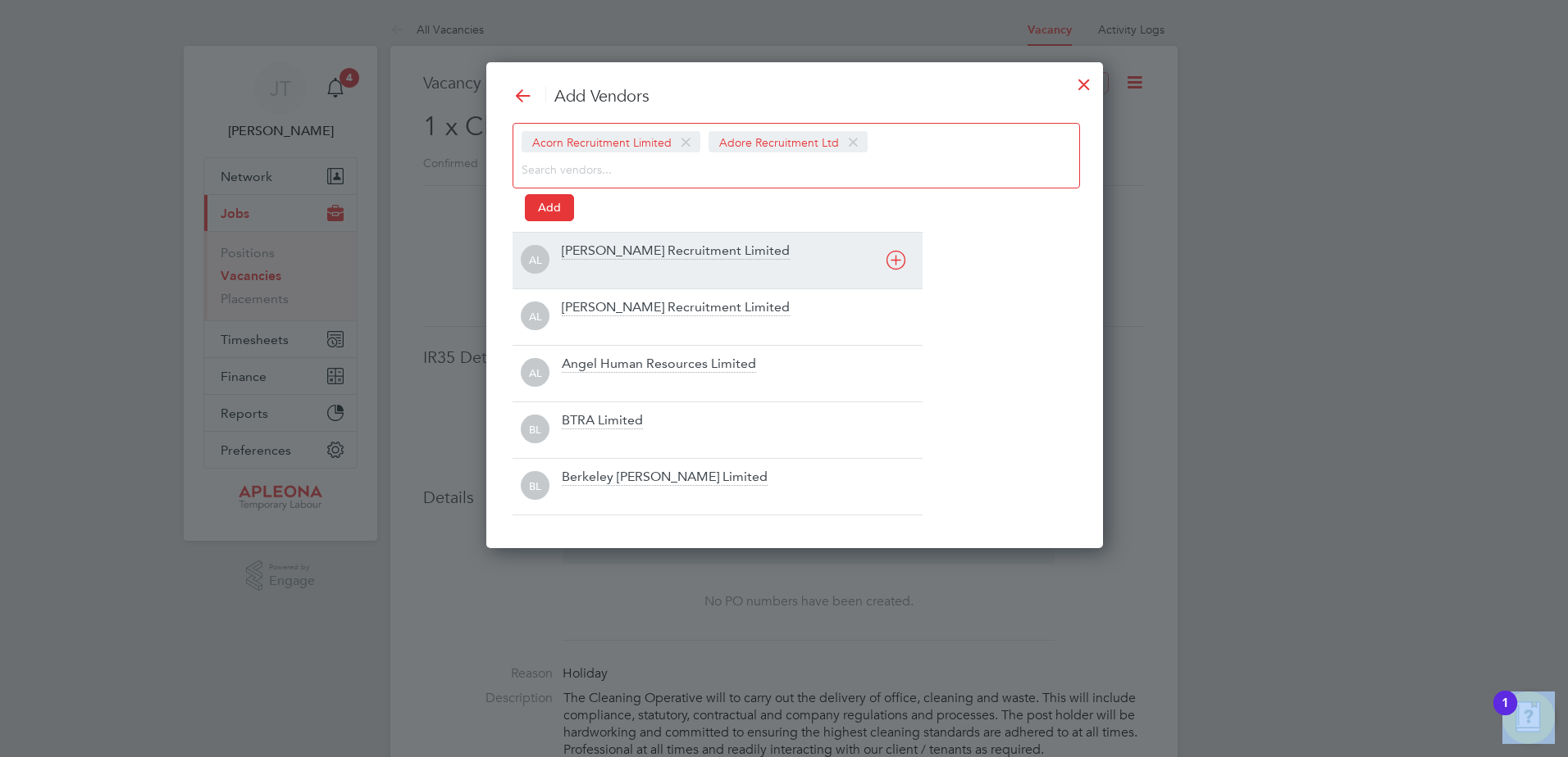
click at [903, 264] on icon at bounding box center [896, 261] width 21 height 21
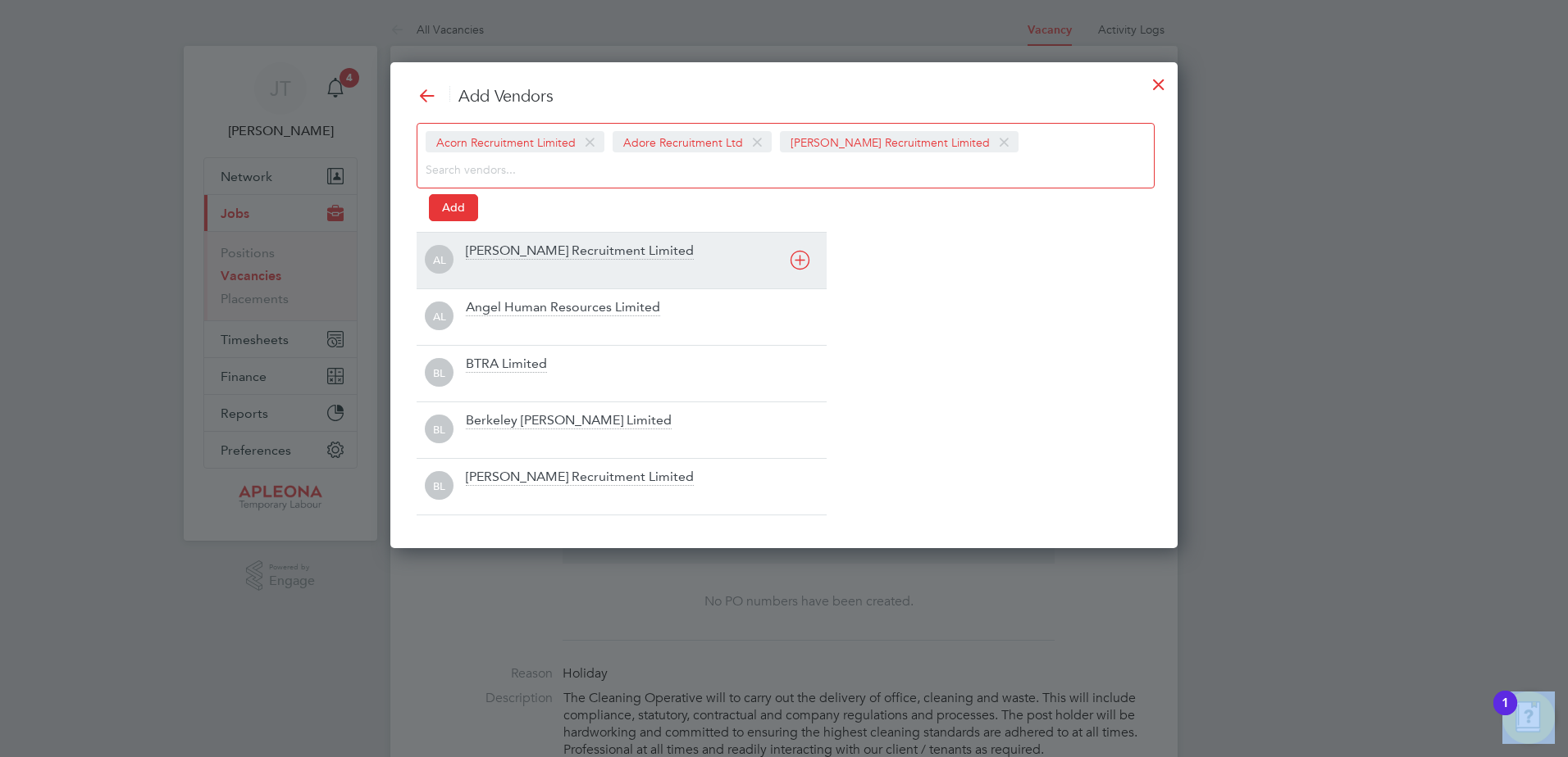
click at [799, 258] on icon at bounding box center [800, 261] width 21 height 21
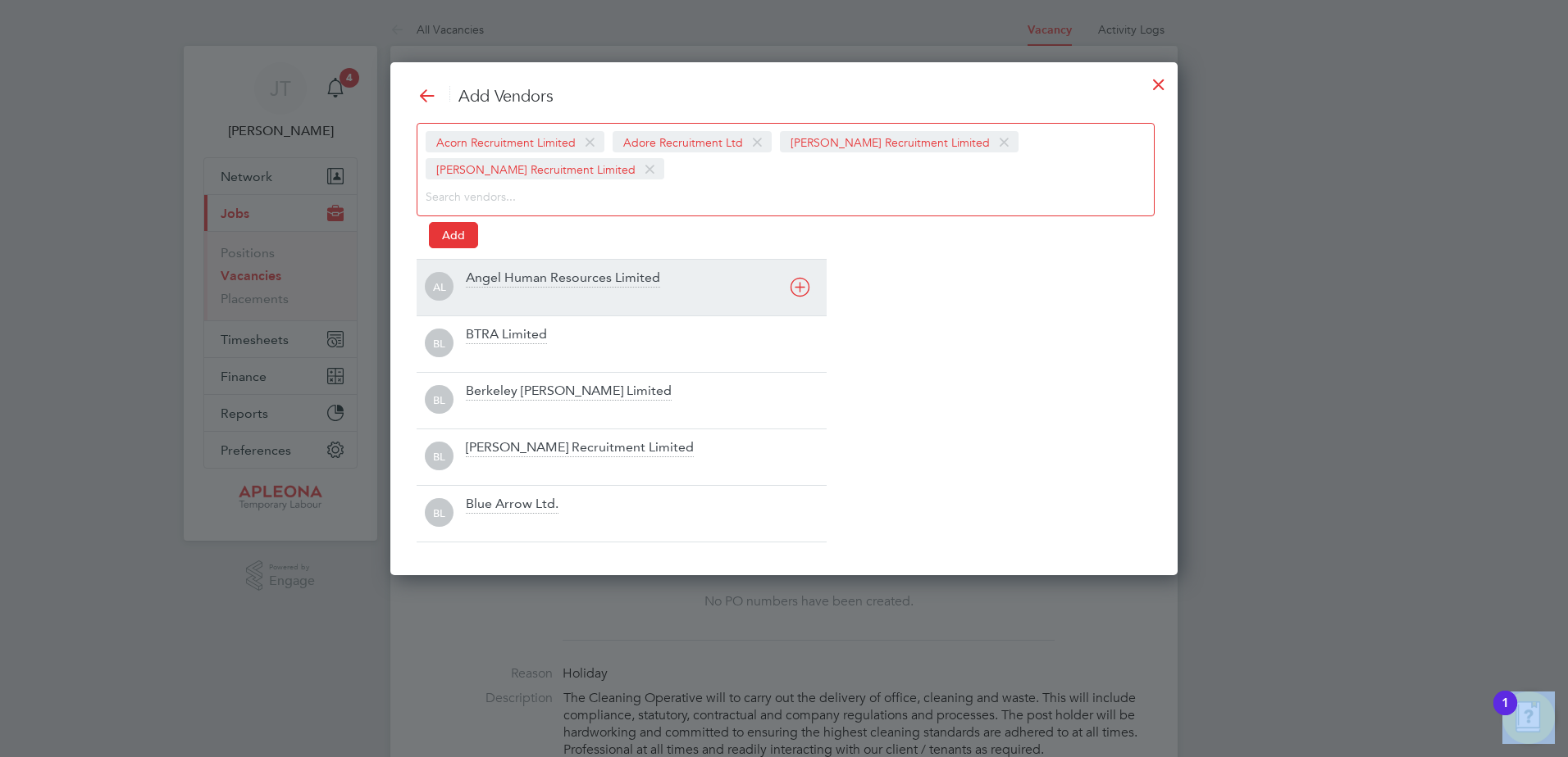
click at [793, 288] on icon at bounding box center [800, 287] width 21 height 21
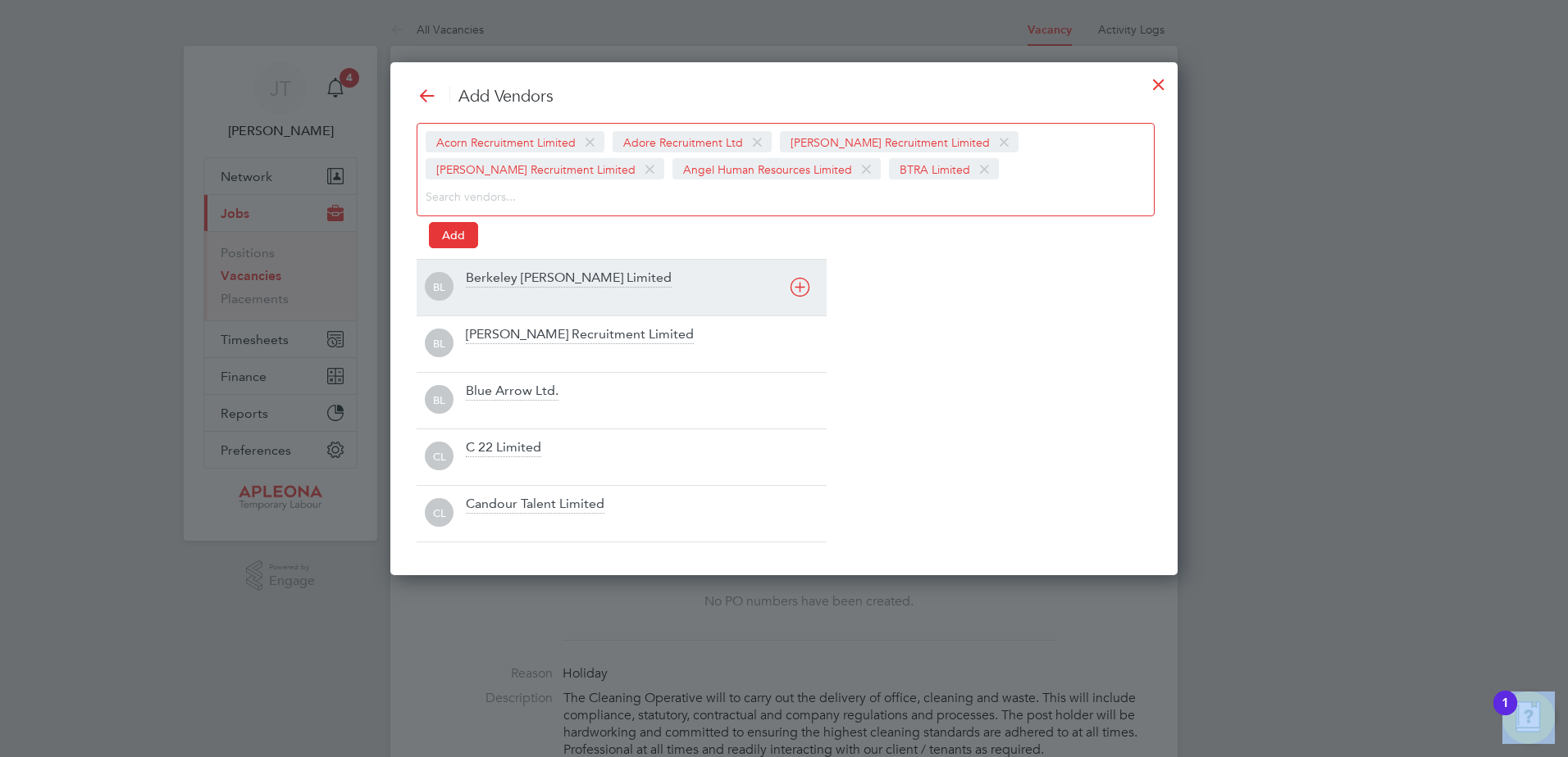
click at [796, 291] on icon at bounding box center [800, 287] width 21 height 21
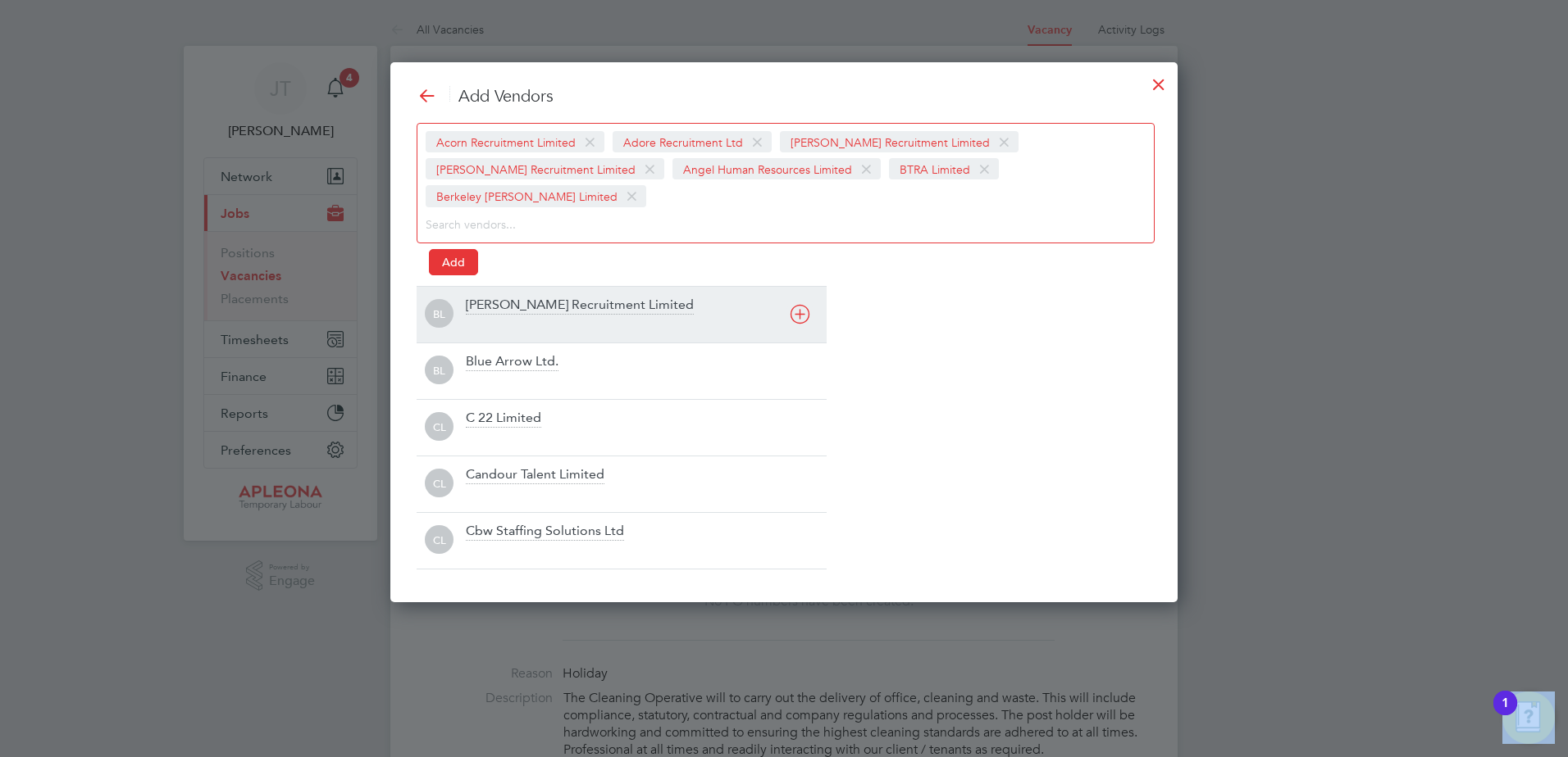
click at [796, 304] on icon at bounding box center [800, 315] width 21 height 21
click at [796, 291] on div "BL Blue Arrow Ltd." at bounding box center [621, 315] width 410 height 57
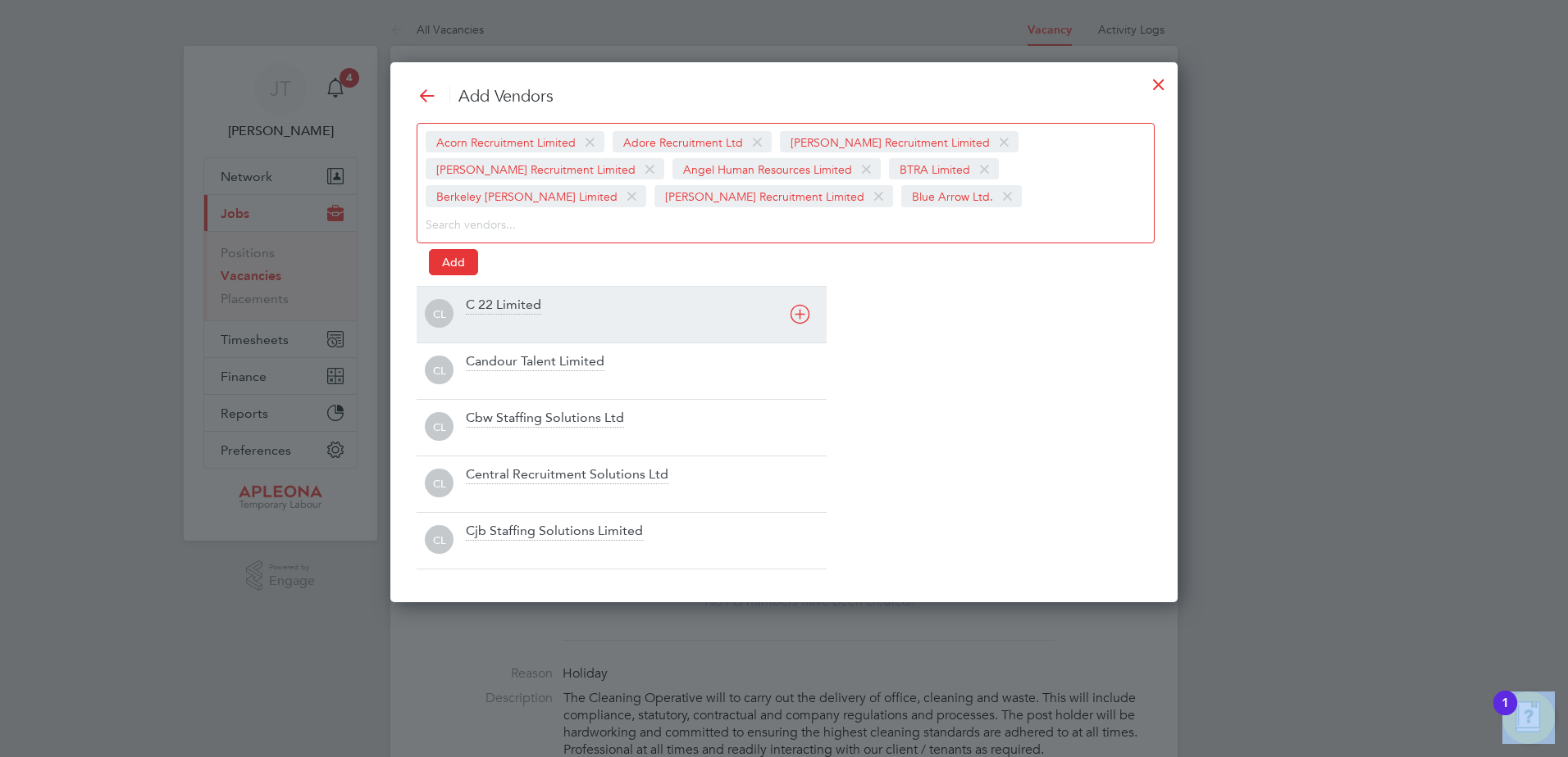
click at [796, 292] on div "CL C 22 Limited" at bounding box center [621, 315] width 410 height 57
click at [803, 311] on icon at bounding box center [800, 315] width 21 height 21
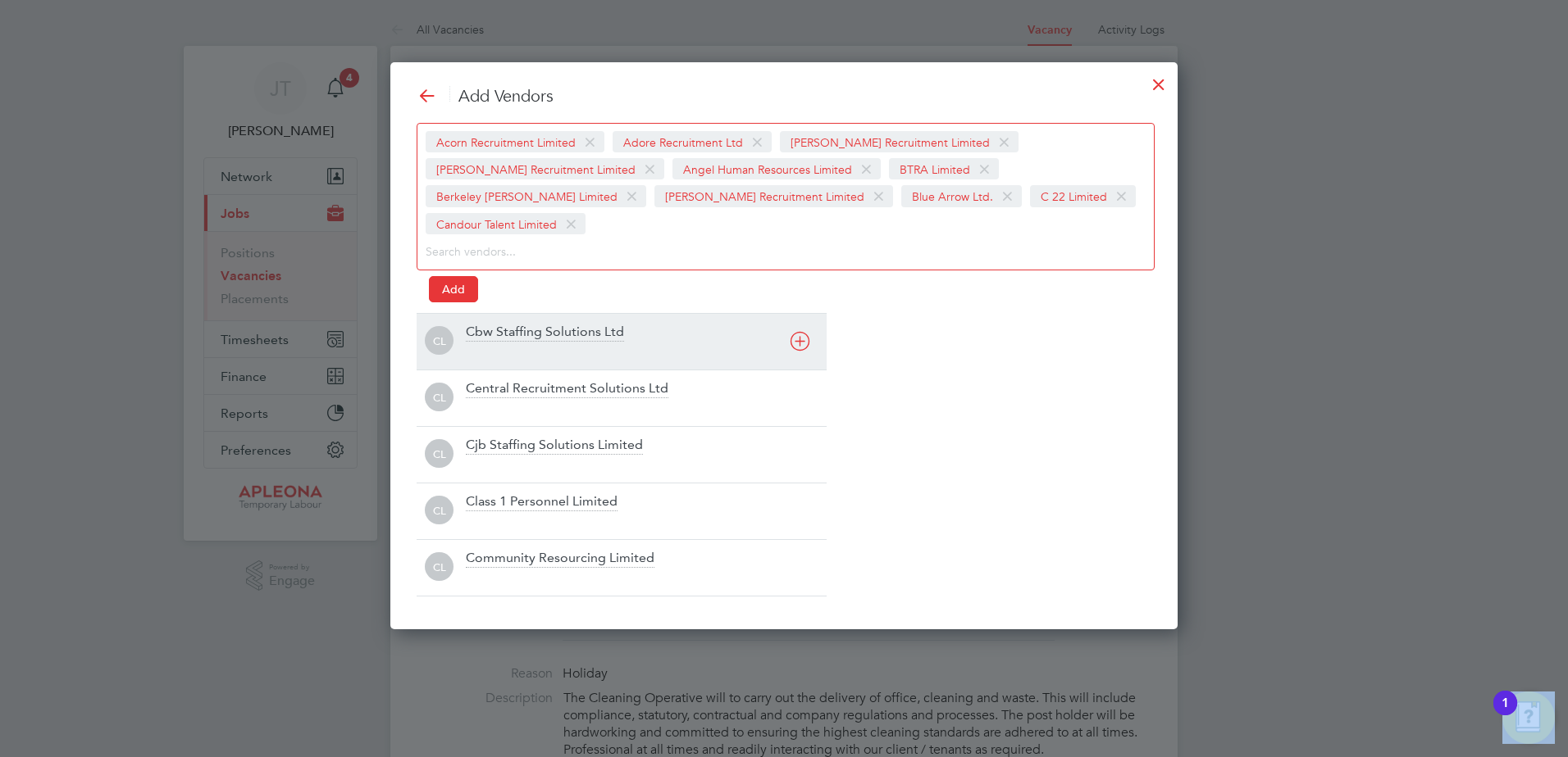
click at [803, 331] on icon at bounding box center [800, 341] width 21 height 21
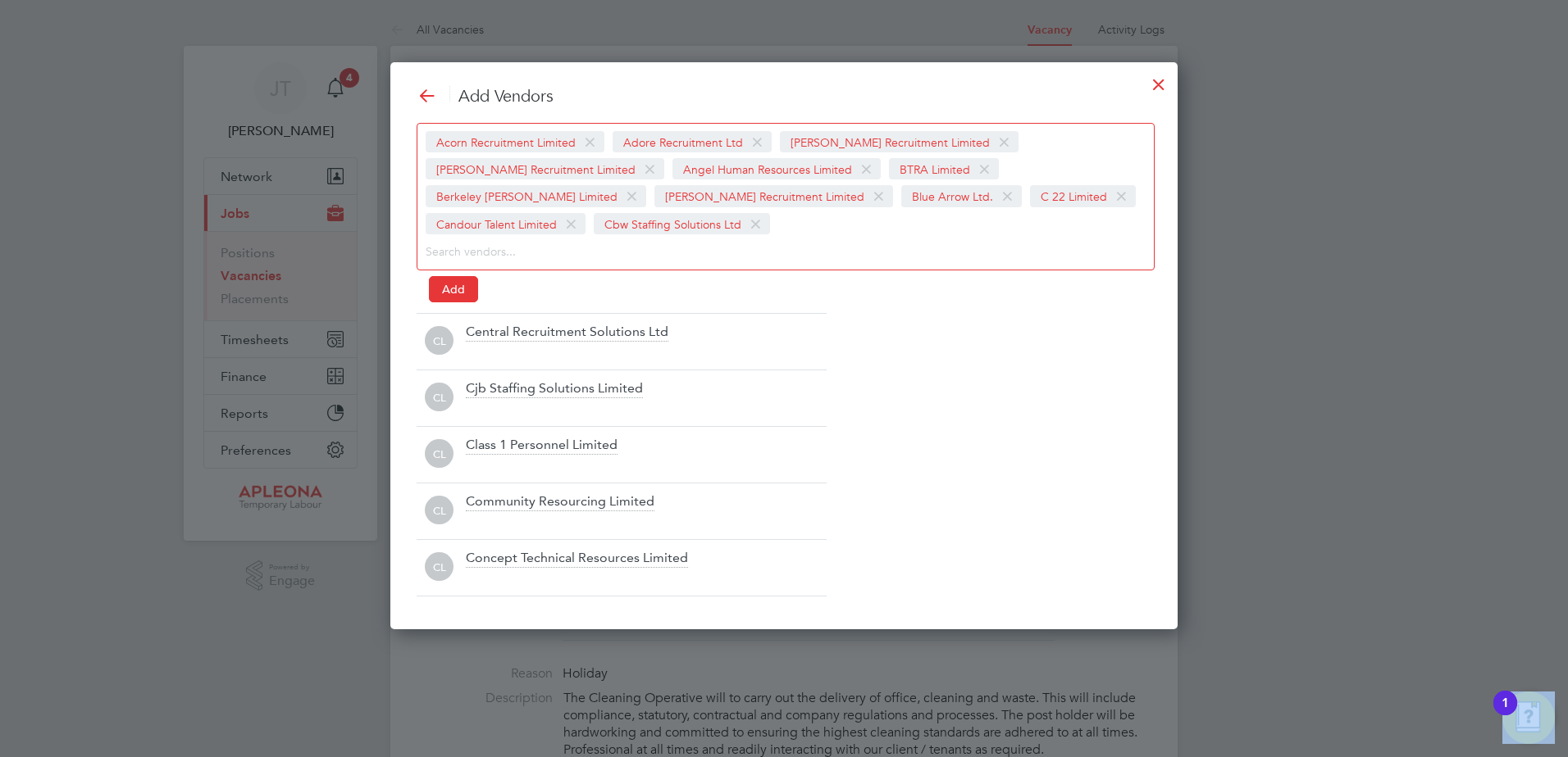
click at [804, 311] on div "Add Vendors Acorn Recruitment Limited Adore Recruitment Ltd Alex Young Recruitm…" at bounding box center [783, 341] width 735 height 512
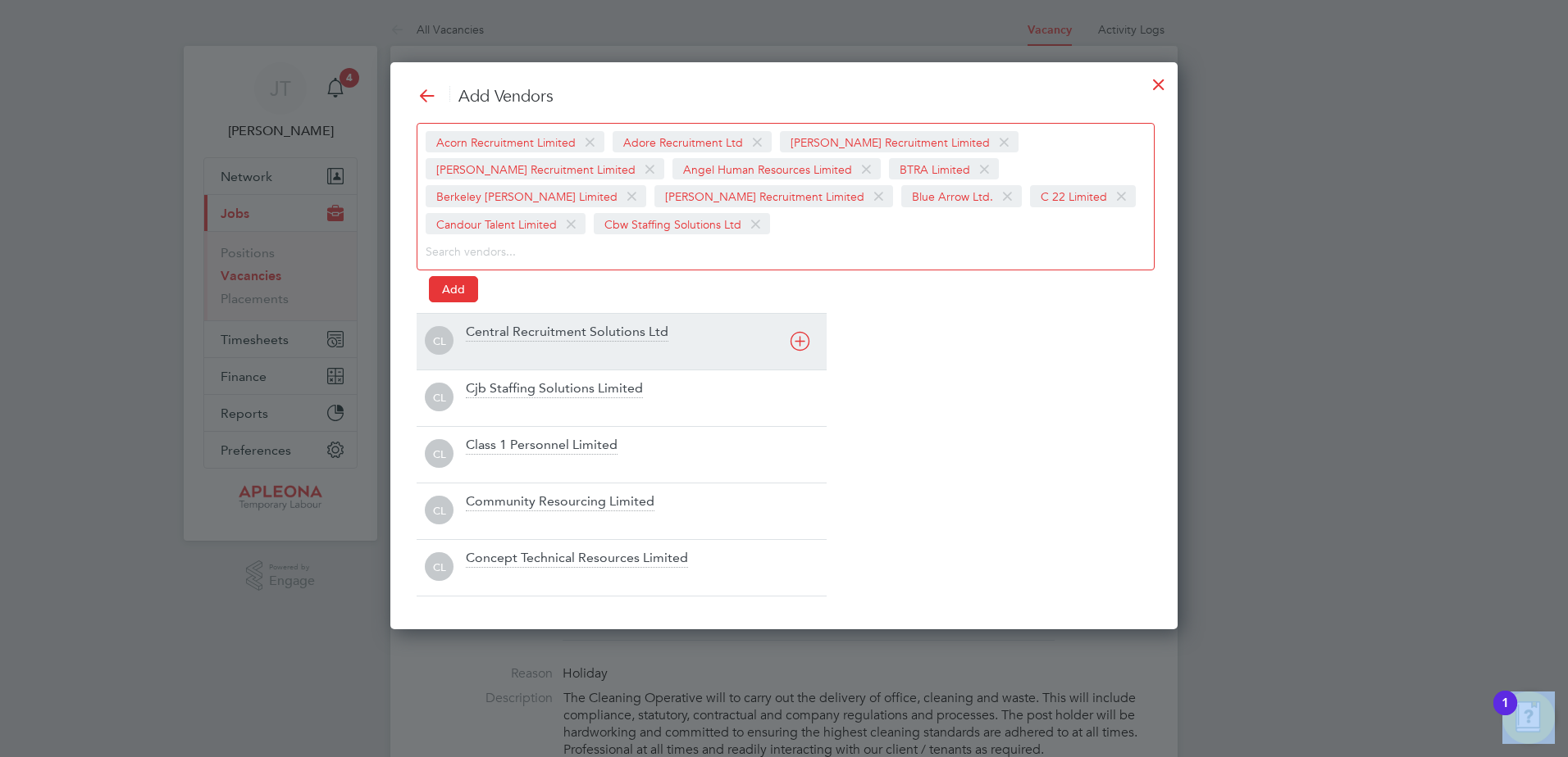
click at [799, 348] on icon at bounding box center [800, 341] width 21 height 21
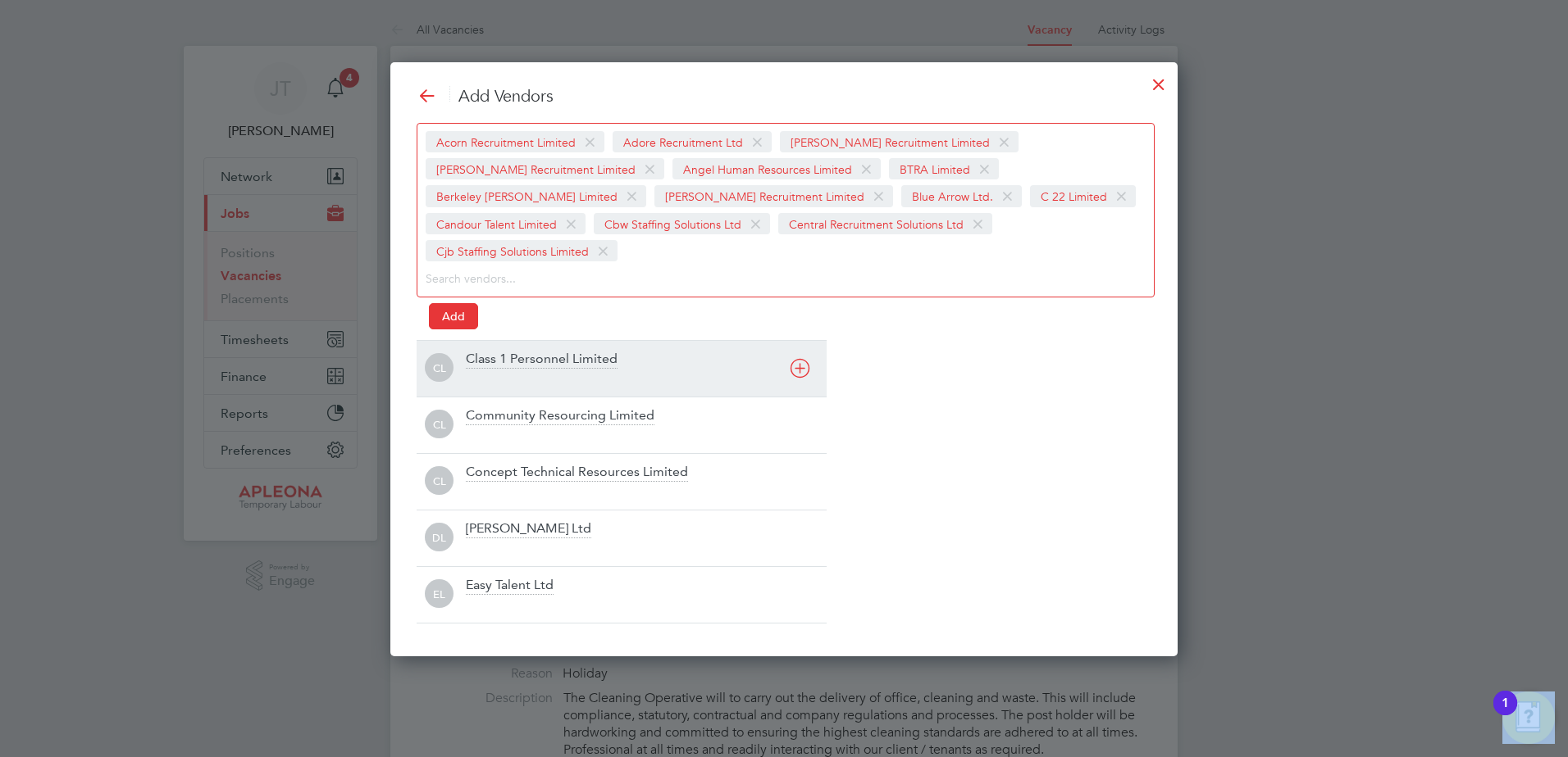
click at [799, 358] on icon at bounding box center [800, 369] width 21 height 21
click at [799, 348] on div "CL Class 1 Personnel Limited" at bounding box center [621, 369] width 410 height 57
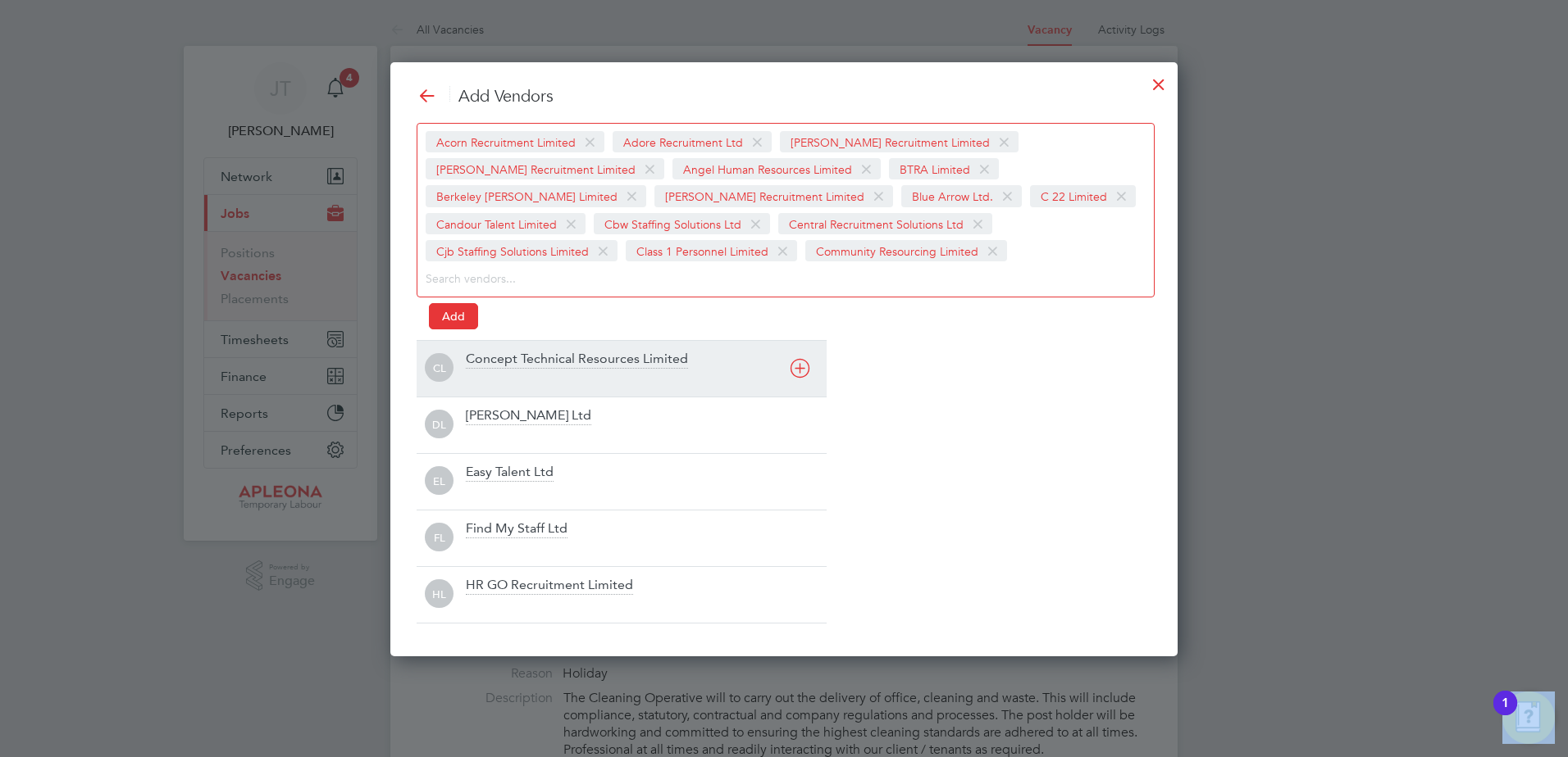
click at [802, 368] on icon at bounding box center [800, 369] width 21 height 21
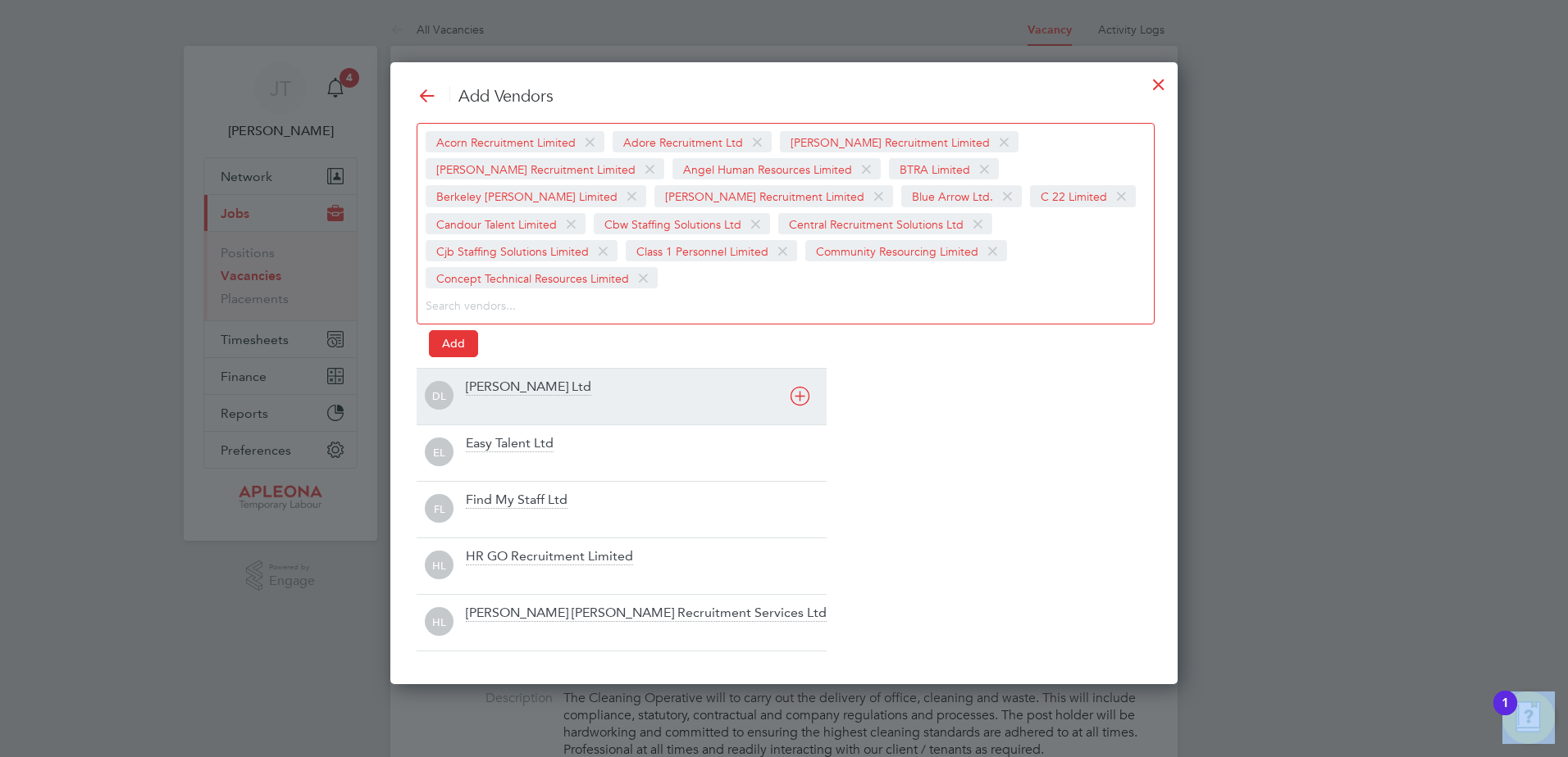
click at [802, 386] on icon at bounding box center [800, 396] width 21 height 21
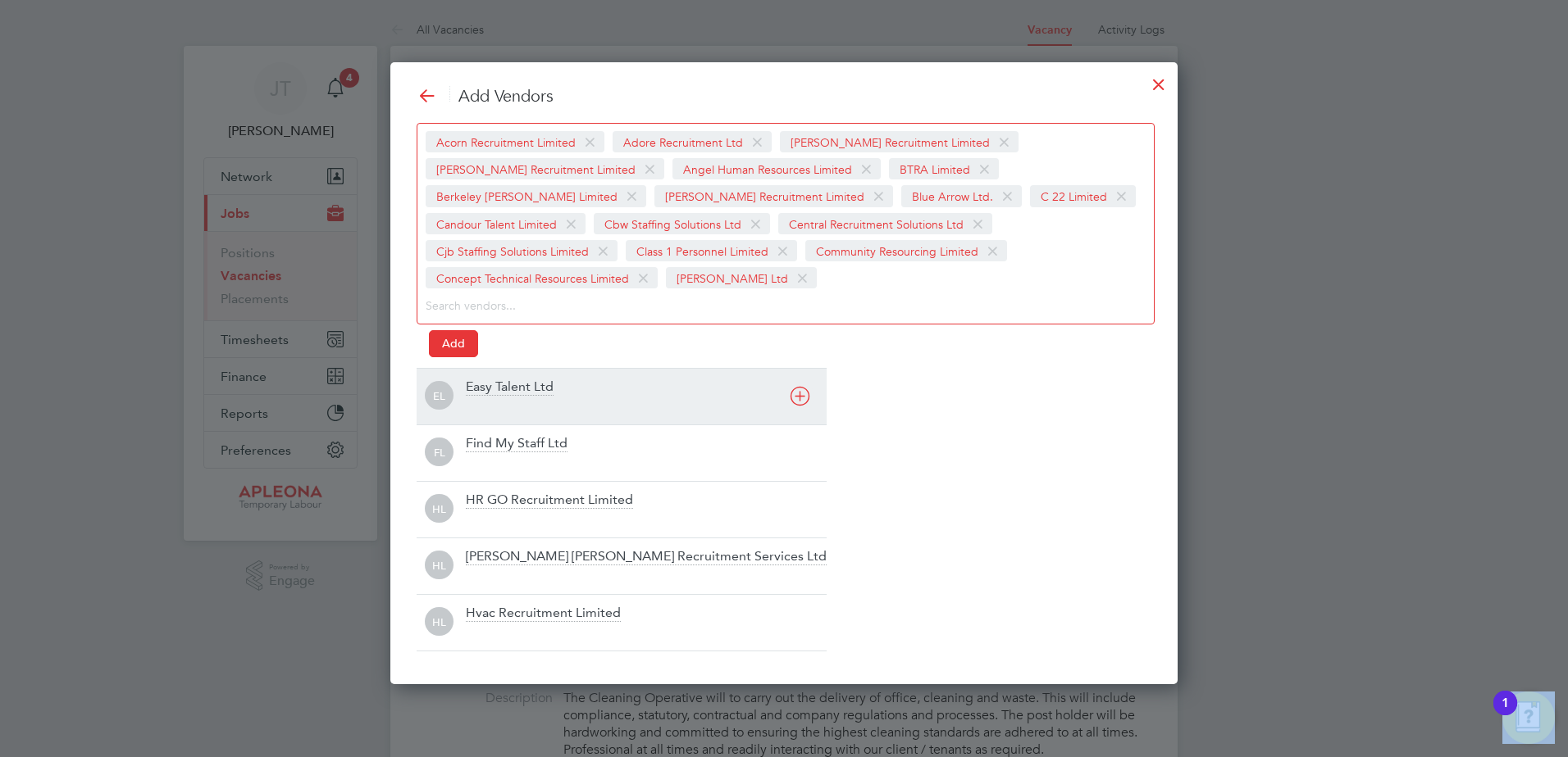
click at [802, 368] on div "EL Easy Talent Ltd" at bounding box center [621, 396] width 410 height 57
click at [799, 399] on icon at bounding box center [800, 396] width 21 height 21
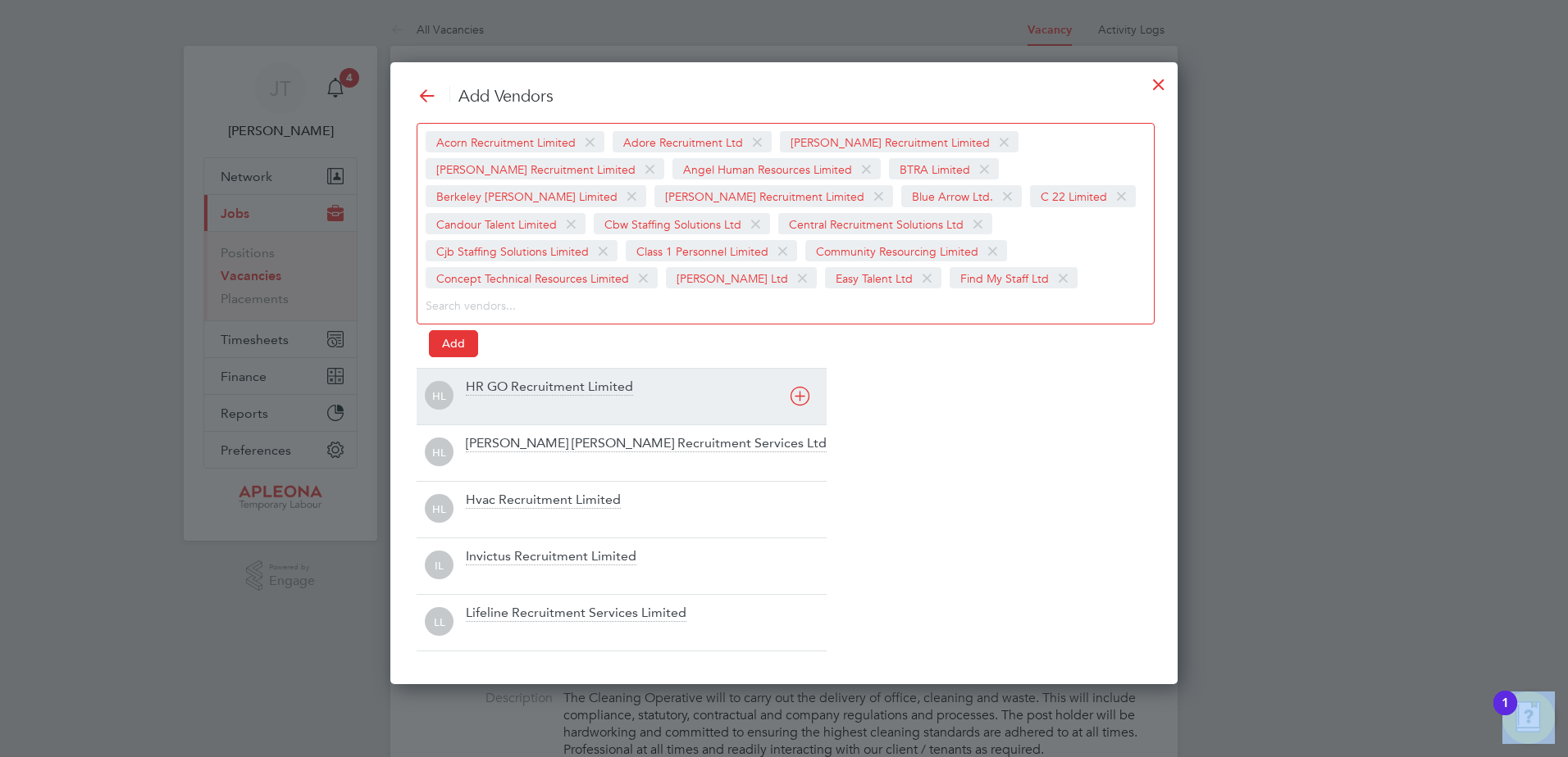
click at [798, 400] on icon at bounding box center [800, 396] width 21 height 21
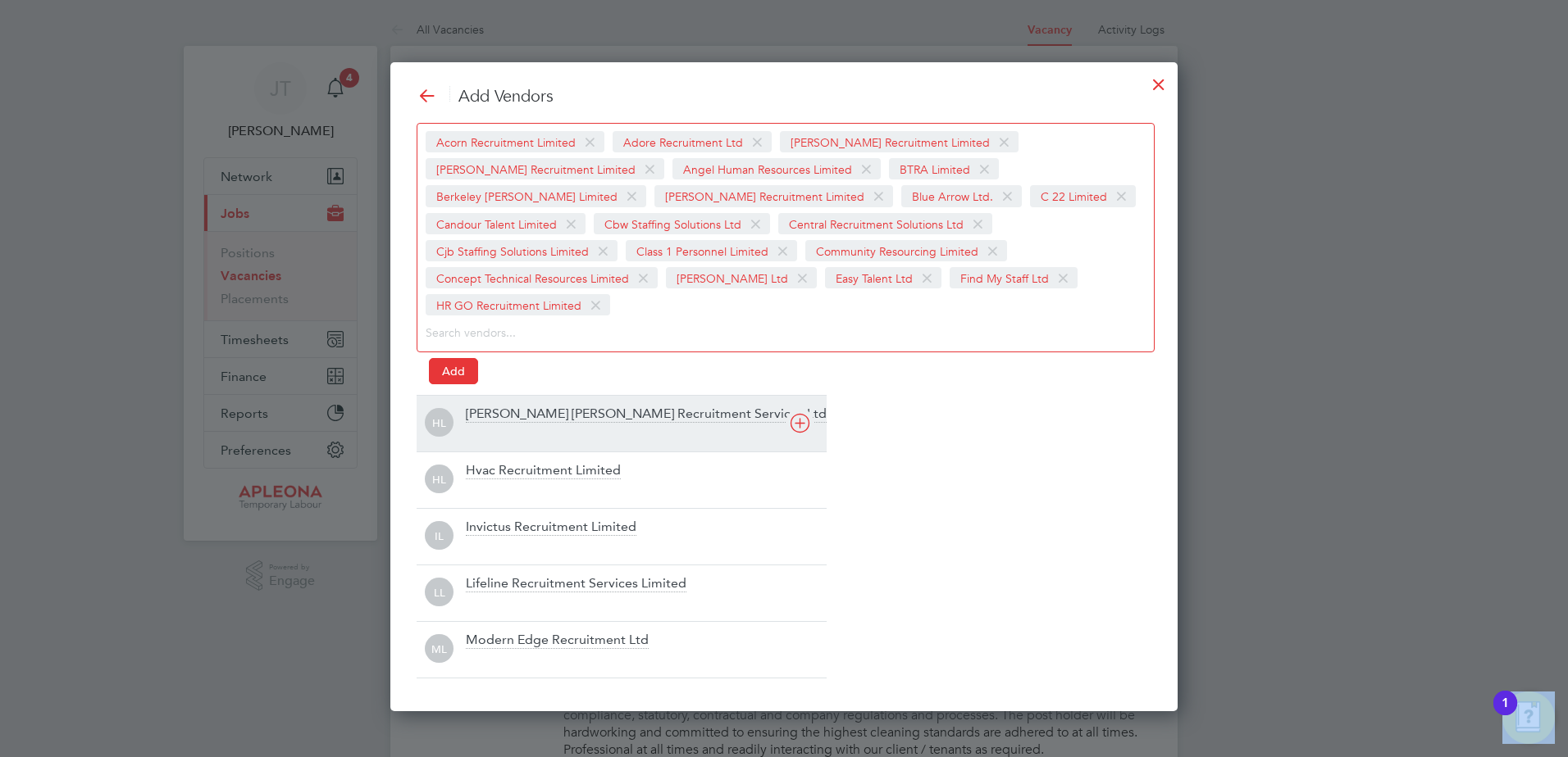
click at [798, 413] on icon at bounding box center [800, 424] width 21 height 21
click at [798, 400] on div "HL Hvac Recruitment Limited" at bounding box center [621, 424] width 410 height 57
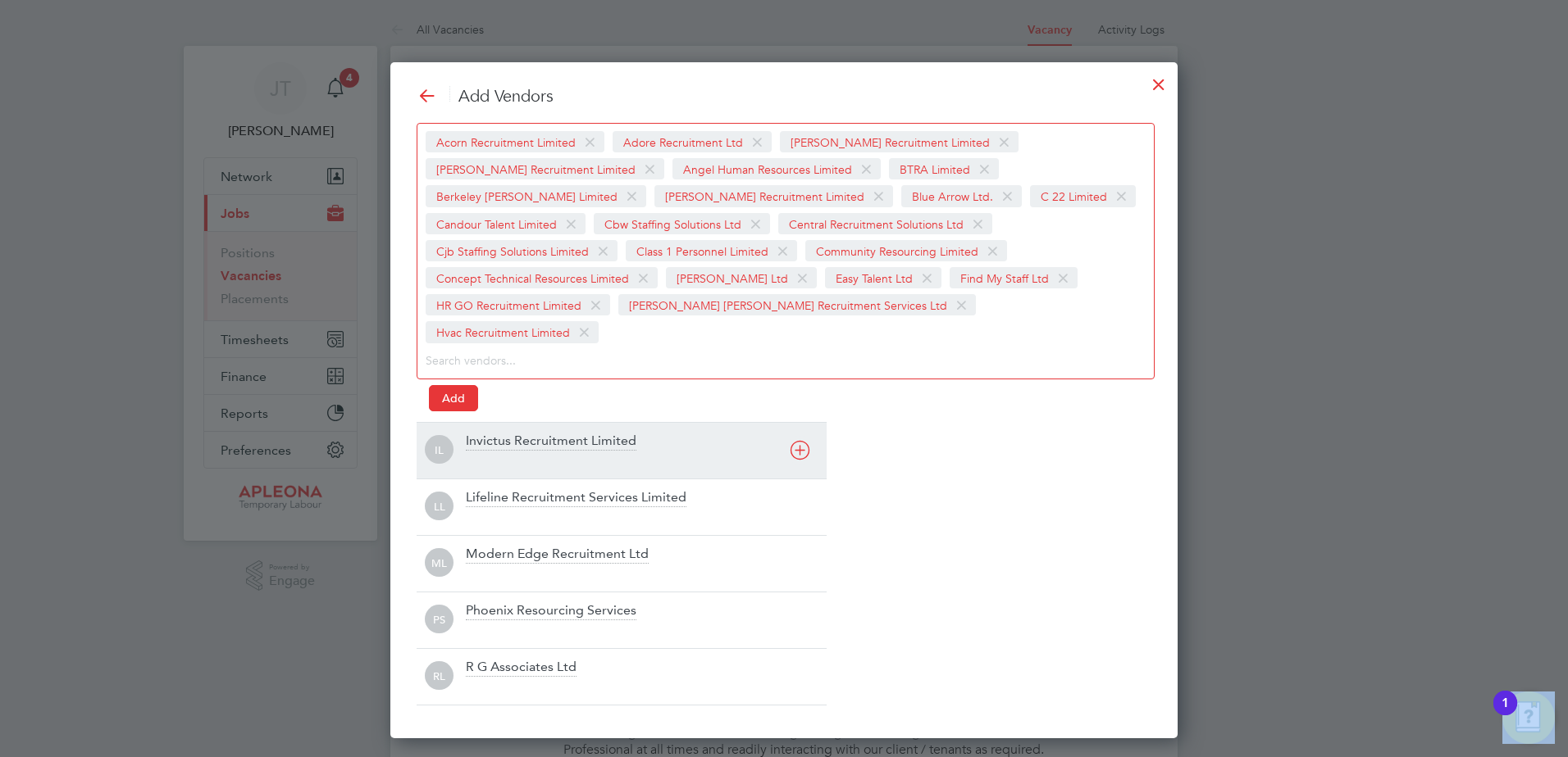
click at [798, 440] on icon at bounding box center [800, 450] width 21 height 21
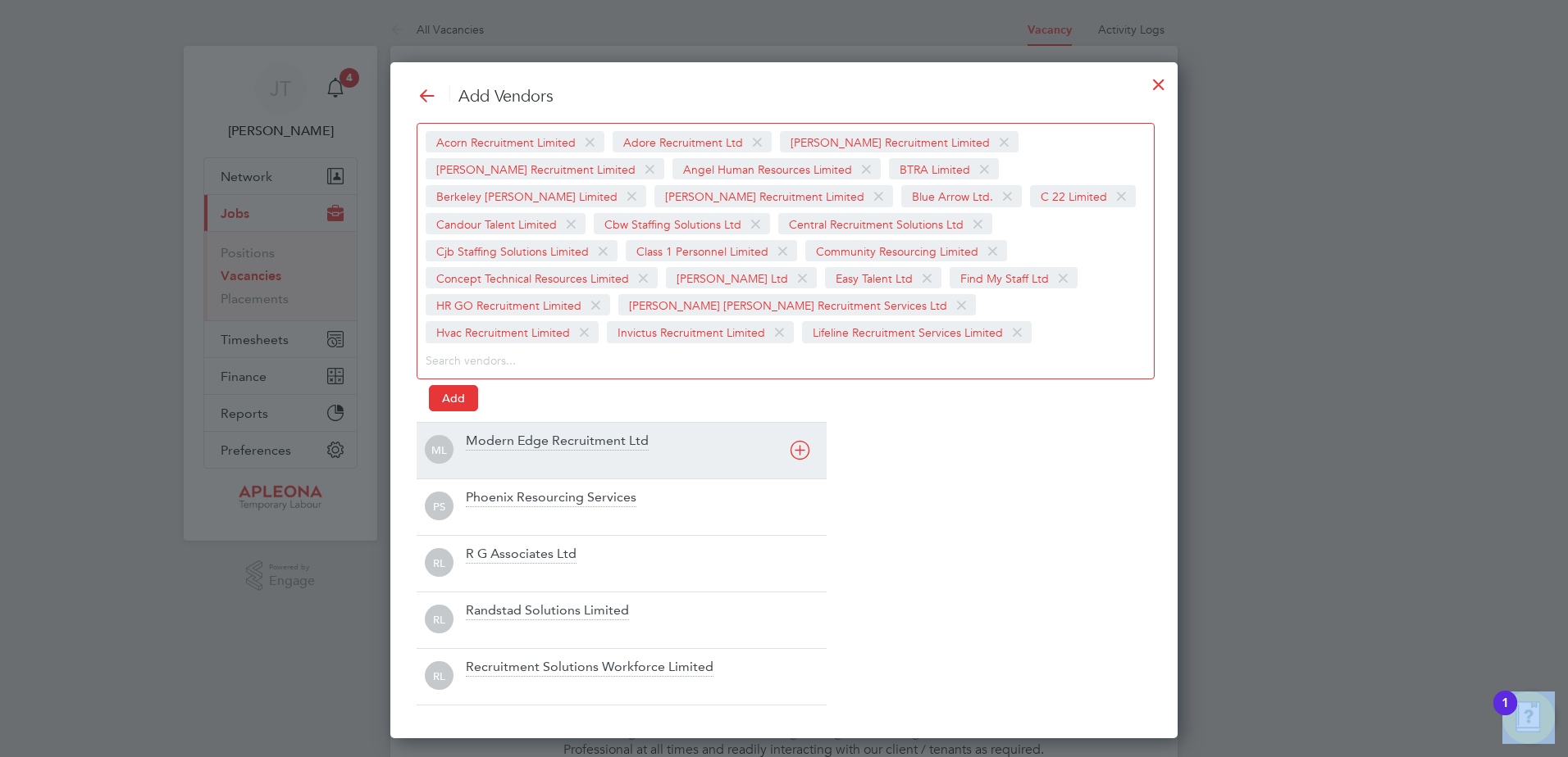
click at [798, 433] on div "Modern Edge Recruitment Ltd" at bounding box center [646, 451] width 361 height 36
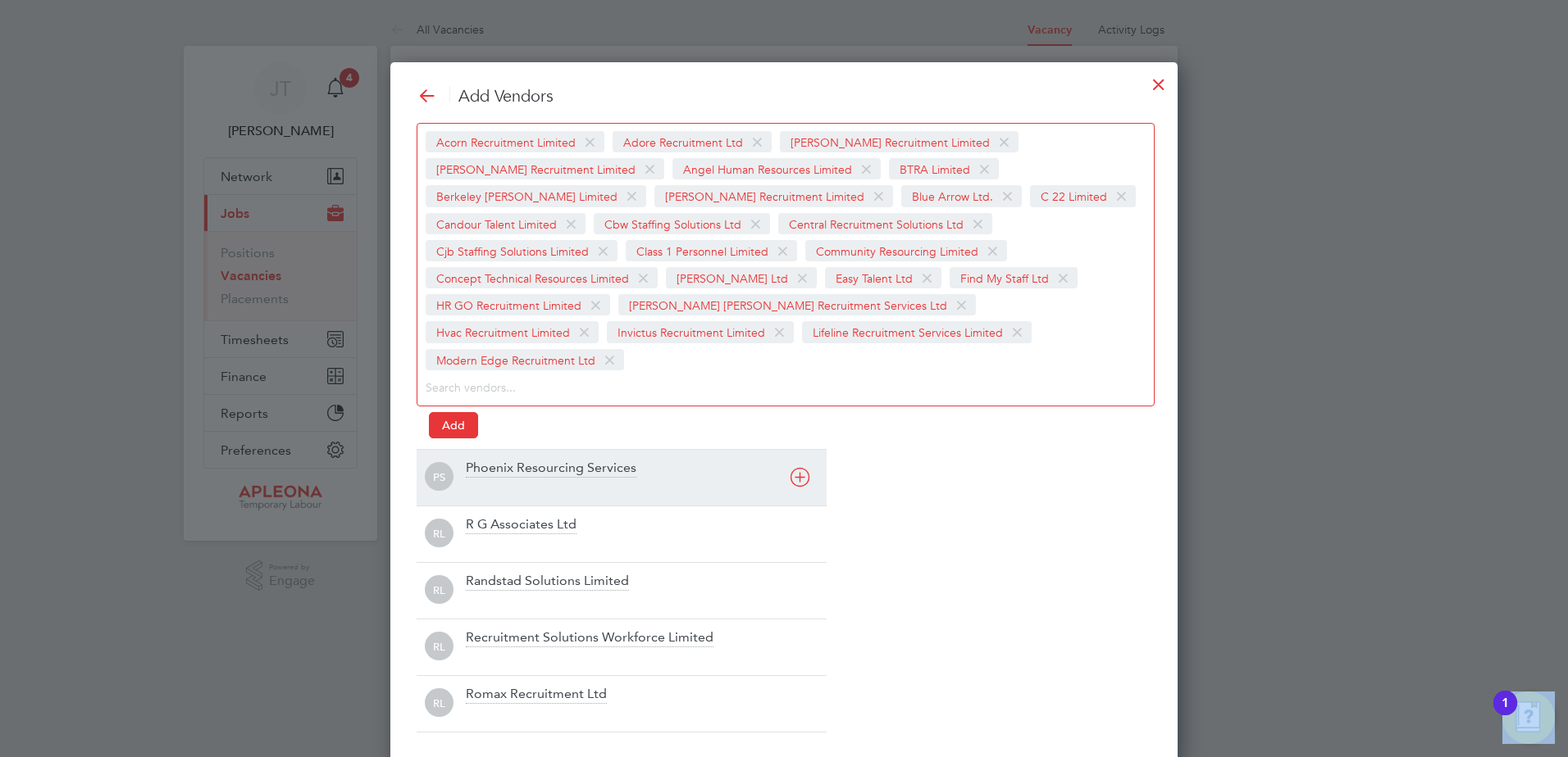
click at [798, 460] on div "Phoenix Resourcing Services" at bounding box center [646, 478] width 361 height 36
click at [798, 460] on div "R G Associates Ltd" at bounding box center [646, 478] width 361 height 36
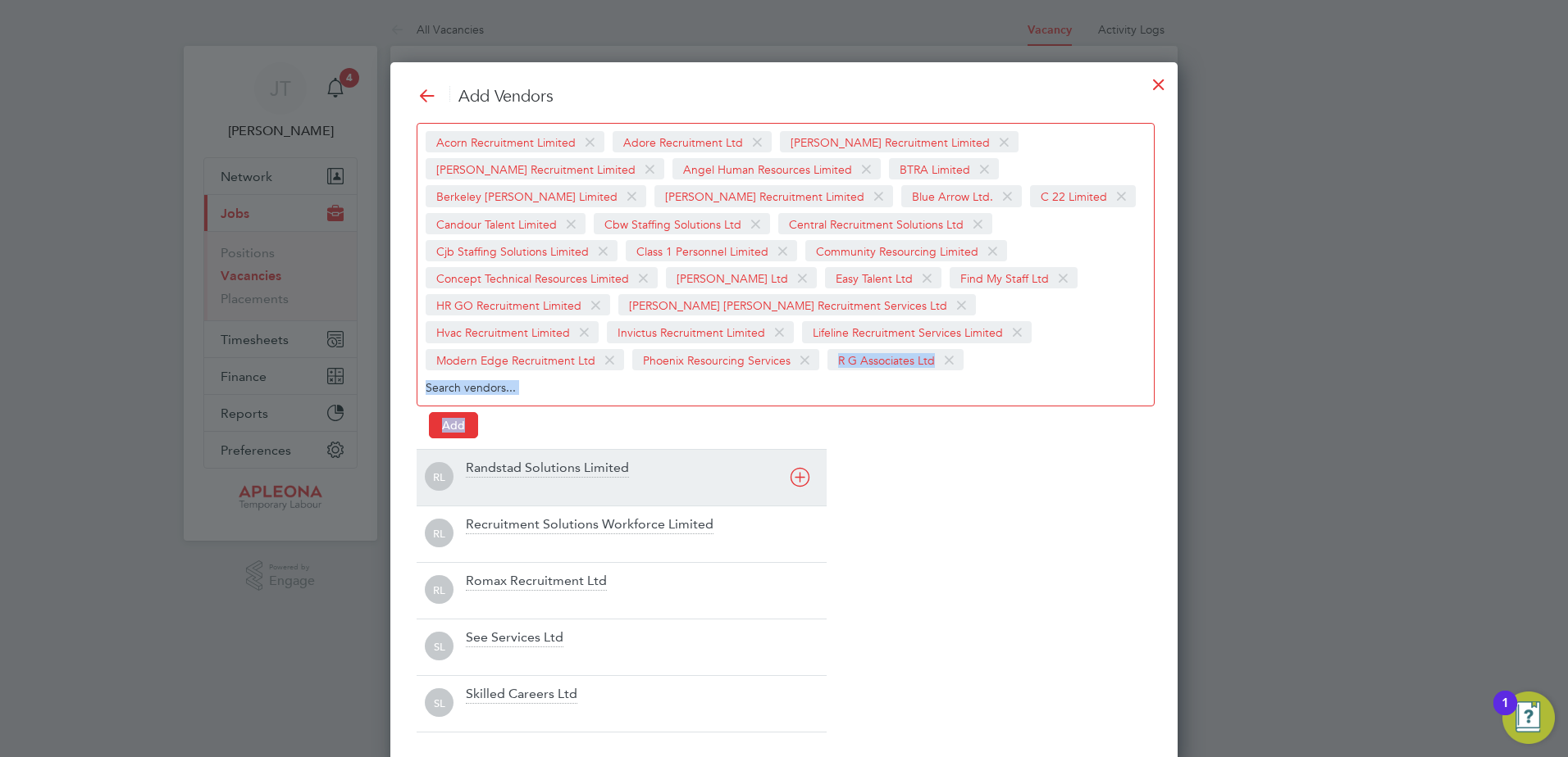
click at [798, 432] on div "Acorn Recruitment Limited Adore Recruitment Ltd Alex Young Recruitment Limited …" at bounding box center [783, 278] width 735 height 310
click at [796, 475] on icon at bounding box center [800, 478] width 21 height 21
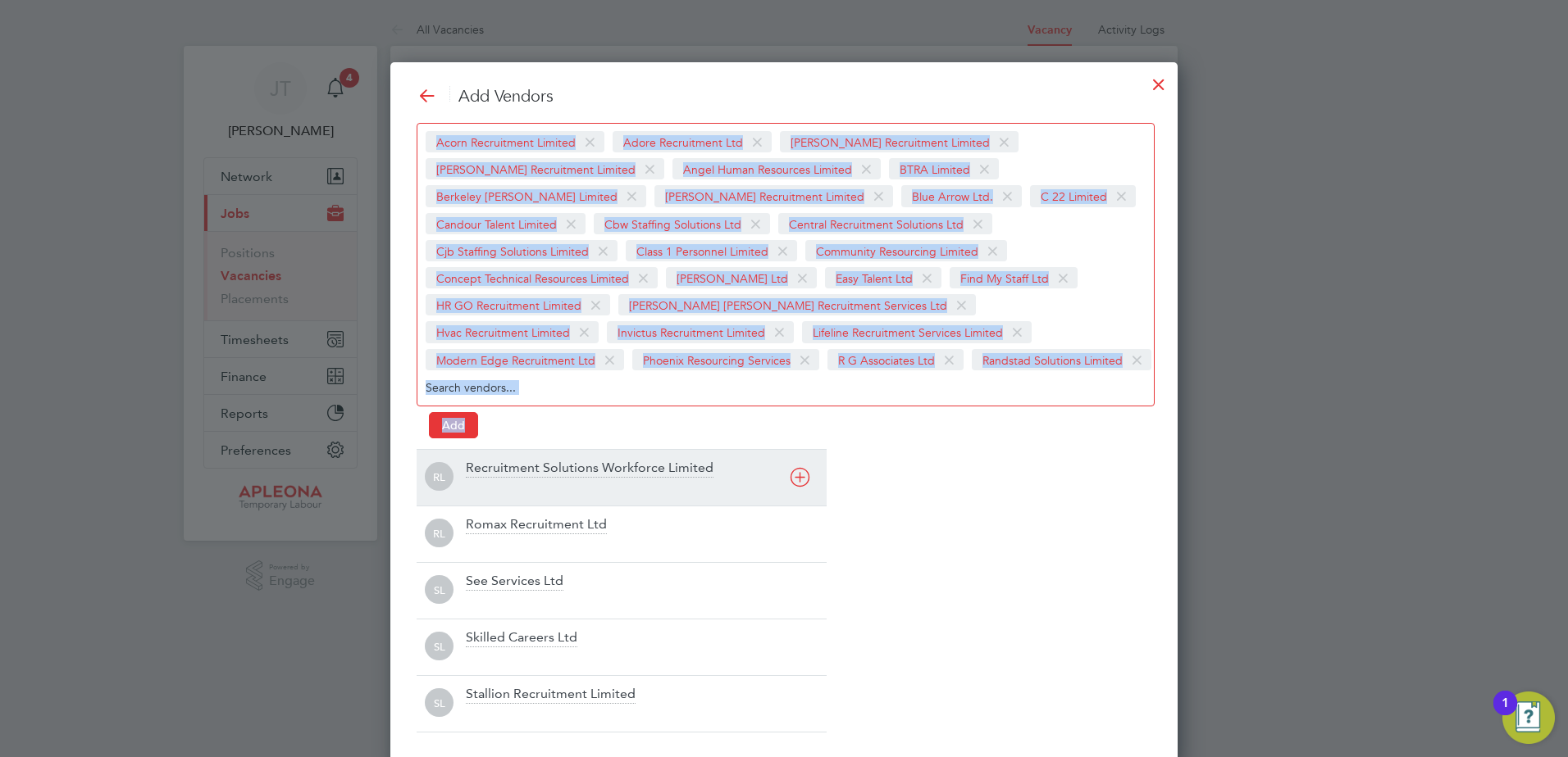
click at [797, 475] on icon at bounding box center [800, 478] width 21 height 21
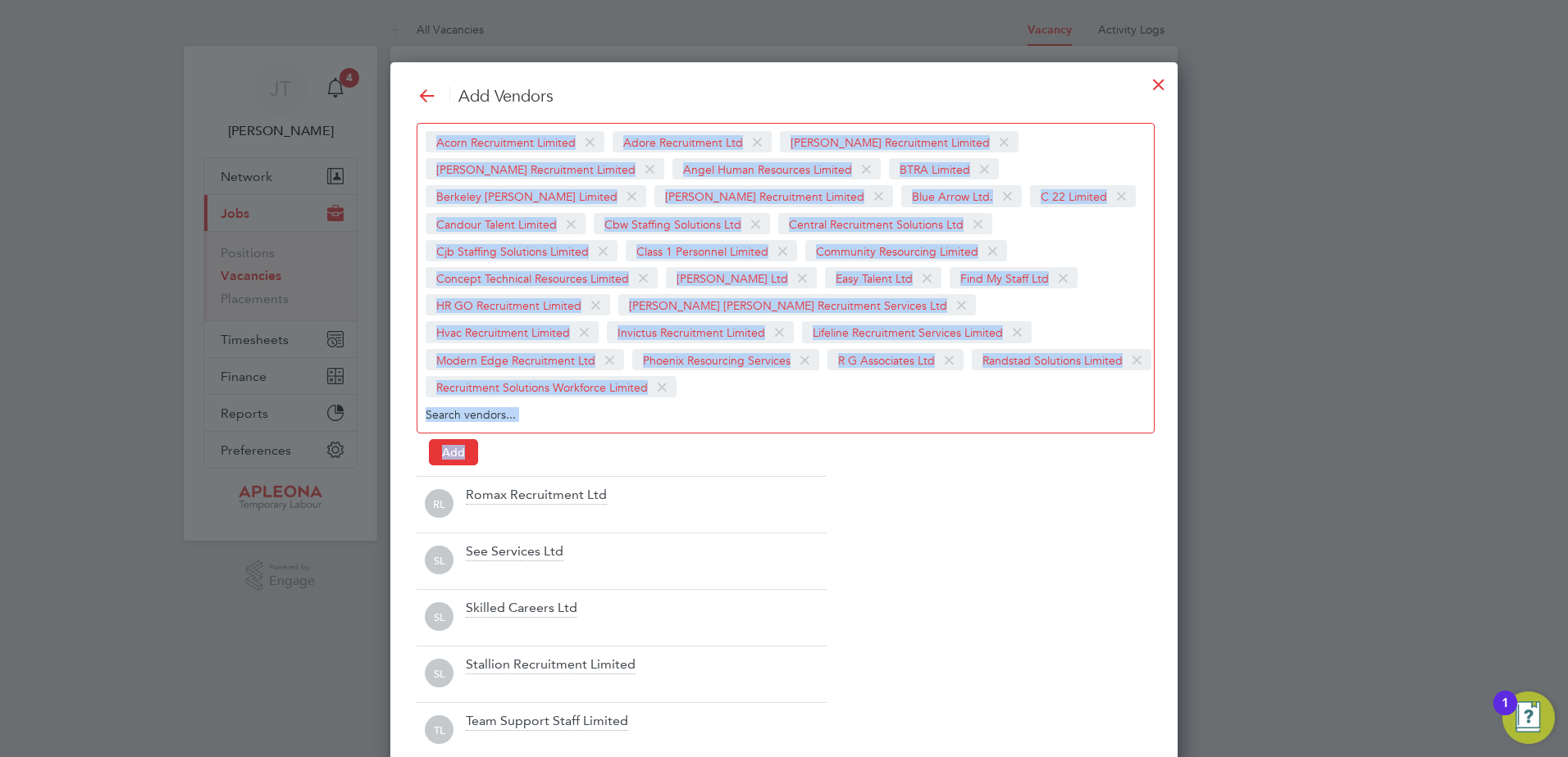
click at [0, 0] on icon at bounding box center [0, 0] width 0 height 0
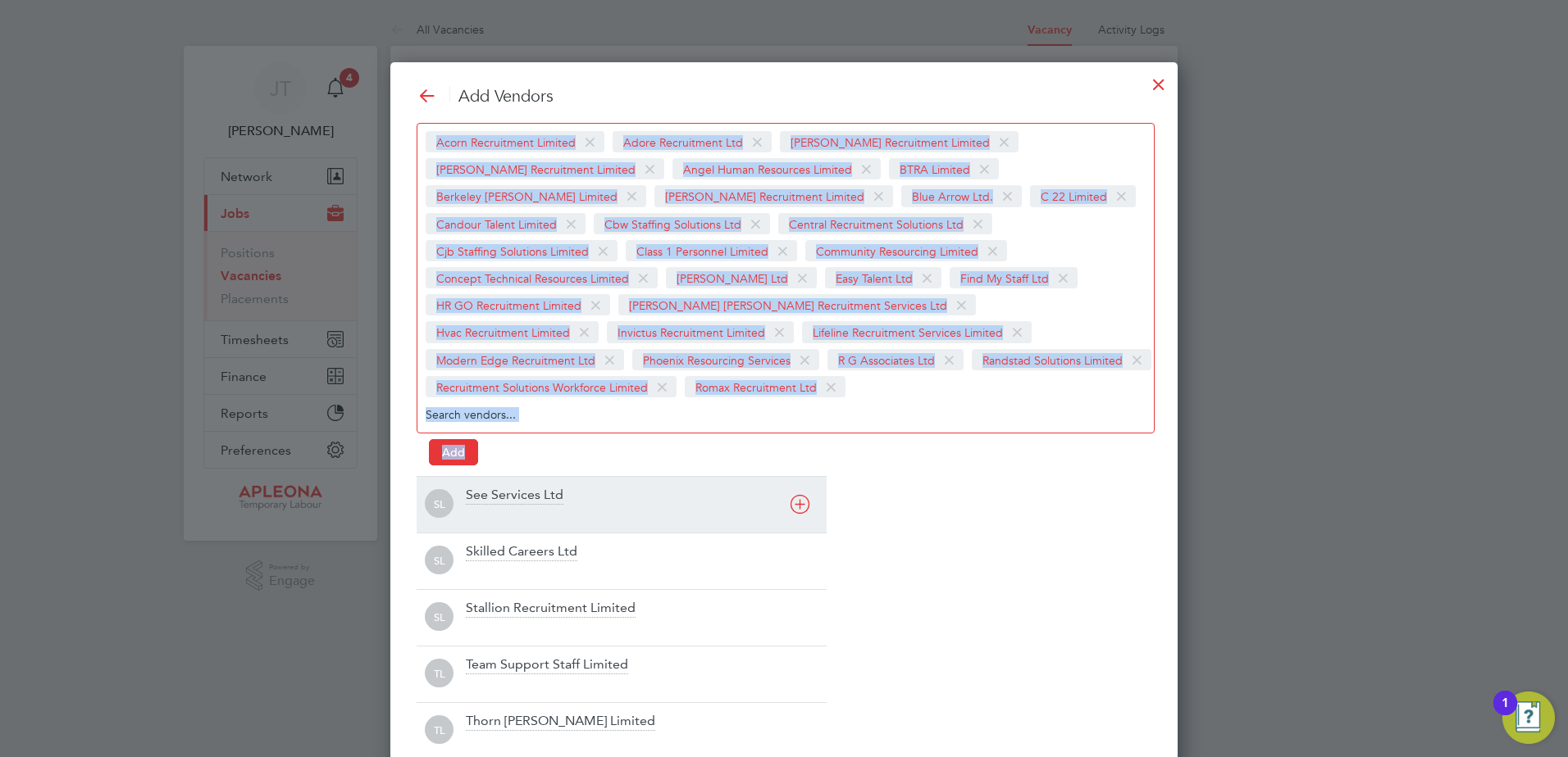
click at [802, 507] on icon at bounding box center [800, 505] width 21 height 21
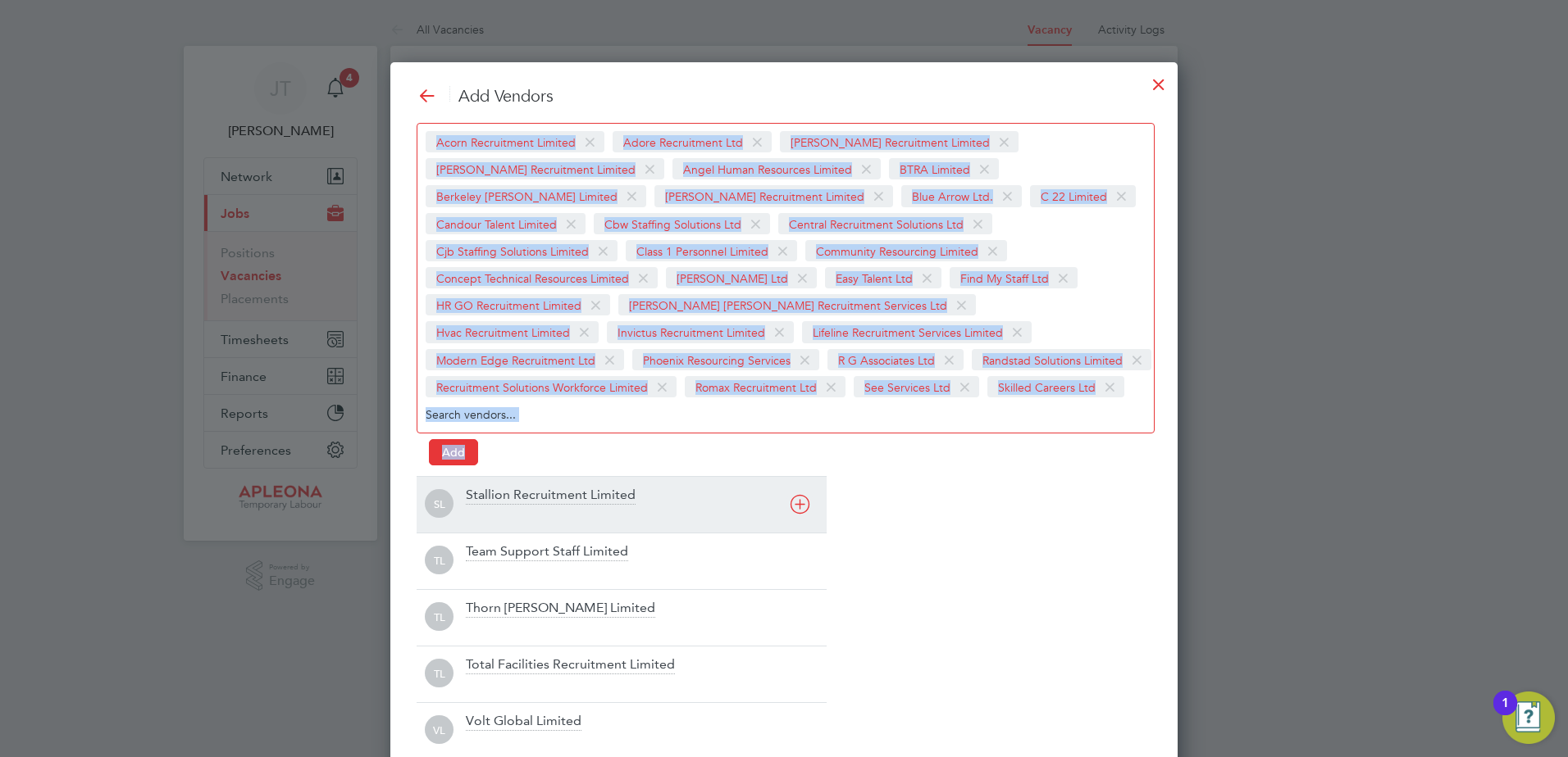
click at [802, 507] on icon at bounding box center [800, 505] width 21 height 21
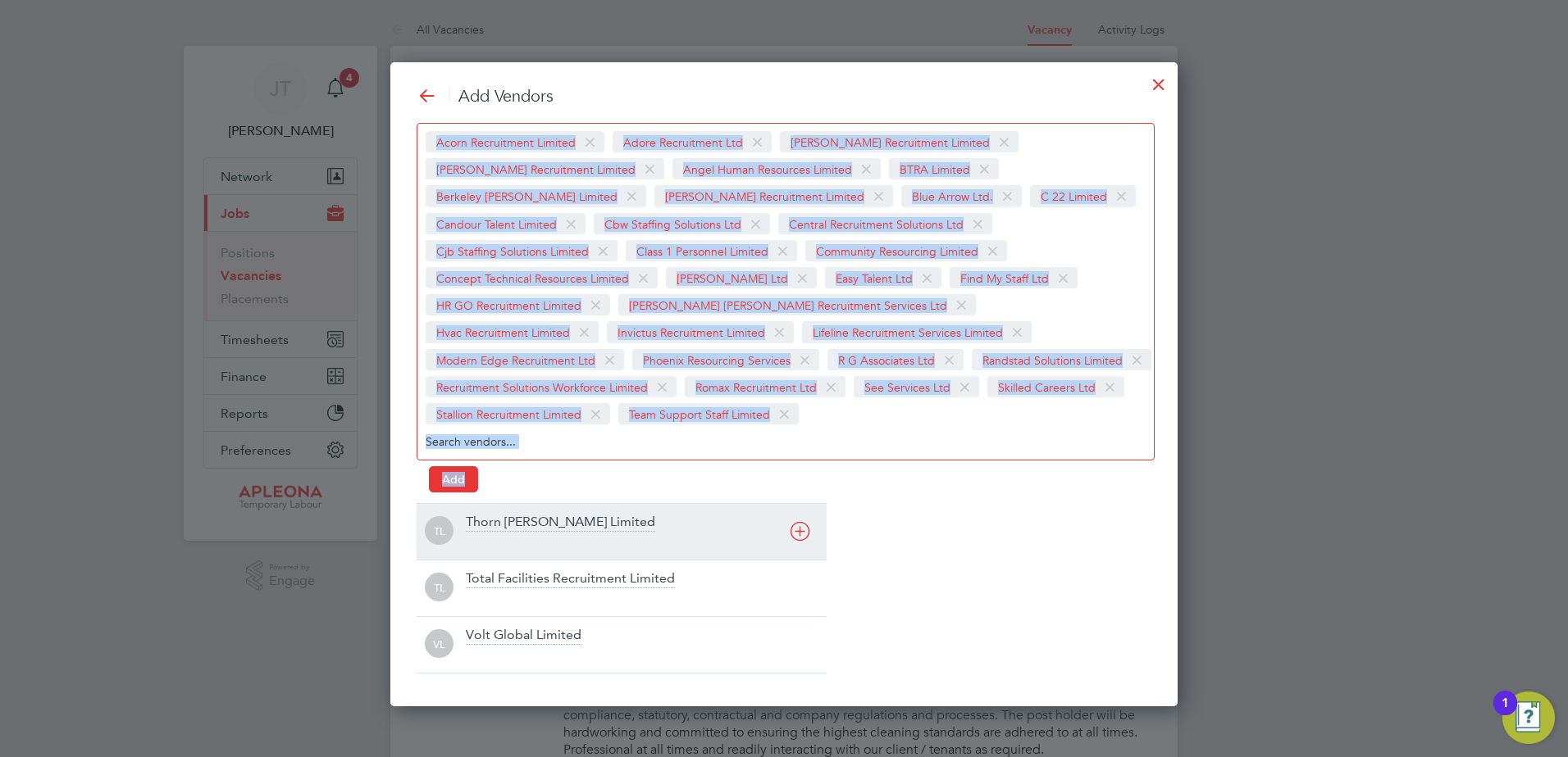
click at [798, 532] on icon at bounding box center [800, 532] width 21 height 21
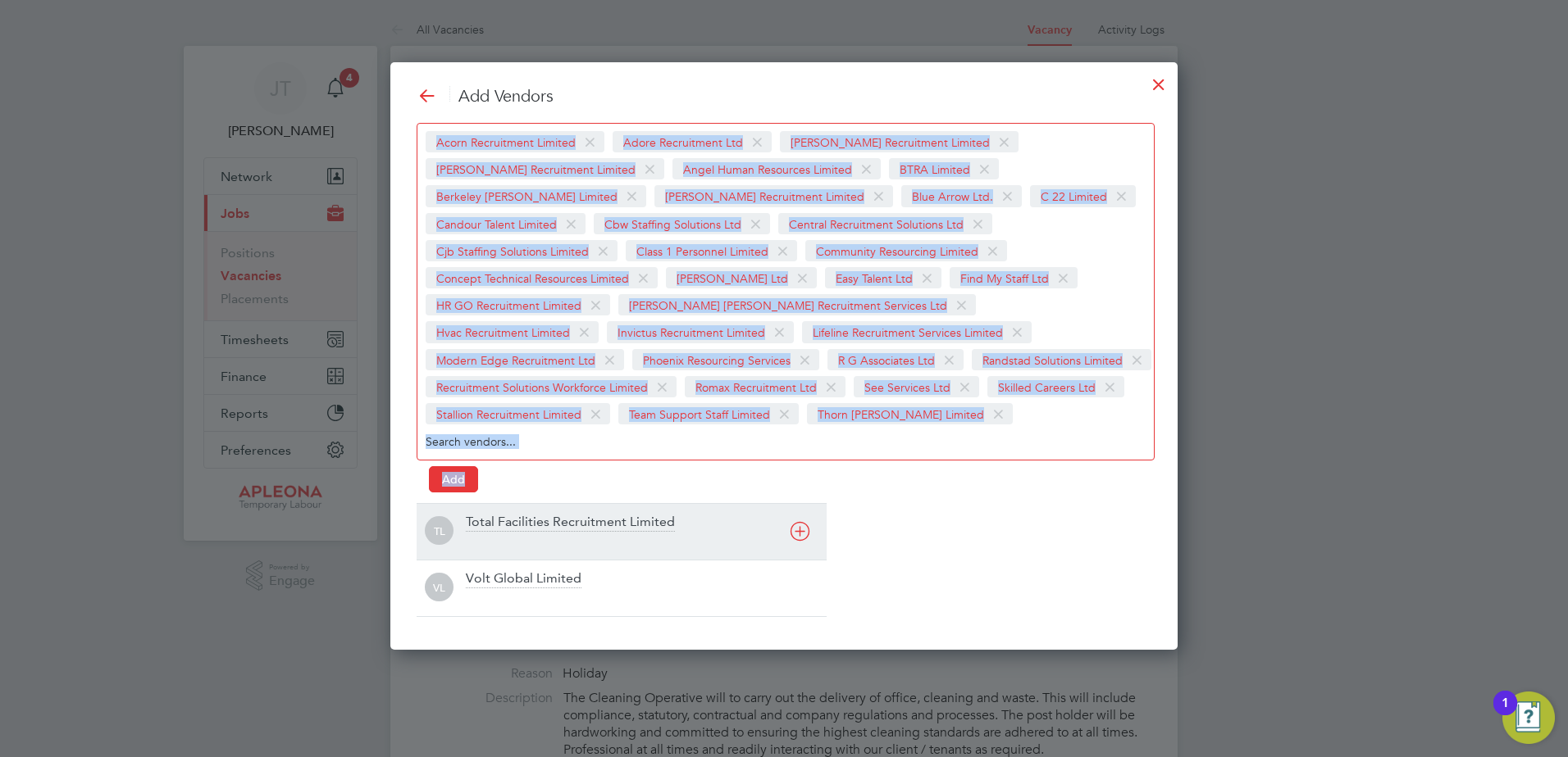
click at [798, 532] on icon at bounding box center [800, 532] width 21 height 21
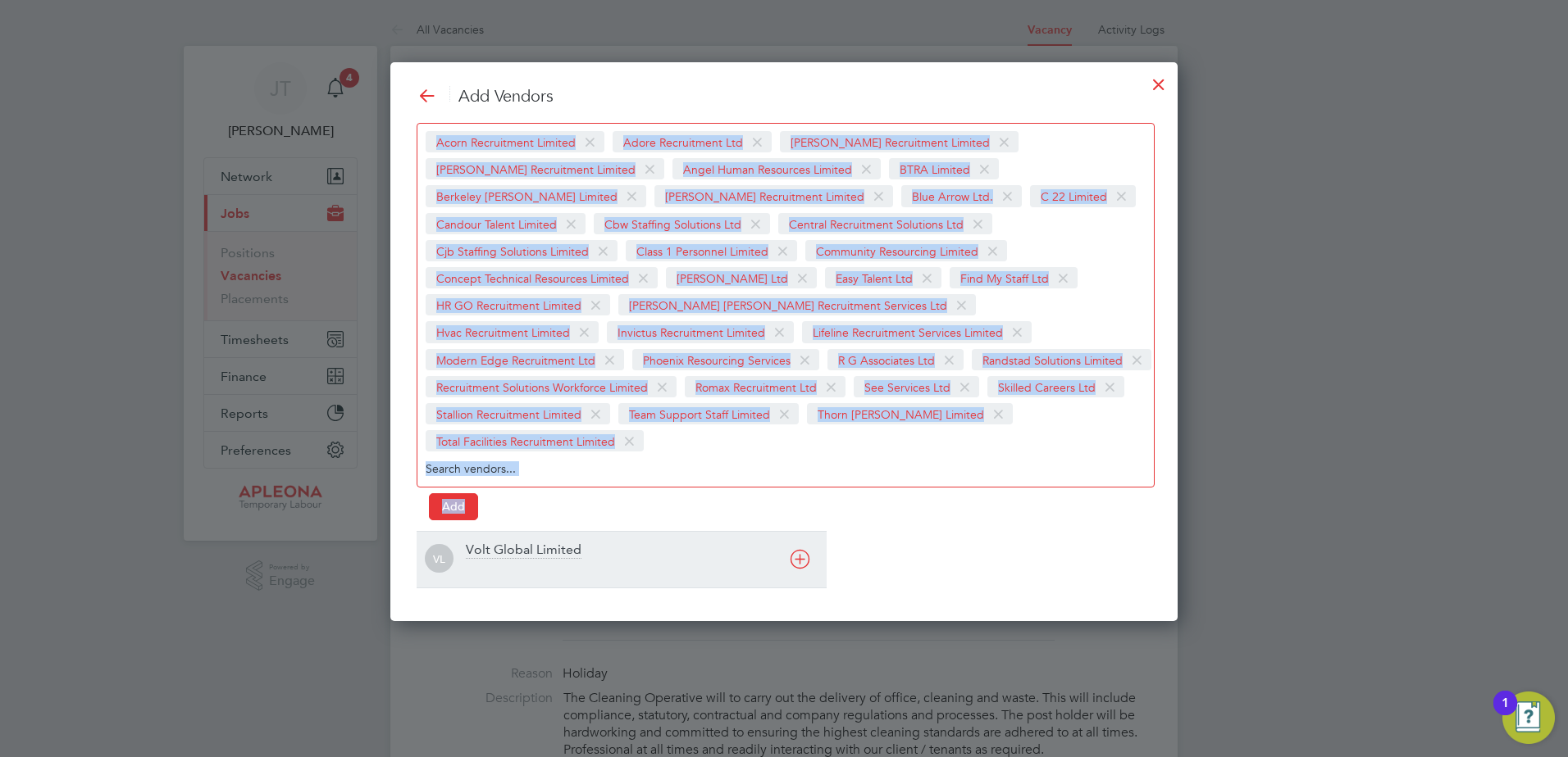
click at [798, 532] on div "VL Volt Global Limited" at bounding box center [621, 560] width 410 height 57
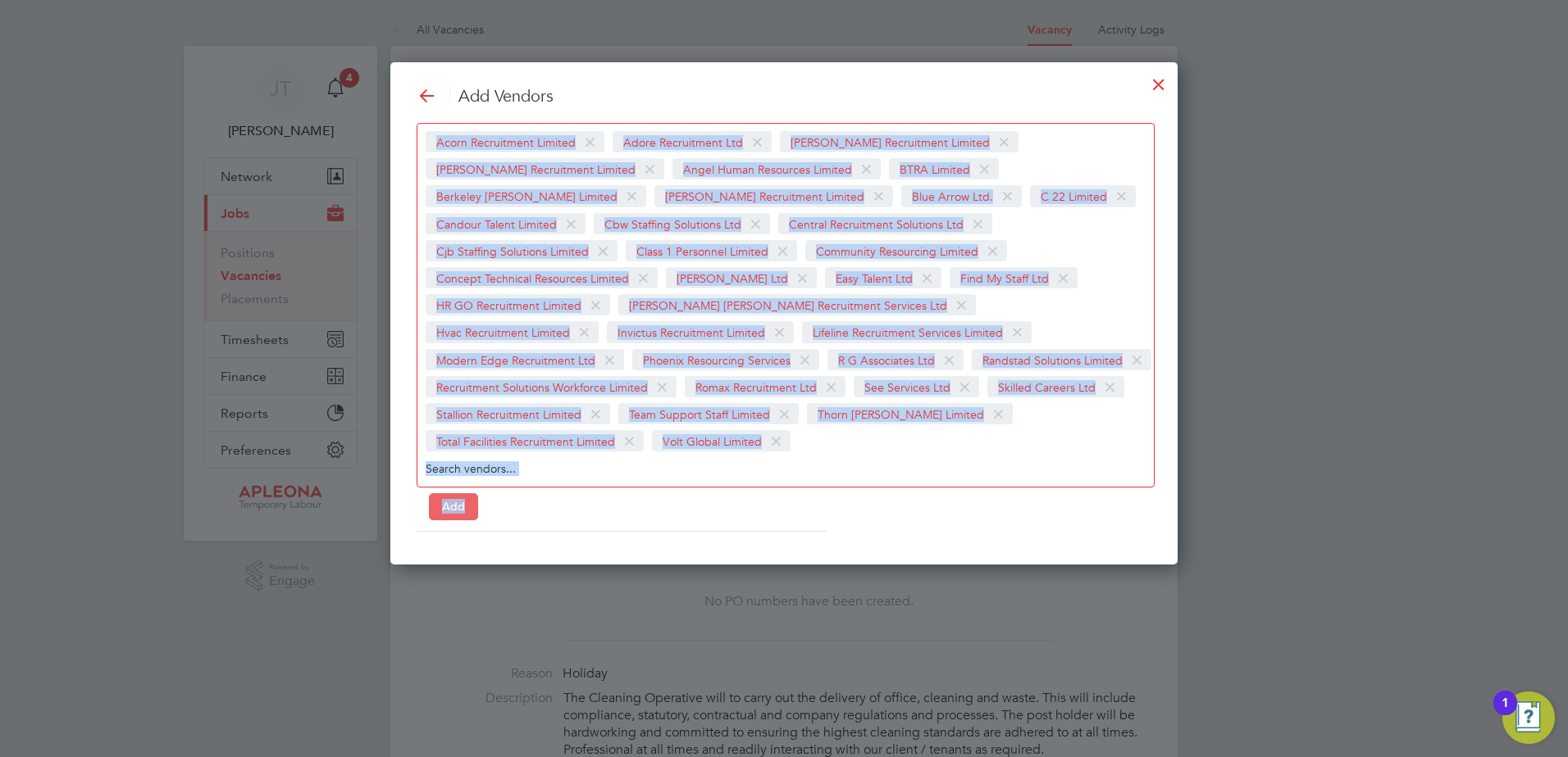
click at [455, 494] on button "Add" at bounding box center [453, 507] width 49 height 27
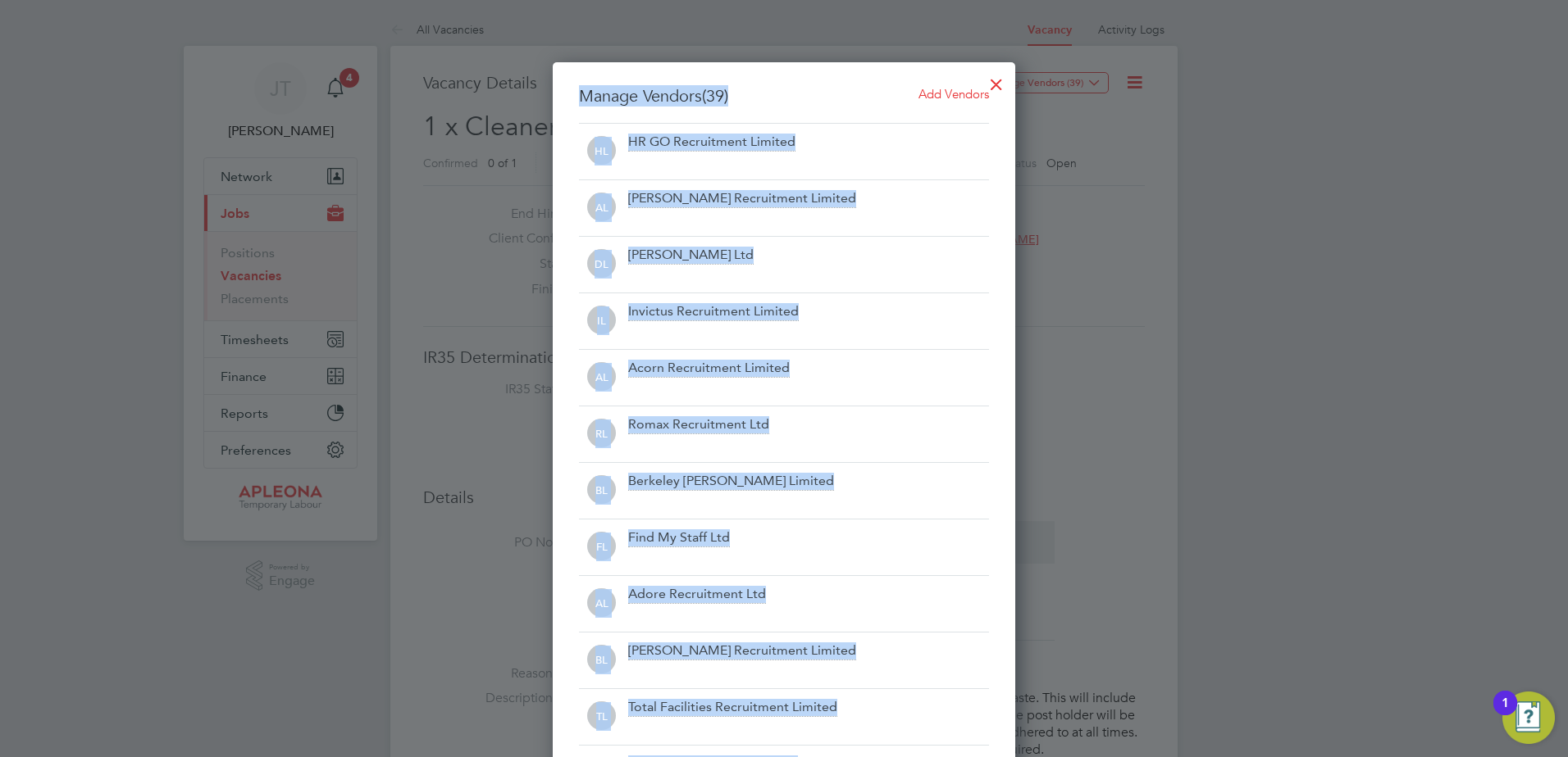
click at [991, 81] on div at bounding box center [995, 80] width 29 height 29
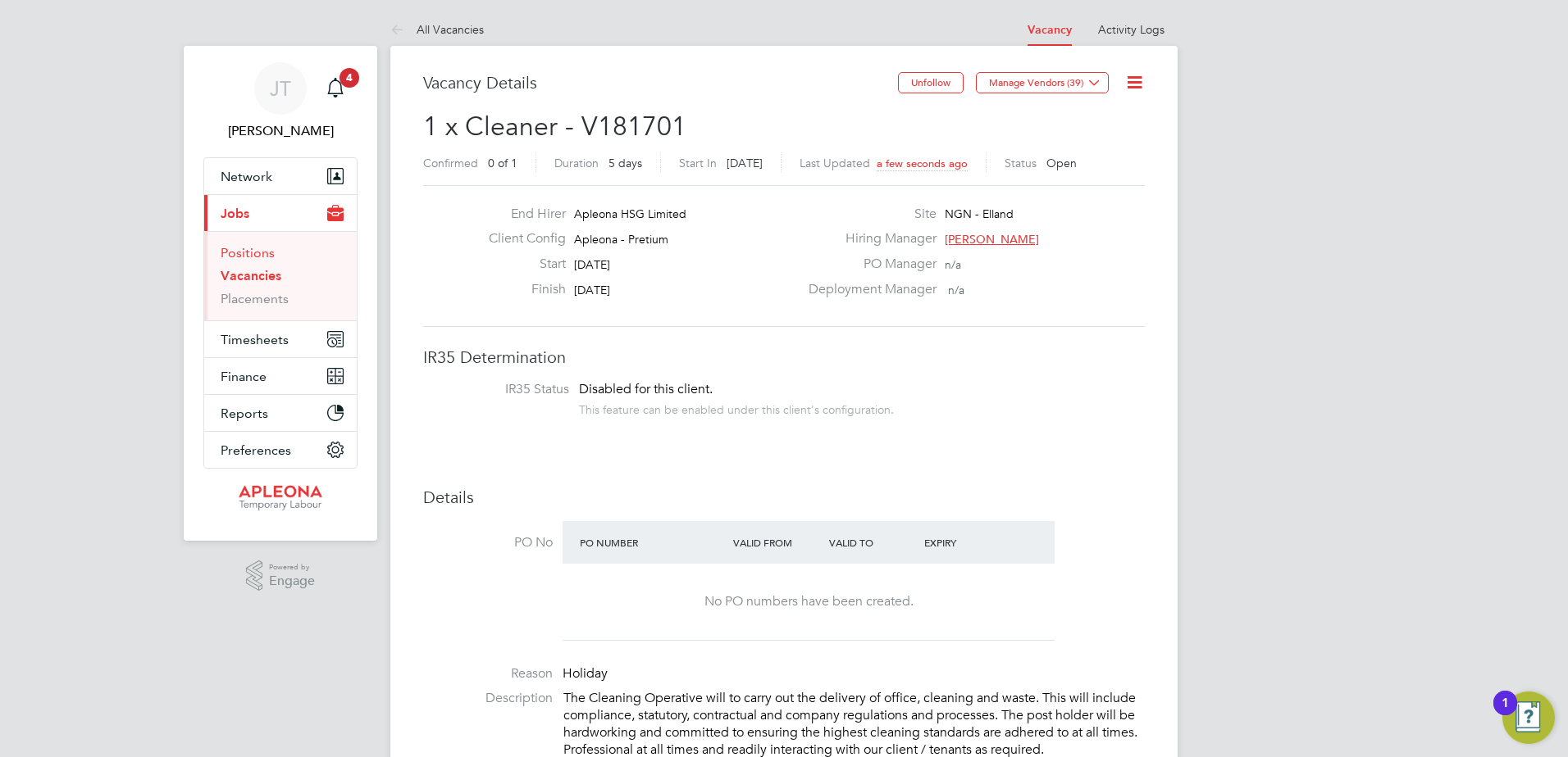
click at [246, 249] on link "Positions" at bounding box center [247, 253] width 54 height 15
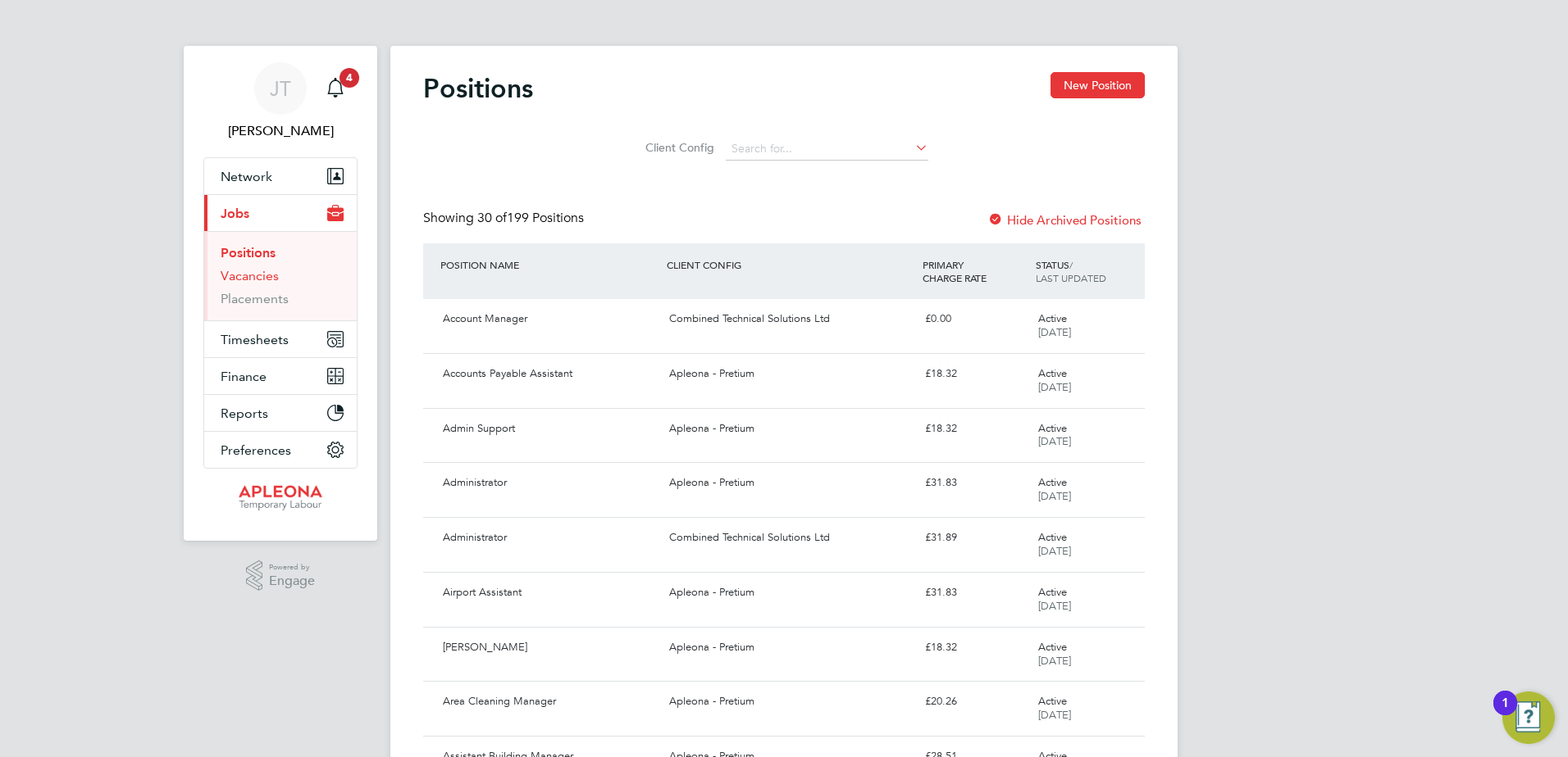
click at [247, 276] on link "Vacancies" at bounding box center [249, 276] width 58 height 15
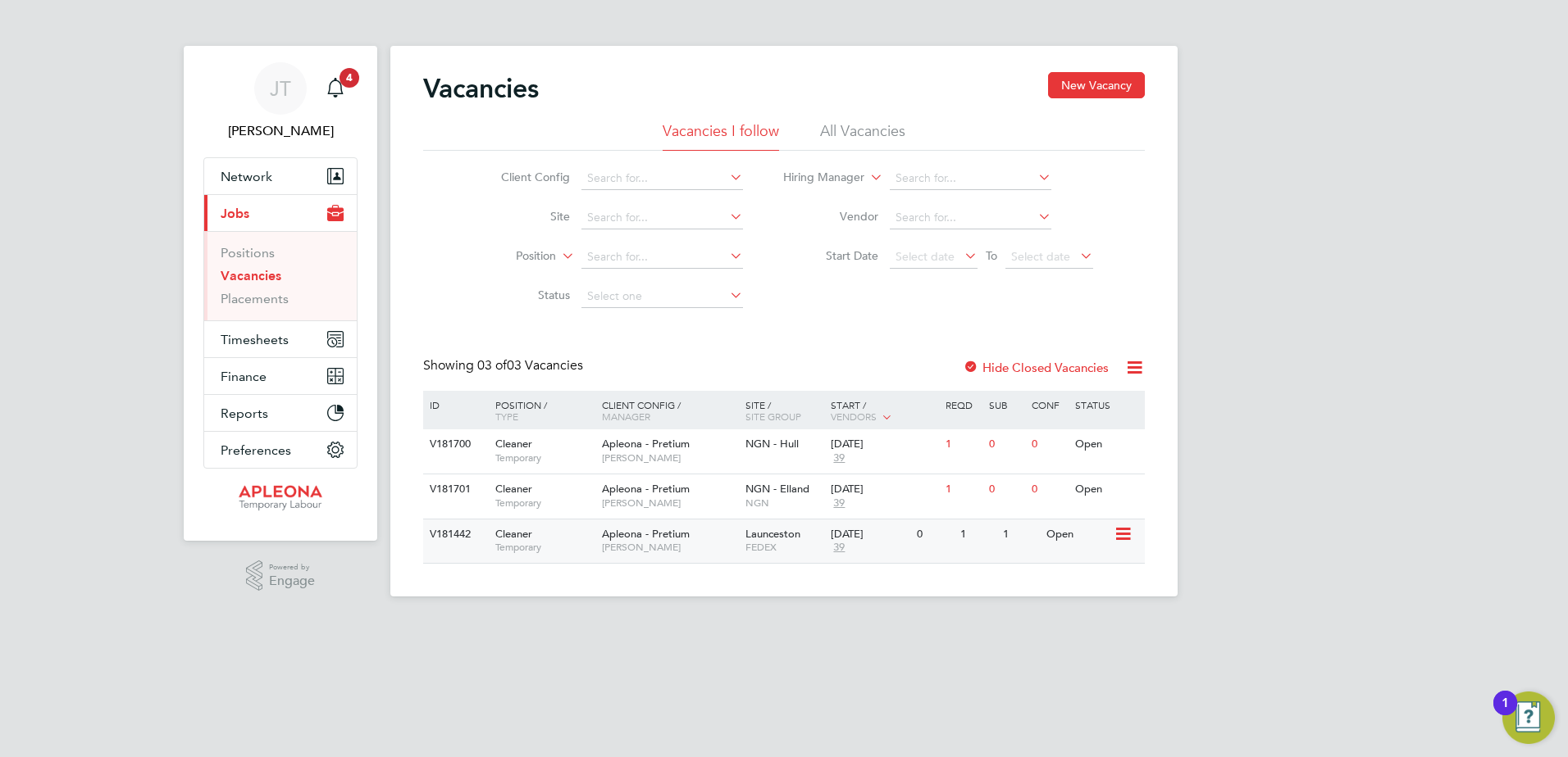
click at [1121, 534] on icon at bounding box center [1121, 534] width 16 height 20
click at [1067, 535] on div "Open" at bounding box center [1077, 534] width 71 height 30
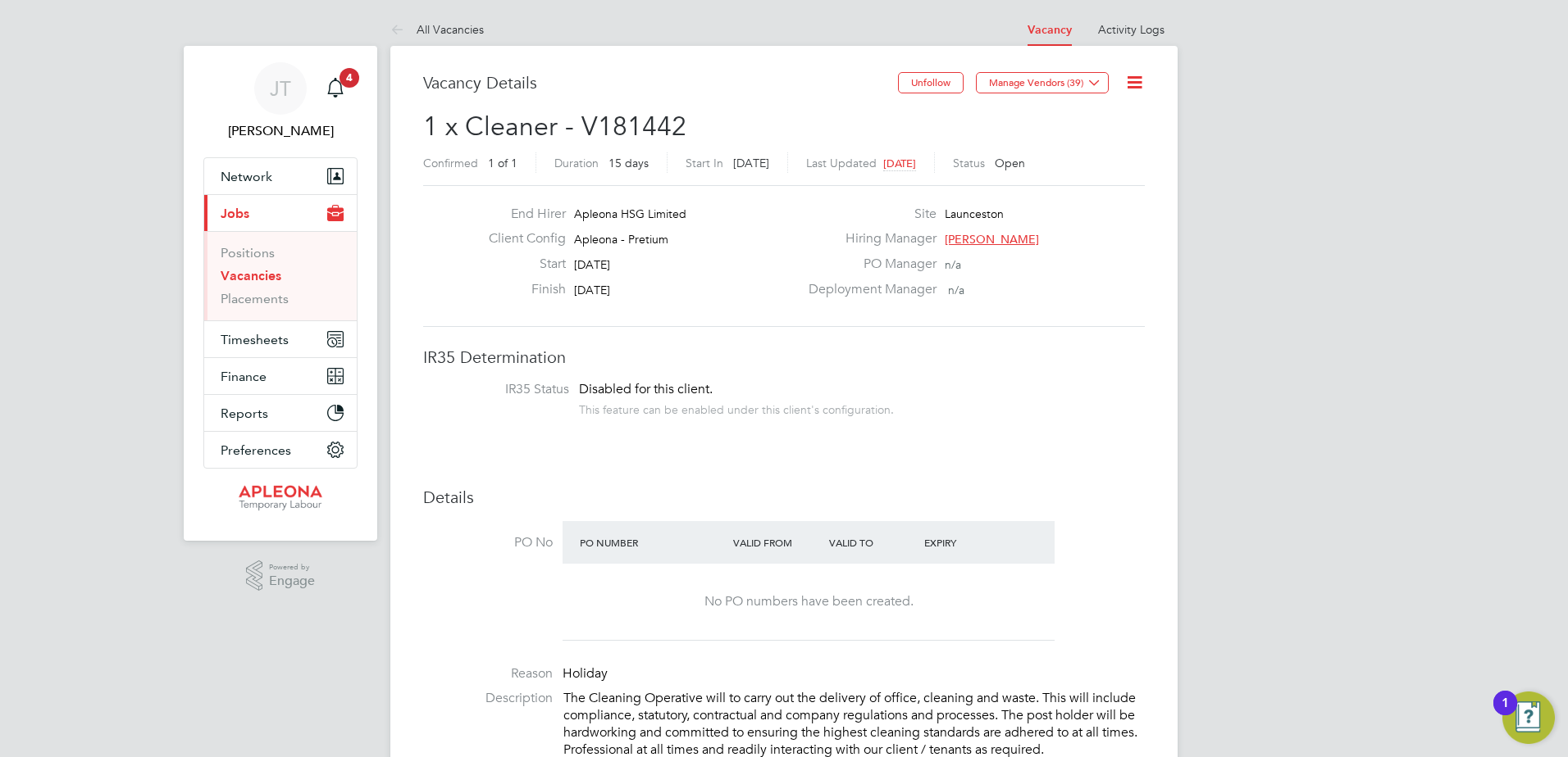
click at [1133, 76] on icon at bounding box center [1135, 82] width 21 height 21
click at [1109, 142] on li "Update Status" at bounding box center [1095, 144] width 95 height 23
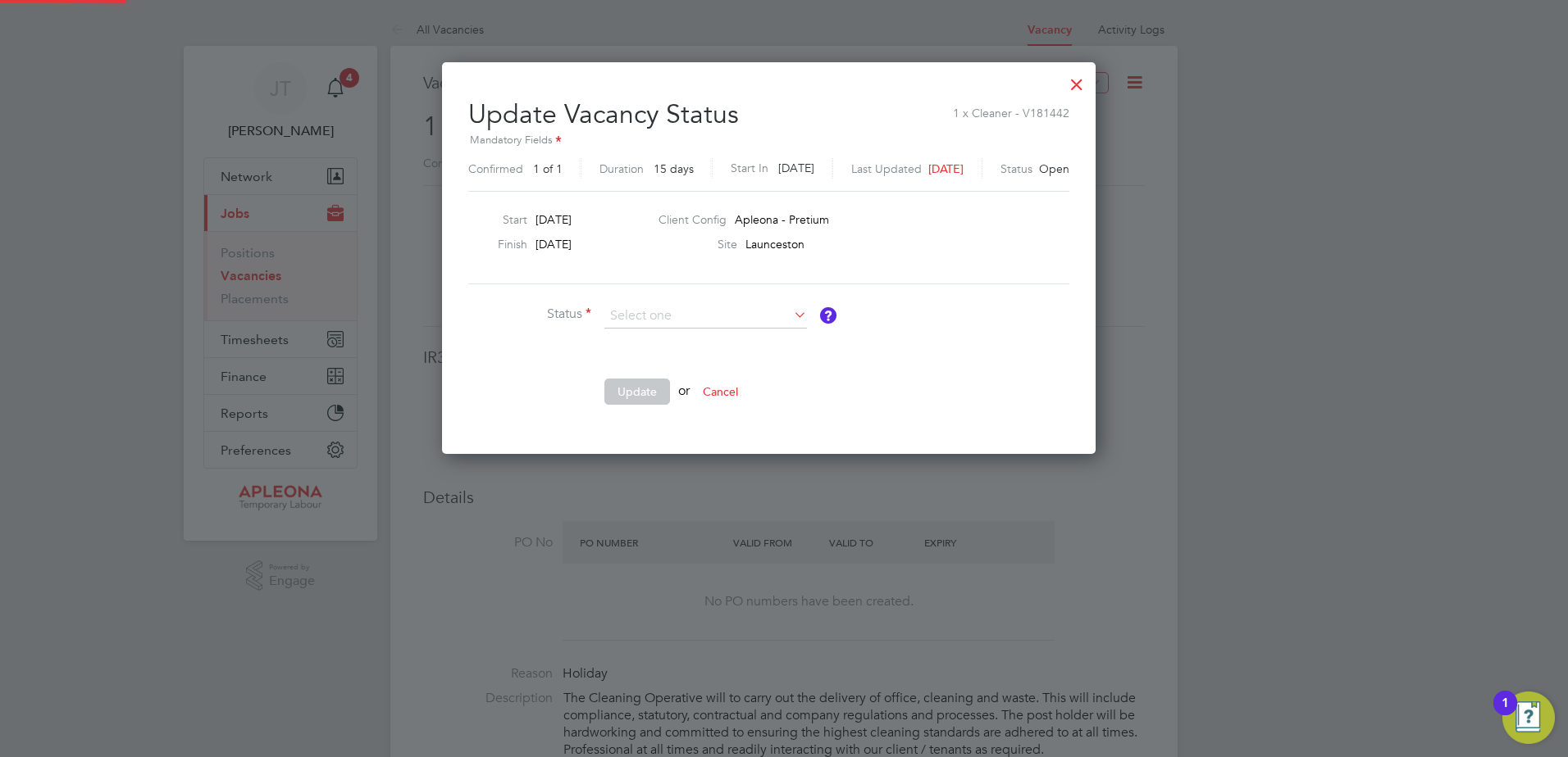
scroll to position [391, 684]
click at [671, 334] on li "Completed" at bounding box center [705, 338] width 204 height 21
type input "Completed"
click at [643, 391] on button "Update" at bounding box center [636, 392] width 65 height 27
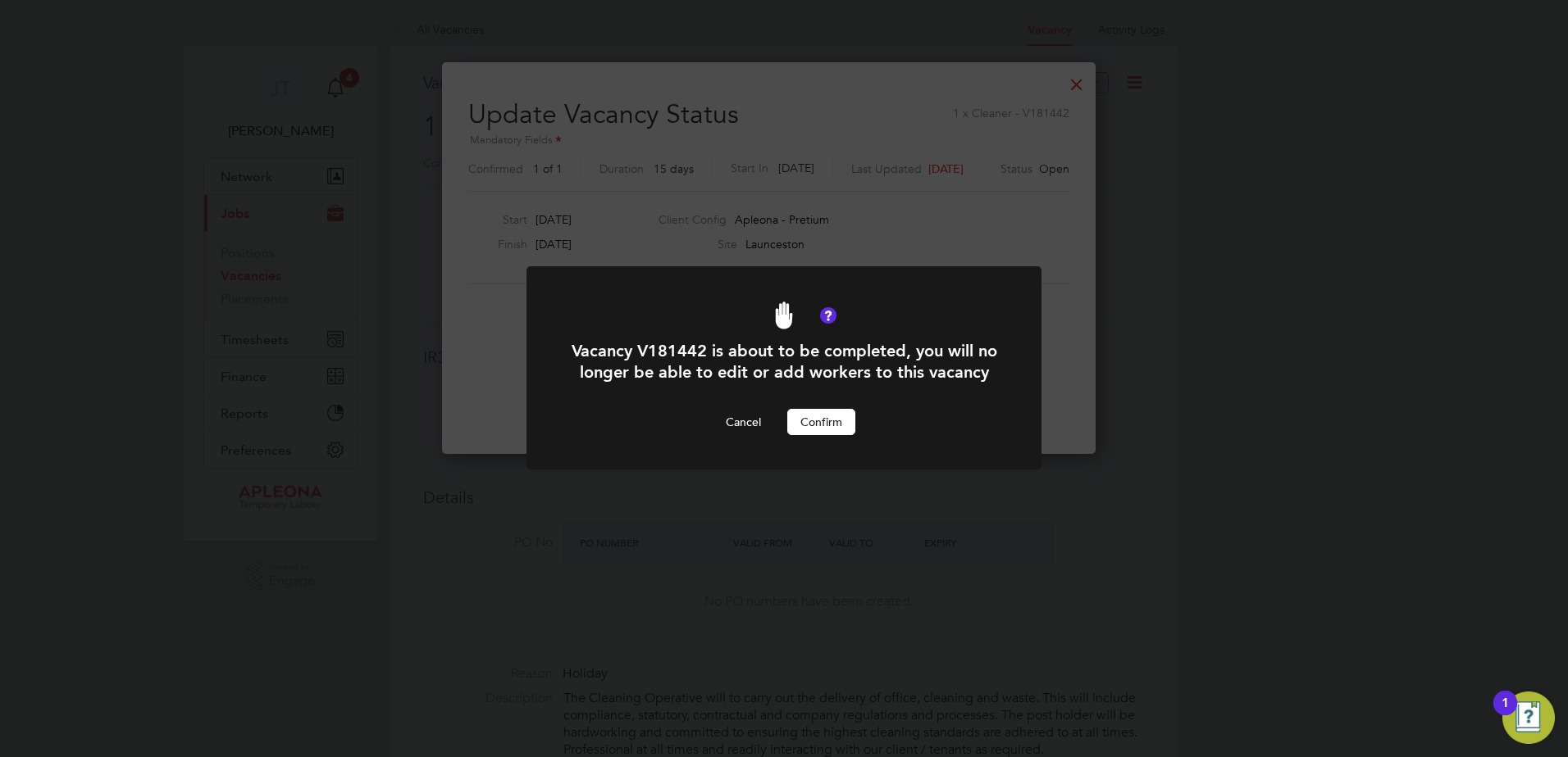
click at [824, 435] on button "Confirm" at bounding box center [821, 423] width 68 height 27
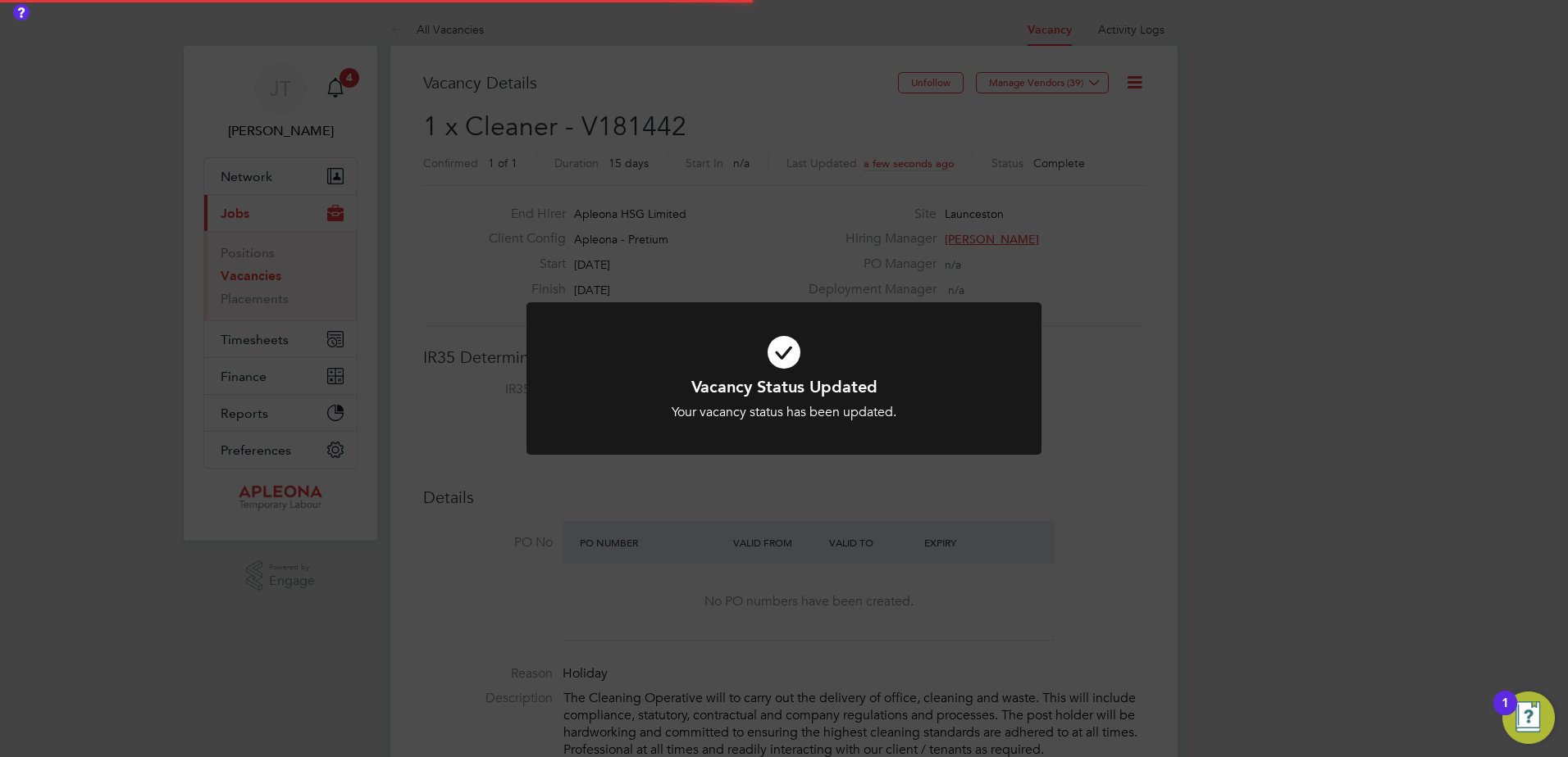
scroll to position [48, 115]
